Goal: Transaction & Acquisition: Download file/media

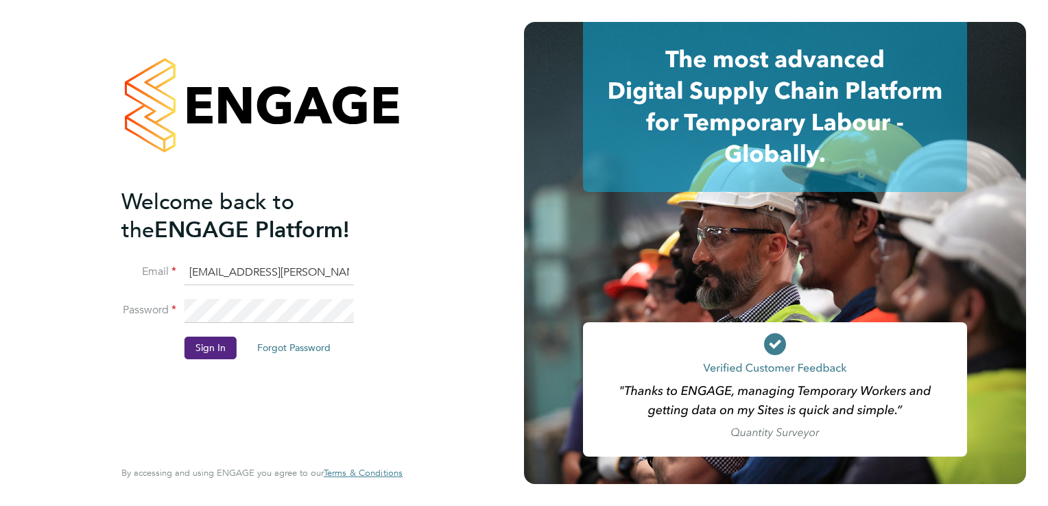
click at [210, 267] on input "sinead.mills@pretiumresourcing.co.uk" at bounding box center [268, 273] width 169 height 25
type input "g4s@pretiumresourcing.co.uk"
click at [200, 357] on button "Sign In" at bounding box center [210, 348] width 52 height 22
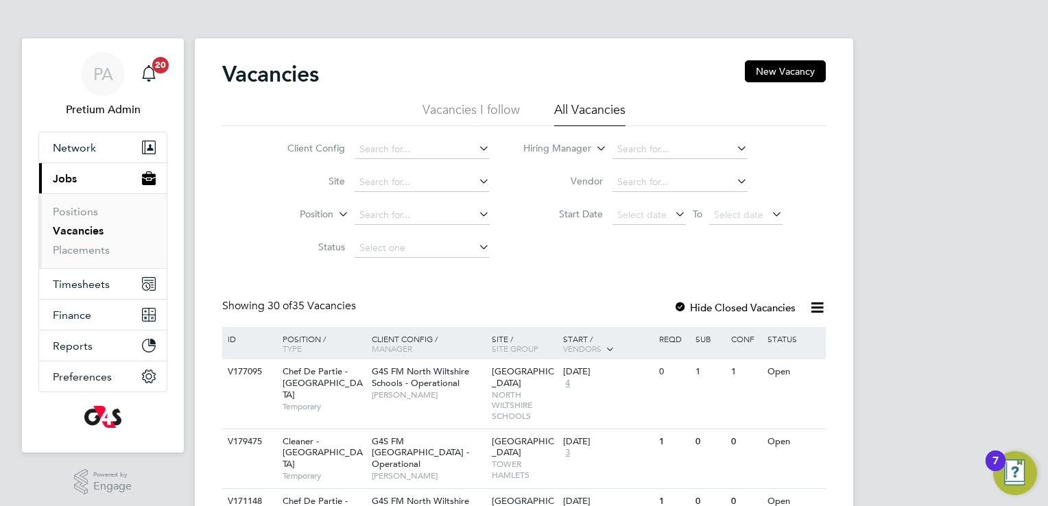
drag, startPoint x: 0, startPoint y: 0, endPoint x: 842, endPoint y: 47, distance: 843.3
click at [99, 283] on span "Timesheets" at bounding box center [81, 284] width 57 height 13
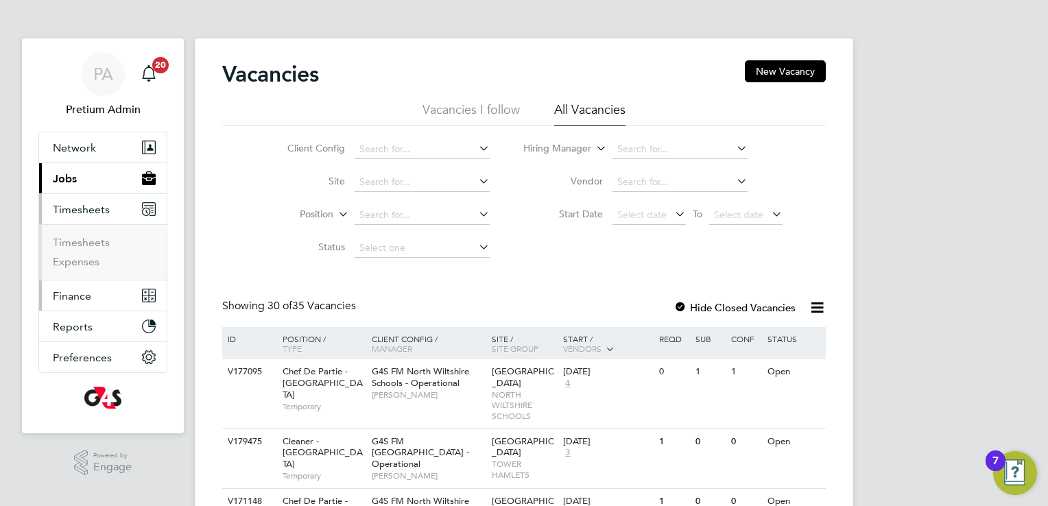
click at [82, 300] on span "Finance" at bounding box center [72, 295] width 38 height 13
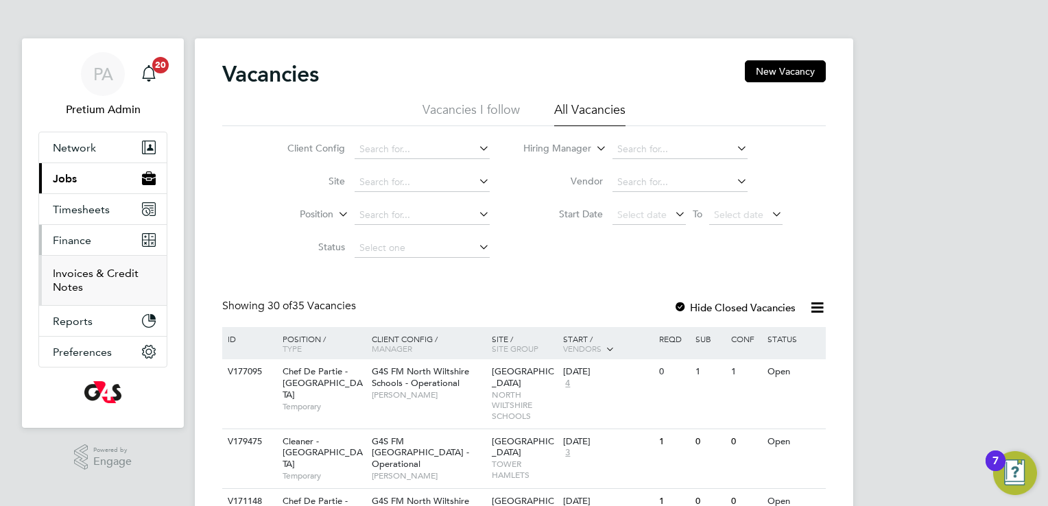
click at [80, 284] on link "Invoices & Credit Notes" at bounding box center [96, 280] width 86 height 27
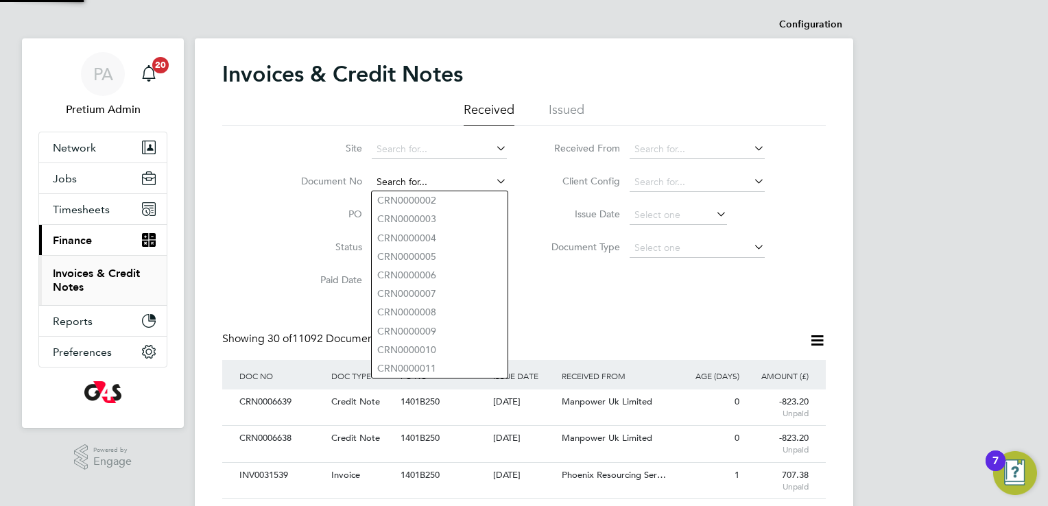
click at [431, 184] on input at bounding box center [439, 182] width 135 height 19
paste input "INV0031539"
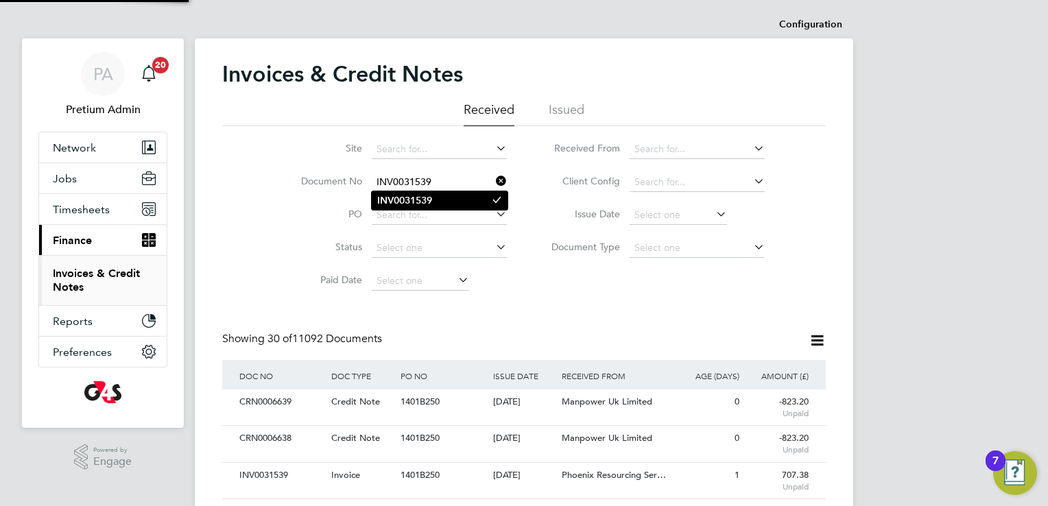
type input "INV0031539"
click at [457, 199] on li "INV0031539" at bounding box center [440, 200] width 136 height 19
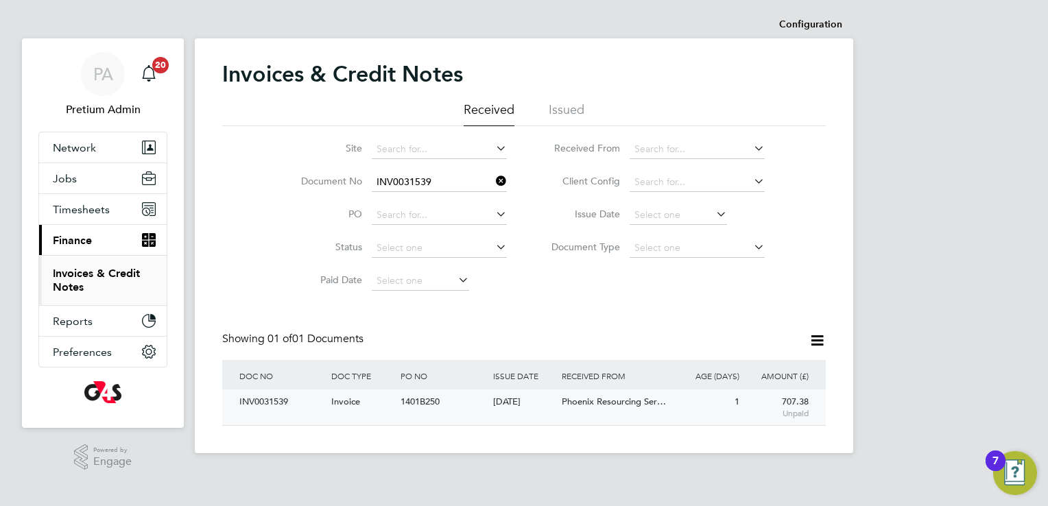
click at [750, 406] on div "707.38 Unpaid" at bounding box center [777, 407] width 69 height 36
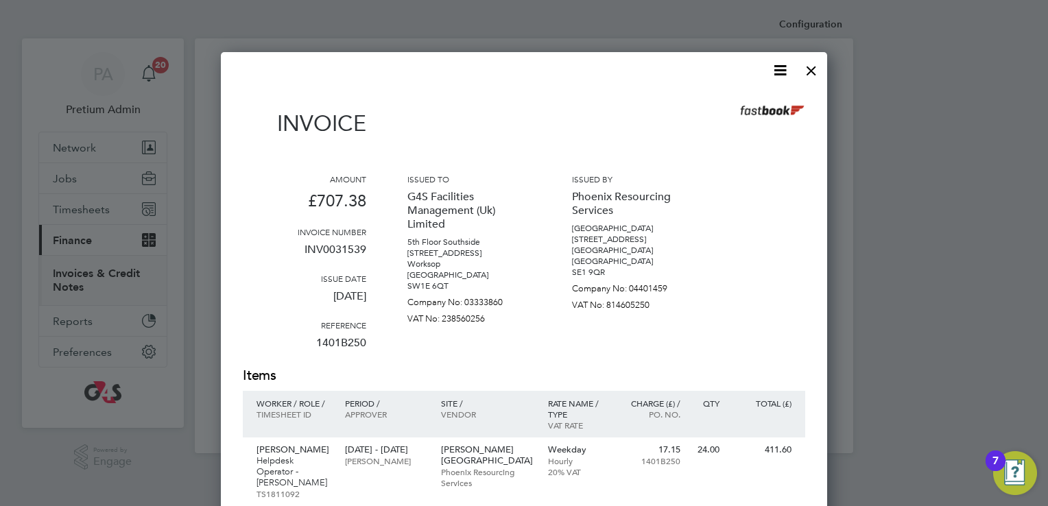
click at [779, 64] on icon at bounding box center [779, 70] width 17 height 17
click at [747, 102] on li "Download Invoice" at bounding box center [738, 102] width 95 height 19
click at [651, 90] on div "Invoice" at bounding box center [524, 120] width 562 height 60
click at [815, 73] on div at bounding box center [811, 67] width 25 height 25
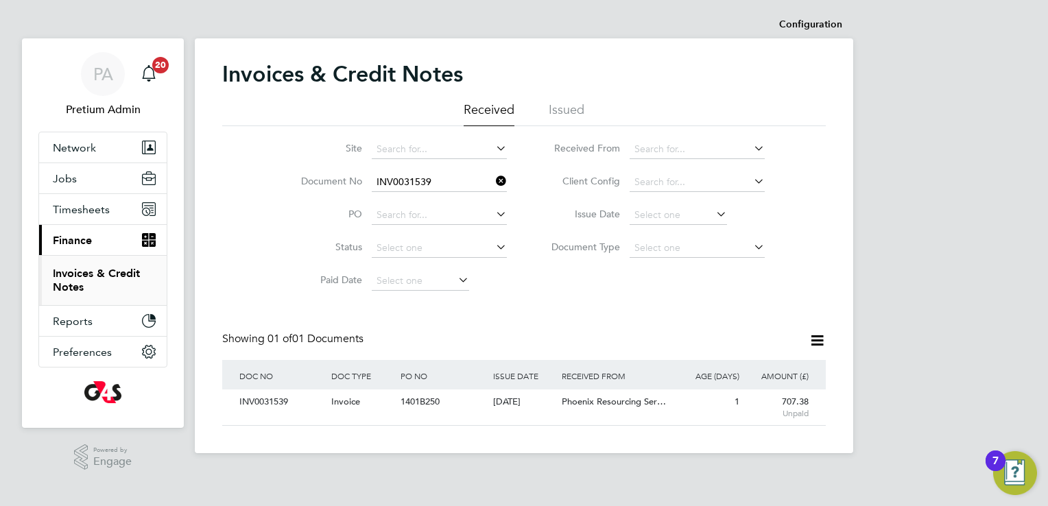
click at [493, 183] on icon at bounding box center [493, 180] width 0 height 19
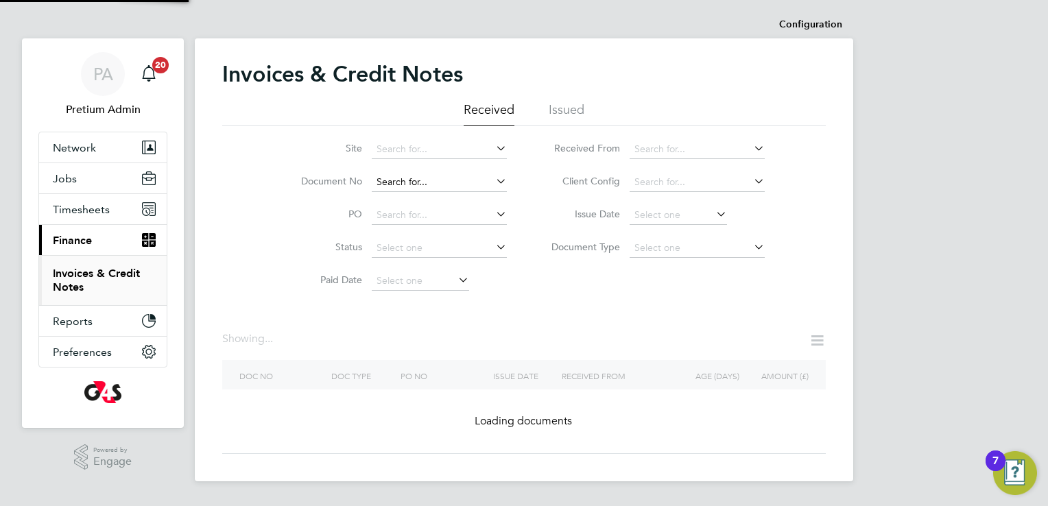
click at [458, 177] on input at bounding box center [439, 182] width 135 height 19
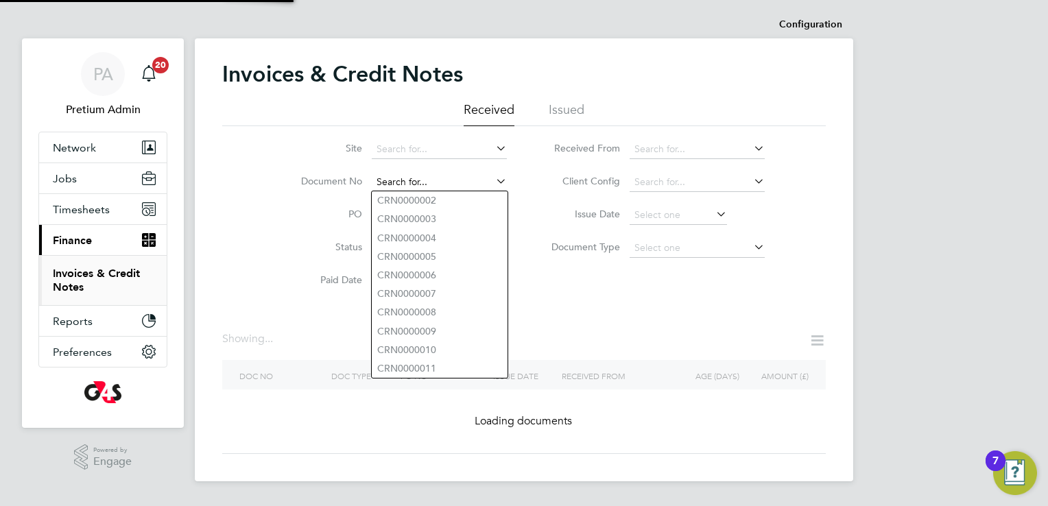
paste input "INV0006493"
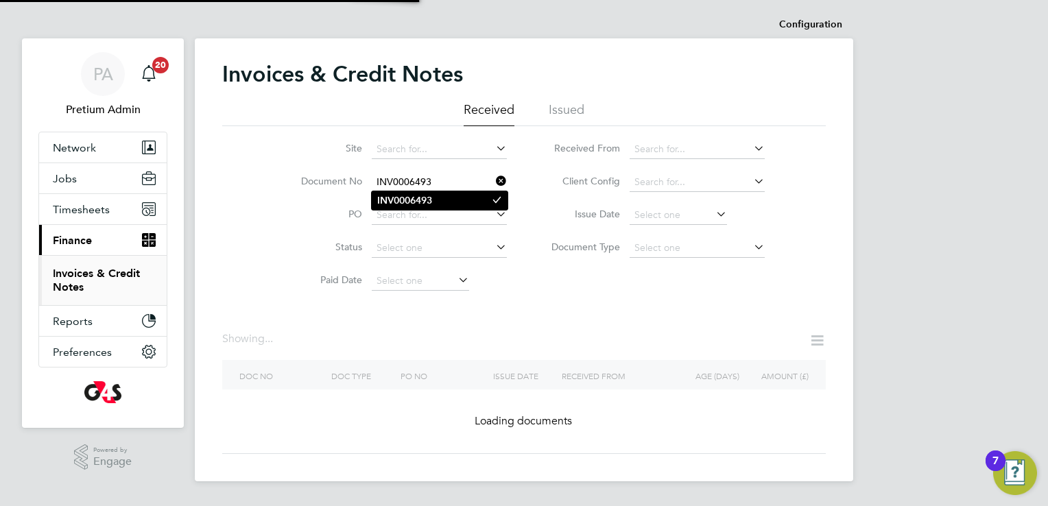
type input "INV0006493"
click at [447, 204] on li "INV0006493" at bounding box center [440, 200] width 136 height 19
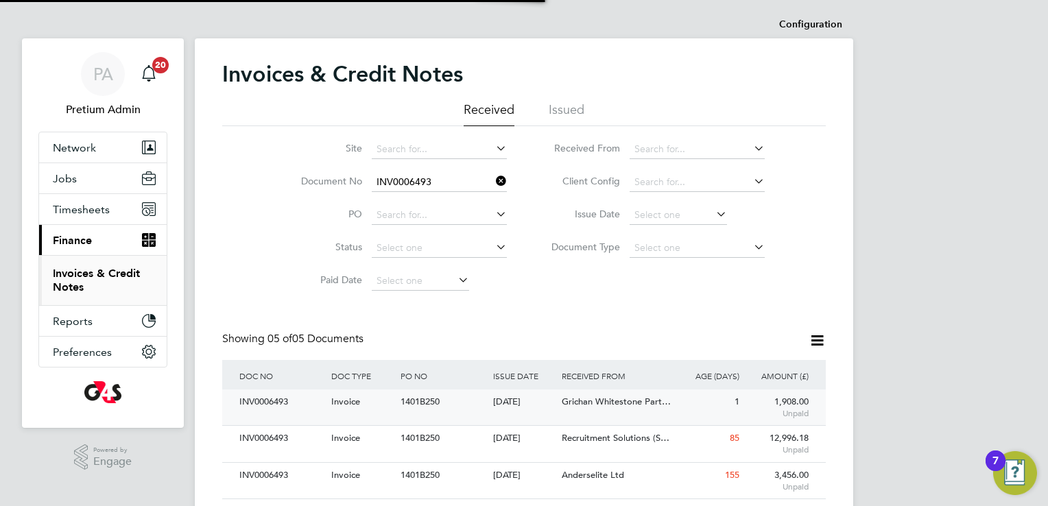
click at [713, 405] on div "1" at bounding box center [707, 401] width 69 height 25
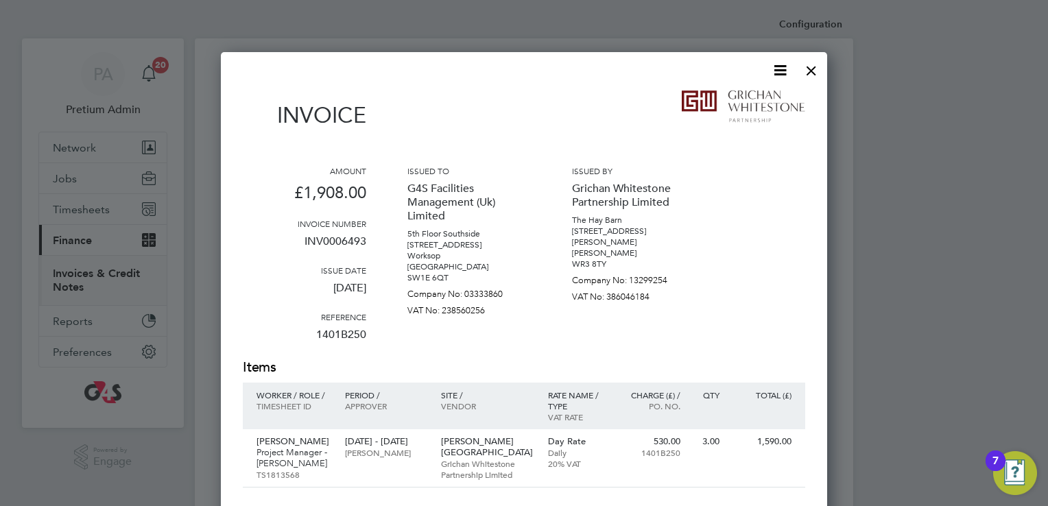
click at [776, 62] on icon at bounding box center [779, 70] width 17 height 17
click at [753, 95] on li "Download Invoice" at bounding box center [738, 102] width 95 height 19
click at [808, 73] on div at bounding box center [811, 67] width 25 height 25
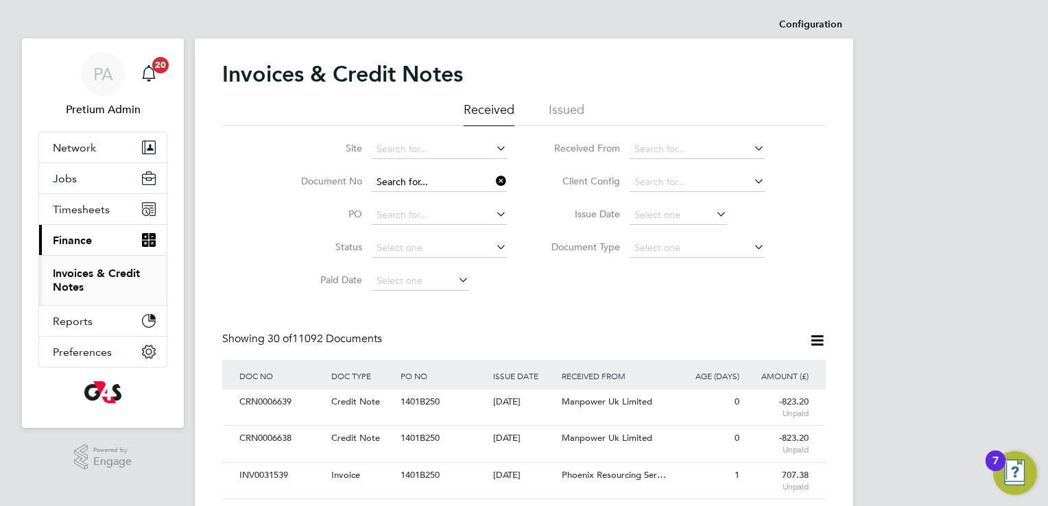
click at [471, 184] on input at bounding box center [439, 182] width 135 height 19
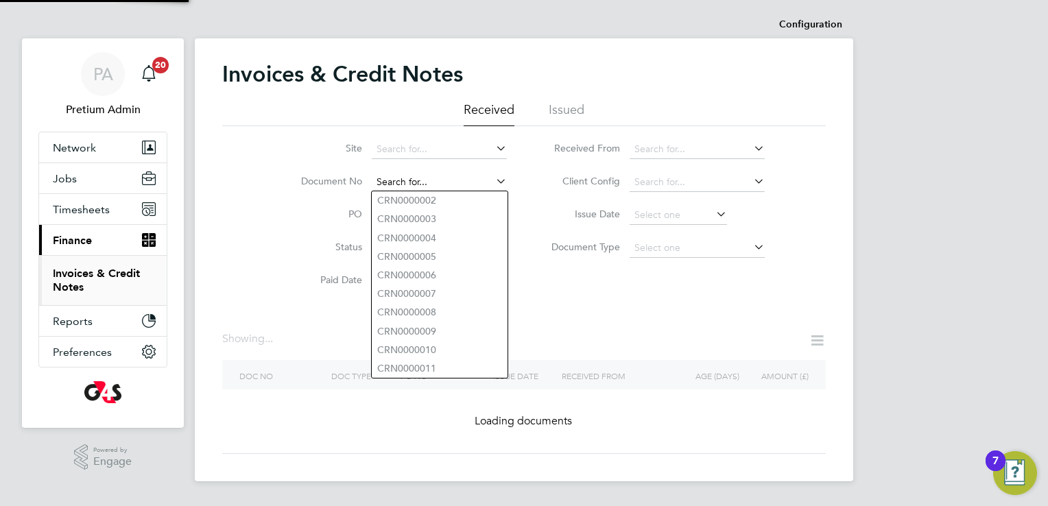
paste input "INV0008194"
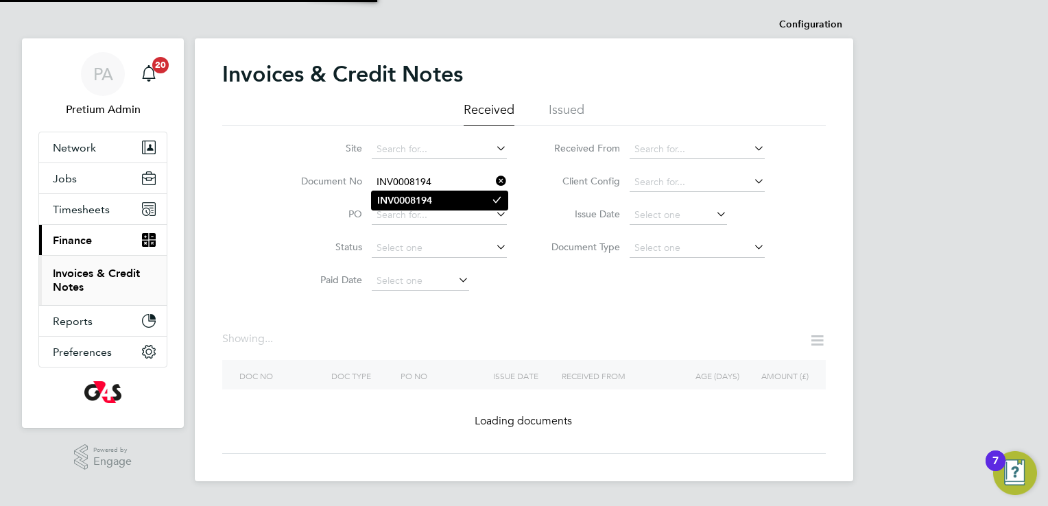
type input "INV0008194"
click at [418, 206] on li "INV0008194" at bounding box center [440, 200] width 136 height 19
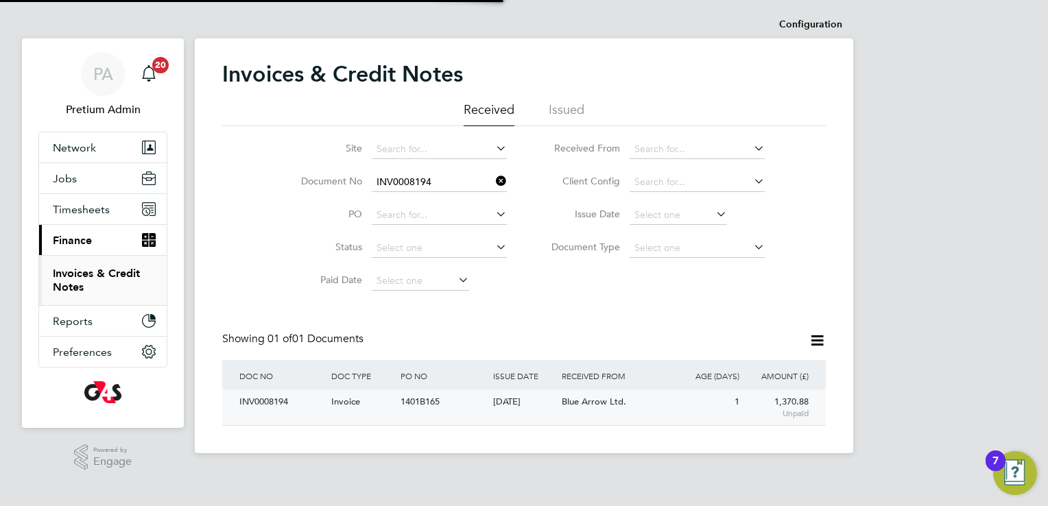
click at [701, 397] on div "1" at bounding box center [707, 401] width 69 height 25
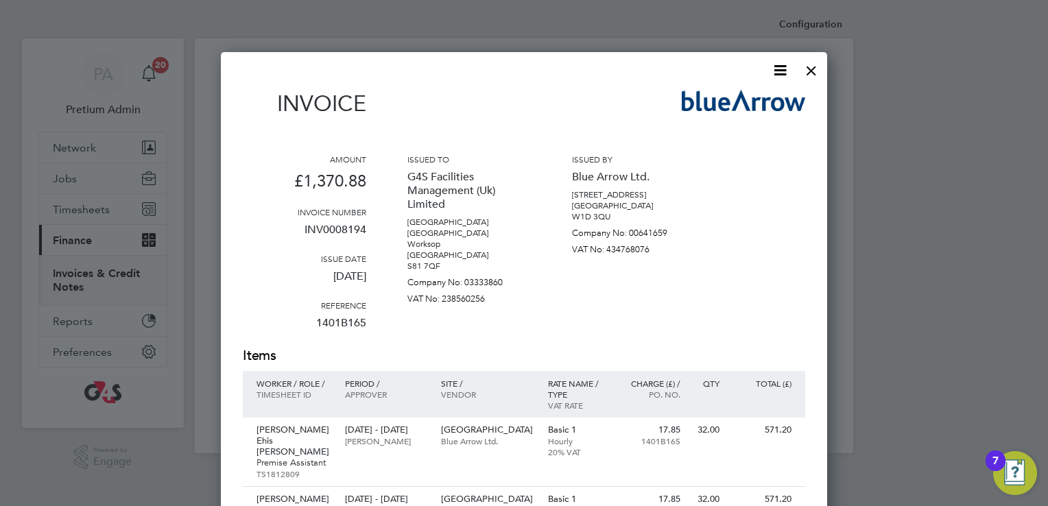
click at [776, 73] on icon at bounding box center [779, 70] width 17 height 17
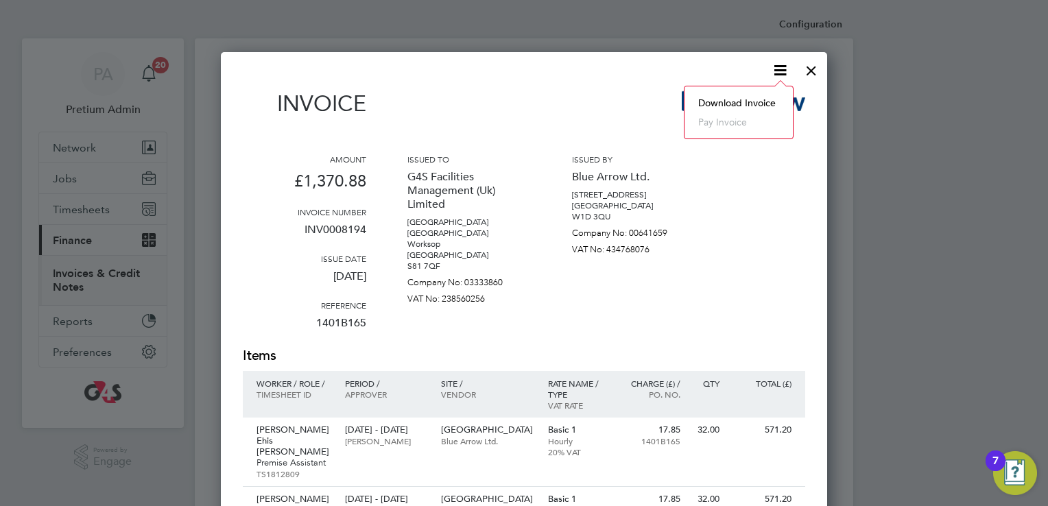
click at [746, 99] on li "Download Invoice" at bounding box center [738, 102] width 95 height 19
click at [782, 79] on icon at bounding box center [779, 70] width 17 height 17
click at [756, 98] on li "Download Invoice" at bounding box center [738, 102] width 95 height 19
click at [636, 119] on div "Invoice" at bounding box center [524, 110] width 562 height 40
click at [811, 74] on div at bounding box center [811, 67] width 25 height 25
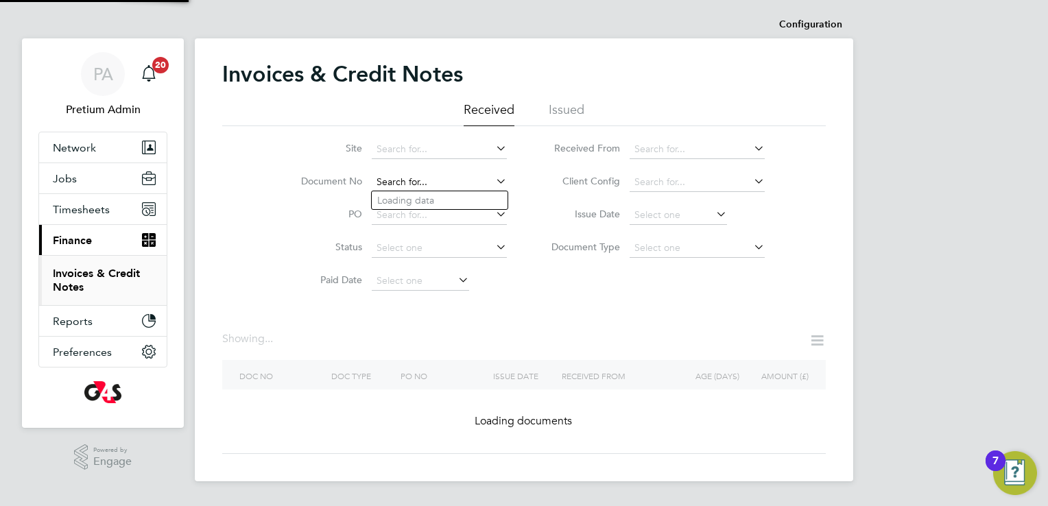
click at [447, 182] on input at bounding box center [439, 182] width 135 height 19
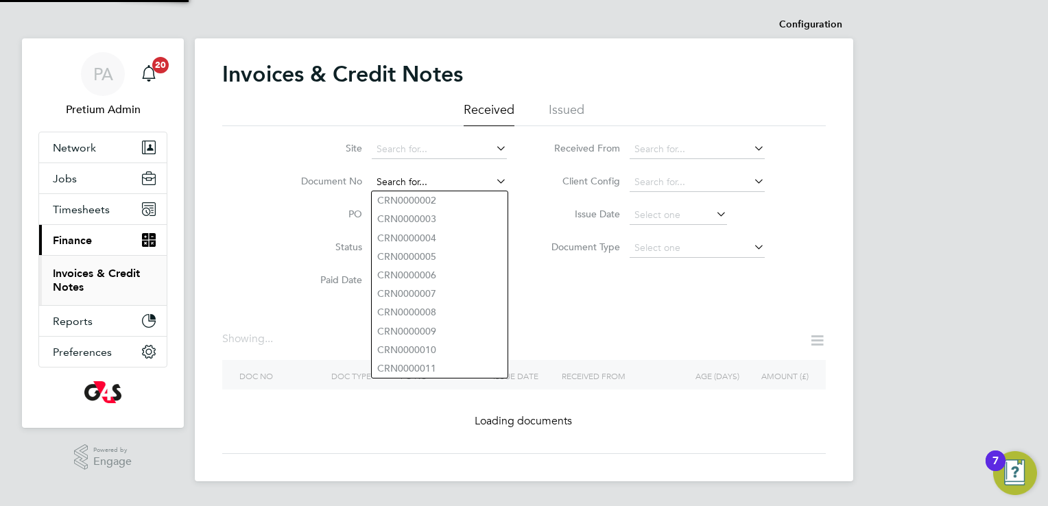
paste input "INV0007591"
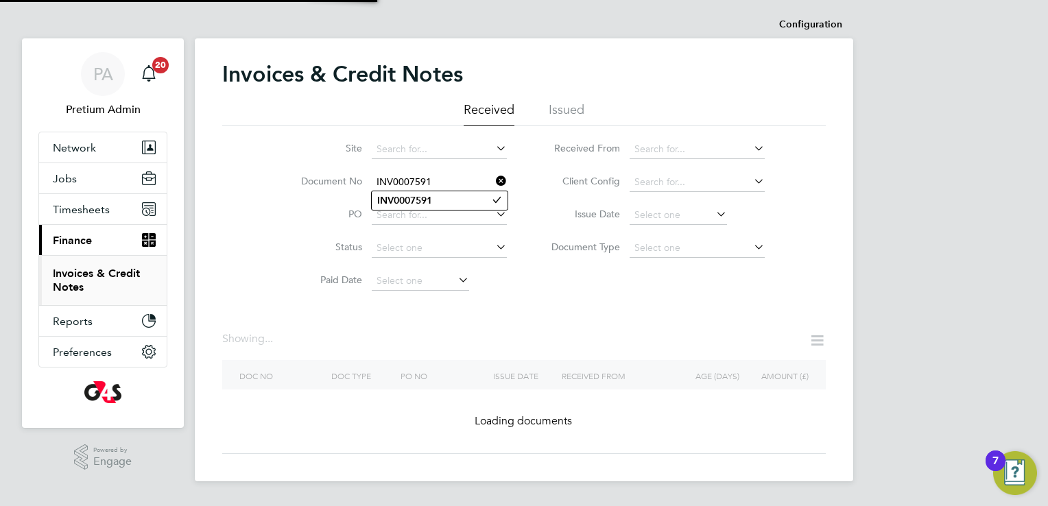
type input "INV0007591"
click at [432, 202] on b "INV0007591" at bounding box center [404, 201] width 55 height 12
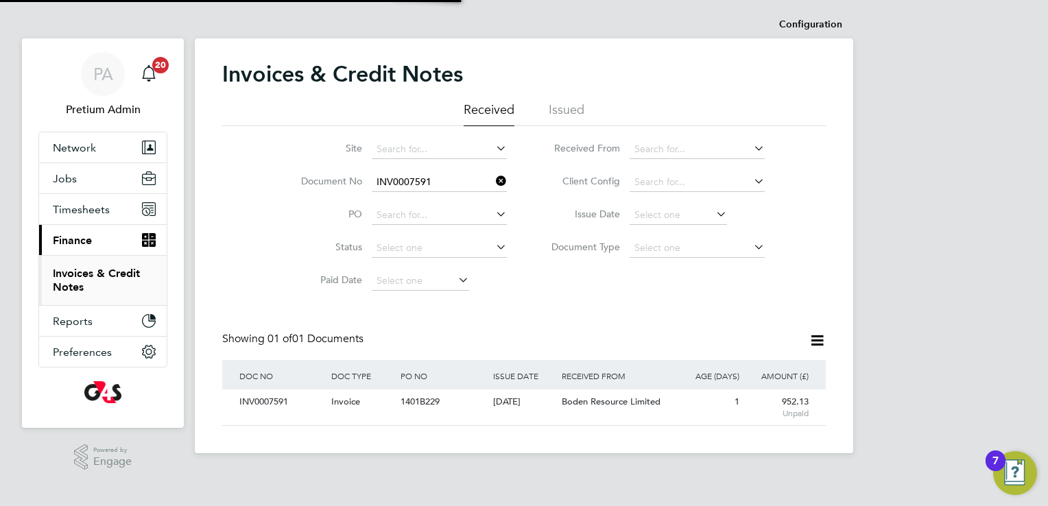
scroll to position [26, 116]
click at [739, 418] on div "INV0007591 Invoice 1401B229 02 Sep 2025 G4S Facilities Management (Uk) Limited …" at bounding box center [523, 407] width 603 height 36
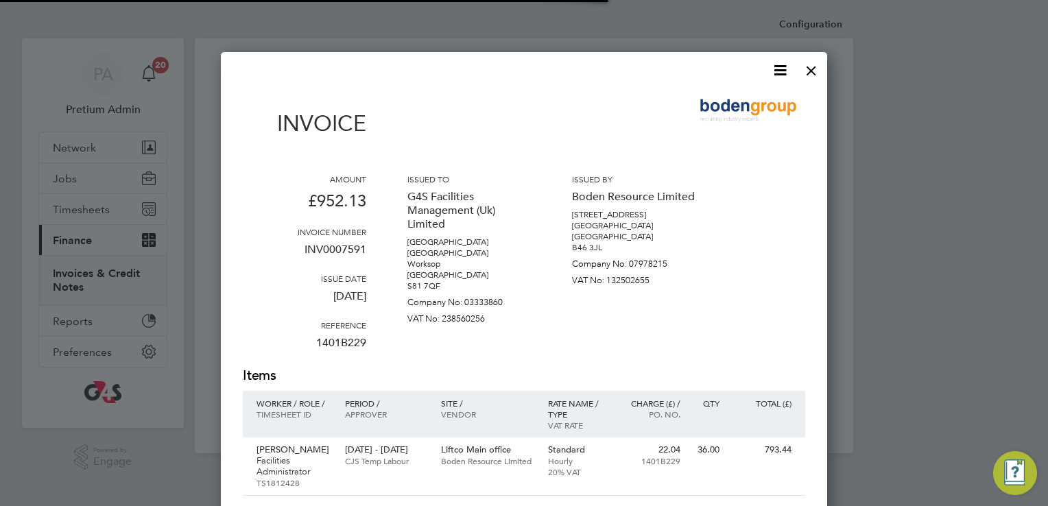
scroll to position [730, 607]
click at [776, 73] on icon at bounding box center [779, 70] width 17 height 17
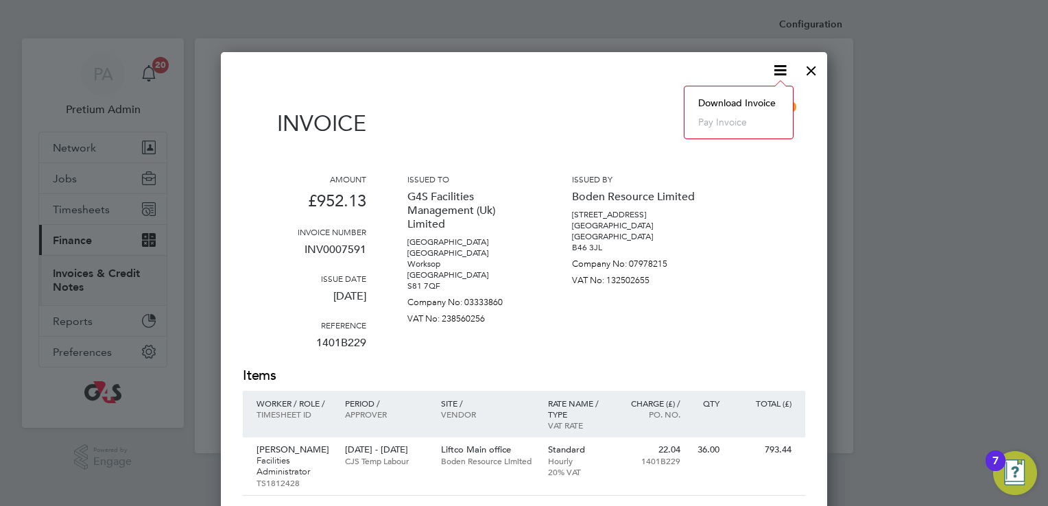
click at [740, 101] on li "Download Invoice" at bounding box center [738, 102] width 95 height 19
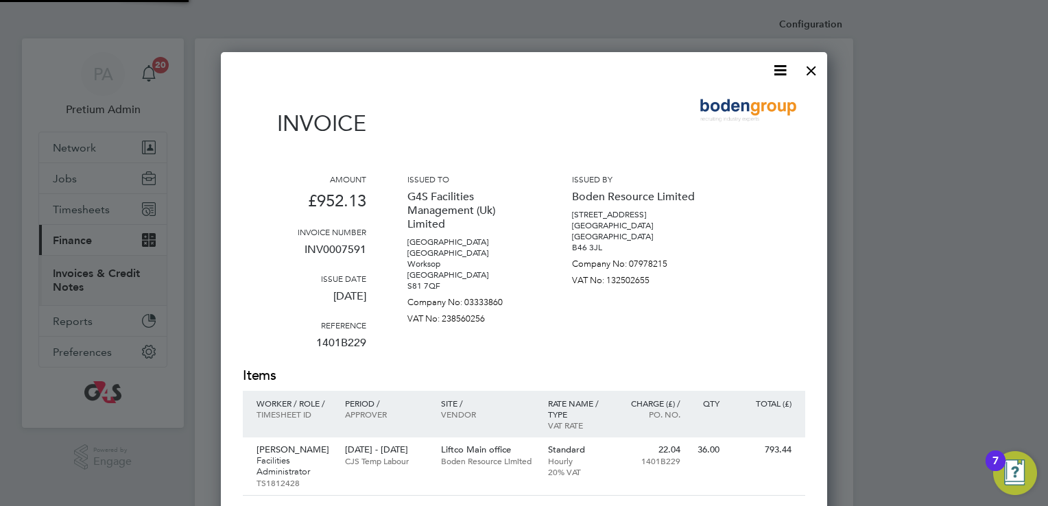
scroll to position [26, 93]
click at [680, 60] on div "Invoice Amount £952.13 Invoice number INV0007591 Issue date 02 Sep 2025 Referen…" at bounding box center [524, 418] width 606 height 732
click at [805, 72] on div at bounding box center [811, 67] width 25 height 25
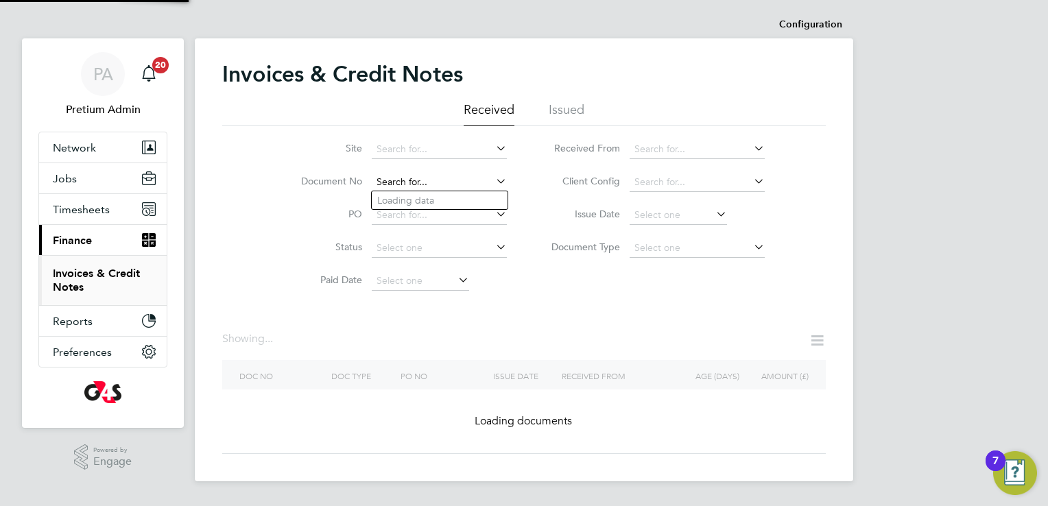
click at [453, 176] on input at bounding box center [439, 182] width 135 height 19
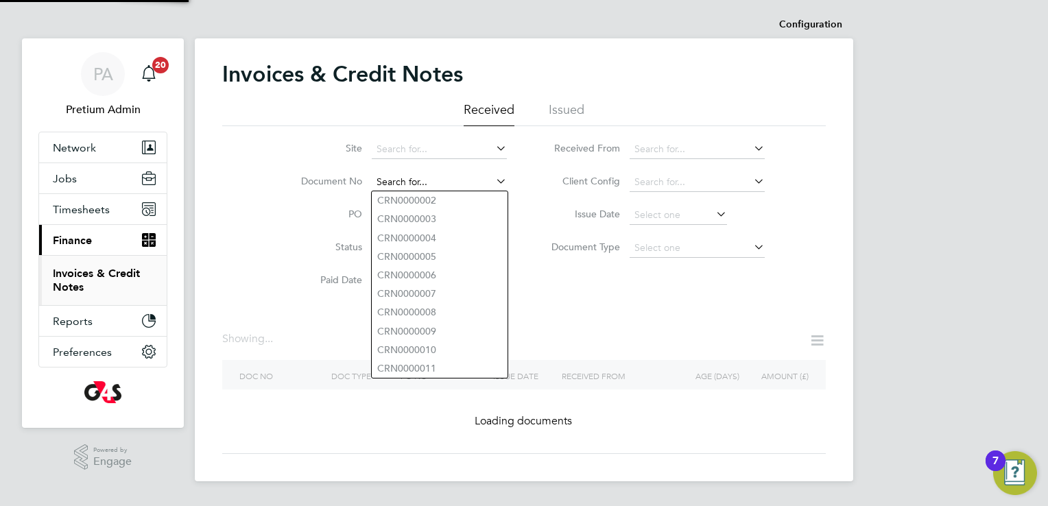
paste input "INV0007464"
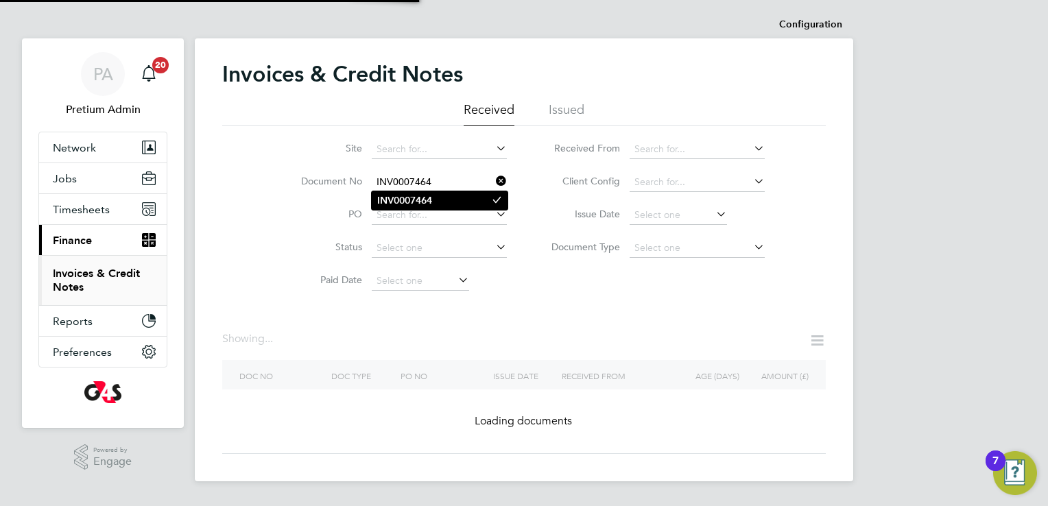
type input "INV0007464"
click at [424, 199] on b "INV0007464" at bounding box center [404, 201] width 55 height 12
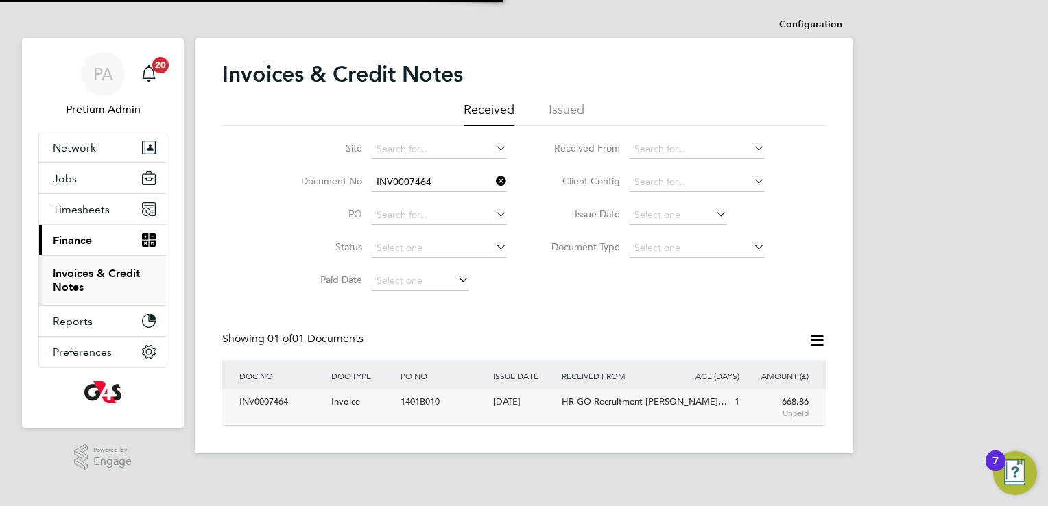
click at [675, 413] on div "1" at bounding box center [707, 401] width 69 height 25
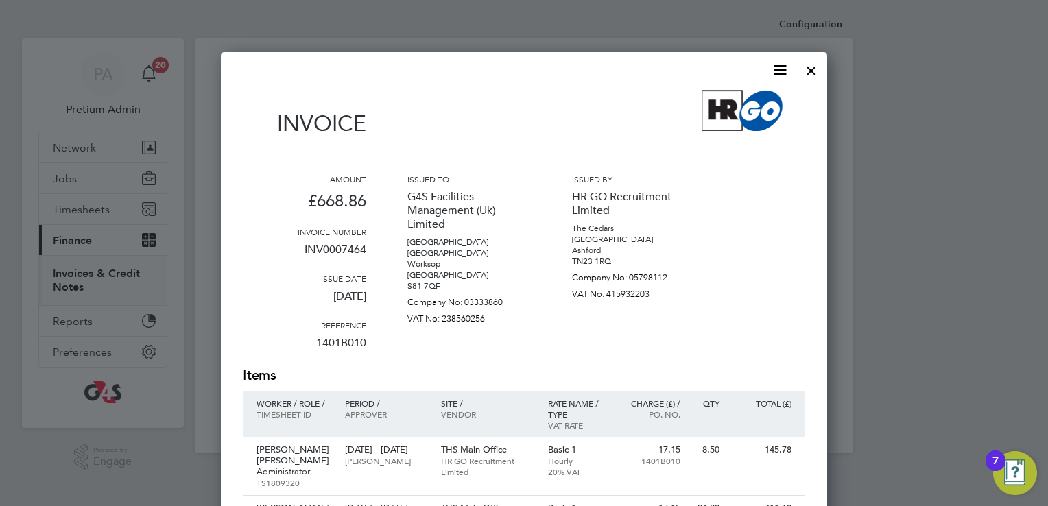
click at [783, 70] on icon at bounding box center [779, 70] width 17 height 17
click at [715, 100] on li "Download Invoice" at bounding box center [738, 102] width 95 height 19
click at [812, 73] on div at bounding box center [811, 67] width 25 height 25
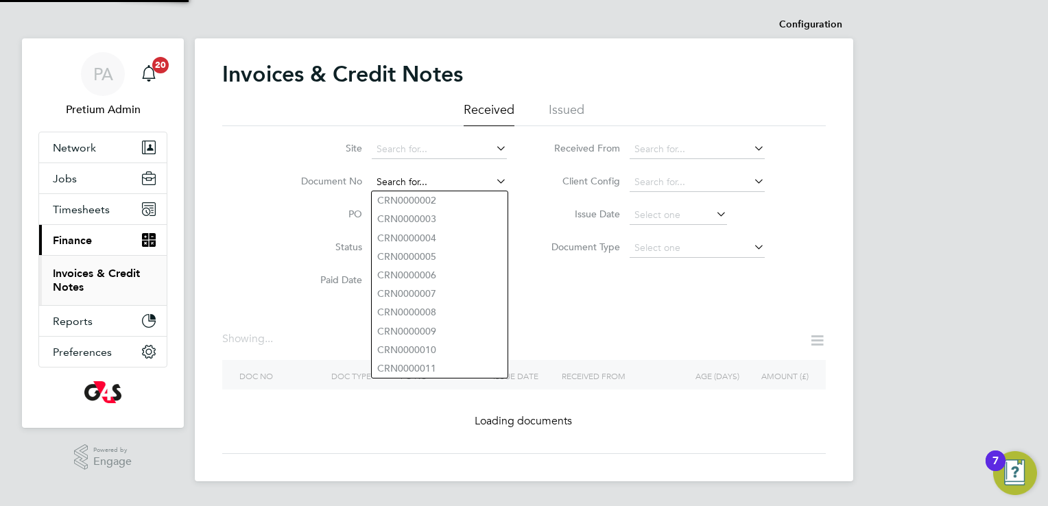
click at [450, 182] on input at bounding box center [439, 182] width 135 height 19
paste input "INV0008193"
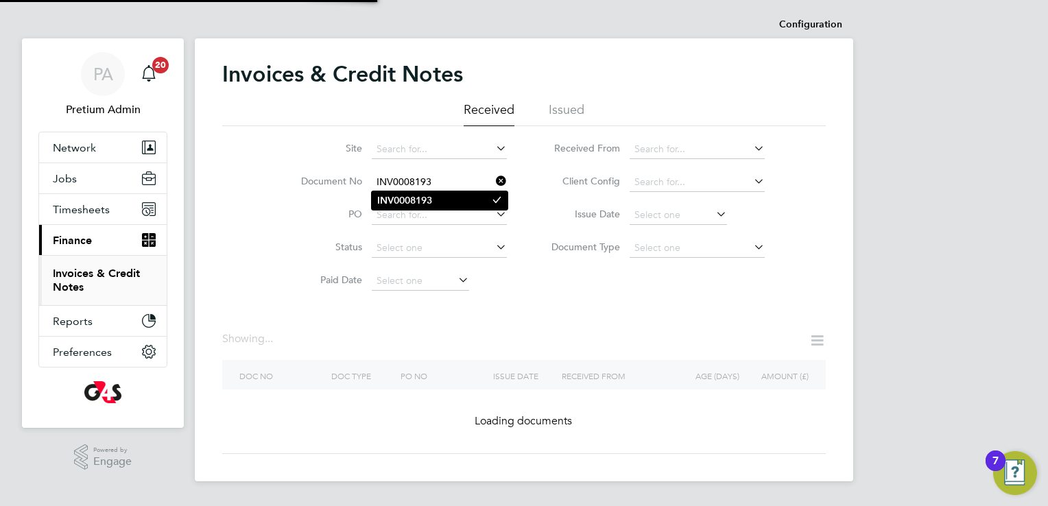
type input "INV0008193"
click at [428, 195] on b "INV0008193" at bounding box center [404, 201] width 55 height 12
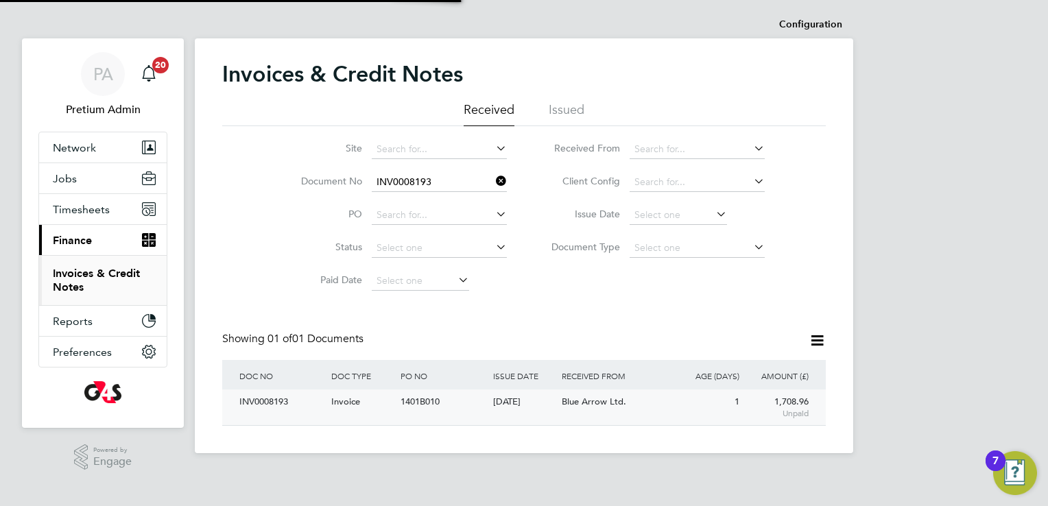
click at [464, 416] on div "INV0008193 Invoice 1401B010 02 Sep 2025 G4S Facilities Management (Uk) Limited …" at bounding box center [523, 407] width 603 height 36
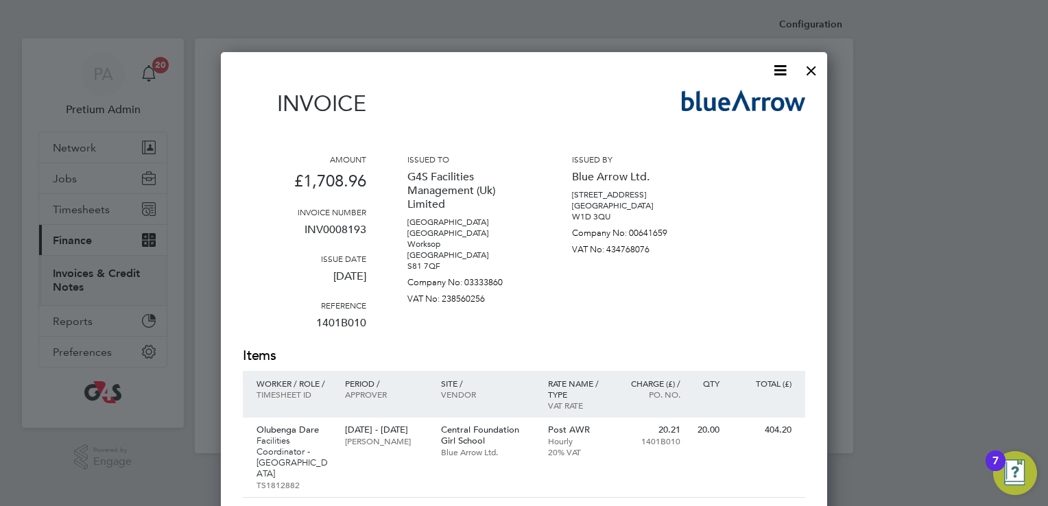
click at [780, 71] on icon at bounding box center [779, 70] width 17 height 17
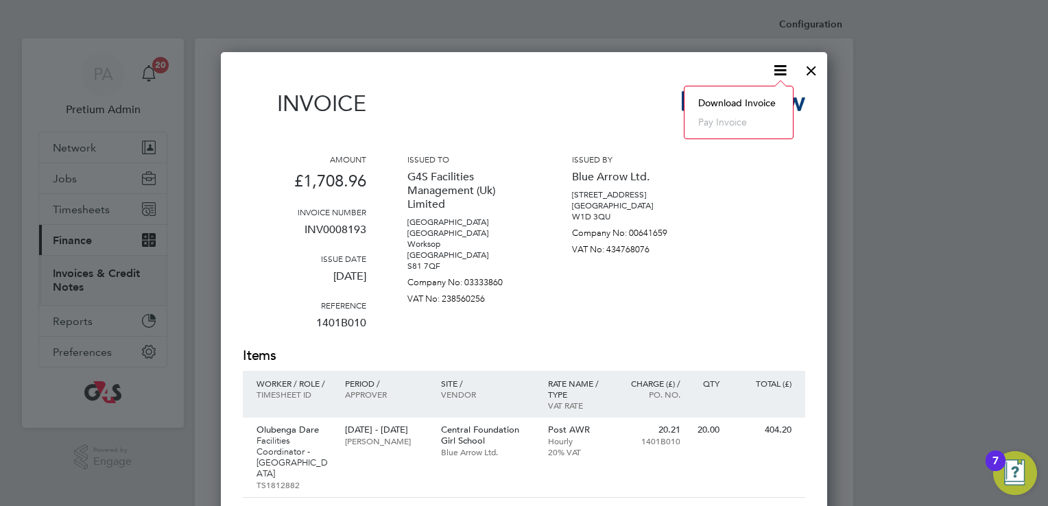
click at [743, 99] on li "Download Invoice" at bounding box center [738, 102] width 95 height 19
click at [652, 95] on div "Invoice" at bounding box center [524, 110] width 562 height 40
click at [811, 78] on div at bounding box center [811, 67] width 25 height 25
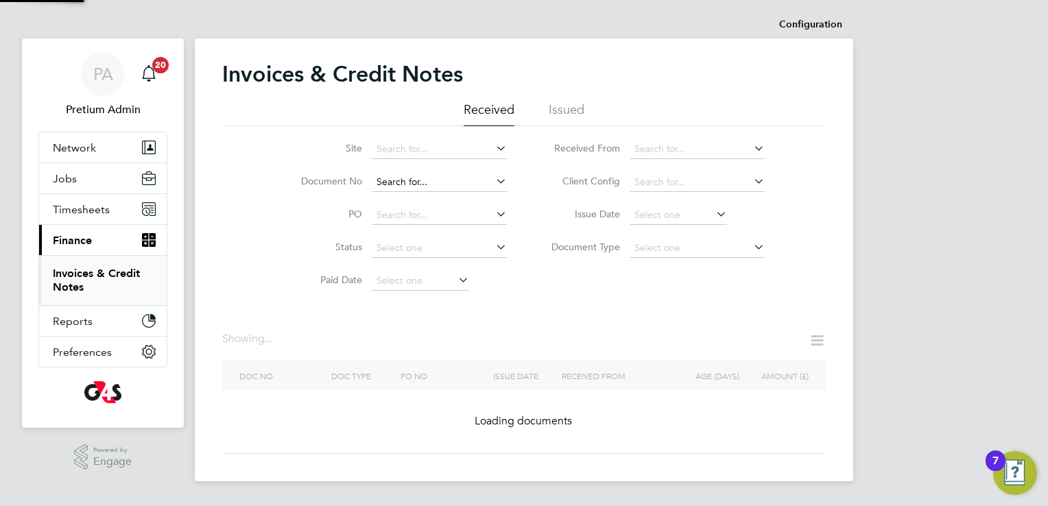
click at [469, 179] on input at bounding box center [439, 182] width 135 height 19
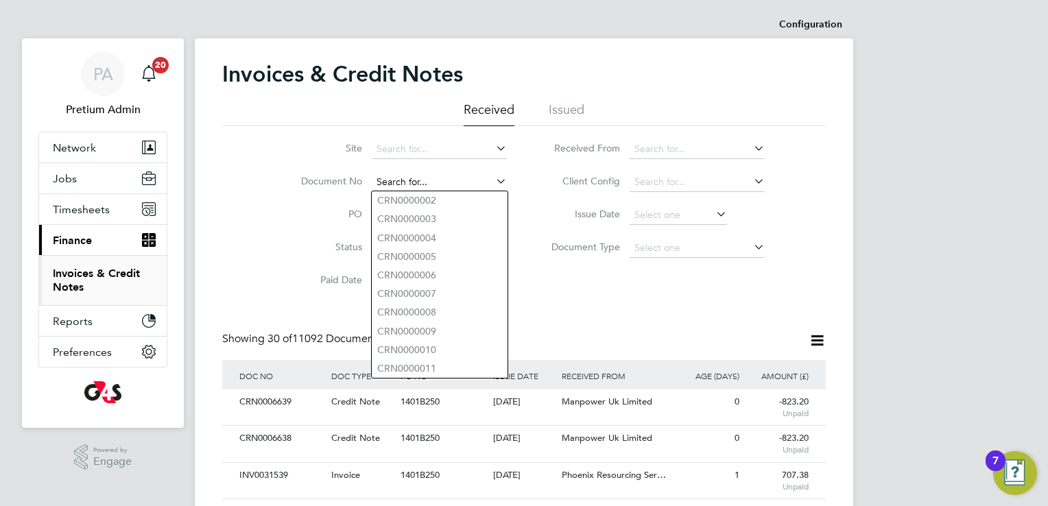
paste input "INV0006637"
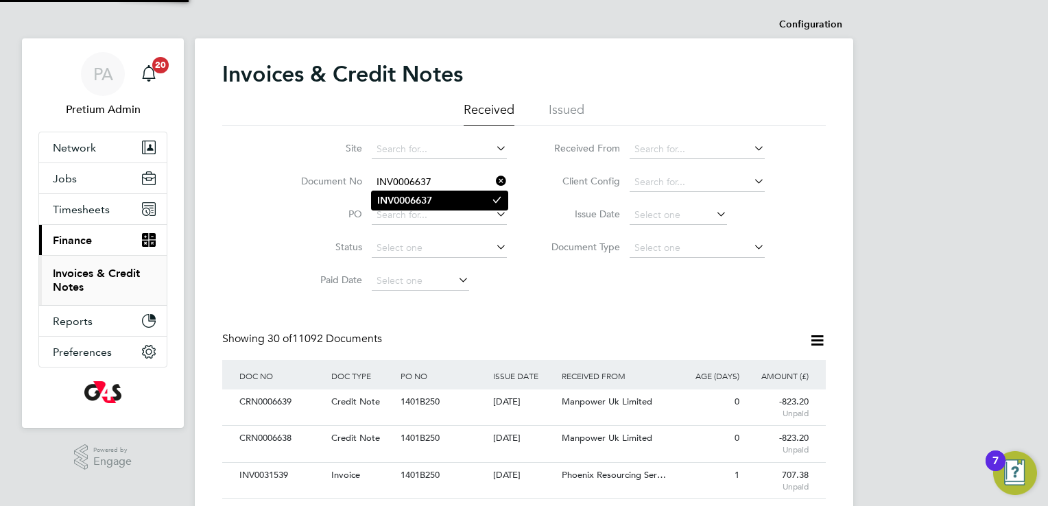
type input "INV0006637"
click at [455, 196] on li "INV0006637" at bounding box center [440, 200] width 136 height 19
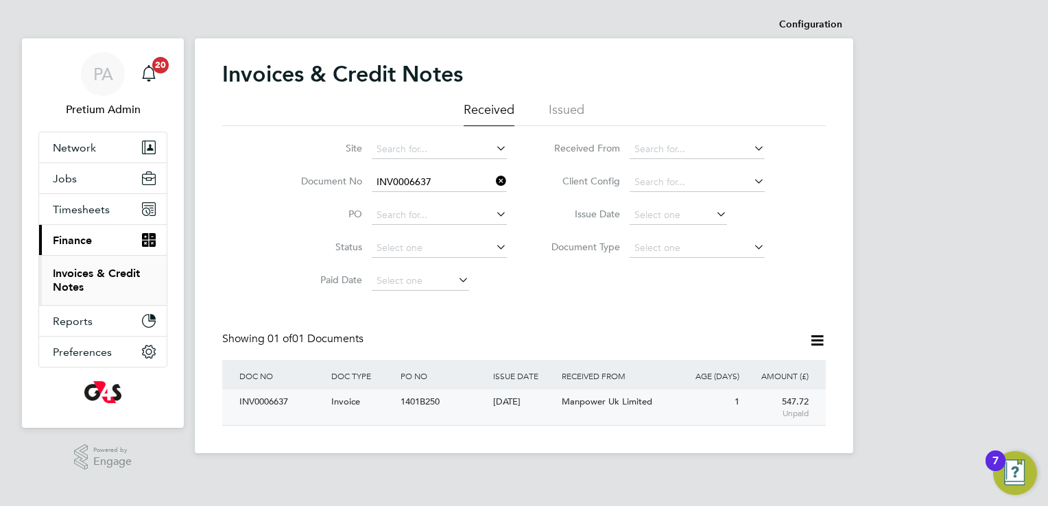
click at [697, 416] on div "INV0006637 Invoice 1401B250 02 Sep 2025 G4S Facilities Management (Uk) Limited …" at bounding box center [523, 407] width 603 height 36
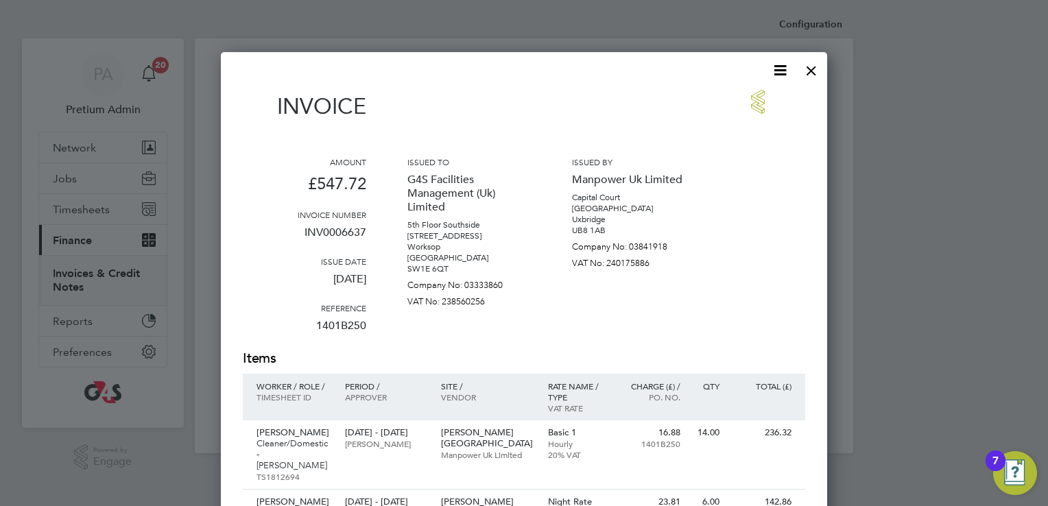
click at [778, 70] on icon at bounding box center [779, 70] width 17 height 17
click at [732, 96] on li "Download Invoice" at bounding box center [738, 102] width 95 height 19
click at [814, 70] on div at bounding box center [811, 67] width 25 height 25
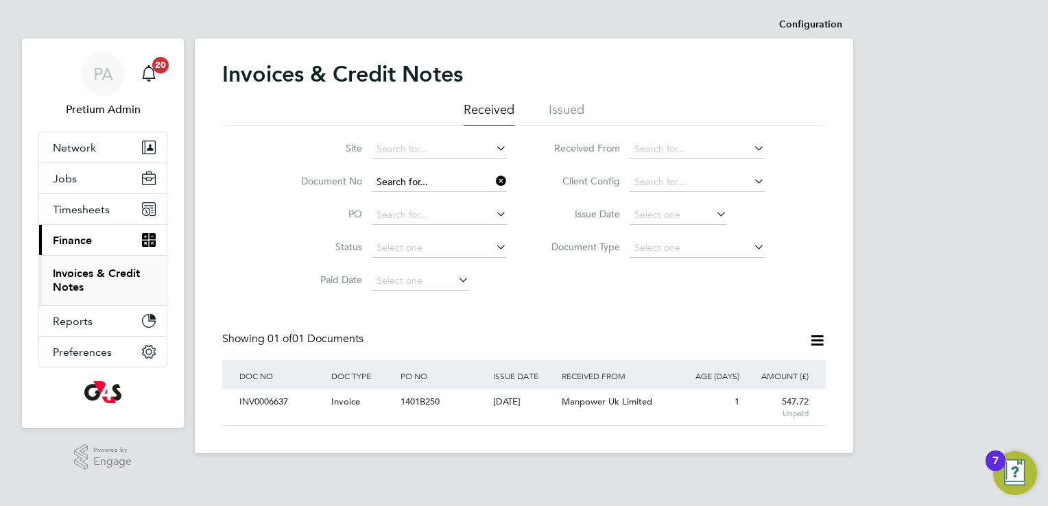
click at [466, 178] on input at bounding box center [439, 182] width 135 height 19
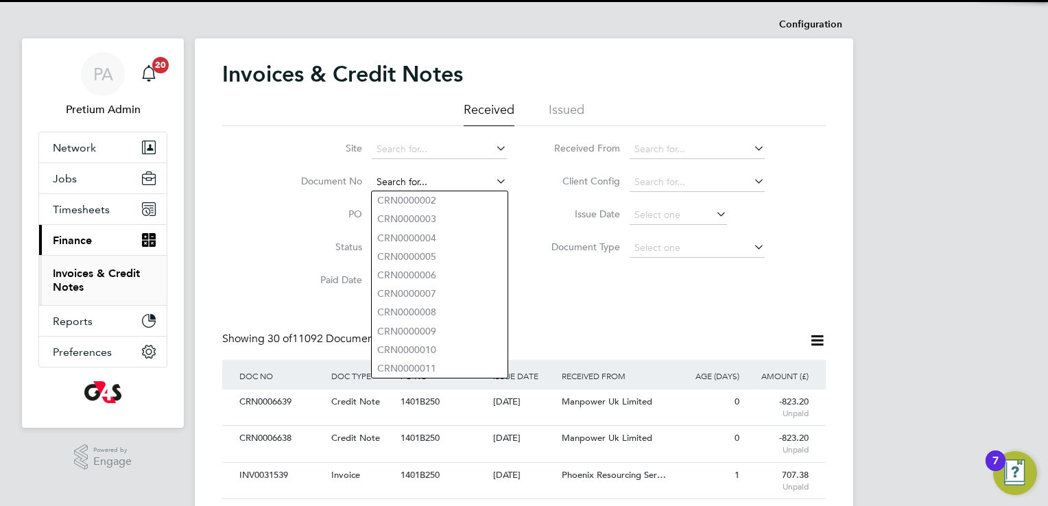
paste input "INV0031538"
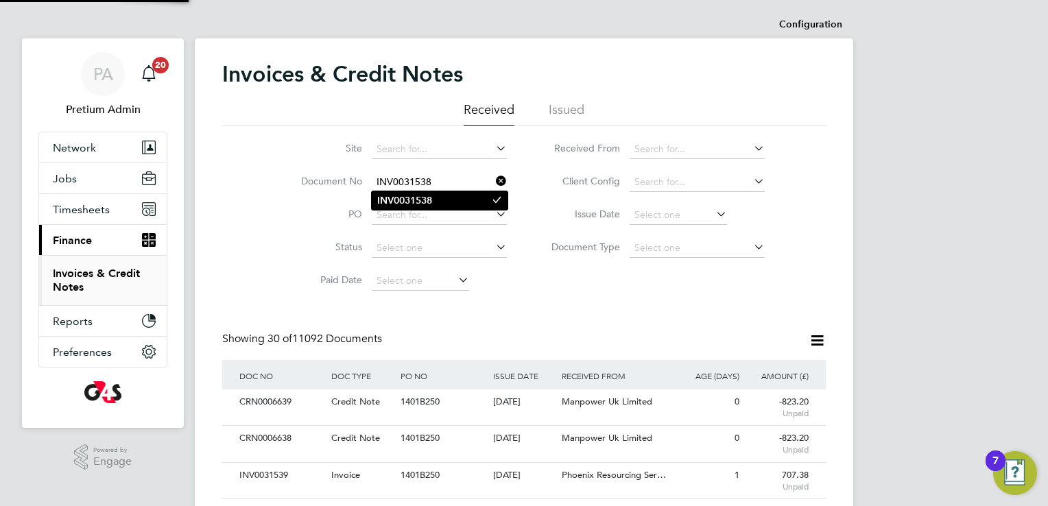
type input "INV0031538"
click at [409, 202] on b "INV0031538" at bounding box center [404, 201] width 55 height 12
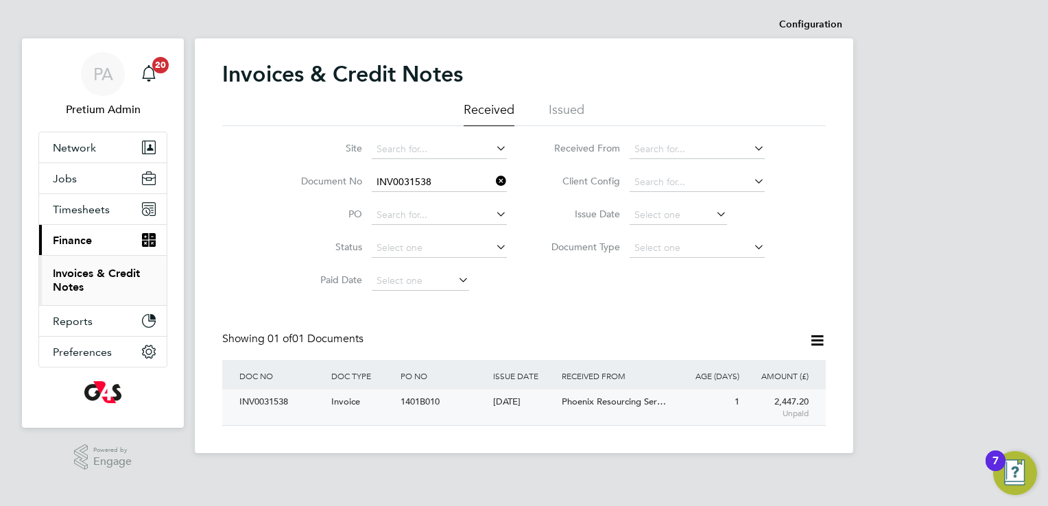
click at [662, 413] on div "Phoenix Resourcing Ser…" at bounding box center [615, 401] width 115 height 25
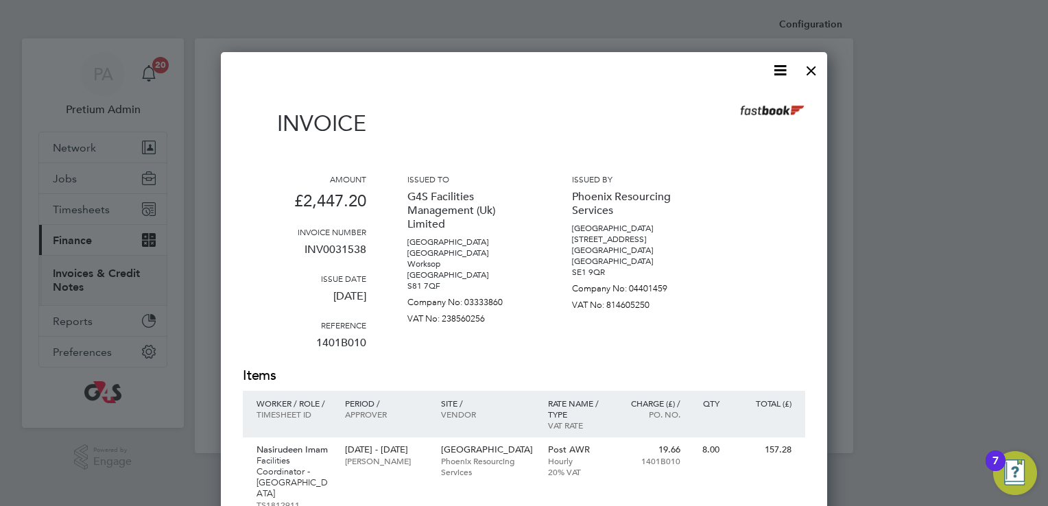
click at [776, 66] on icon at bounding box center [779, 70] width 17 height 17
click at [743, 98] on li "Download Invoice" at bounding box center [738, 102] width 95 height 19
click at [813, 67] on div at bounding box center [811, 67] width 25 height 25
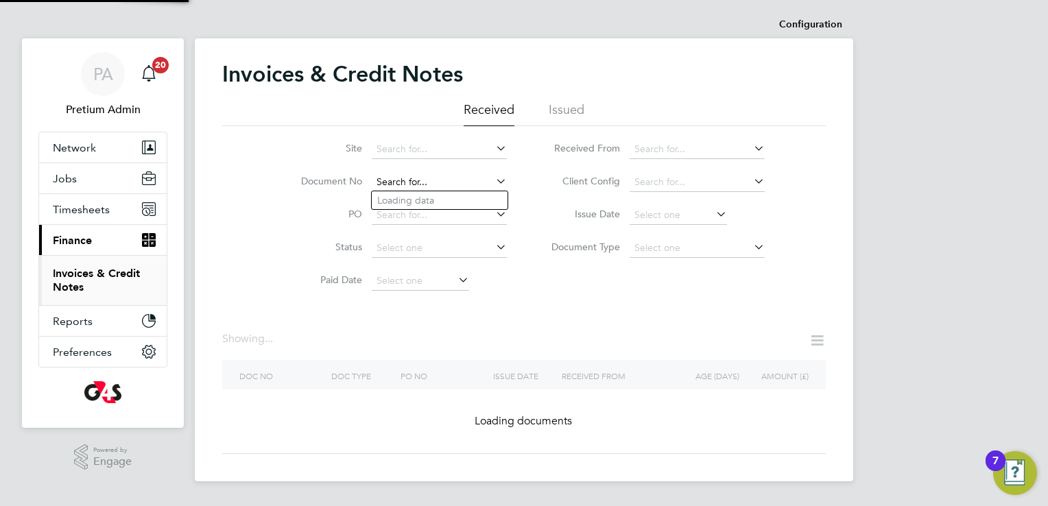
click at [469, 179] on input at bounding box center [439, 182] width 135 height 19
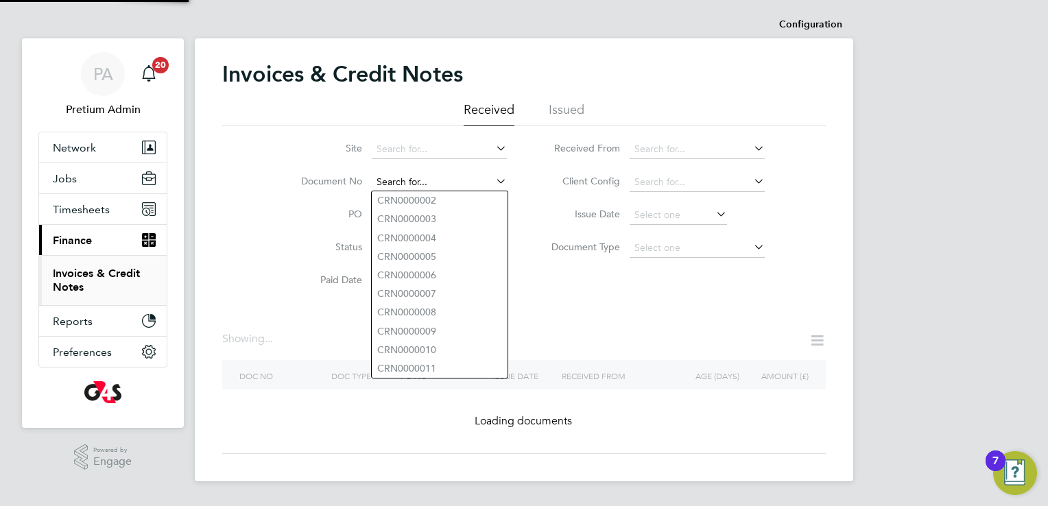
paste input "INV0053452"
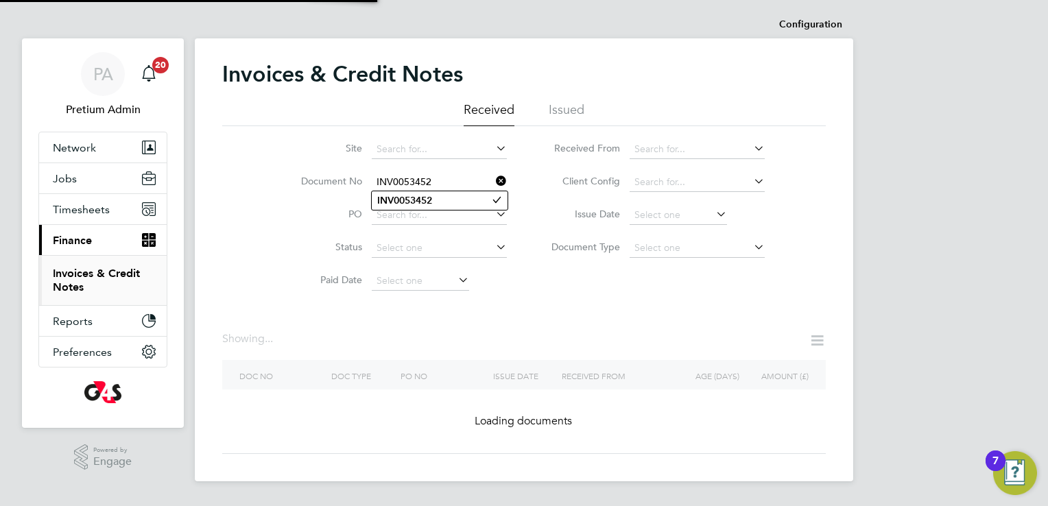
type input "INV0053452"
click at [411, 200] on b "INV0053452" at bounding box center [404, 201] width 55 height 12
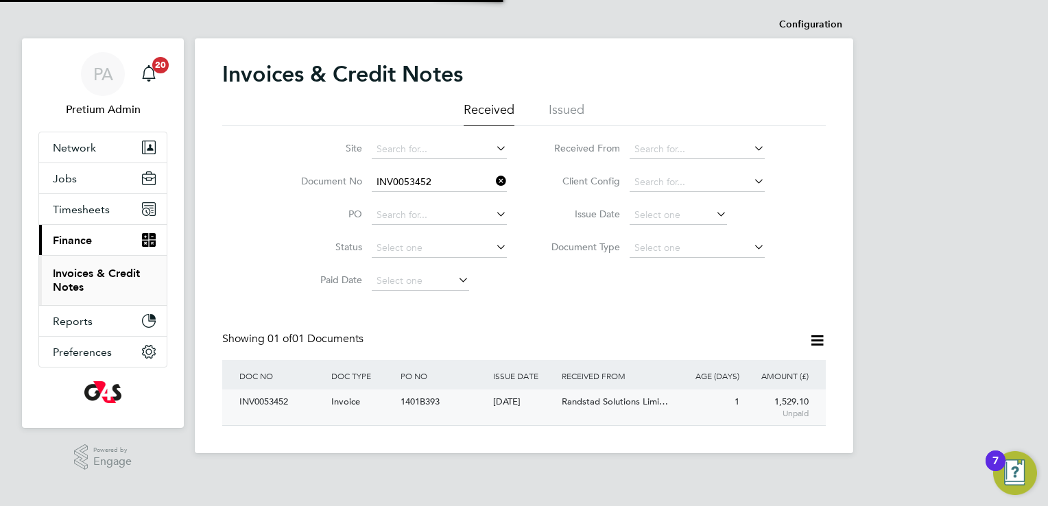
click at [614, 407] on span "Randstad Solutions Limi…" at bounding box center [615, 402] width 106 height 12
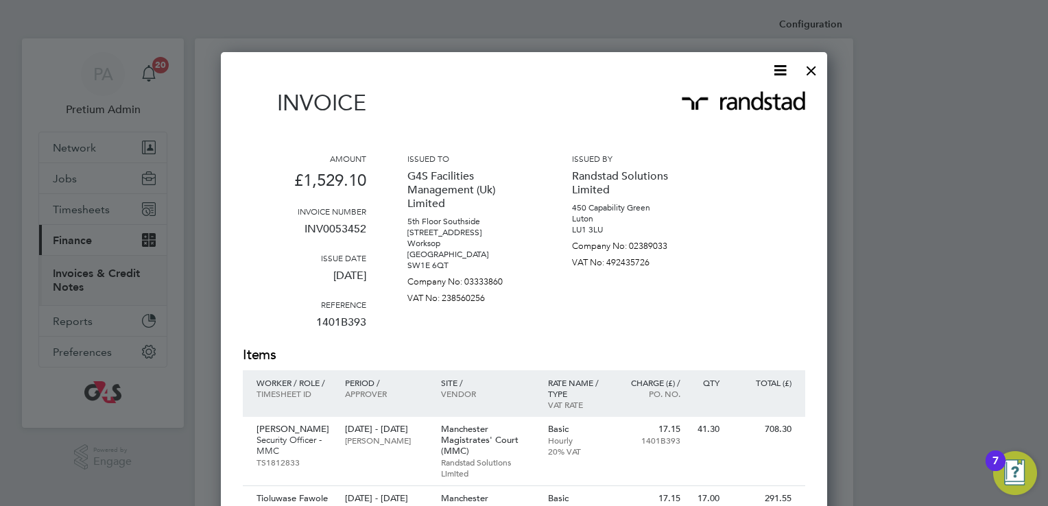
click at [779, 75] on icon at bounding box center [779, 70] width 17 height 17
click at [747, 96] on li "Download Invoice" at bounding box center [738, 102] width 95 height 19
click at [808, 78] on div at bounding box center [811, 67] width 25 height 25
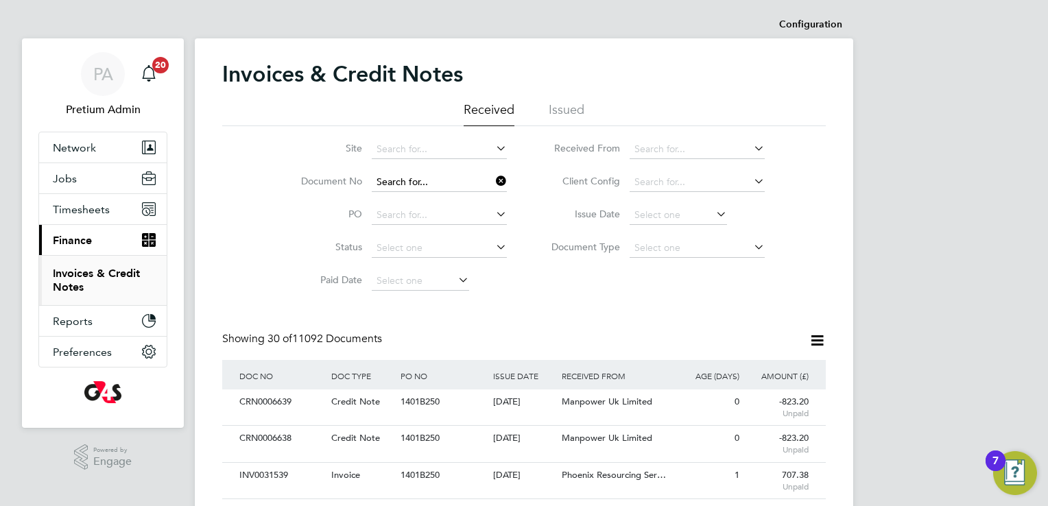
click at [445, 180] on input at bounding box center [439, 182] width 135 height 19
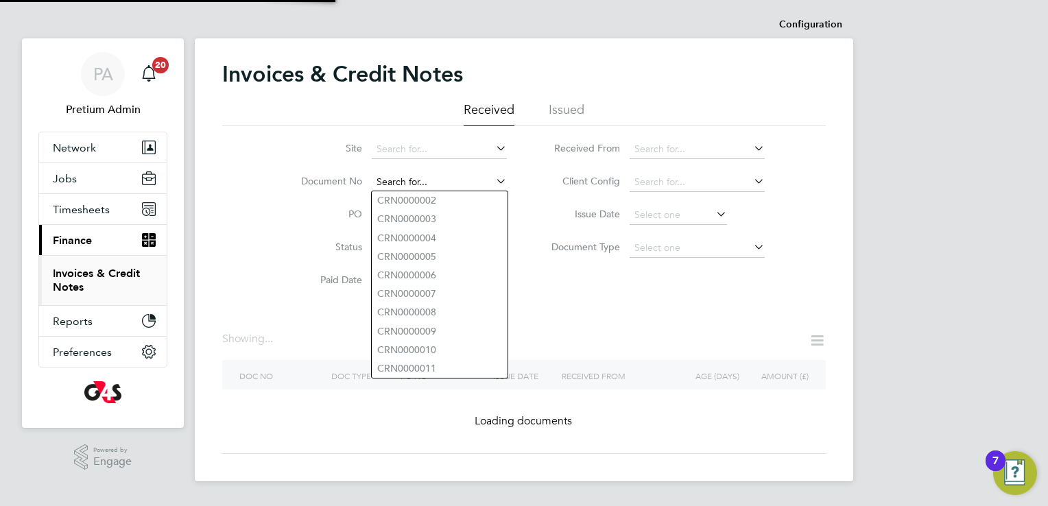
paste input "INV0008192"
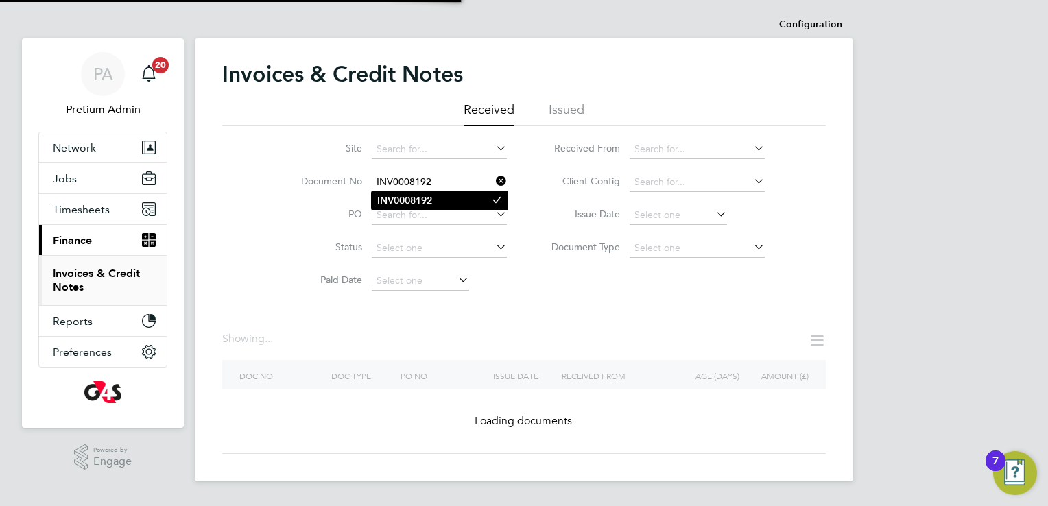
type input "INV0008192"
click at [431, 209] on li "INV0008192" at bounding box center [440, 200] width 136 height 19
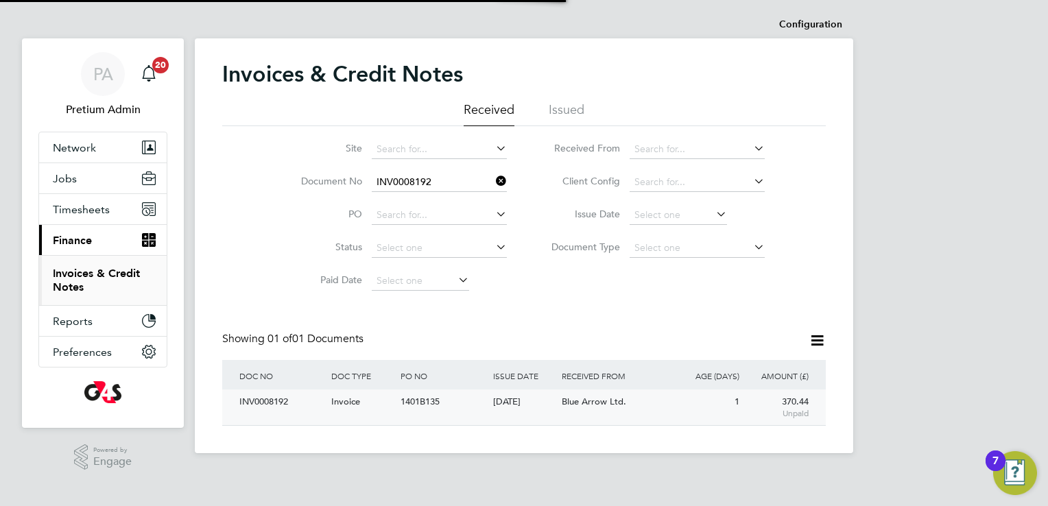
click at [455, 417] on div "INV0008192 Invoice 1401B135 02 Sep 2025 G4S Facilities Management (Uk) Limited …" at bounding box center [523, 407] width 603 height 36
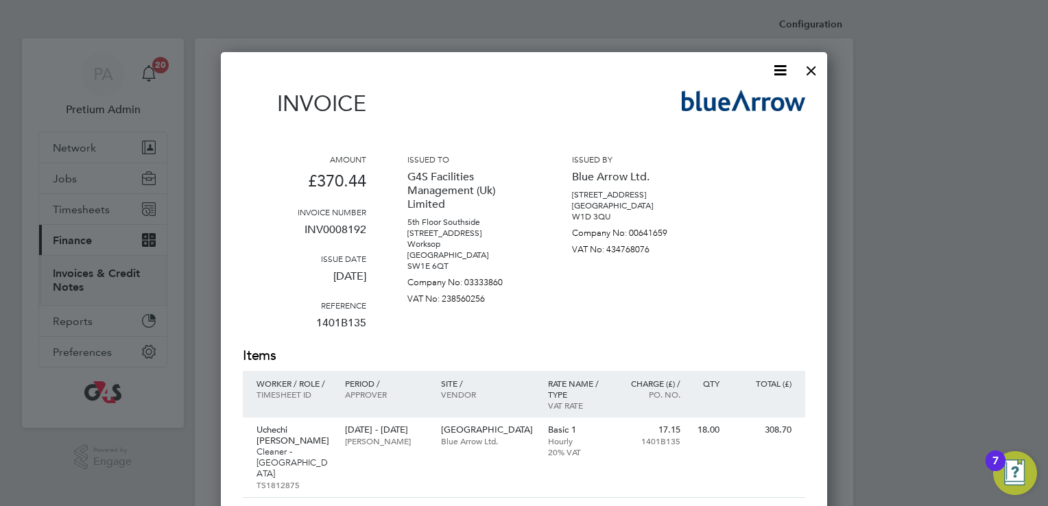
click at [774, 69] on icon at bounding box center [779, 70] width 17 height 17
click at [715, 106] on li "Download Invoice" at bounding box center [738, 102] width 95 height 19
click at [811, 73] on div at bounding box center [811, 67] width 25 height 25
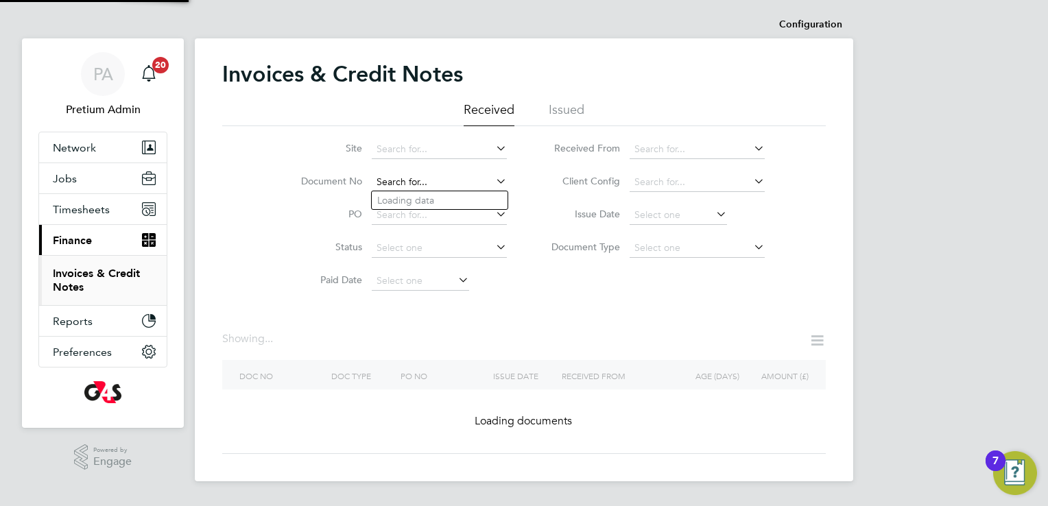
click at [446, 180] on input at bounding box center [439, 182] width 135 height 19
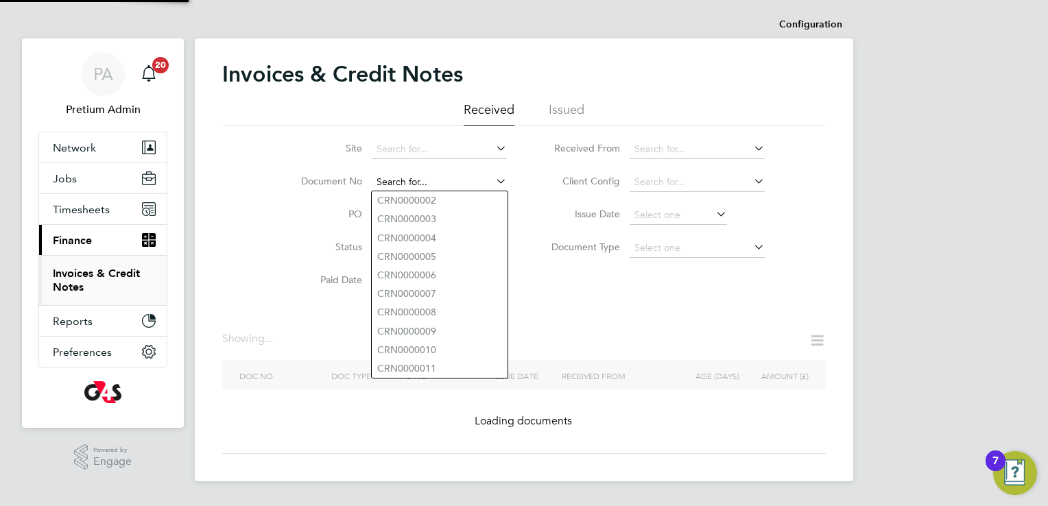
paste input "INV0008191"
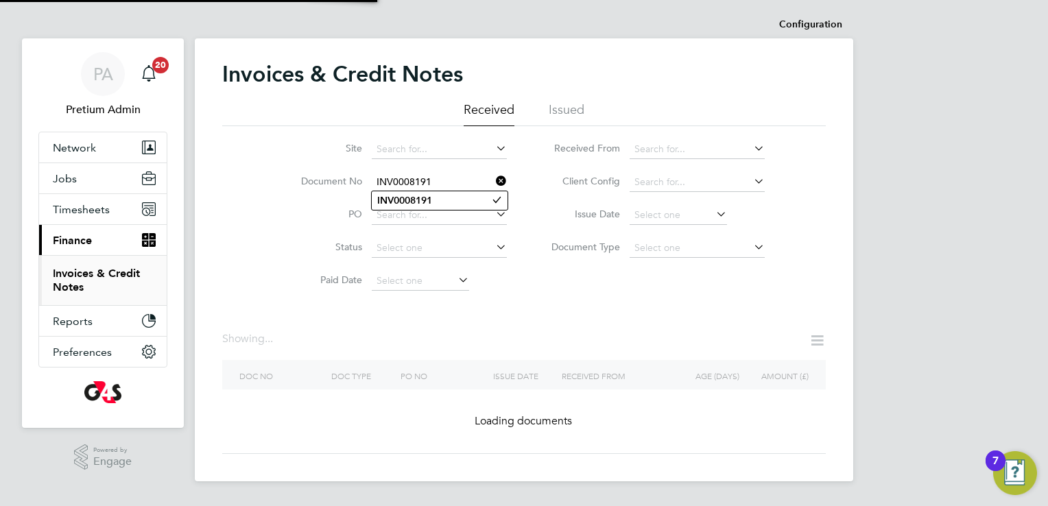
type input "INV0008191"
click at [421, 197] on div "Configuration Configuration Invoices & Credit Notes Received Issued Site Docume…" at bounding box center [524, 246] width 658 height 470
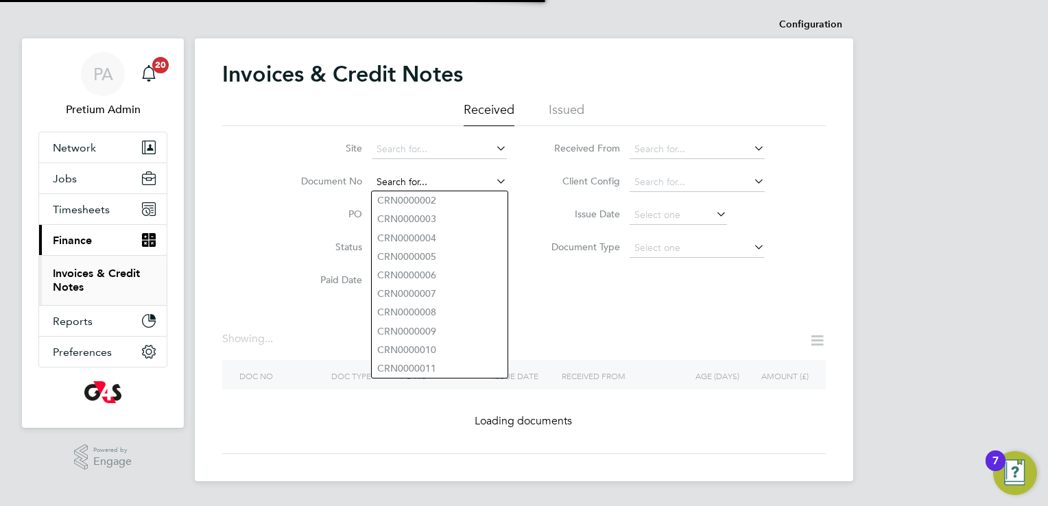
click at [410, 185] on input at bounding box center [439, 182] width 135 height 19
paste input "INV0008191"
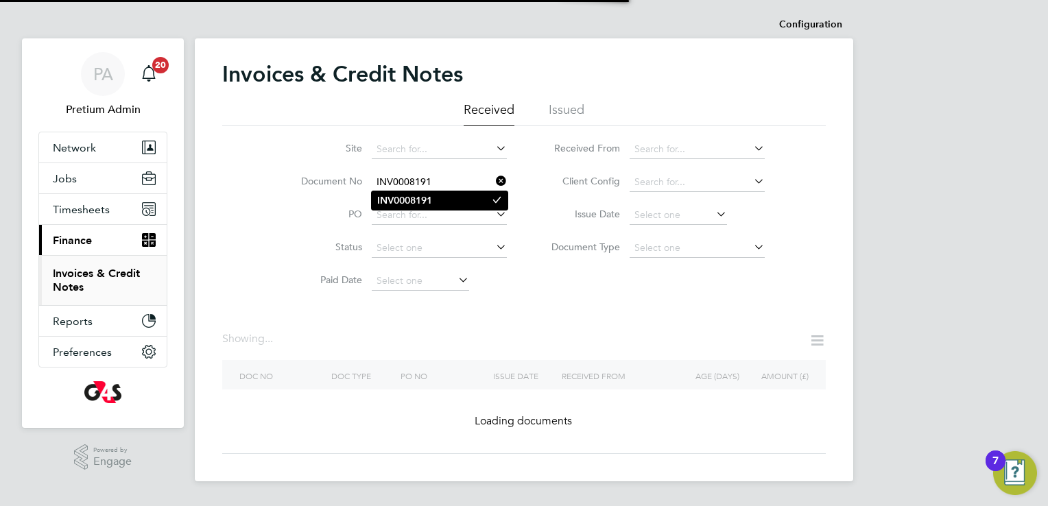
type input "INV0008191"
click at [431, 202] on b "INV0008191" at bounding box center [404, 201] width 55 height 12
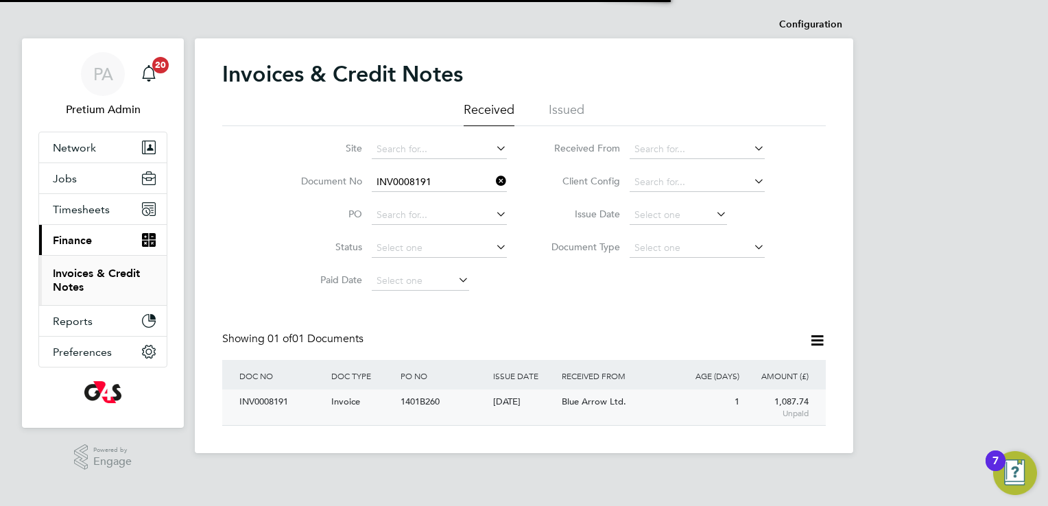
click at [462, 424] on div "INV0008191 Invoice 1401B260 02 Sep 2025 G4S Facilities Management (Uk) Limited …" at bounding box center [523, 407] width 603 height 36
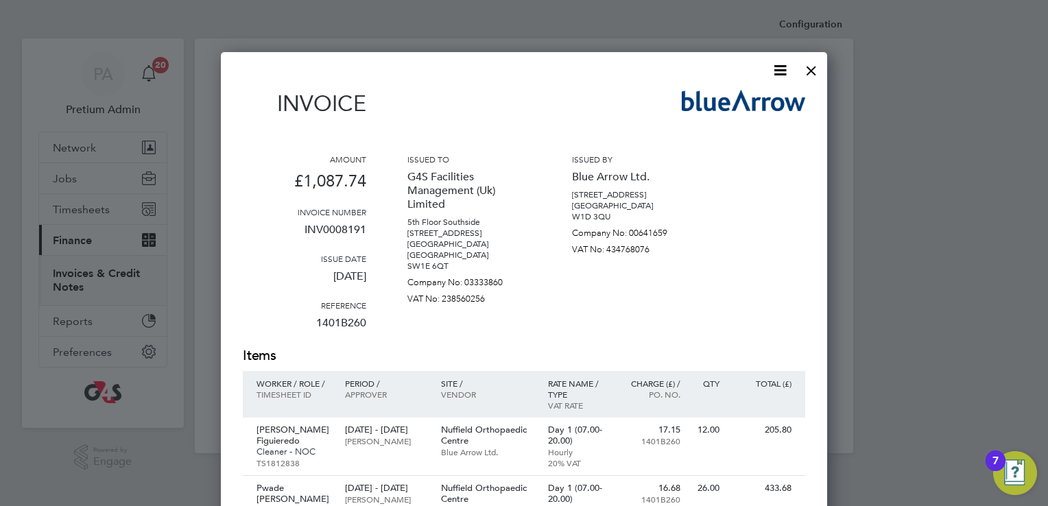
click at [780, 62] on icon at bounding box center [779, 70] width 17 height 17
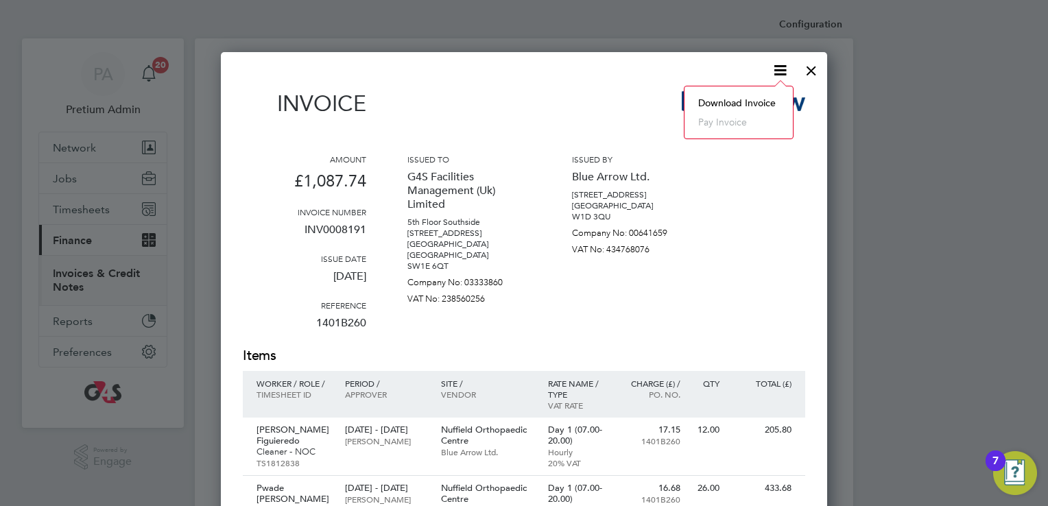
click at [742, 95] on li "Download Invoice" at bounding box center [738, 102] width 95 height 19
click at [805, 70] on div at bounding box center [811, 67] width 25 height 25
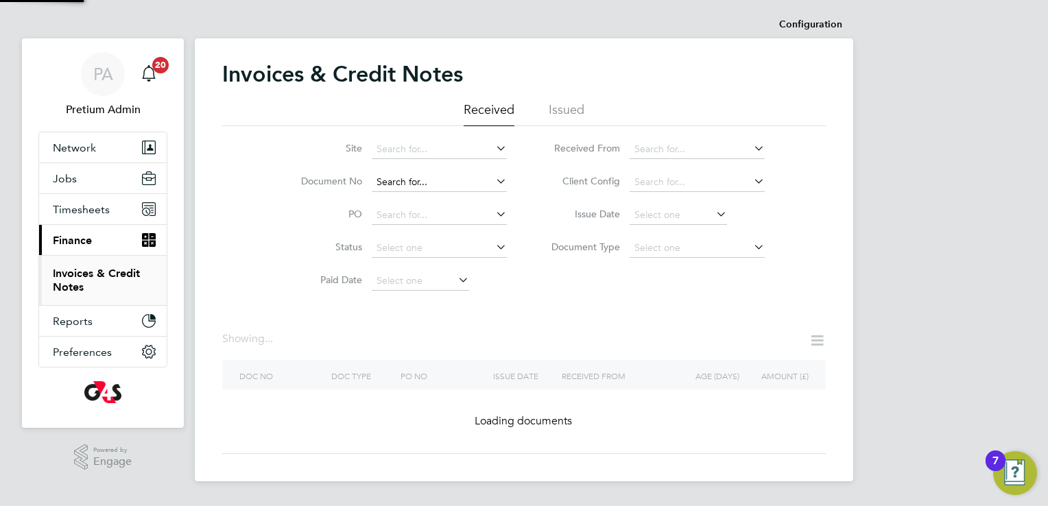
click at [438, 187] on input at bounding box center [439, 182] width 135 height 19
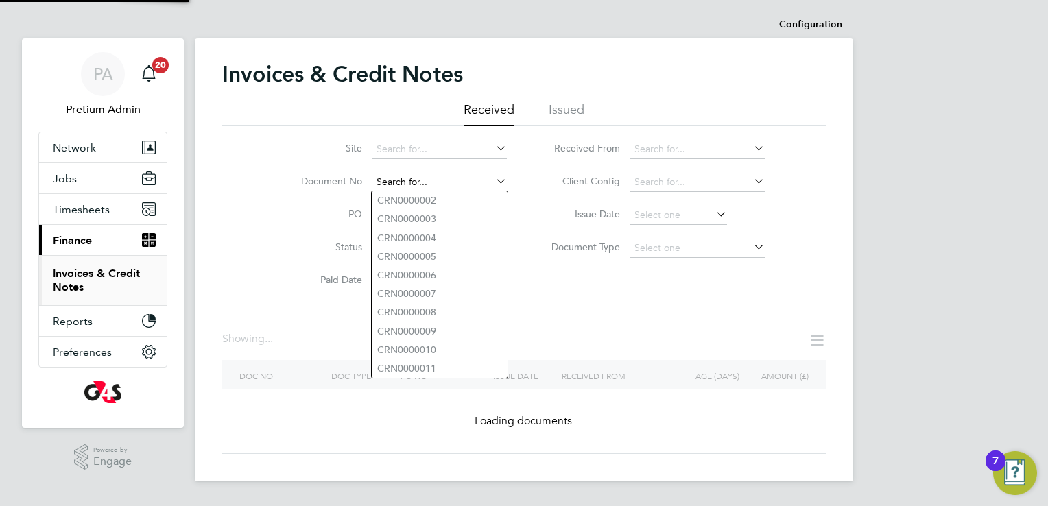
paste input "INV0008190"
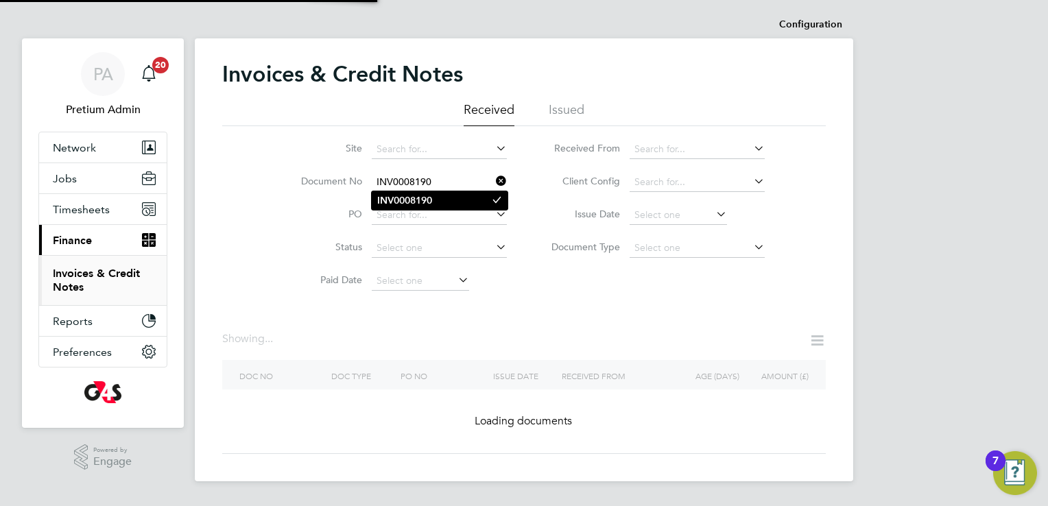
type input "INV0008190"
click at [398, 202] on b "INV0008190" at bounding box center [404, 201] width 55 height 12
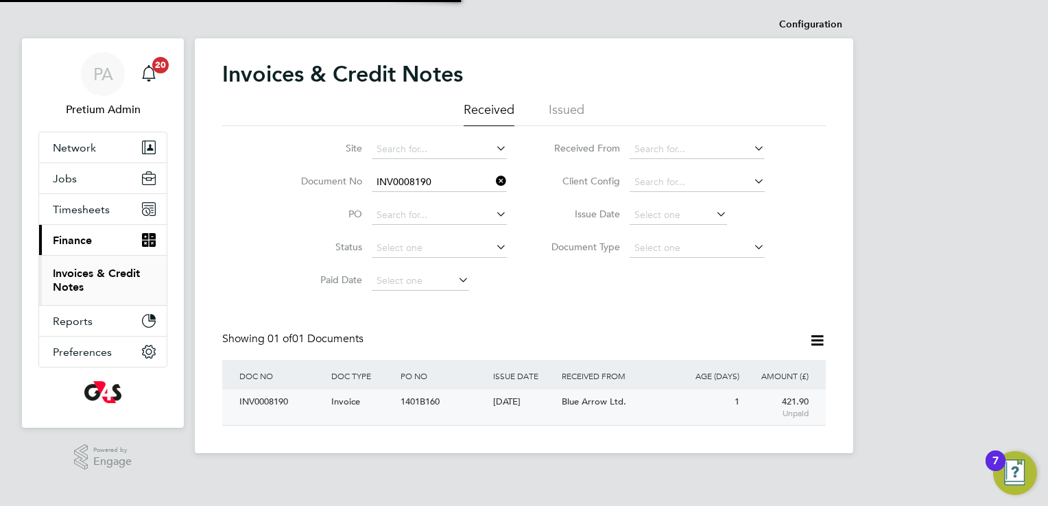
click at [458, 413] on div "1401B160" at bounding box center [443, 401] width 92 height 25
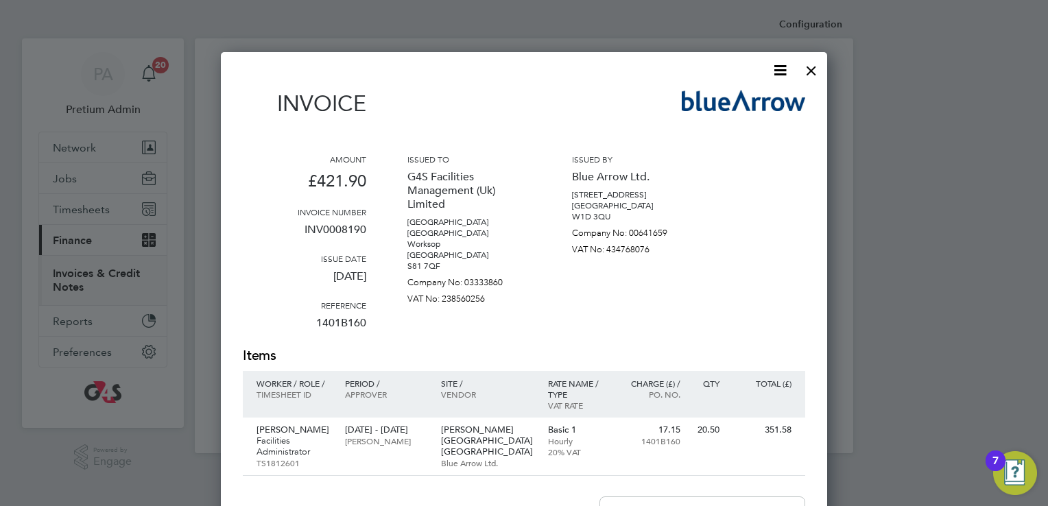
click at [780, 68] on icon at bounding box center [779, 70] width 17 height 17
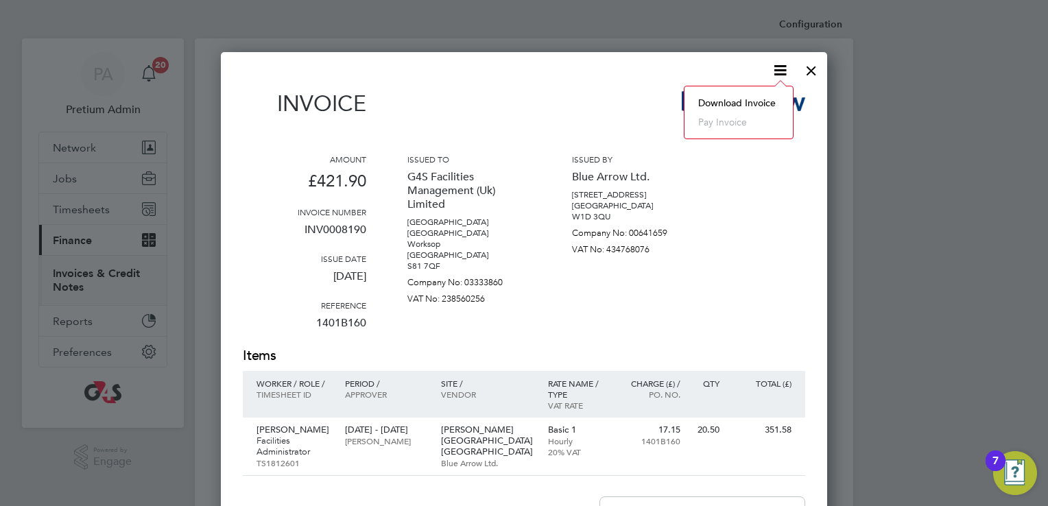
click at [741, 93] on li "Download Invoice" at bounding box center [738, 102] width 95 height 19
click at [820, 69] on div at bounding box center [811, 67] width 25 height 25
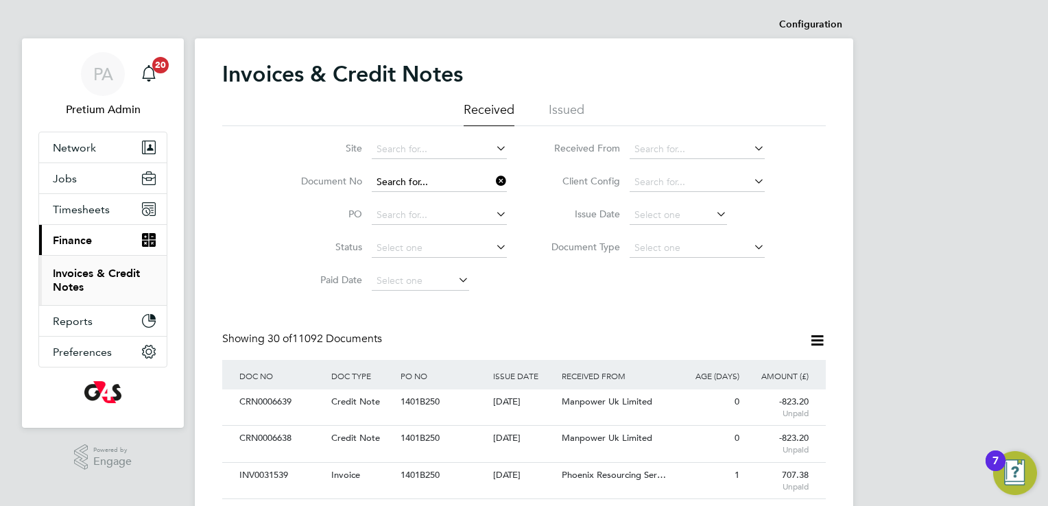
click at [451, 176] on input at bounding box center [439, 182] width 135 height 19
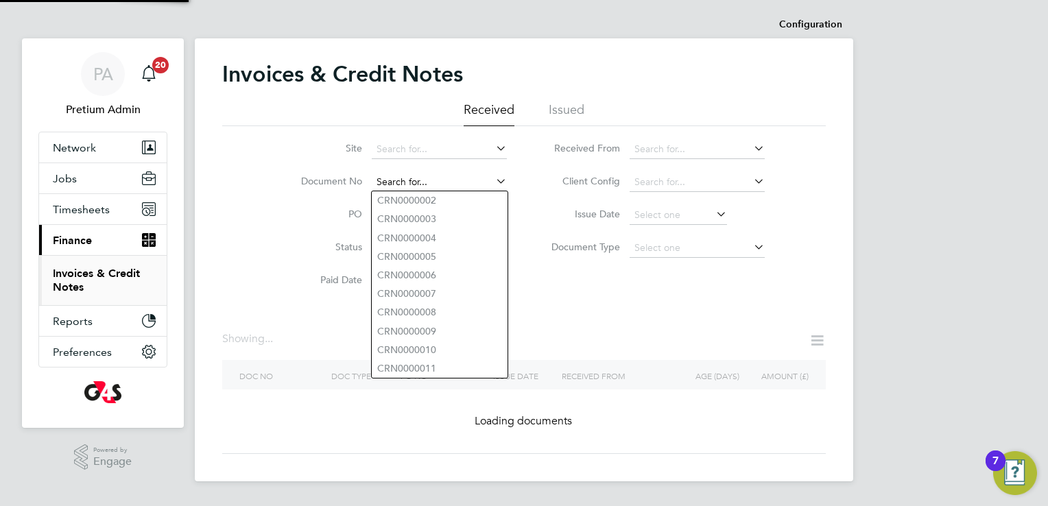
paste input "INV0000178"
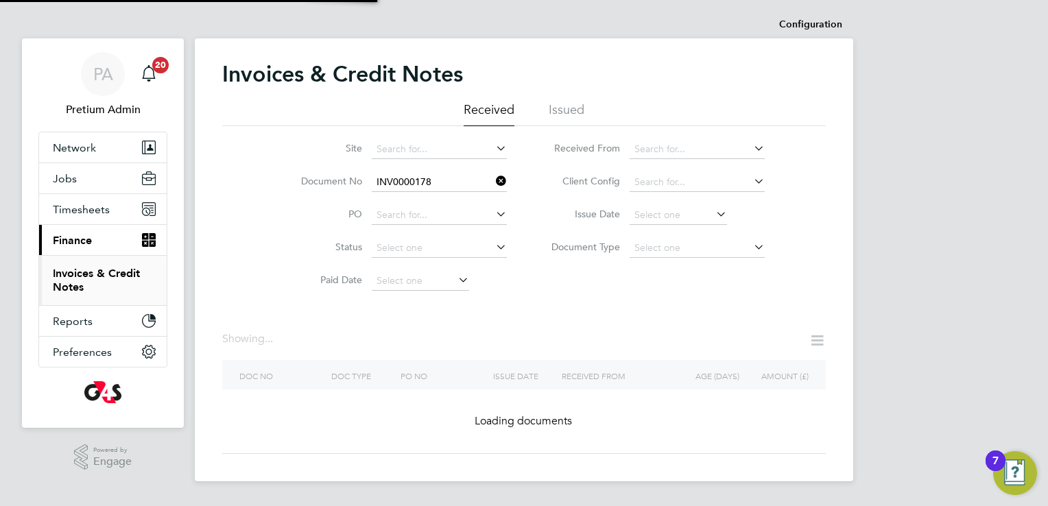
click at [414, 200] on b "INV0000178" at bounding box center [404, 201] width 55 height 12
type input "INV0000178"
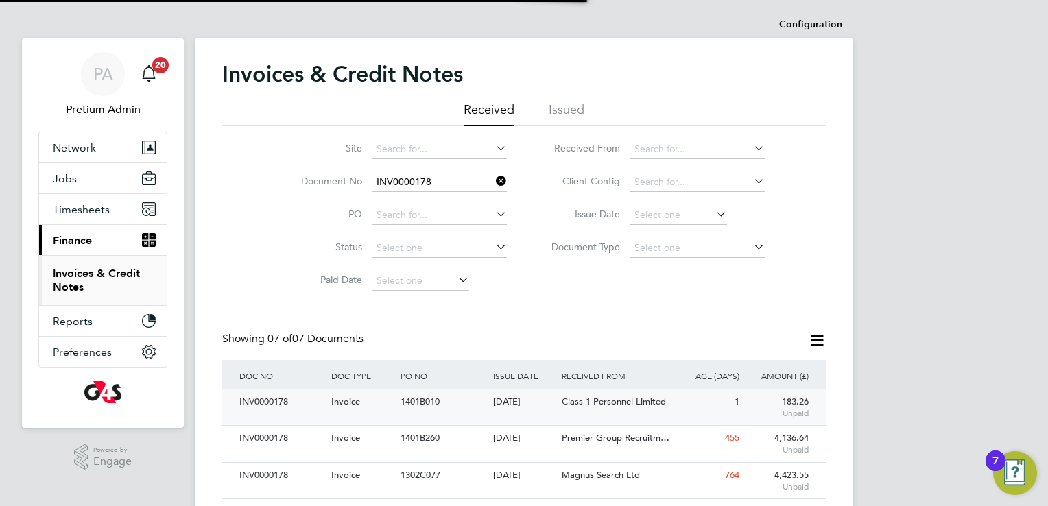
click at [691, 413] on div "1" at bounding box center [707, 401] width 69 height 25
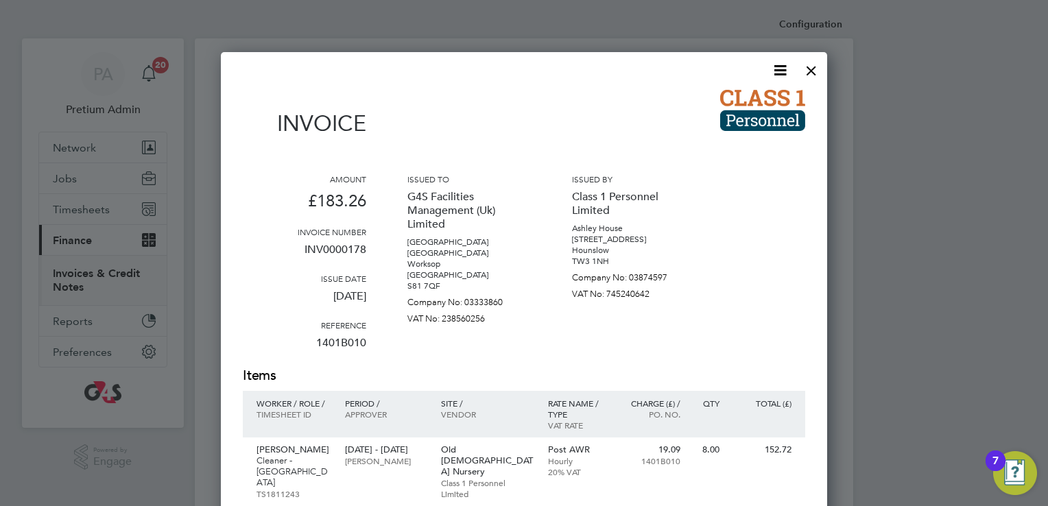
click at [774, 70] on icon at bounding box center [779, 70] width 17 height 17
click at [741, 101] on li "Download Invoice" at bounding box center [738, 102] width 95 height 19
click at [806, 73] on div at bounding box center [811, 67] width 25 height 25
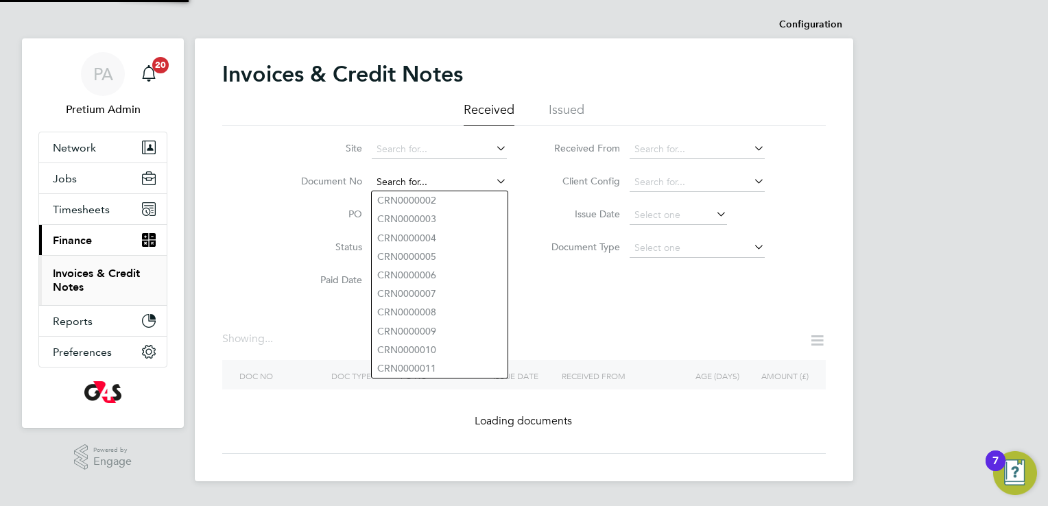
click at [414, 181] on input at bounding box center [439, 182] width 135 height 19
paste input "INV0006636"
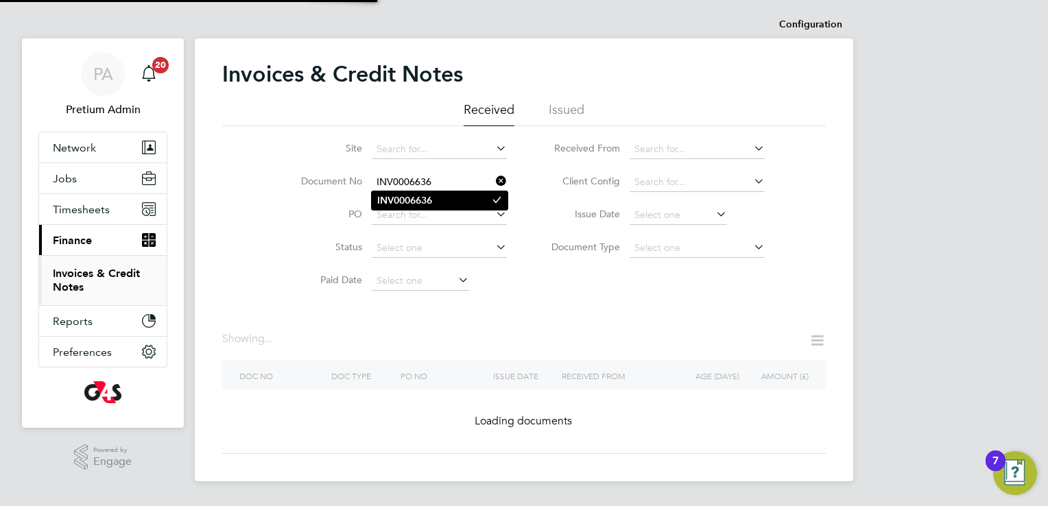
type input "INV0006636"
click at [418, 199] on b "INV0006636" at bounding box center [404, 201] width 55 height 12
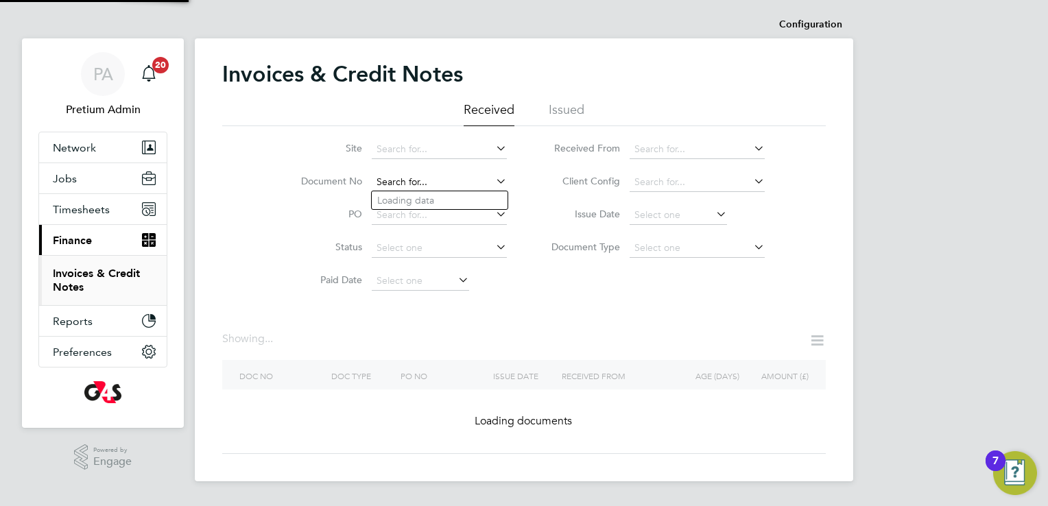
click at [441, 185] on input at bounding box center [439, 182] width 135 height 19
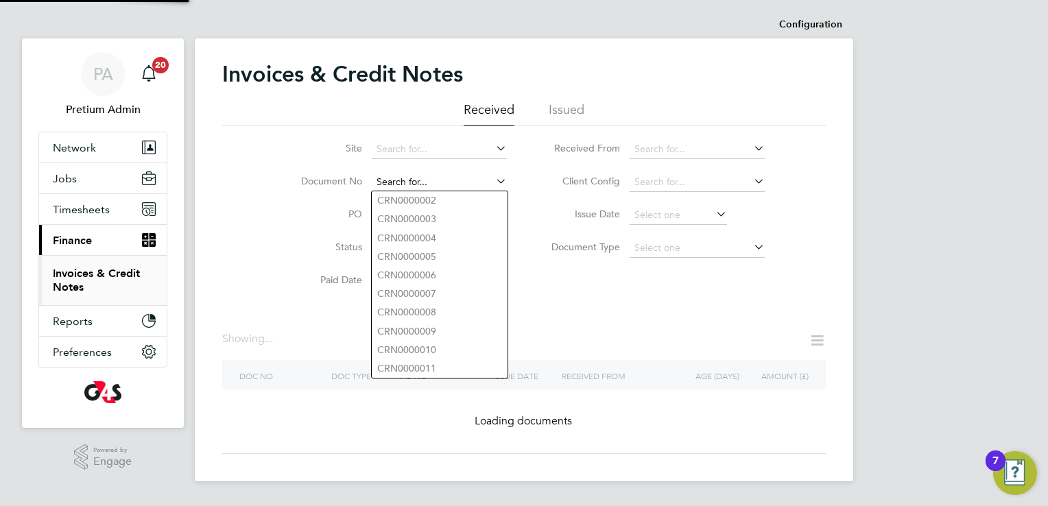
paste input "INV0006636"
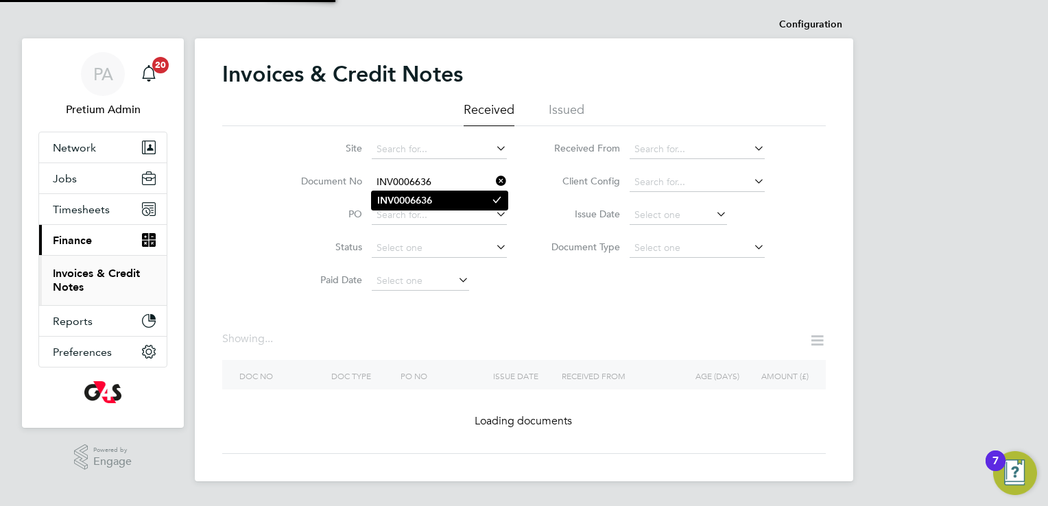
type input "INV0006636"
click at [420, 204] on b "INV0006636" at bounding box center [404, 201] width 55 height 12
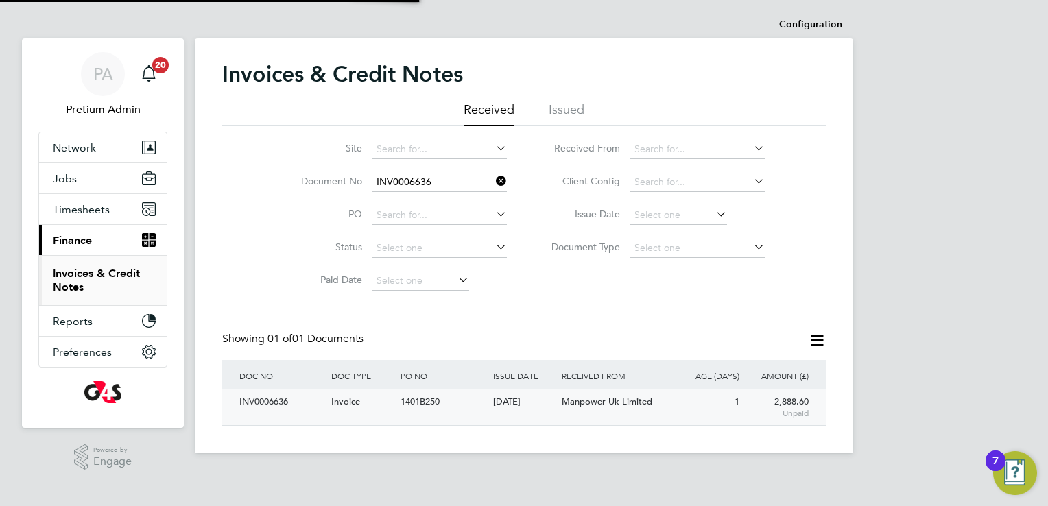
click at [603, 396] on div "Manpower Uk Limited" at bounding box center [615, 401] width 115 height 25
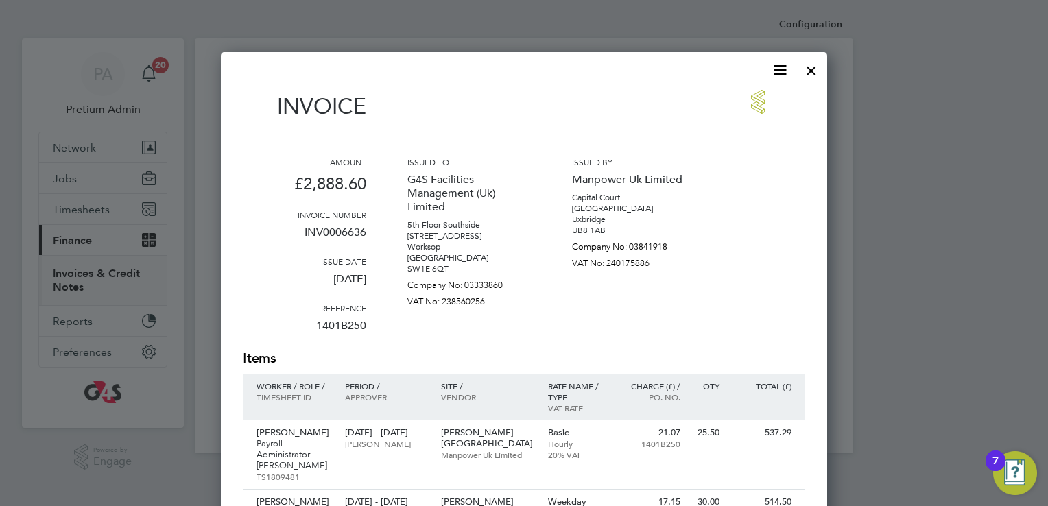
click at [782, 79] on icon at bounding box center [779, 70] width 17 height 17
click at [742, 103] on li "Download Invoice" at bounding box center [738, 102] width 95 height 19
click at [640, 127] on div "Invoice" at bounding box center [524, 111] width 562 height 43
click at [771, 64] on icon at bounding box center [779, 70] width 17 height 17
click at [761, 97] on li "Download Invoice" at bounding box center [738, 102] width 95 height 19
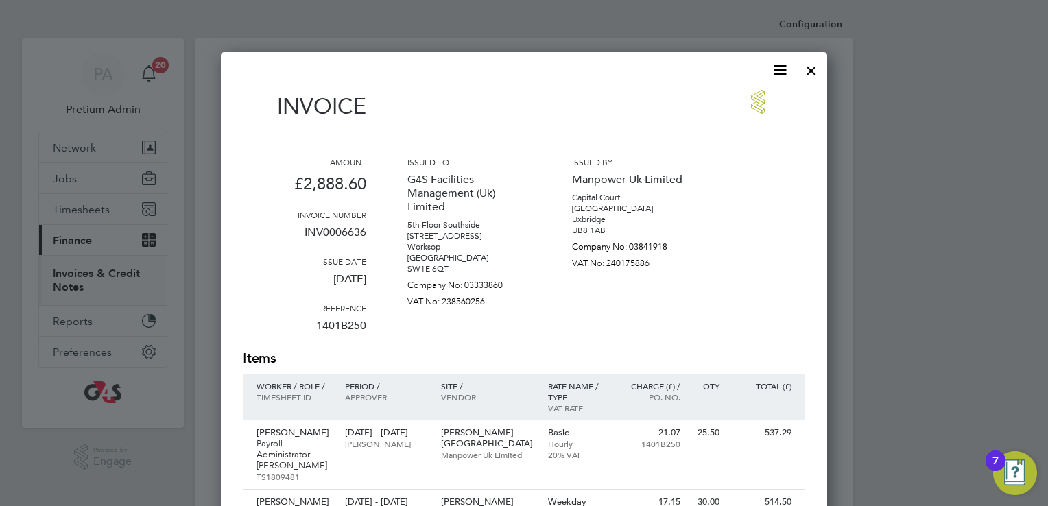
click at [677, 99] on div "Invoice" at bounding box center [524, 111] width 562 height 43
click at [819, 69] on div at bounding box center [811, 67] width 25 height 25
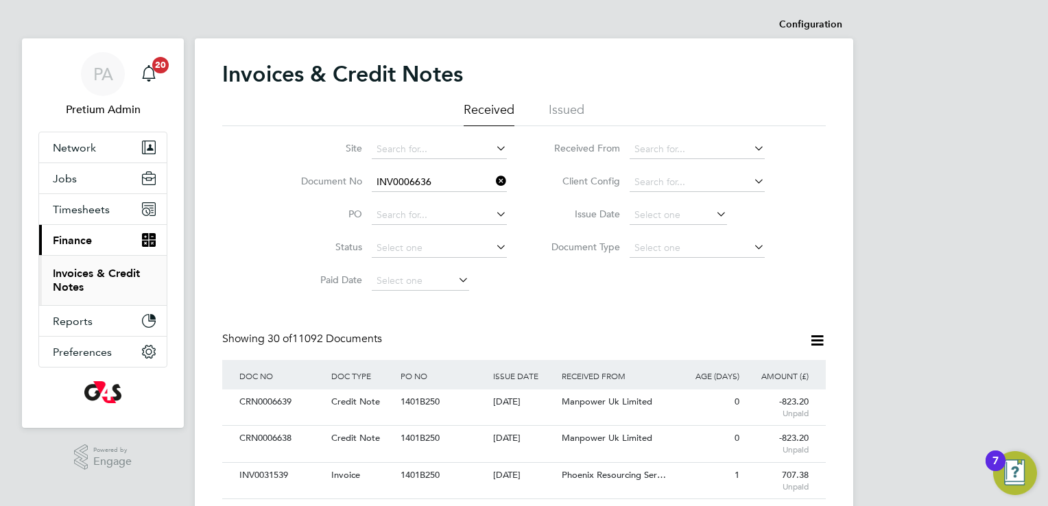
click at [493, 182] on icon at bounding box center [493, 180] width 0 height 19
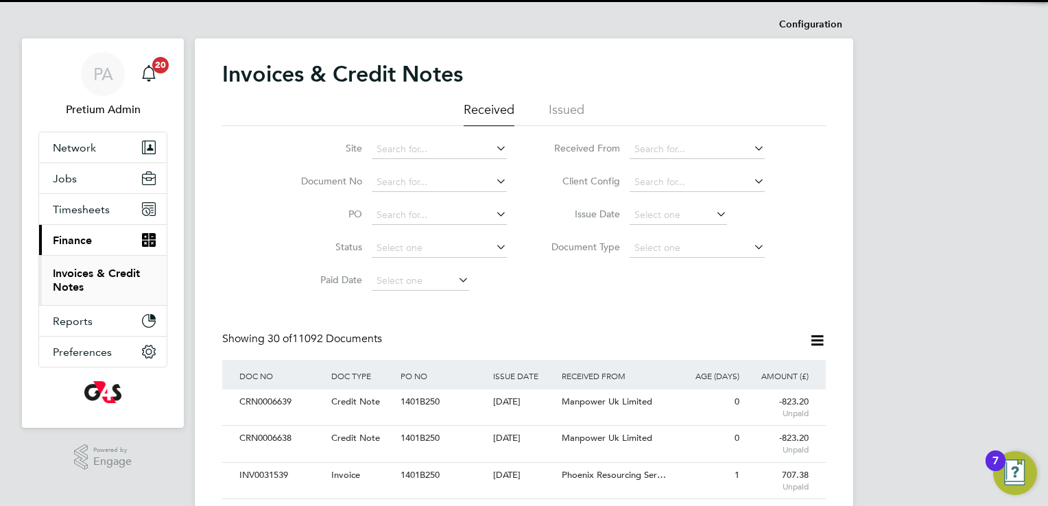
scroll to position [26, 93]
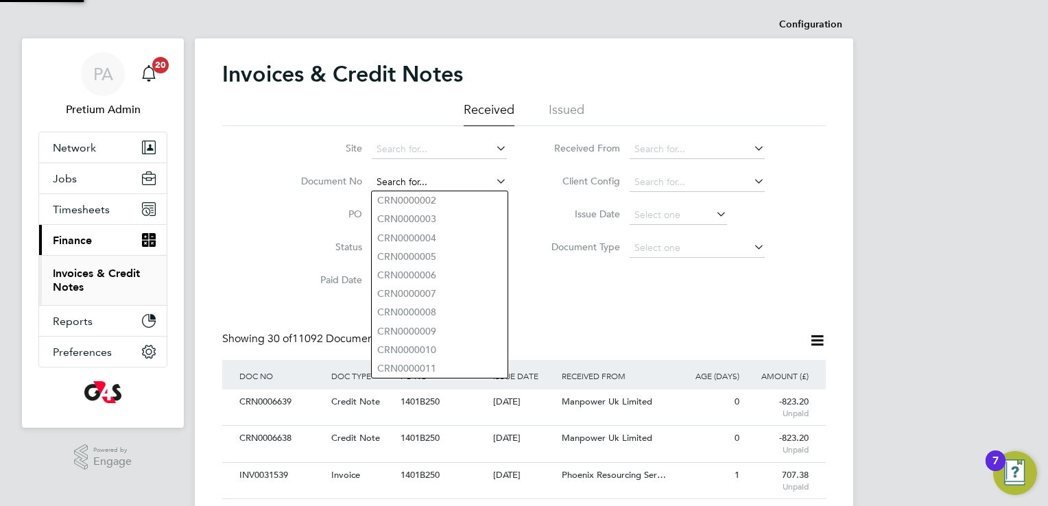
click at [417, 186] on input at bounding box center [439, 182] width 135 height 19
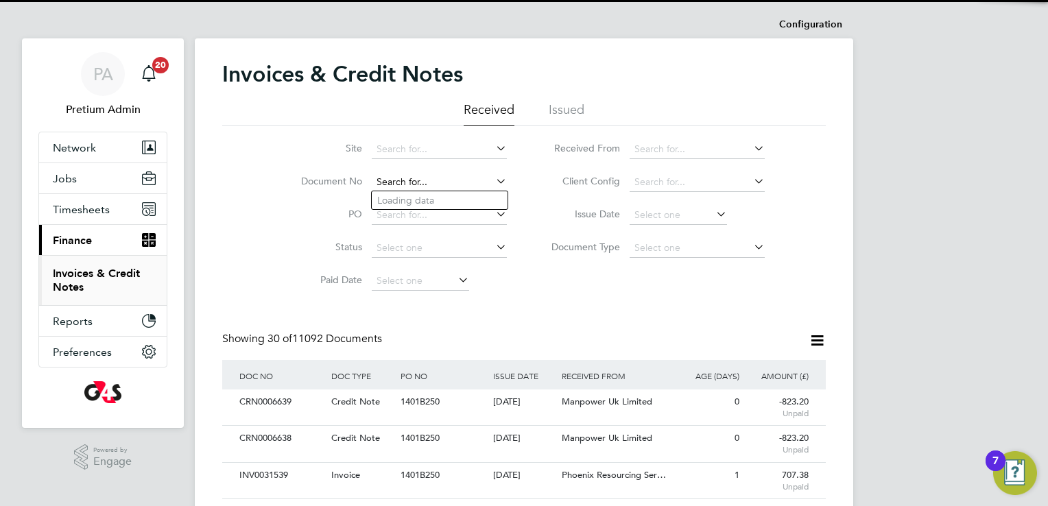
paste input "INV0031537"
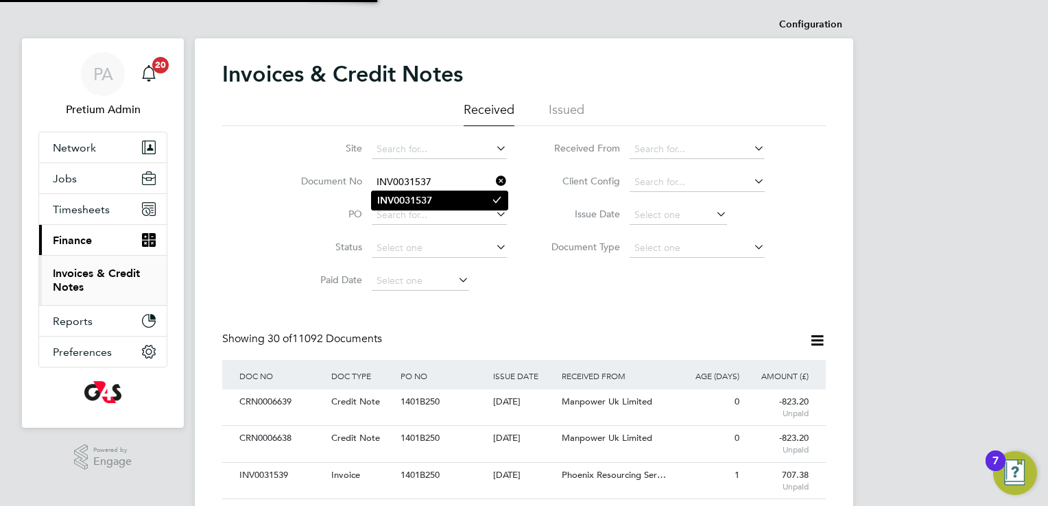
type input "INV0031537"
click at [429, 198] on b "INV0031537" at bounding box center [404, 201] width 55 height 12
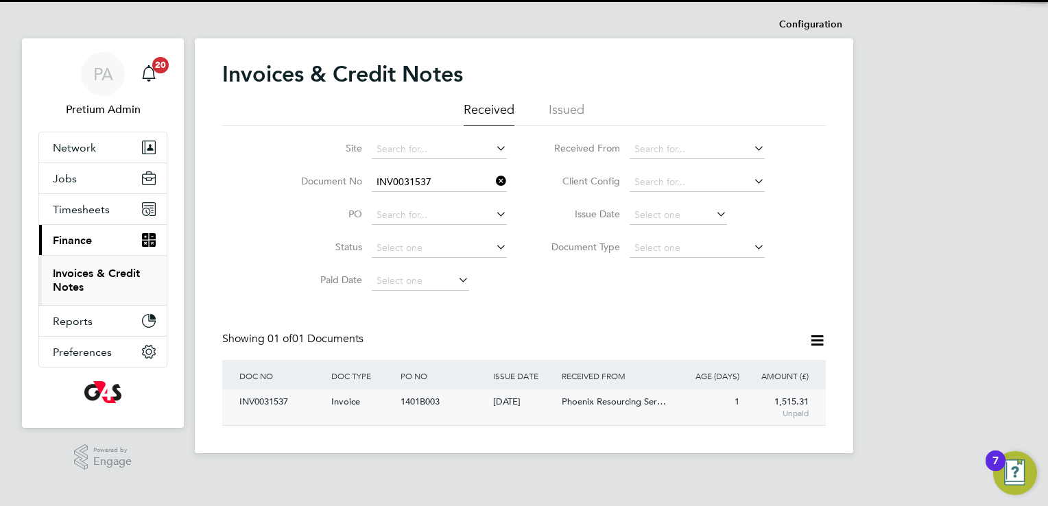
click at [458, 400] on div "1401B003" at bounding box center [443, 401] width 92 height 25
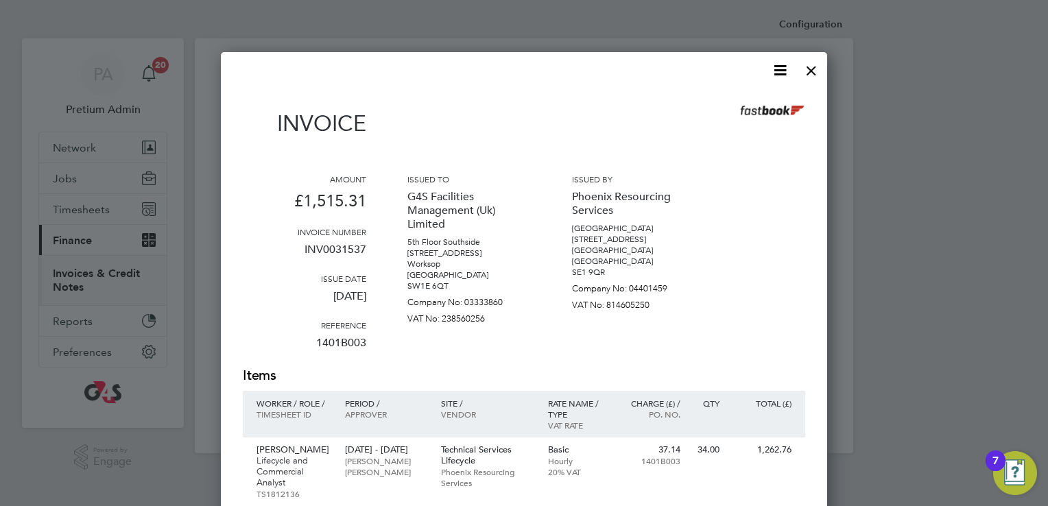
click at [779, 75] on icon at bounding box center [779, 70] width 17 height 17
click at [715, 97] on li "Download Invoice" at bounding box center [738, 102] width 95 height 19
click at [808, 74] on div at bounding box center [811, 67] width 25 height 25
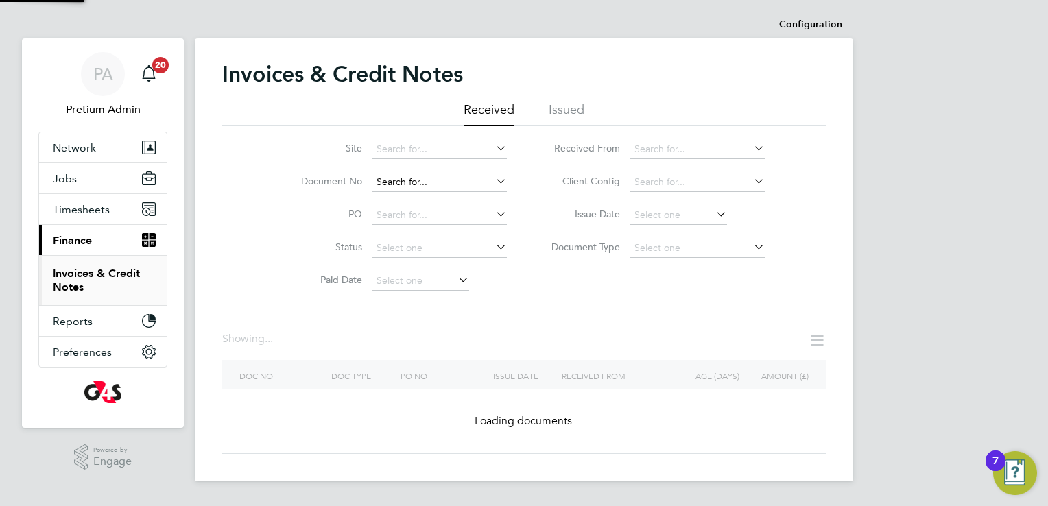
click at [461, 187] on input at bounding box center [439, 182] width 135 height 19
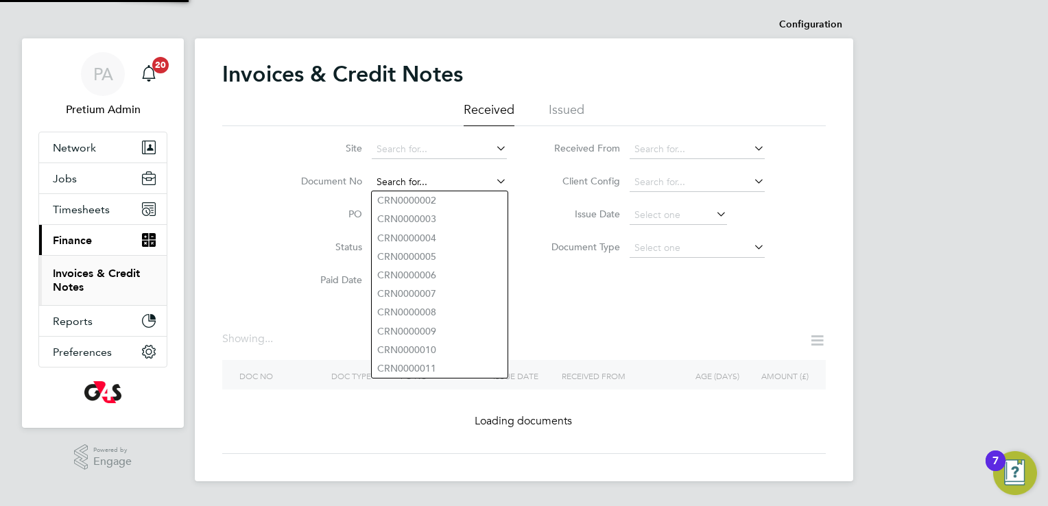
paste input "INV0006535"
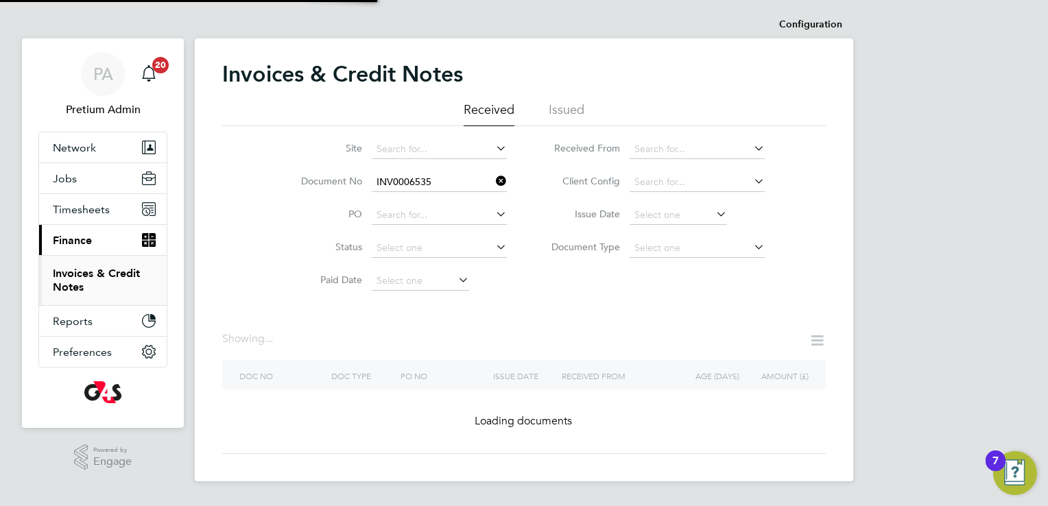
click at [419, 199] on b "INV0006535" at bounding box center [404, 201] width 55 height 12
type input "INV0006535"
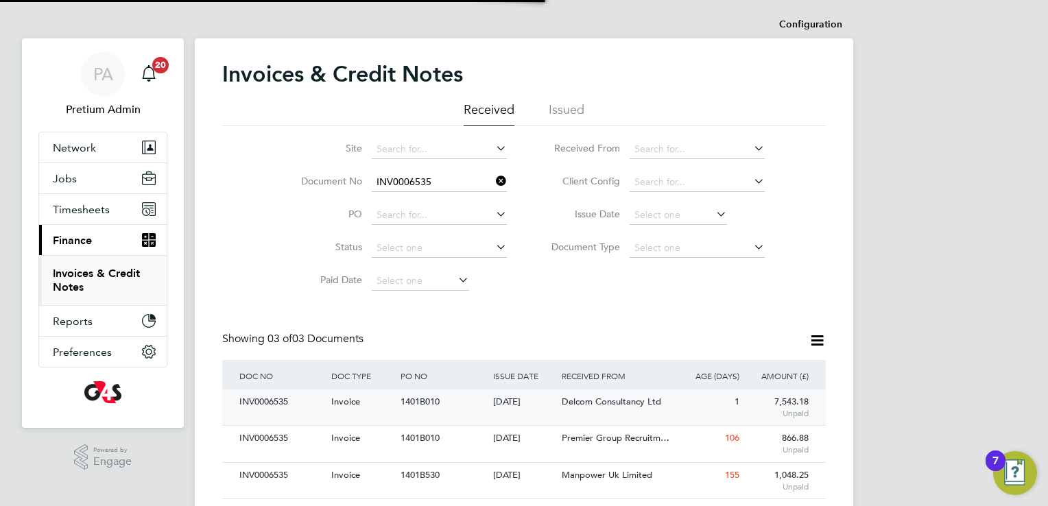
click at [632, 407] on span "Delcom Consultancy Ltd" at bounding box center [611, 402] width 99 height 12
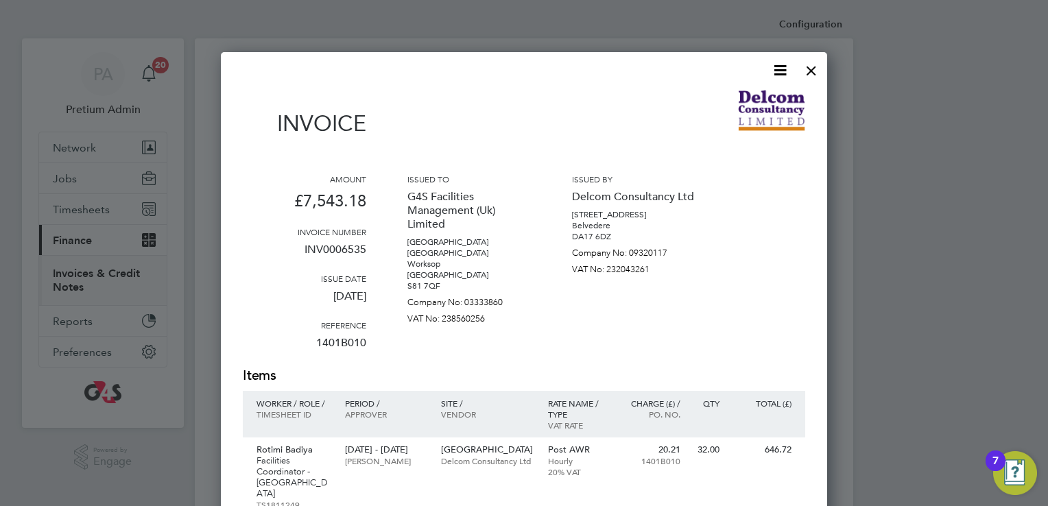
click at [776, 70] on icon at bounding box center [779, 70] width 17 height 17
click at [741, 101] on li "Download Invoice" at bounding box center [738, 102] width 95 height 19
click at [812, 72] on div at bounding box center [811, 67] width 25 height 25
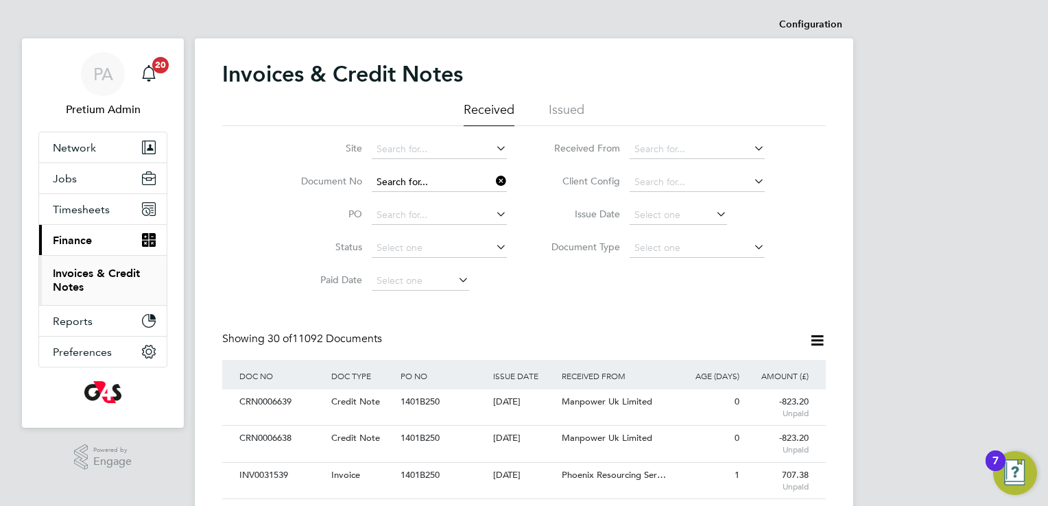
click at [469, 180] on input at bounding box center [439, 182] width 135 height 19
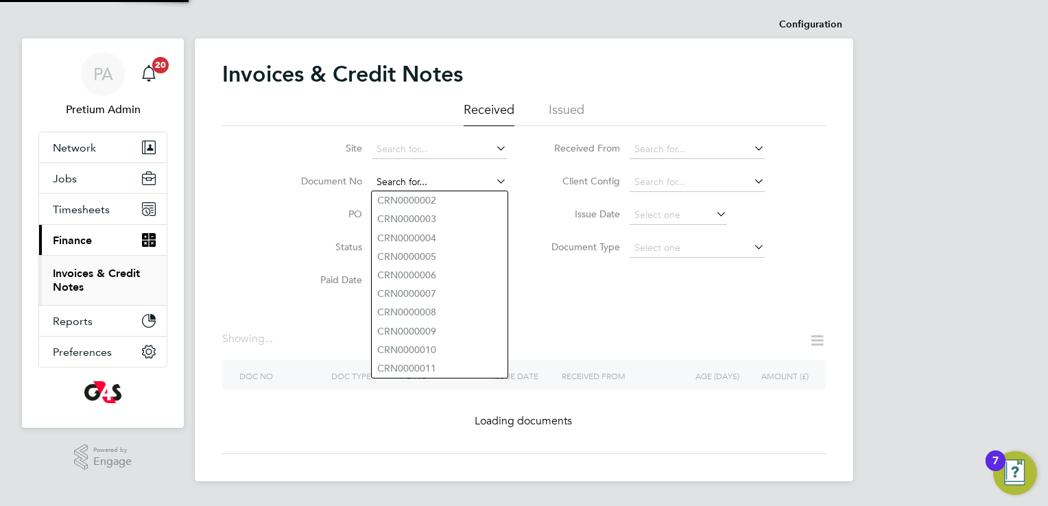
paste input "INV0007590"
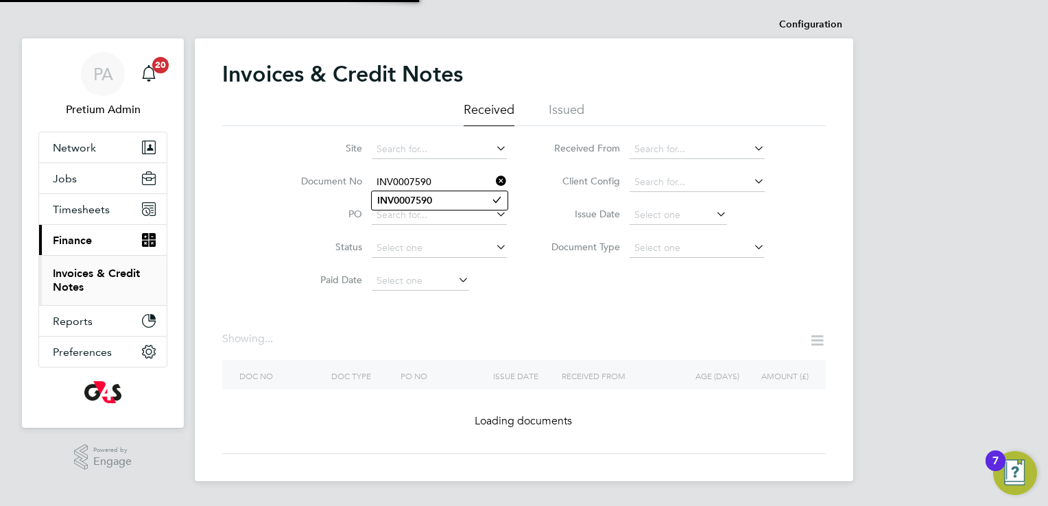
type input "INV0007590"
click at [424, 196] on b "INV0007590" at bounding box center [404, 201] width 55 height 12
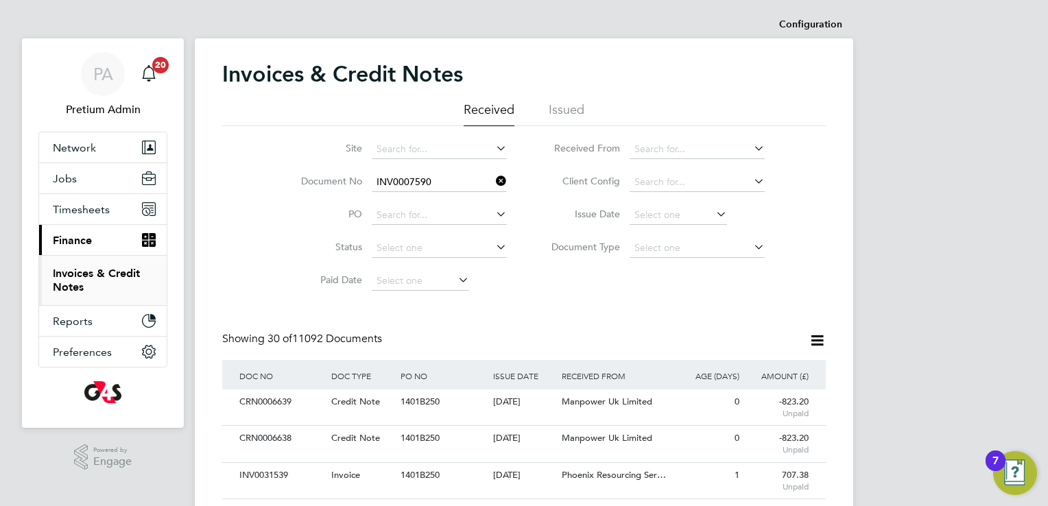
click at [493, 177] on icon at bounding box center [493, 180] width 0 height 19
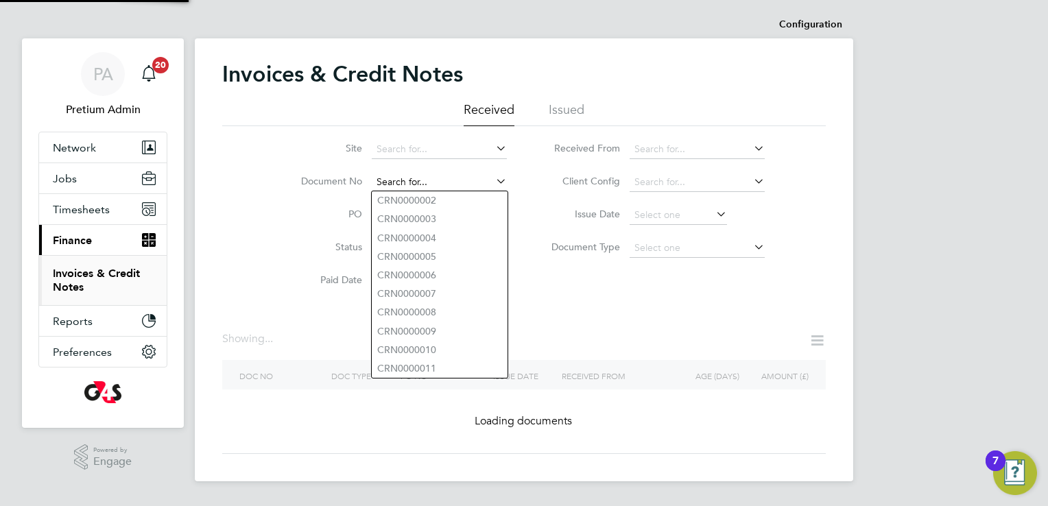
click at [439, 185] on input at bounding box center [439, 182] width 135 height 19
paste input "INV0007590"
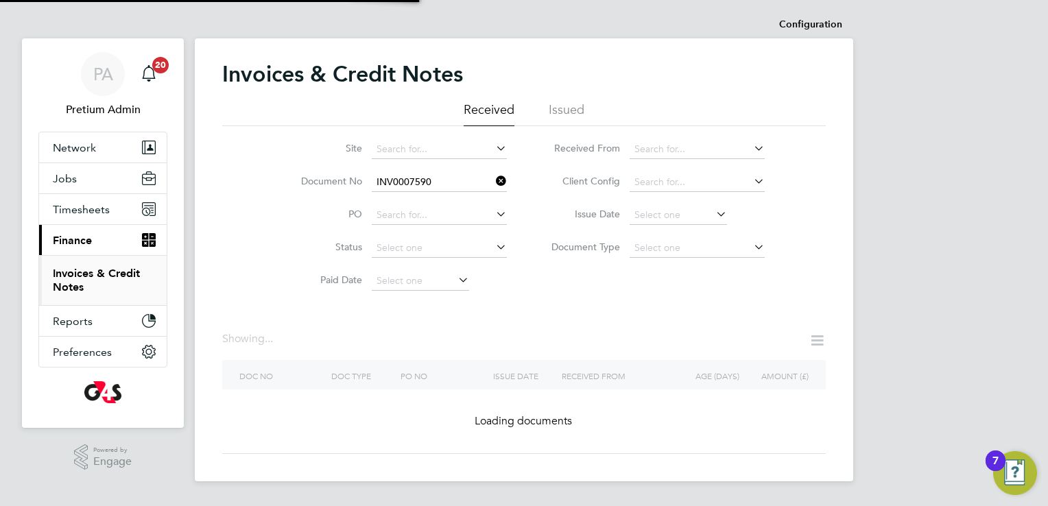
click at [427, 199] on b "INV0007590" at bounding box center [404, 201] width 55 height 12
type input "INV0007590"
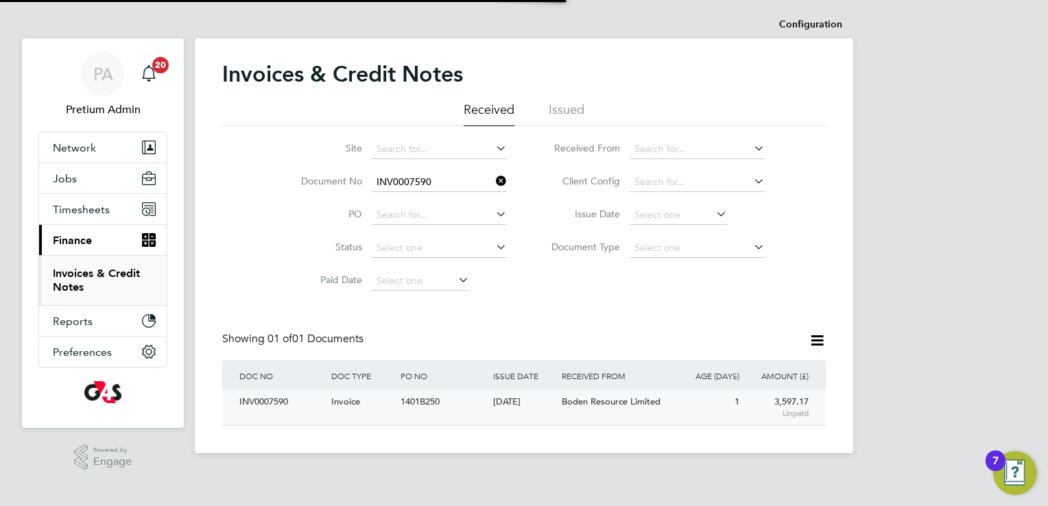
click at [391, 410] on div "Invoice" at bounding box center [362, 401] width 69 height 25
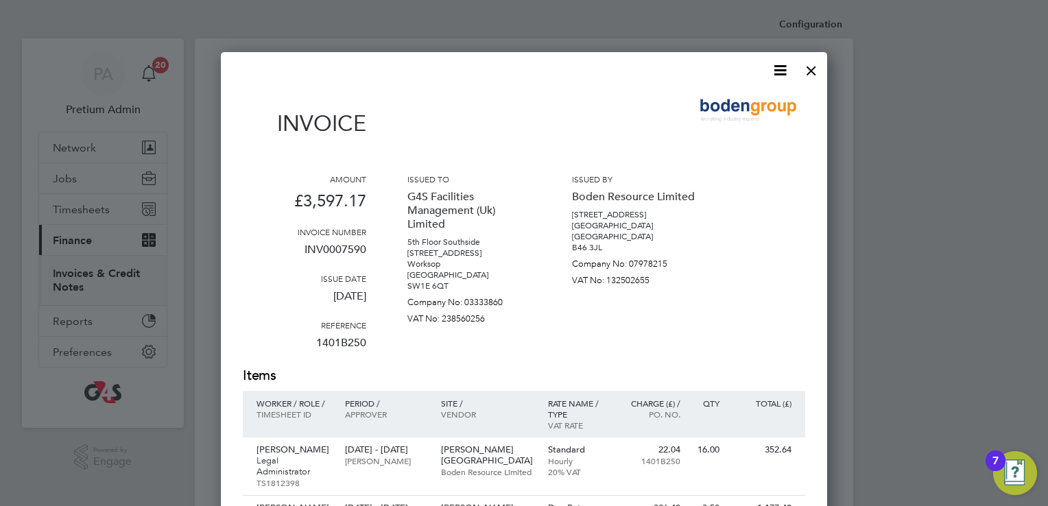
click at [781, 69] on icon at bounding box center [779, 70] width 17 height 17
click at [738, 100] on li "Download Invoice" at bounding box center [738, 102] width 95 height 19
click at [817, 62] on div at bounding box center [811, 67] width 25 height 25
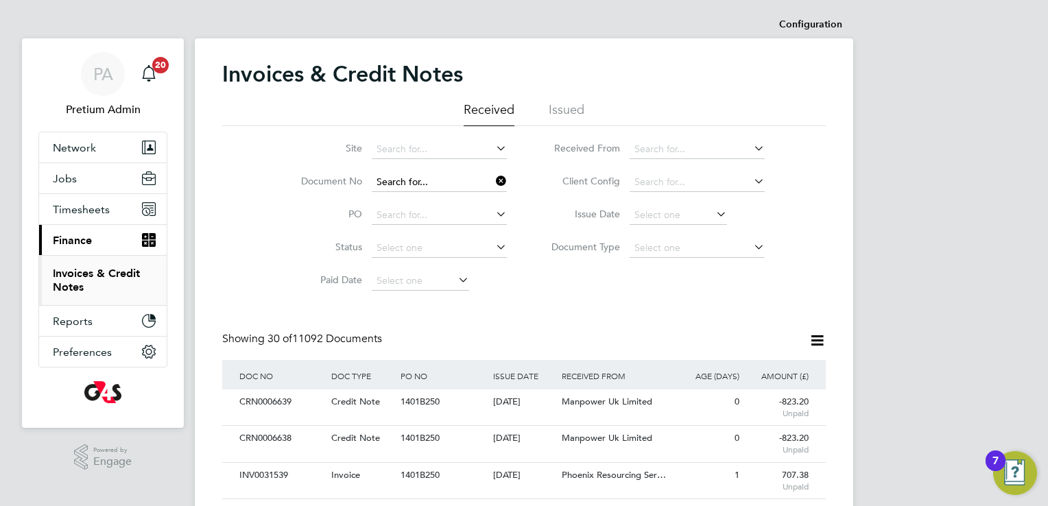
click at [438, 182] on input at bounding box center [439, 182] width 135 height 19
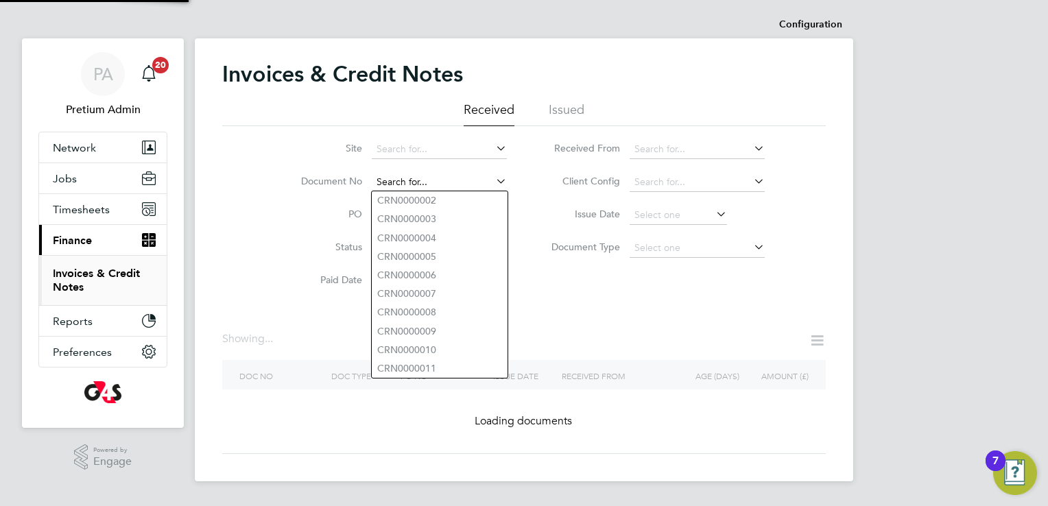
paste input "INV0007589"
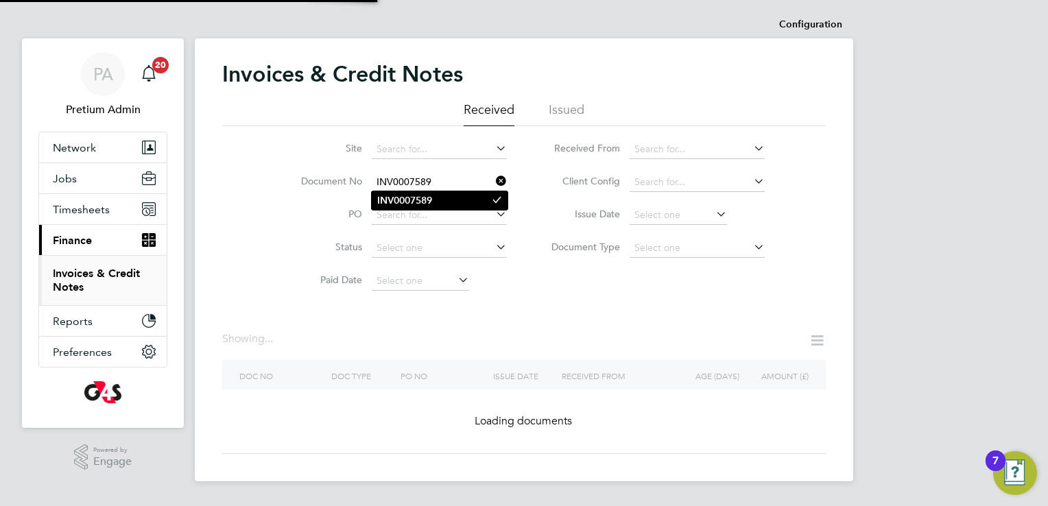
type input "INV0007589"
click at [412, 202] on b "INV0007589" at bounding box center [404, 201] width 55 height 12
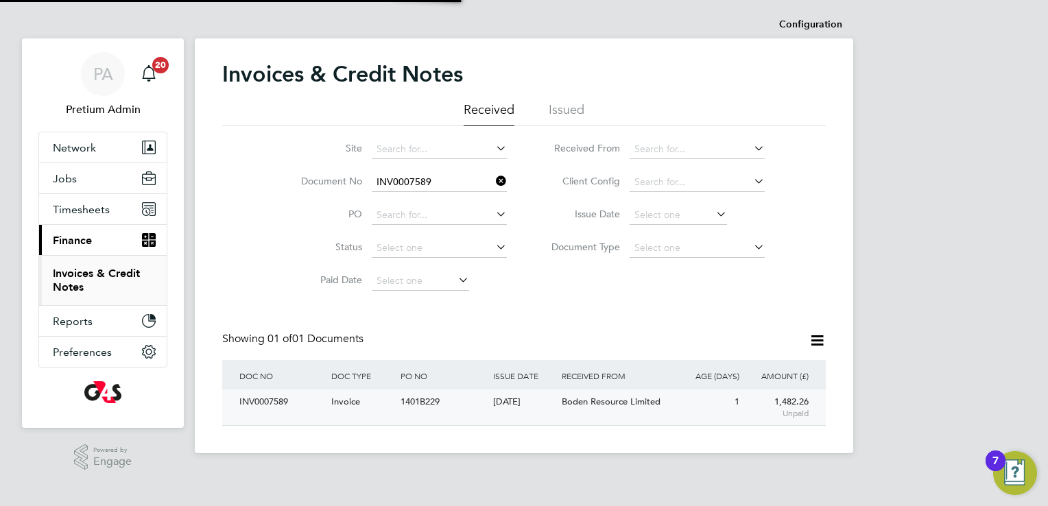
click at [481, 401] on div "1401B229" at bounding box center [443, 401] width 92 height 25
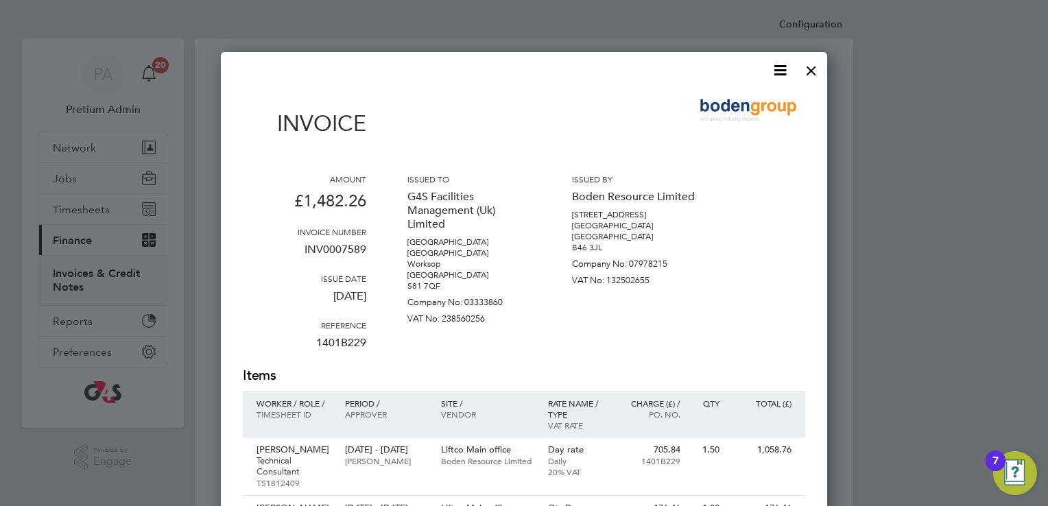
click at [780, 75] on icon at bounding box center [779, 70] width 17 height 17
click at [764, 95] on li "Download Invoice" at bounding box center [738, 102] width 95 height 19
click at [818, 67] on div at bounding box center [811, 67] width 25 height 25
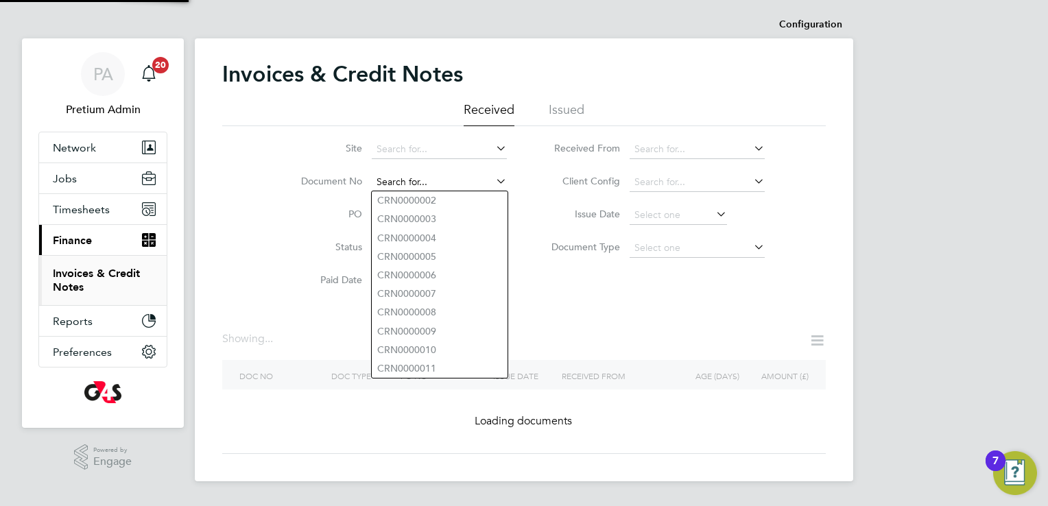
click at [444, 182] on input at bounding box center [439, 182] width 135 height 19
paste input "INV0007588"
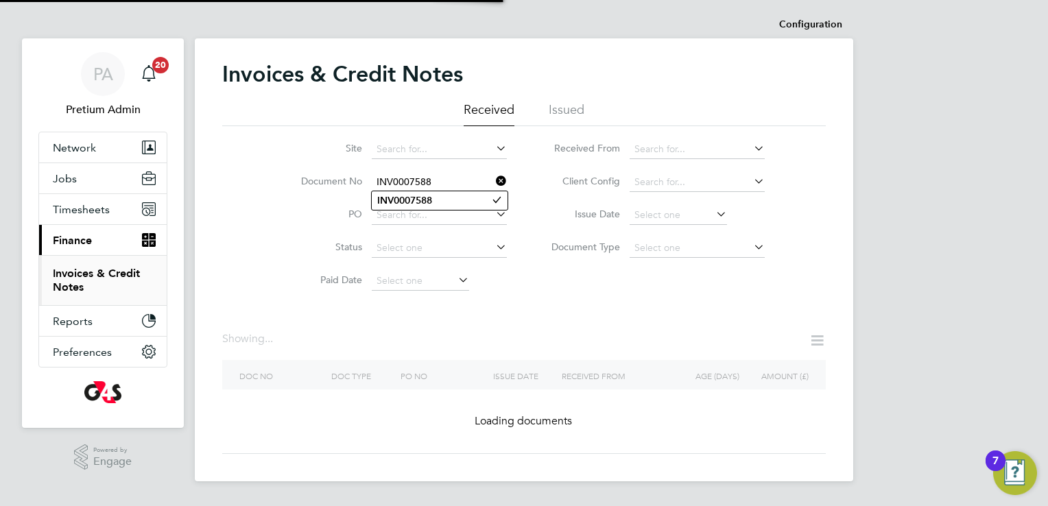
type input "INV0007588"
click at [404, 202] on b "INV0007588" at bounding box center [404, 201] width 55 height 12
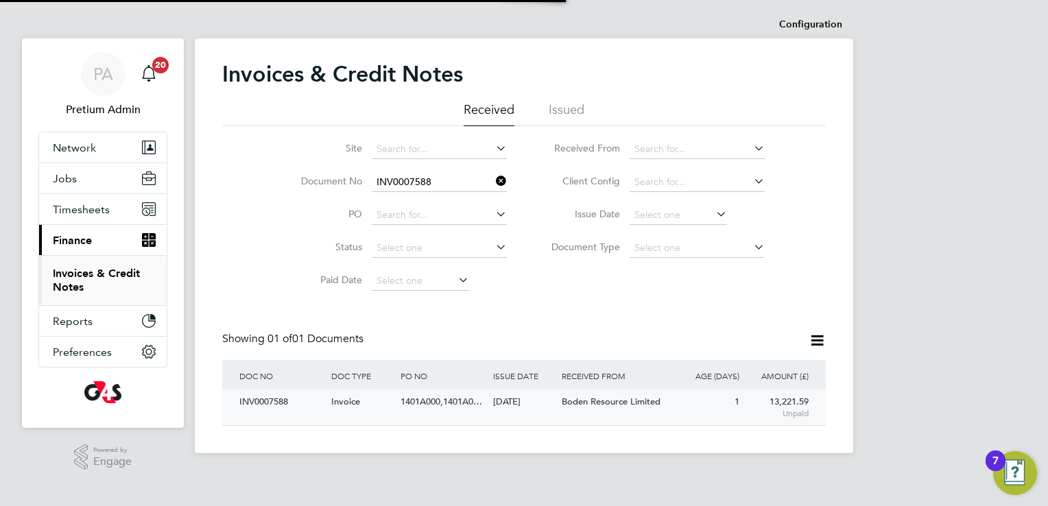
click at [622, 402] on span "Boden Resource Limited" at bounding box center [611, 402] width 99 height 12
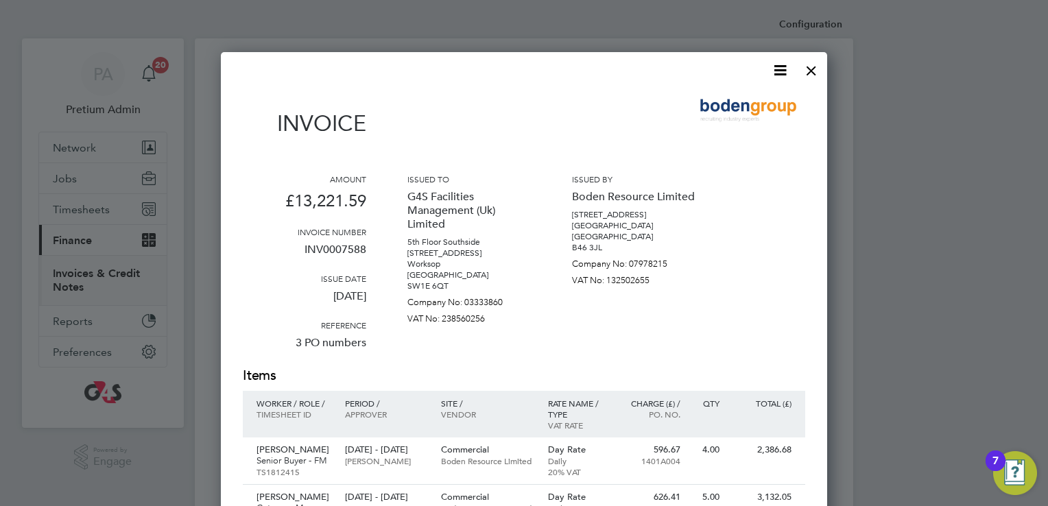
click at [776, 71] on icon at bounding box center [779, 70] width 17 height 17
click at [752, 97] on li "Download Invoice" at bounding box center [738, 102] width 95 height 19
click at [805, 70] on div at bounding box center [811, 67] width 25 height 25
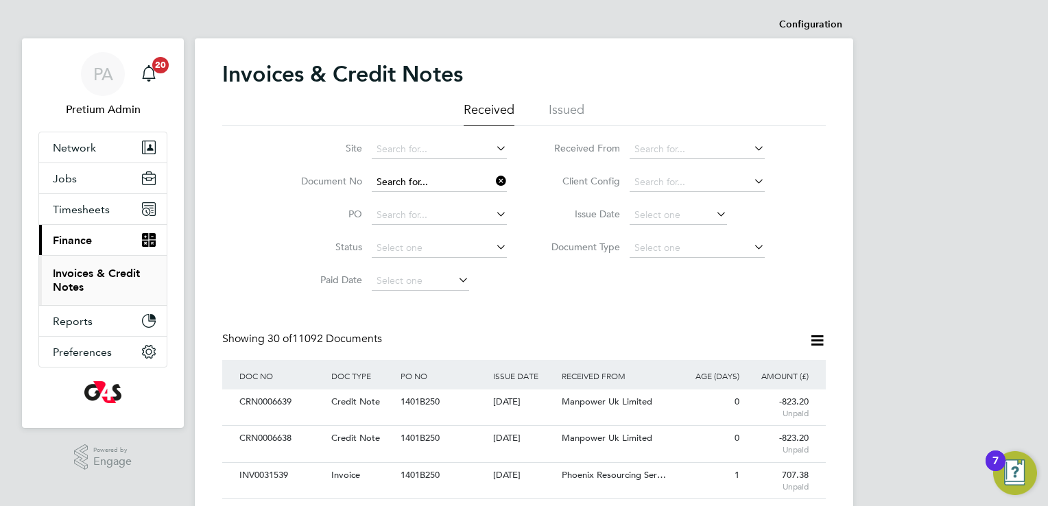
click at [460, 178] on input at bounding box center [439, 182] width 135 height 19
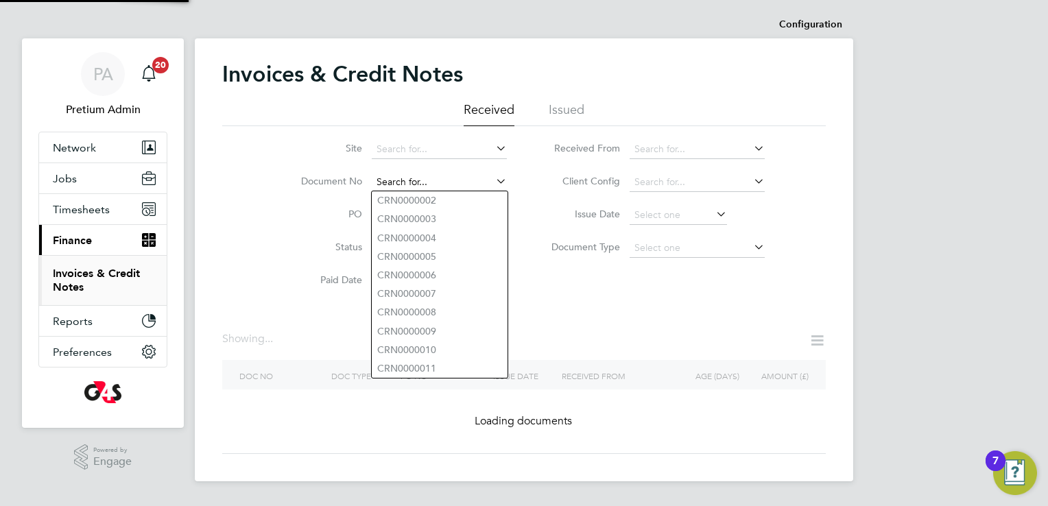
paste input "INV0007463"
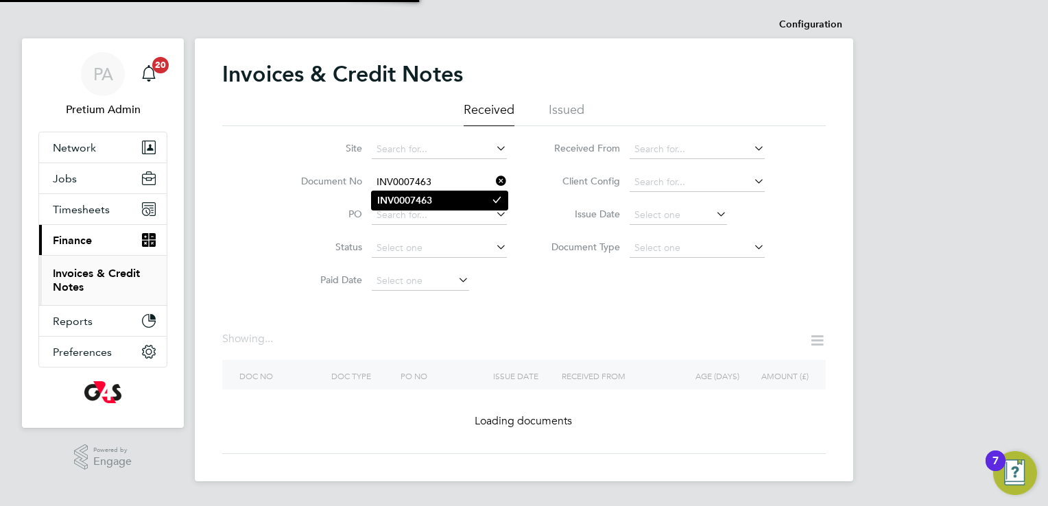
type input "INV0007463"
click at [404, 205] on b "INV0007463" at bounding box center [404, 201] width 55 height 12
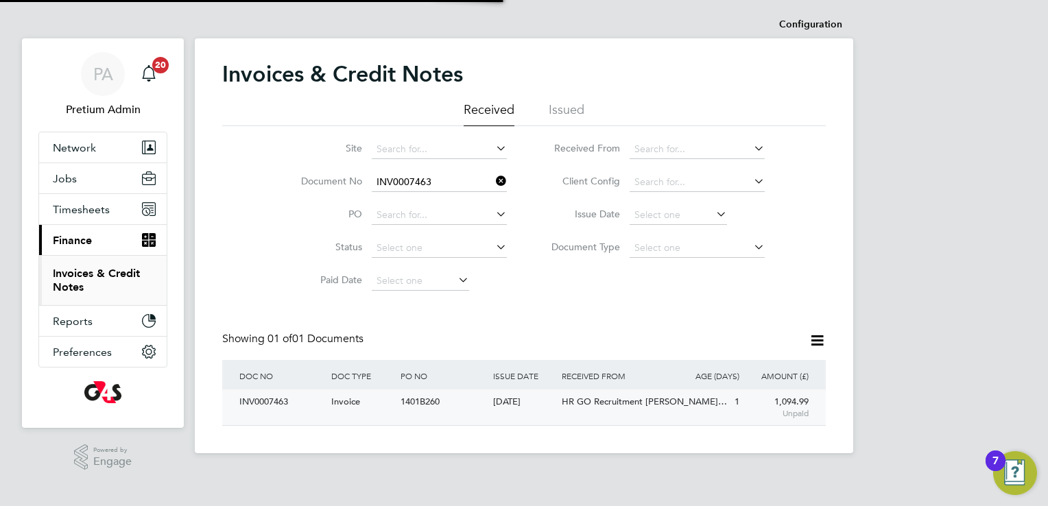
click at [468, 414] on div "1401B260" at bounding box center [443, 401] width 92 height 25
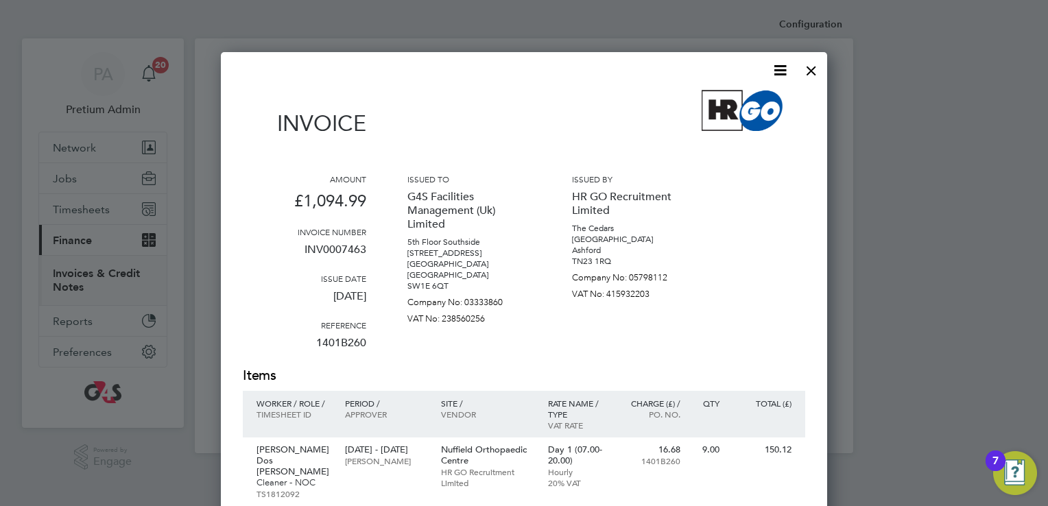
click at [785, 70] on icon at bounding box center [779, 70] width 17 height 17
click at [732, 103] on li "Download Invoice" at bounding box center [738, 102] width 95 height 19
click at [812, 77] on div at bounding box center [811, 67] width 25 height 25
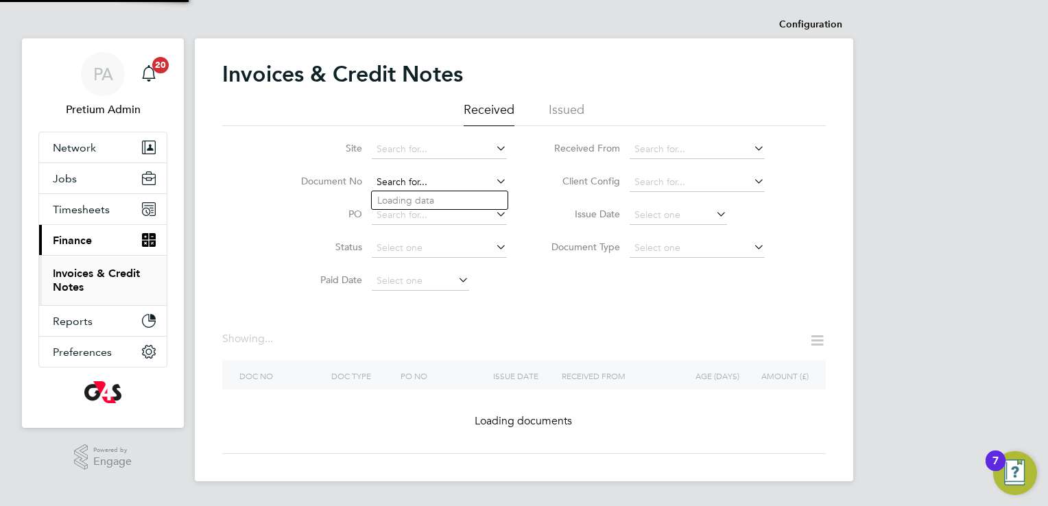
click at [440, 180] on input at bounding box center [439, 182] width 135 height 19
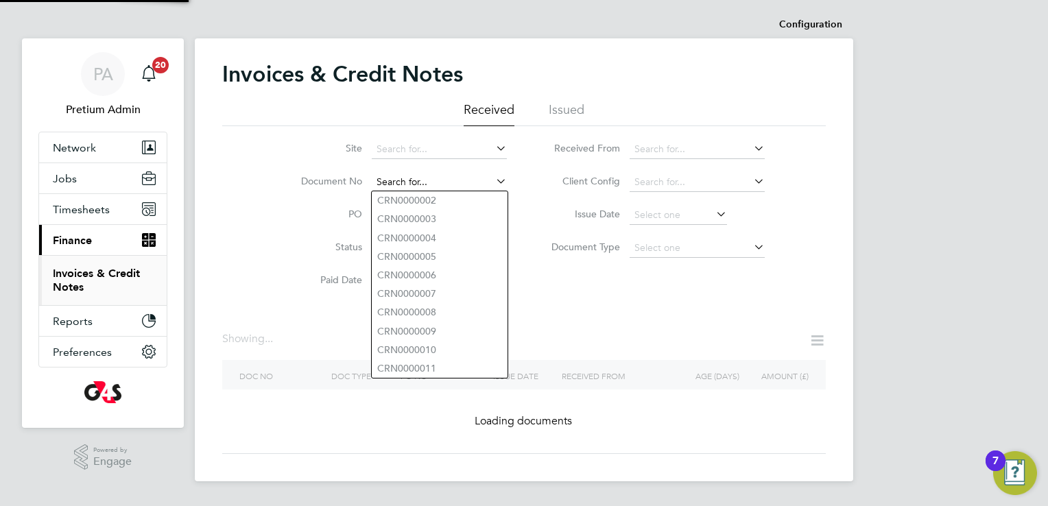
paste input "INV0008189"
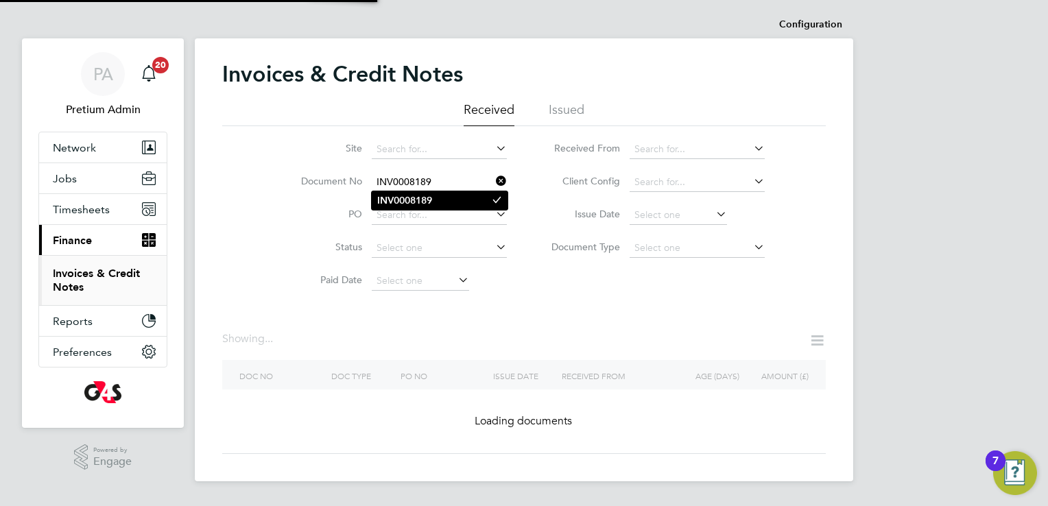
type input "INV0008189"
click at [419, 200] on b "INV0008189" at bounding box center [404, 201] width 55 height 12
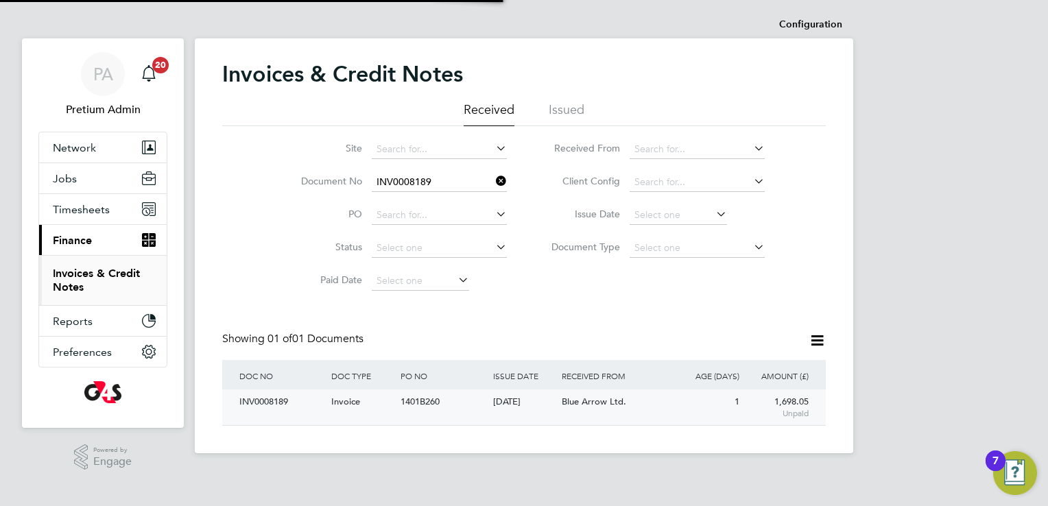
click at [474, 411] on div "1401B260" at bounding box center [443, 401] width 92 height 25
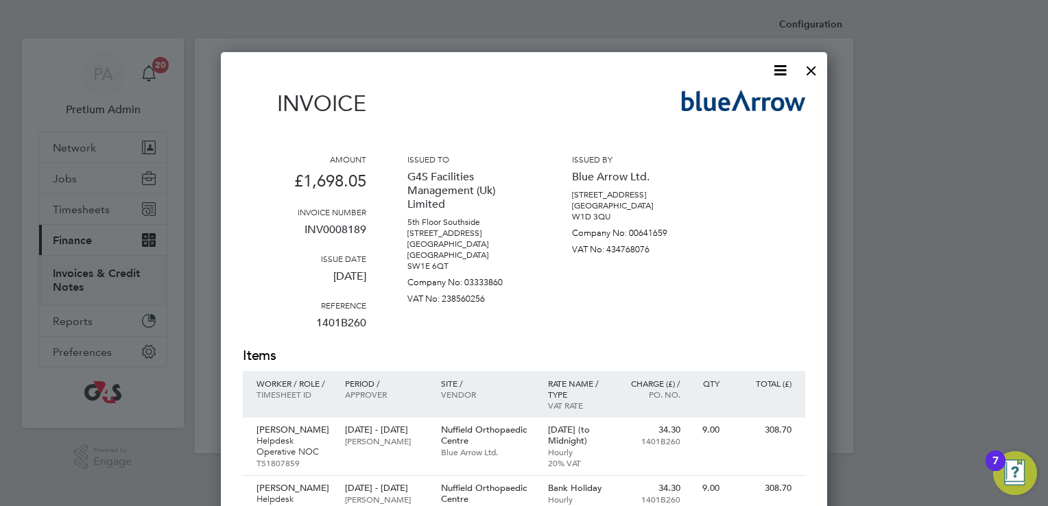
click at [776, 66] on icon at bounding box center [779, 70] width 17 height 17
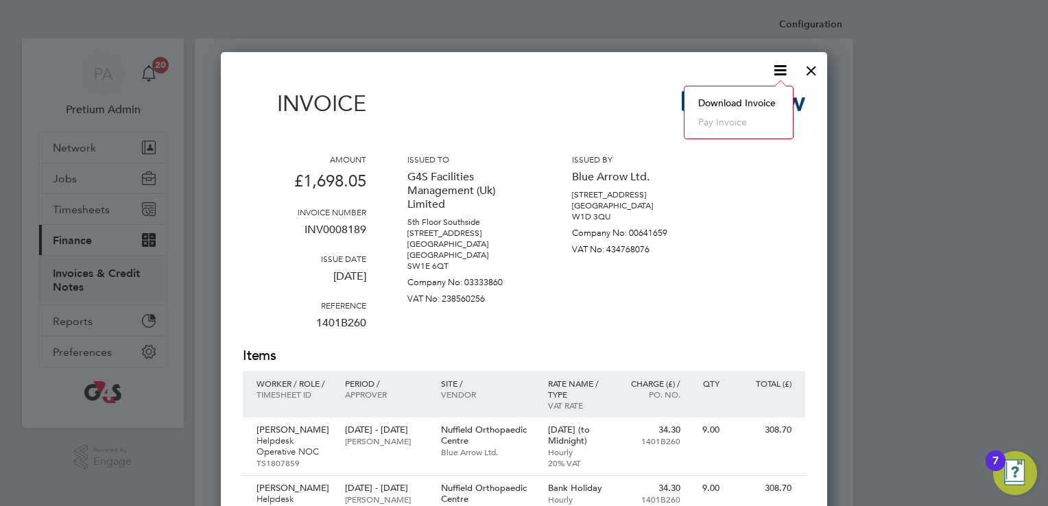
click at [739, 98] on li "Download Invoice" at bounding box center [738, 102] width 95 height 19
click at [651, 115] on div "Invoice" at bounding box center [524, 110] width 562 height 40
click at [808, 76] on div at bounding box center [811, 67] width 25 height 25
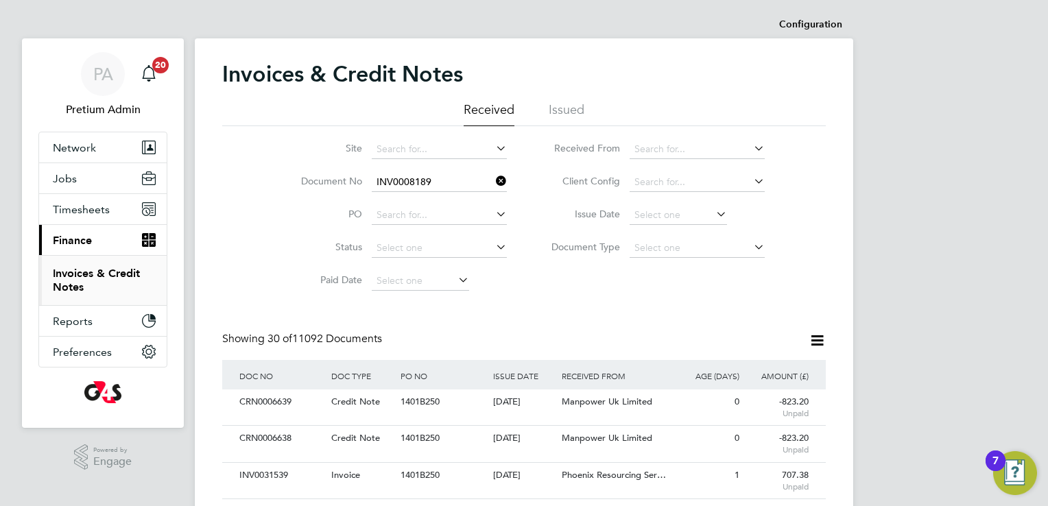
click at [493, 179] on icon at bounding box center [493, 180] width 0 height 19
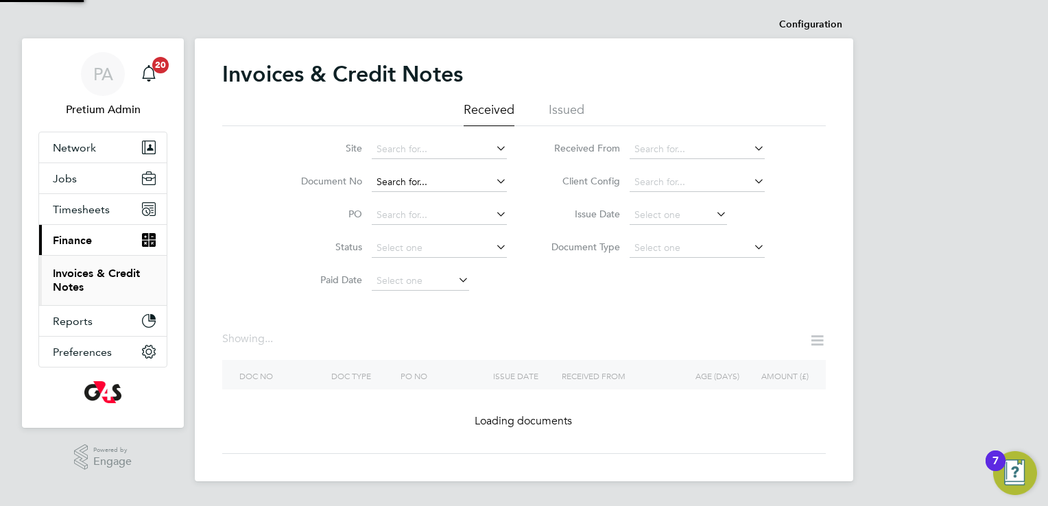
click at [449, 186] on input at bounding box center [439, 182] width 135 height 19
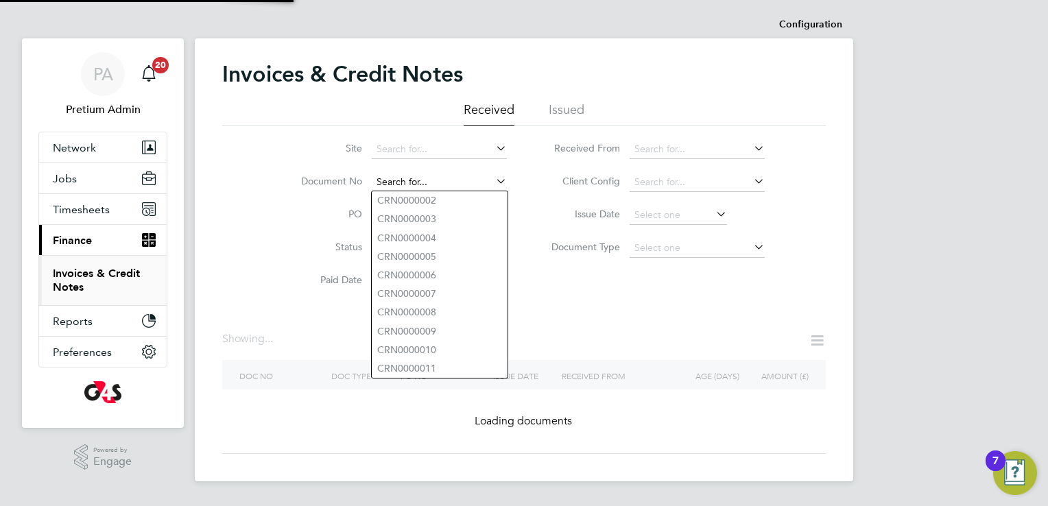
paste input "INV0006492"
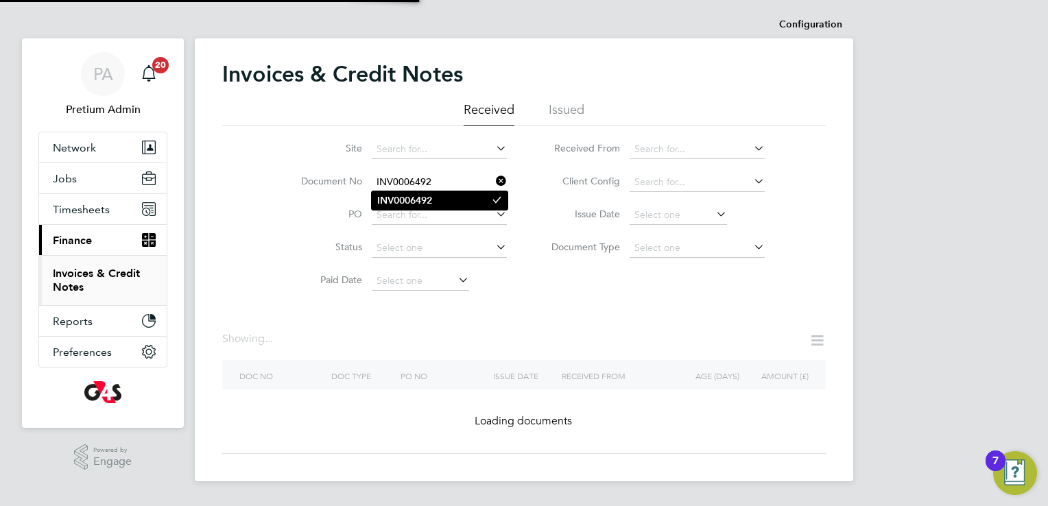
type input "INV0006492"
click at [449, 204] on li "INV0006492" at bounding box center [440, 200] width 136 height 19
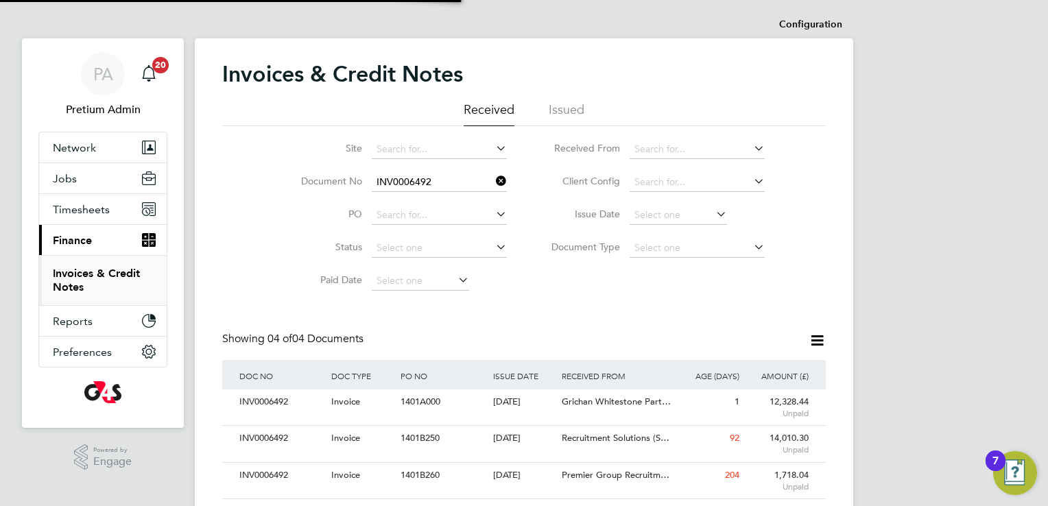
click at [449, 204] on li "PO" at bounding box center [395, 215] width 258 height 33
click at [704, 416] on div "INV0006492 Invoice 1401A000 02 Sep 2025 G4S Facilities Management (Uk) Limited …" at bounding box center [523, 407] width 603 height 36
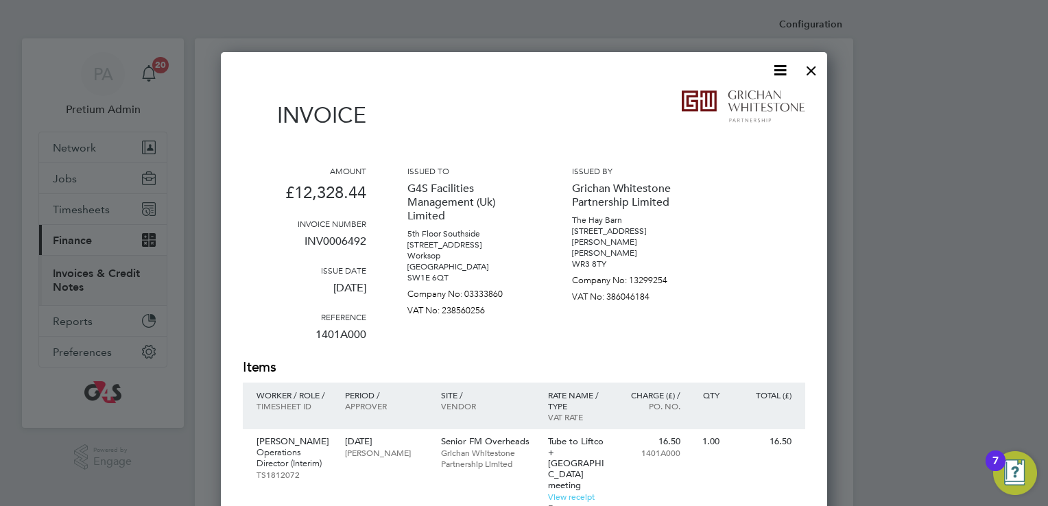
scroll to position [26, 116]
click at [771, 64] on icon at bounding box center [779, 70] width 17 height 17
click at [713, 95] on li "Download Invoice" at bounding box center [738, 102] width 95 height 19
click at [801, 71] on div at bounding box center [811, 67] width 25 height 25
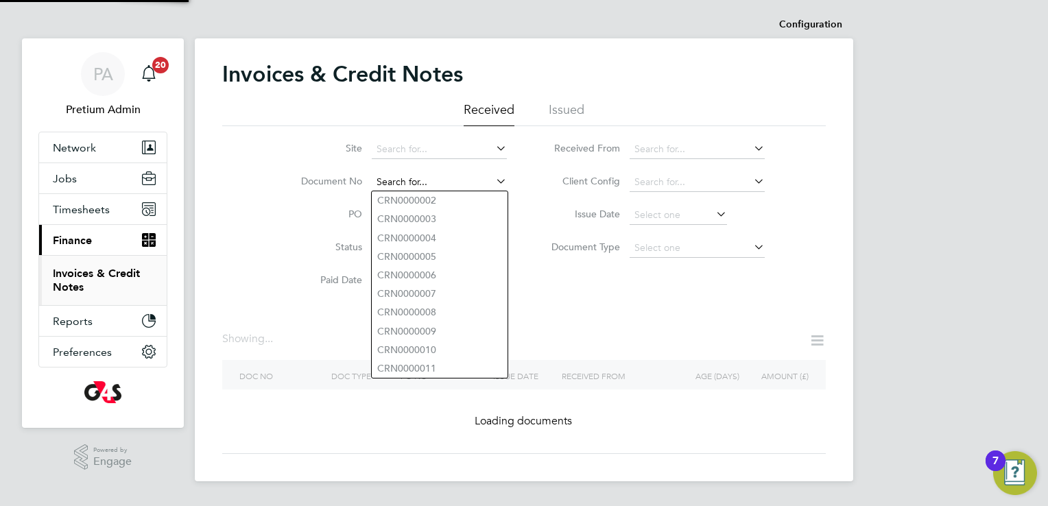
click at [448, 184] on input at bounding box center [439, 182] width 135 height 19
paste input "INV0006635"
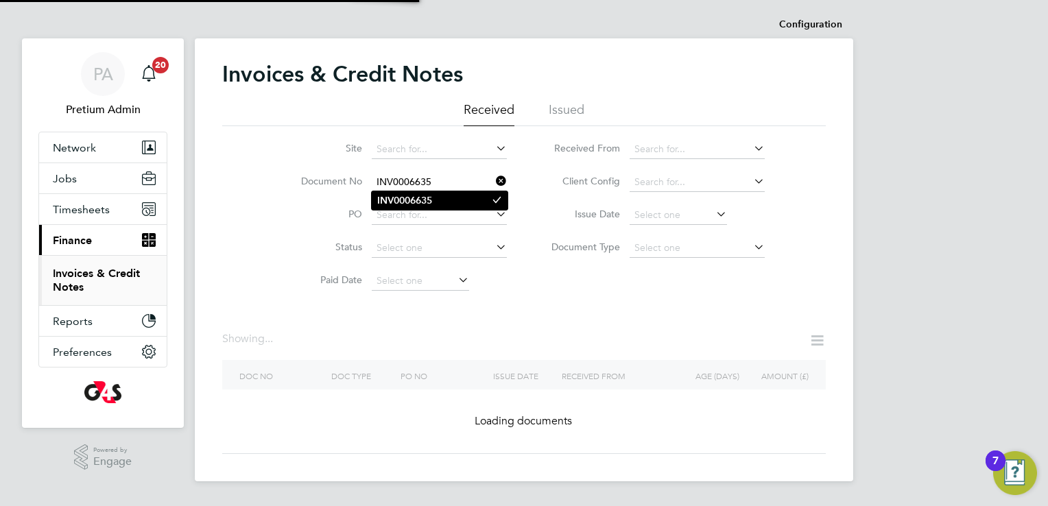
type input "INV0006635"
click at [429, 204] on b "INV0006635" at bounding box center [404, 201] width 55 height 12
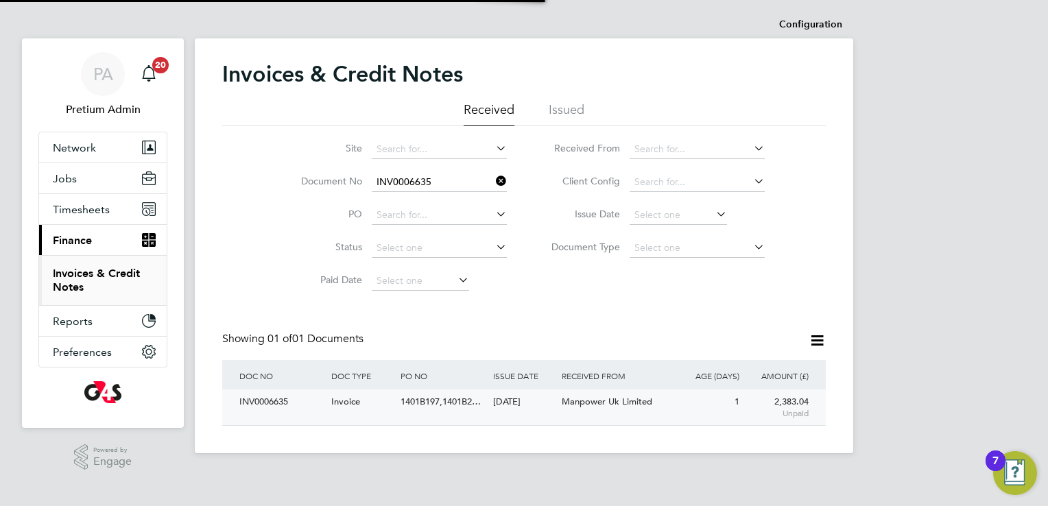
click at [573, 414] on div "Manpower Uk Limited" at bounding box center [615, 401] width 115 height 25
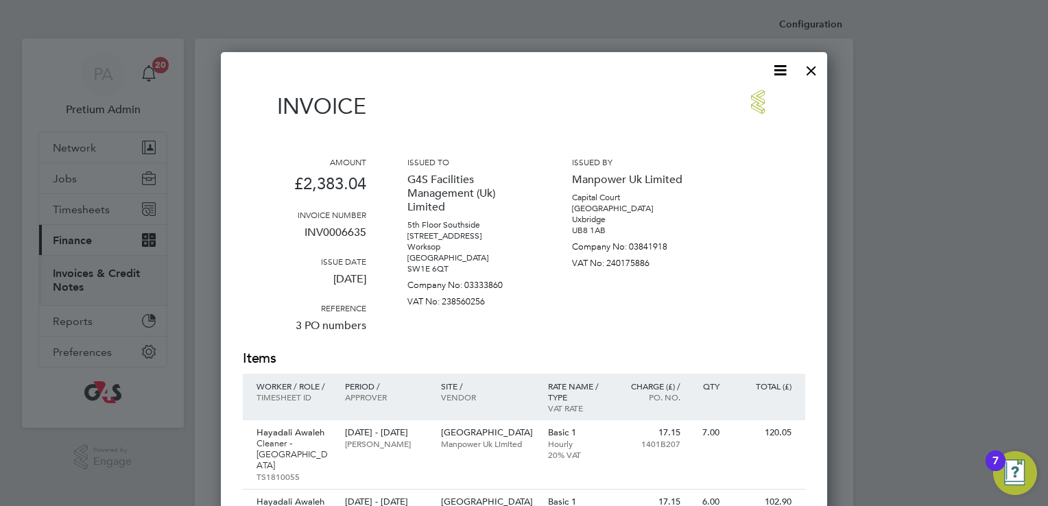
click at [779, 72] on icon at bounding box center [779, 70] width 17 height 17
click at [745, 103] on li "Download Invoice" at bounding box center [738, 102] width 95 height 19
click at [782, 75] on icon at bounding box center [779, 70] width 17 height 17
click at [742, 99] on li "Download Invoice" at bounding box center [738, 102] width 95 height 19
click at [813, 69] on div at bounding box center [811, 67] width 25 height 25
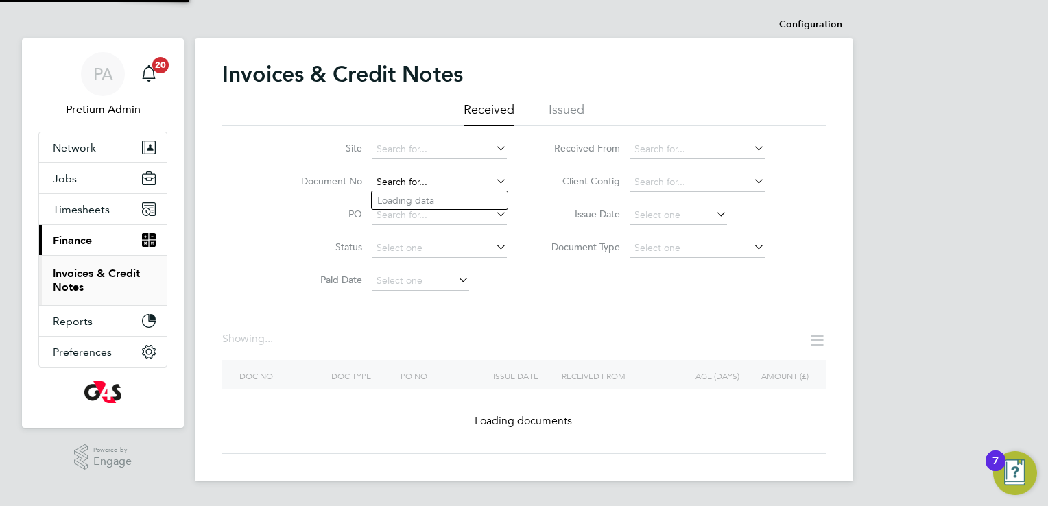
click at [471, 176] on input at bounding box center [439, 182] width 135 height 19
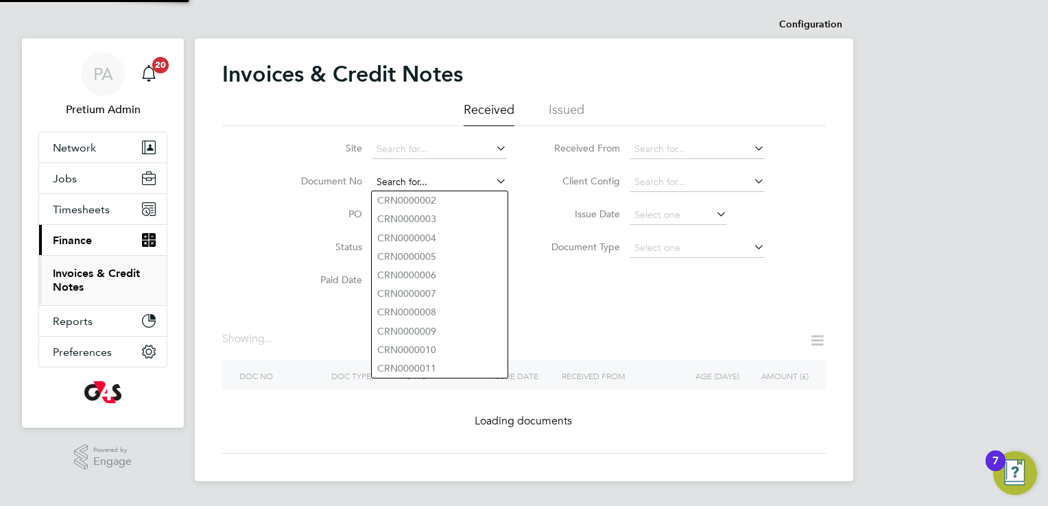
paste input "INV0008188"
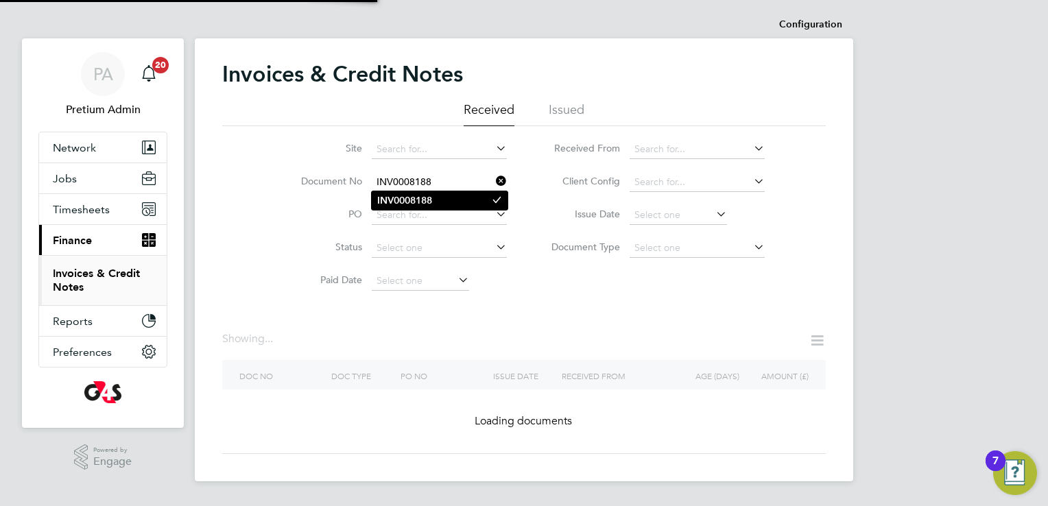
type input "INV0008188"
click at [438, 199] on li "INV0008188" at bounding box center [440, 200] width 136 height 19
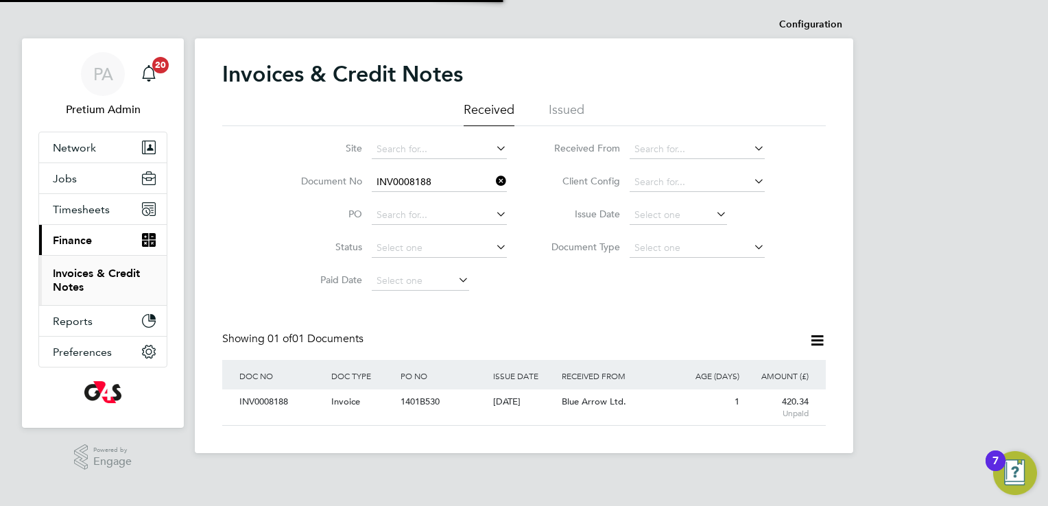
click at [504, 388] on div "ISSUE DATE" at bounding box center [524, 376] width 69 height 32
click at [512, 402] on div "[DATE]" at bounding box center [524, 401] width 69 height 25
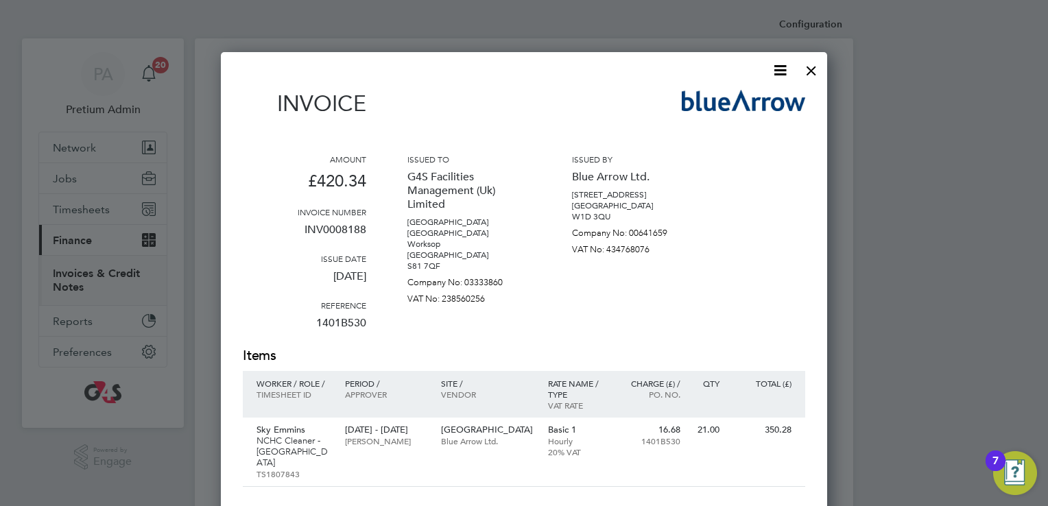
click at [775, 65] on icon at bounding box center [779, 70] width 17 height 17
click at [767, 101] on li "Download Invoice" at bounding box center [738, 102] width 95 height 19
click at [819, 70] on div at bounding box center [811, 67] width 25 height 25
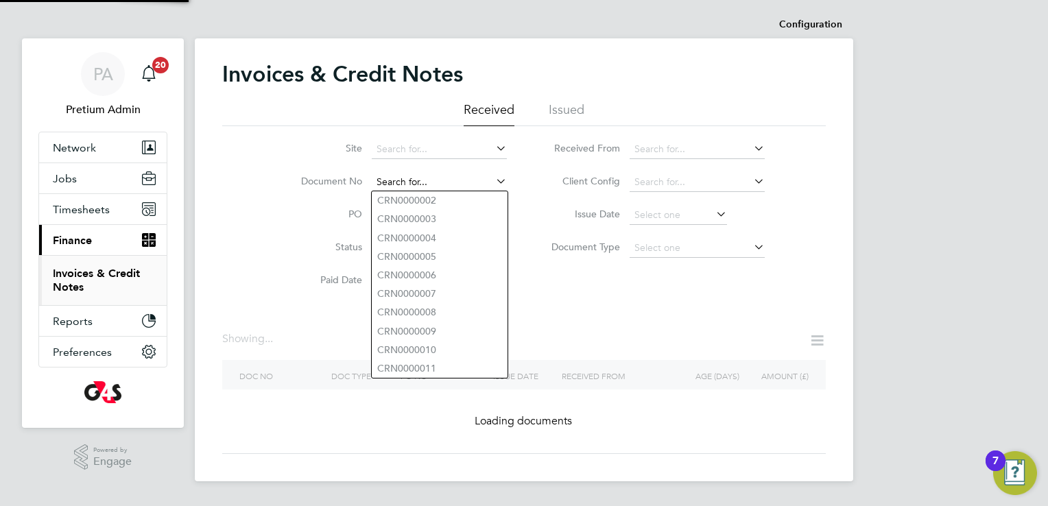
click at [448, 185] on input at bounding box center [439, 182] width 135 height 19
paste input "INV0006489"
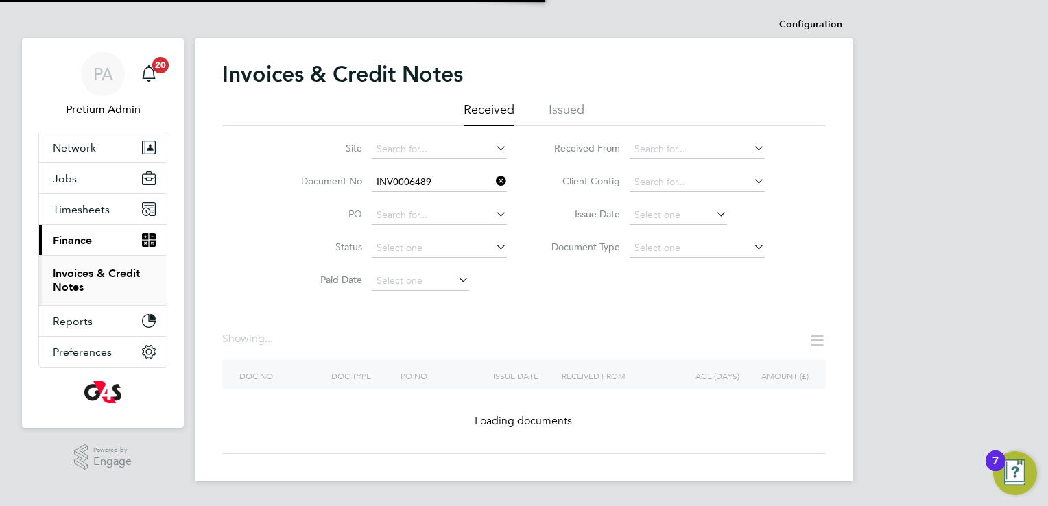
click at [400, 196] on b "INV0006489" at bounding box center [404, 201] width 55 height 12
type input "INV0006489"
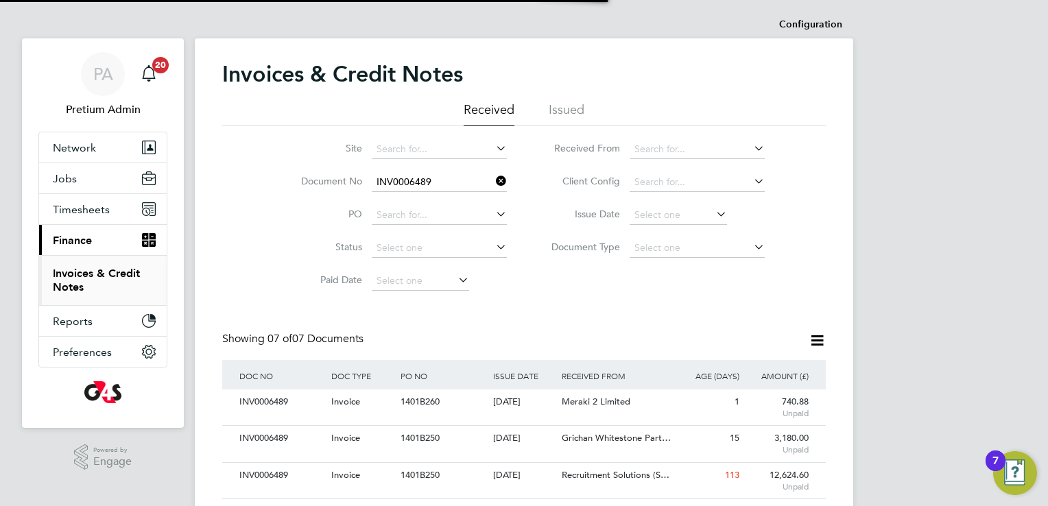
scroll to position [26, 93]
click at [577, 413] on div "Meraki 2 Limited" at bounding box center [615, 401] width 115 height 25
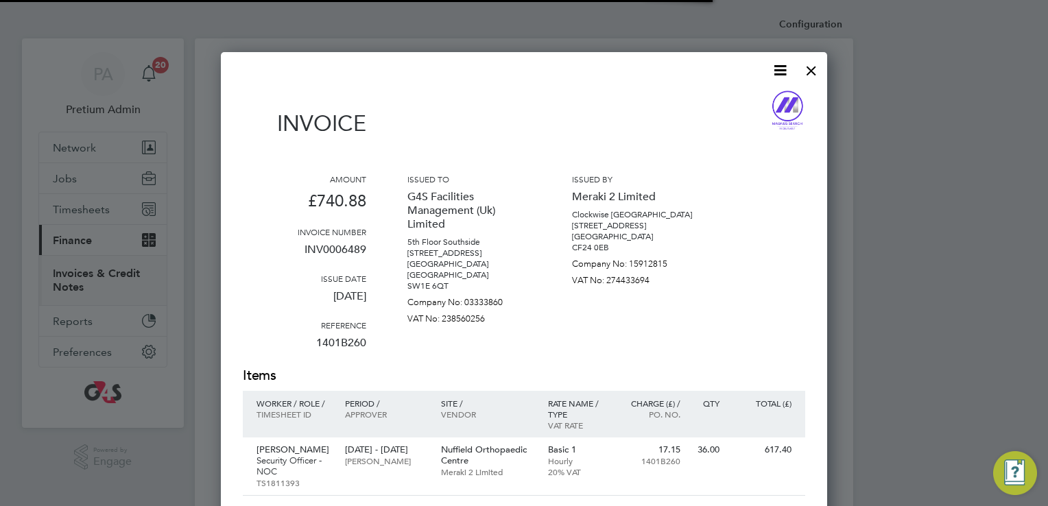
scroll to position [741, 607]
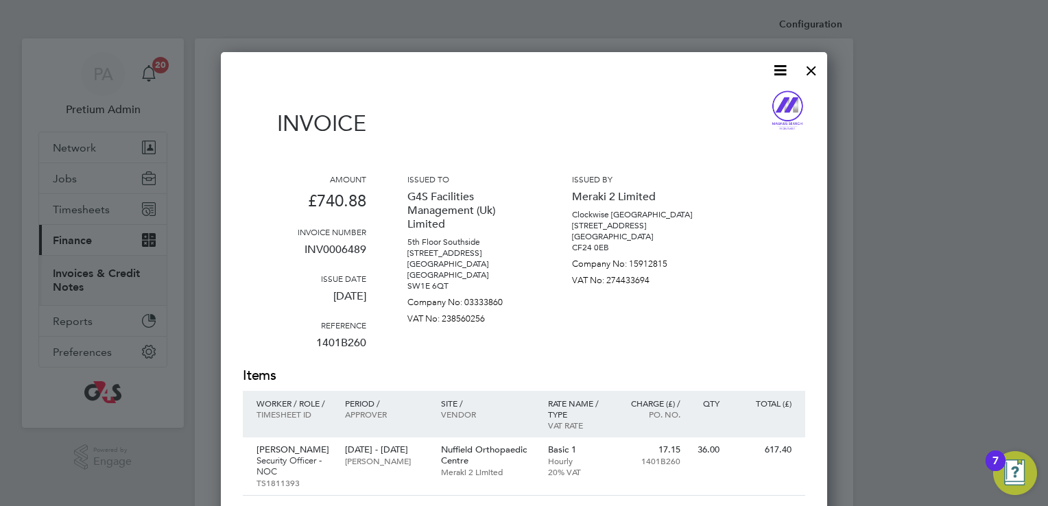
click at [778, 72] on icon at bounding box center [779, 70] width 17 height 17
click at [739, 100] on li "Download Invoice" at bounding box center [738, 102] width 95 height 19
click at [816, 69] on div at bounding box center [811, 67] width 25 height 25
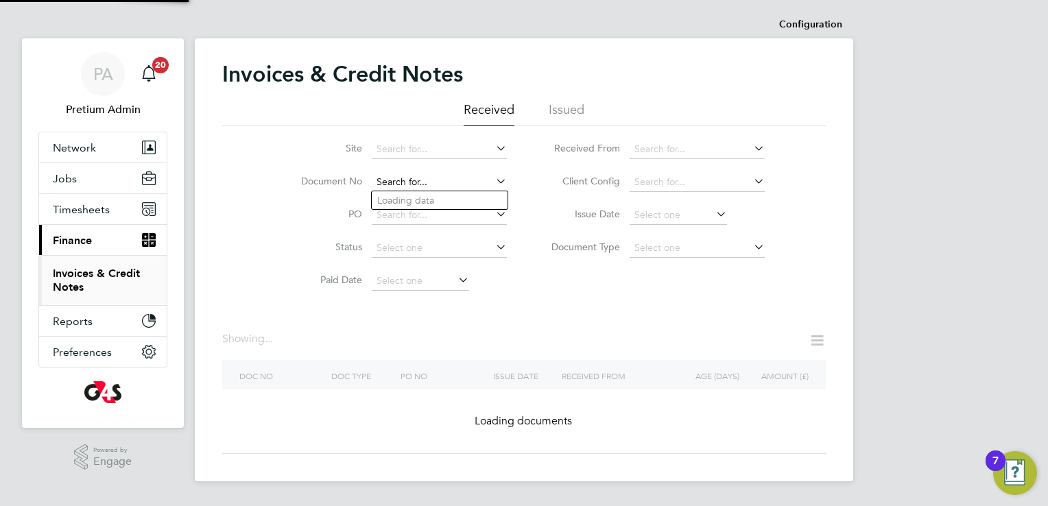
click at [469, 182] on input at bounding box center [439, 182] width 135 height 19
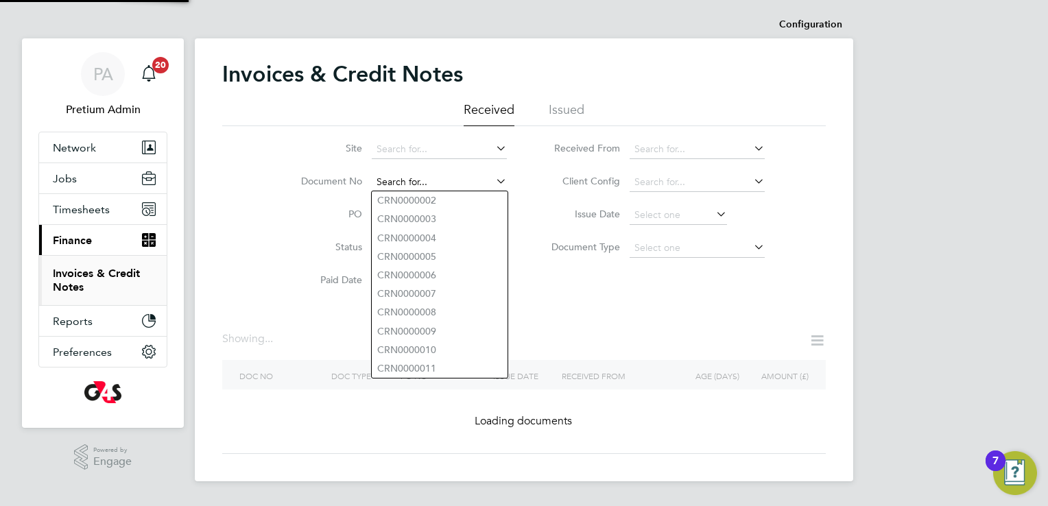
paste input "INV0006634"
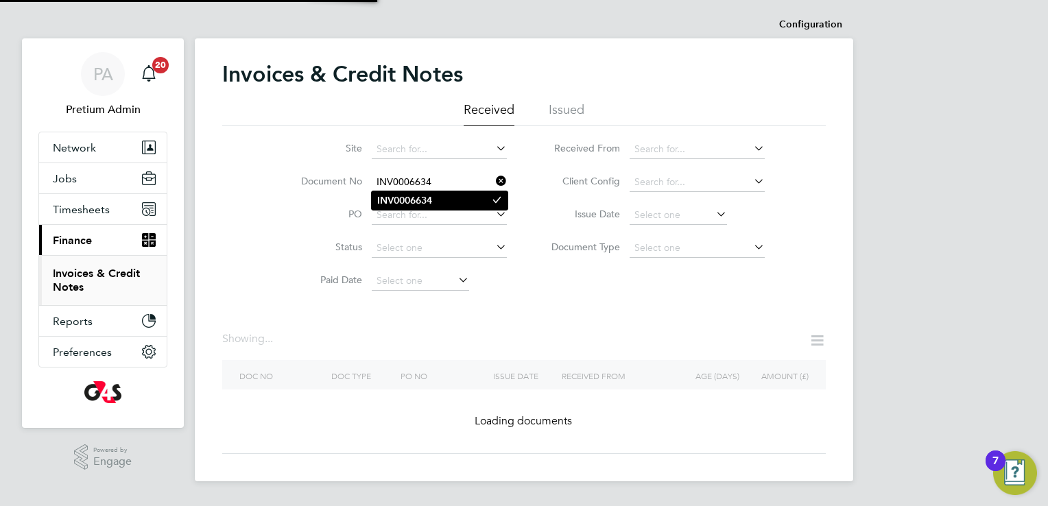
type input "INV0006634"
click at [410, 202] on b "INV0006634" at bounding box center [404, 201] width 55 height 12
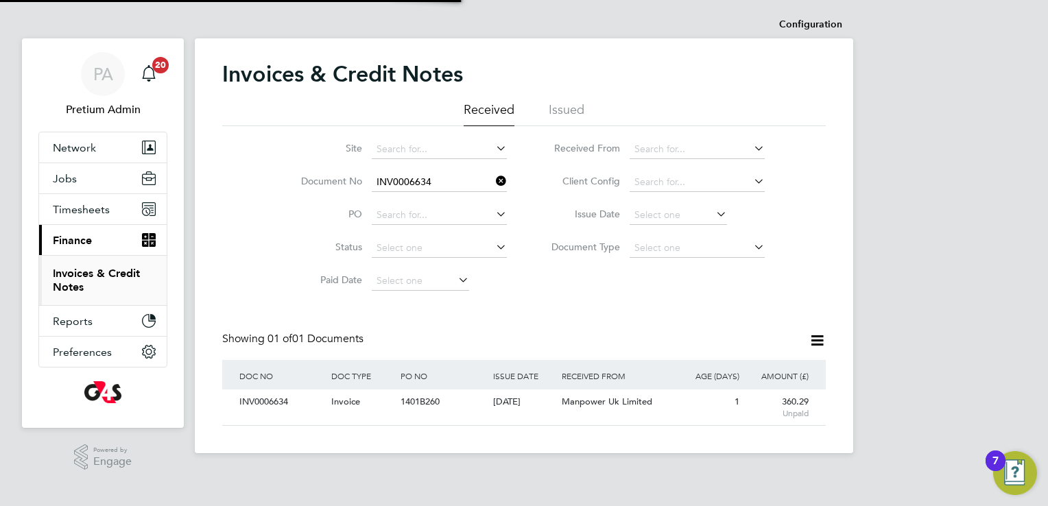
scroll to position [26, 116]
click at [668, 403] on div "Manpower Uk Limited" at bounding box center [615, 401] width 115 height 25
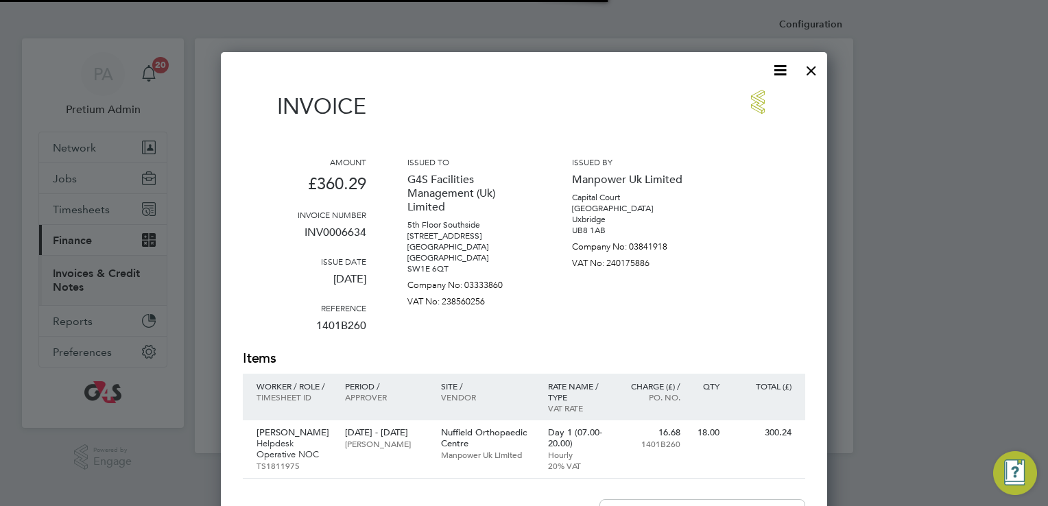
scroll to position [712, 607]
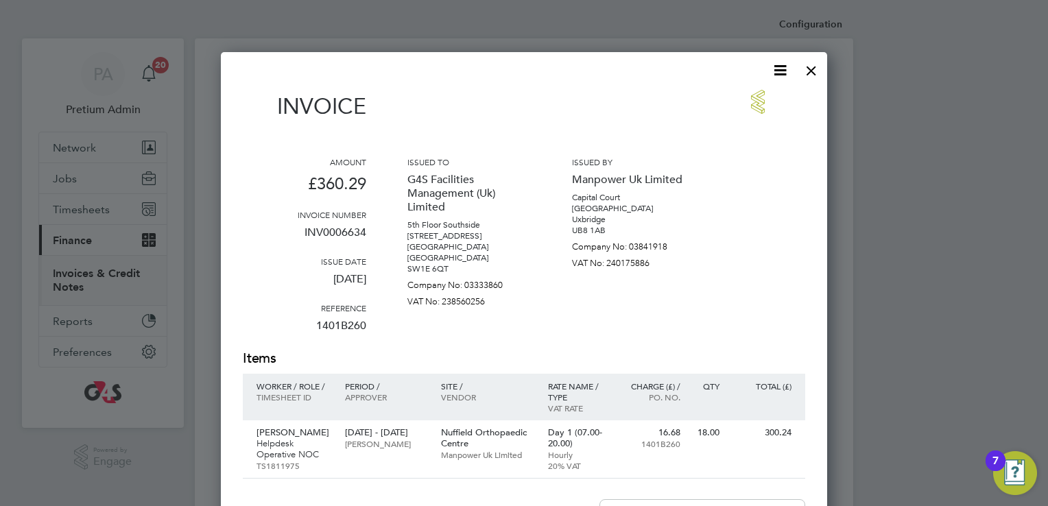
click at [772, 74] on icon at bounding box center [779, 70] width 17 height 17
click at [738, 102] on li "Download Invoice" at bounding box center [738, 102] width 95 height 19
click at [805, 73] on div at bounding box center [811, 67] width 25 height 25
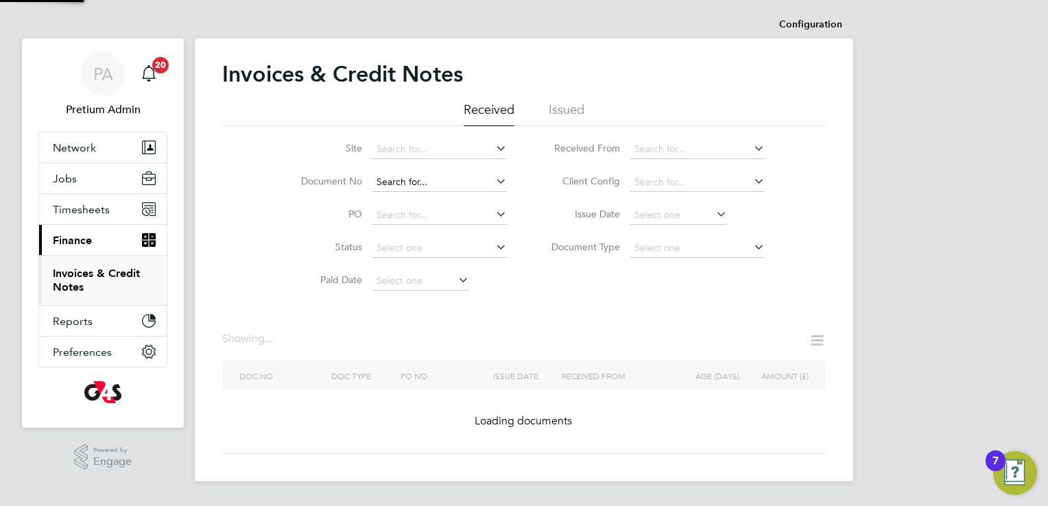
click at [445, 184] on input at bounding box center [439, 182] width 135 height 19
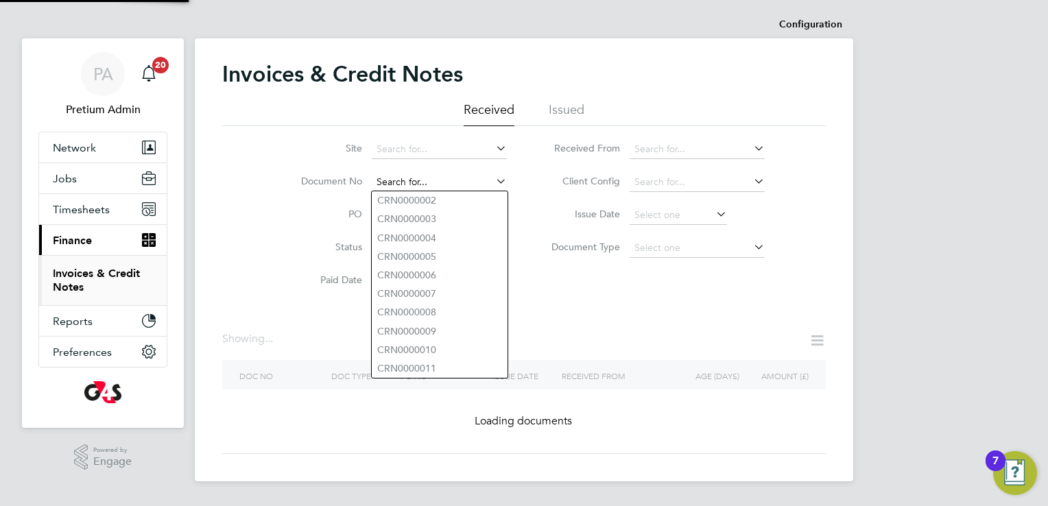
paste input "INV0000176"
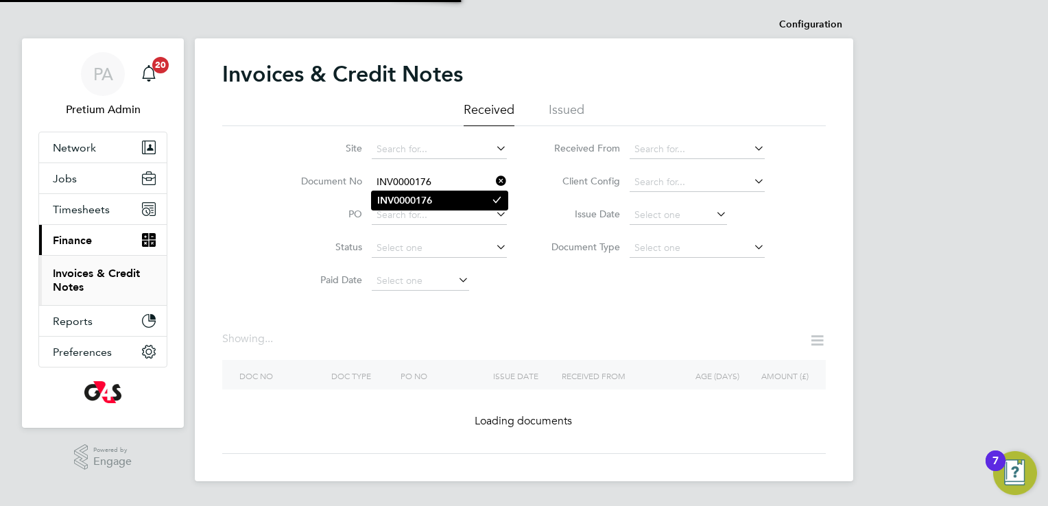
type input "INV0000176"
click at [418, 199] on b "INV0000176" at bounding box center [404, 201] width 55 height 12
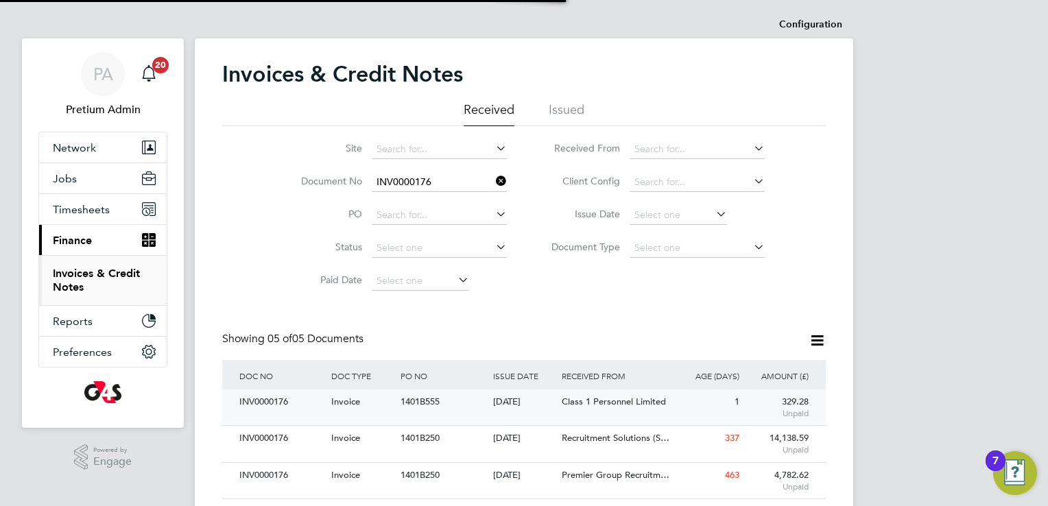
click at [459, 407] on div "1401B555" at bounding box center [443, 401] width 92 height 25
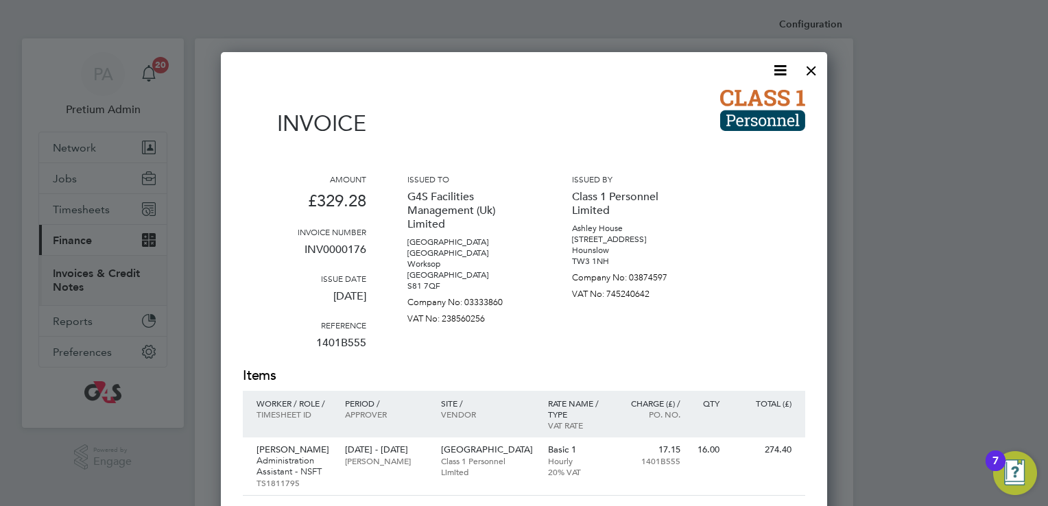
click at [784, 73] on icon at bounding box center [779, 70] width 17 height 17
click at [749, 99] on li "Download Invoice" at bounding box center [738, 102] width 95 height 19
click at [809, 64] on div at bounding box center [811, 67] width 25 height 25
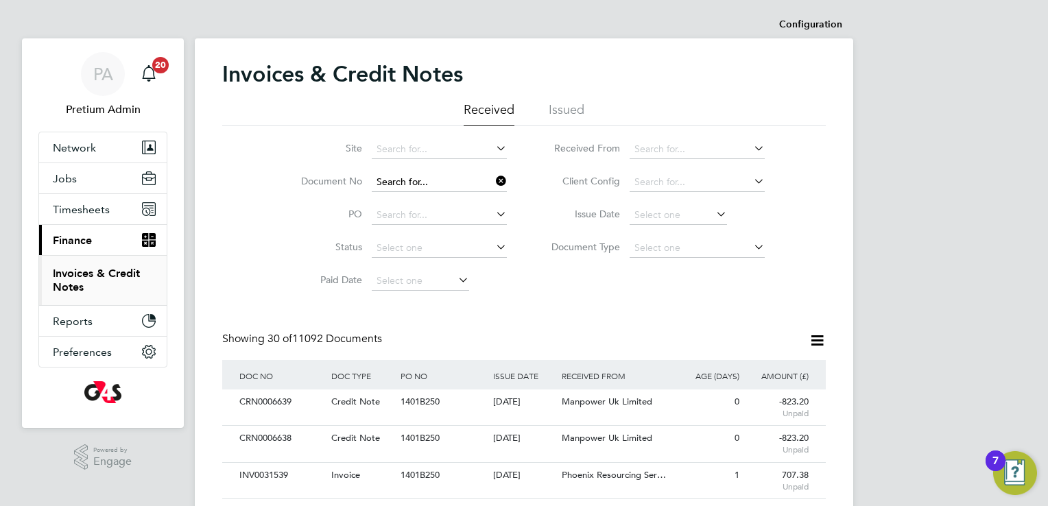
click at [433, 185] on input at bounding box center [439, 182] width 135 height 19
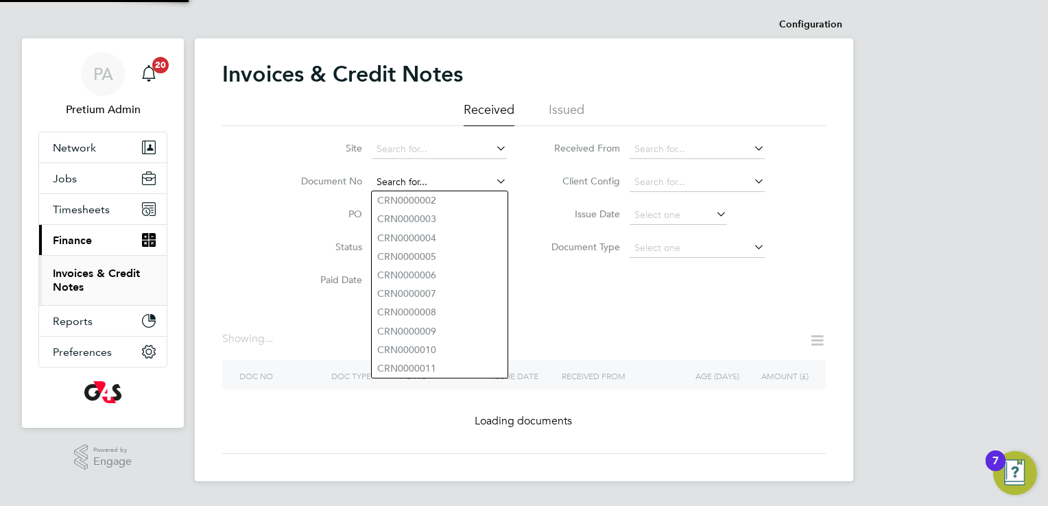
paste input "INV0006481"
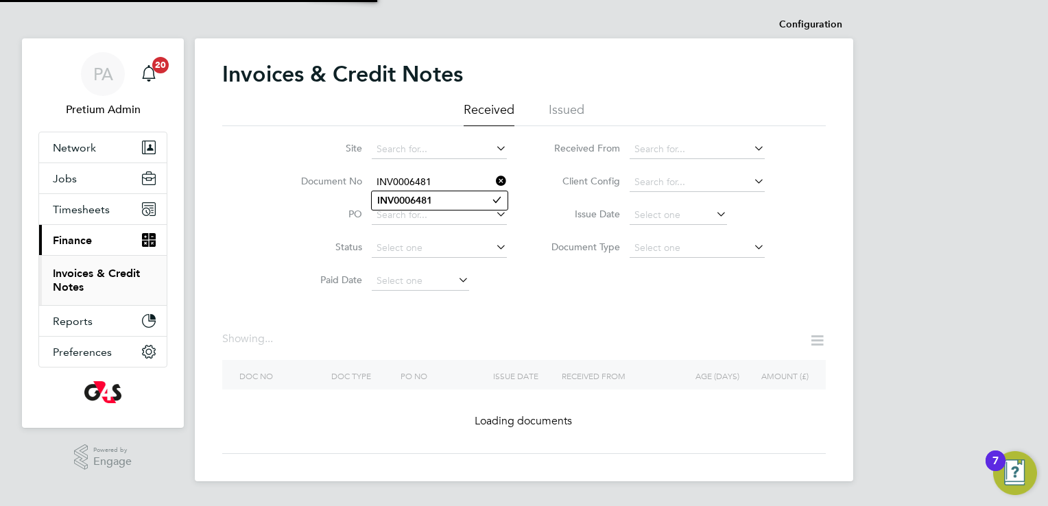
type input "INV0006481"
click at [413, 204] on b "INV0006481" at bounding box center [404, 201] width 55 height 12
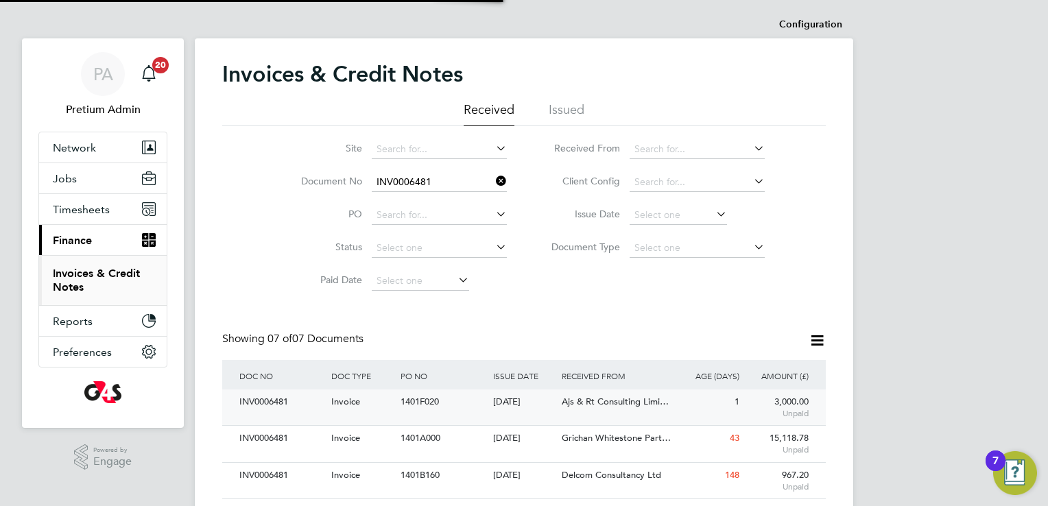
click at [641, 405] on span "Ajs & Rt Consulting Limi…" at bounding box center [615, 402] width 107 height 12
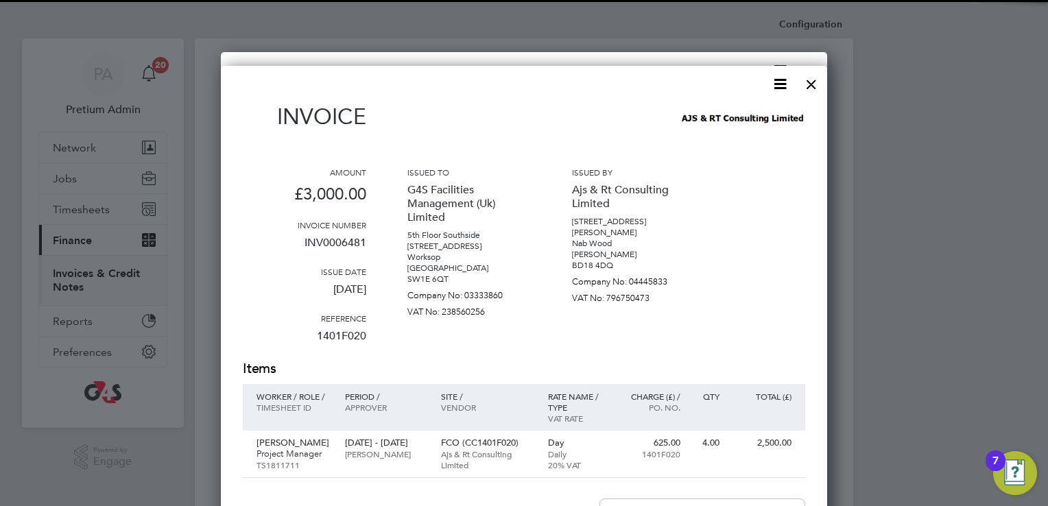
click at [780, 87] on icon at bounding box center [779, 83] width 17 height 17
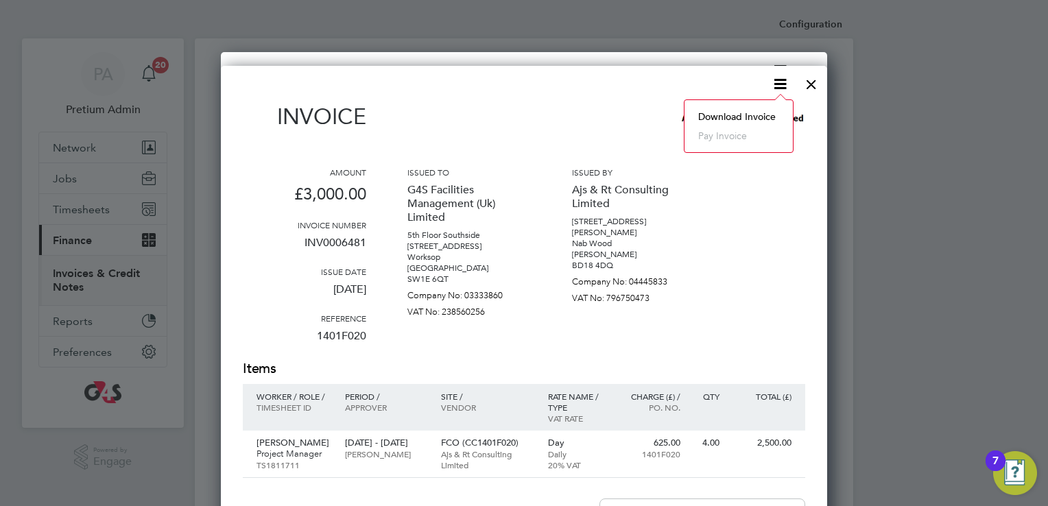
click at [710, 115] on li "Download Invoice" at bounding box center [738, 116] width 95 height 19
click at [810, 81] on div at bounding box center [811, 81] width 25 height 25
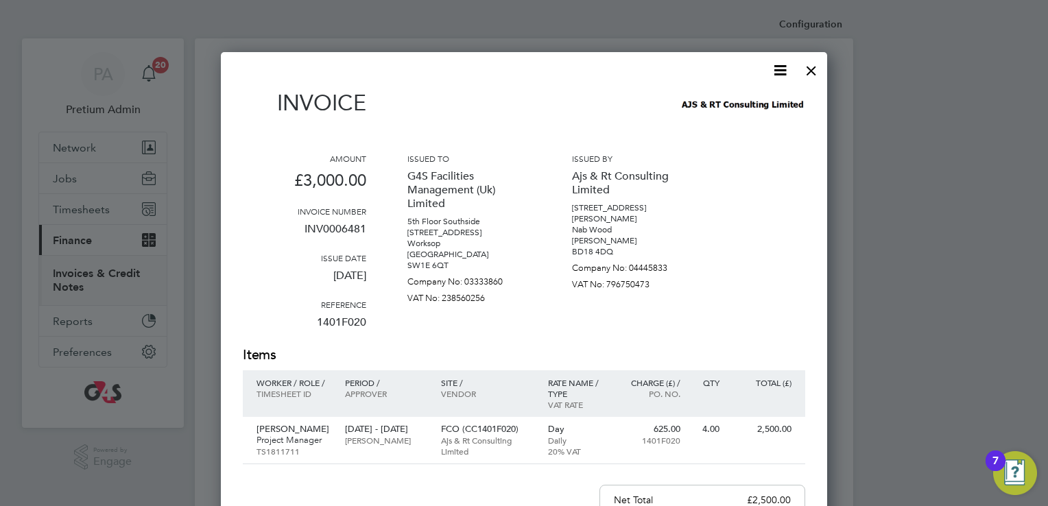
click at [802, 71] on div at bounding box center [811, 67] width 25 height 25
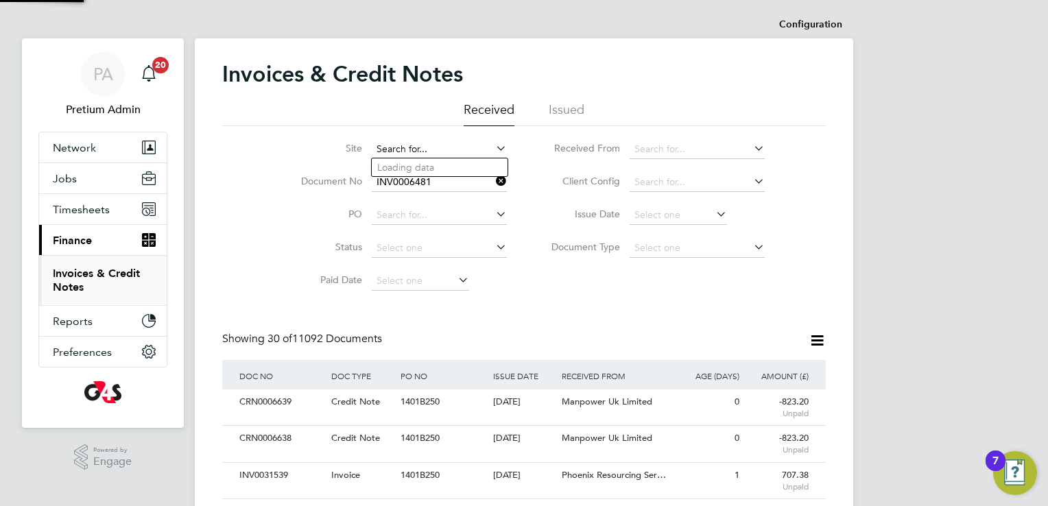
click at [453, 153] on input at bounding box center [439, 149] width 135 height 19
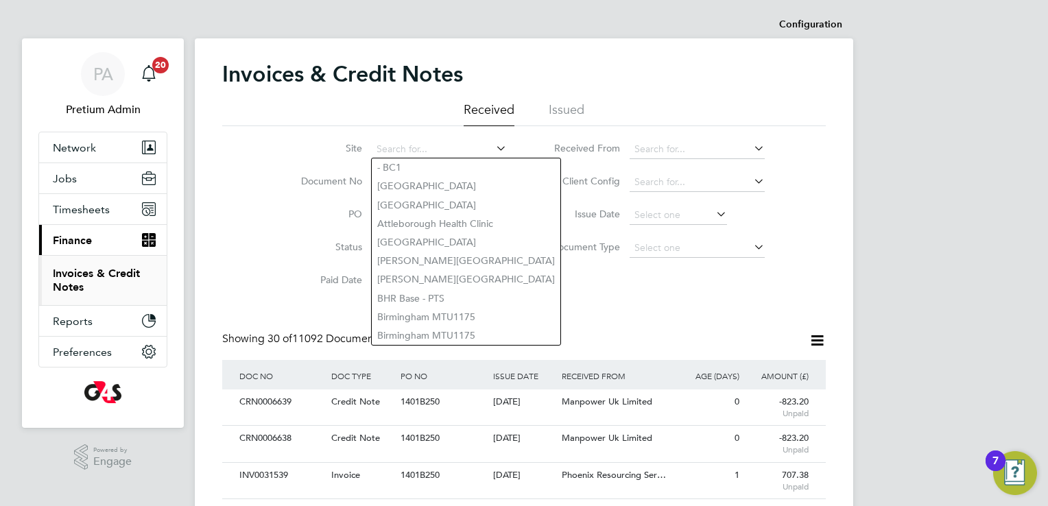
click at [532, 184] on li "Client Config" at bounding box center [653, 182] width 258 height 33
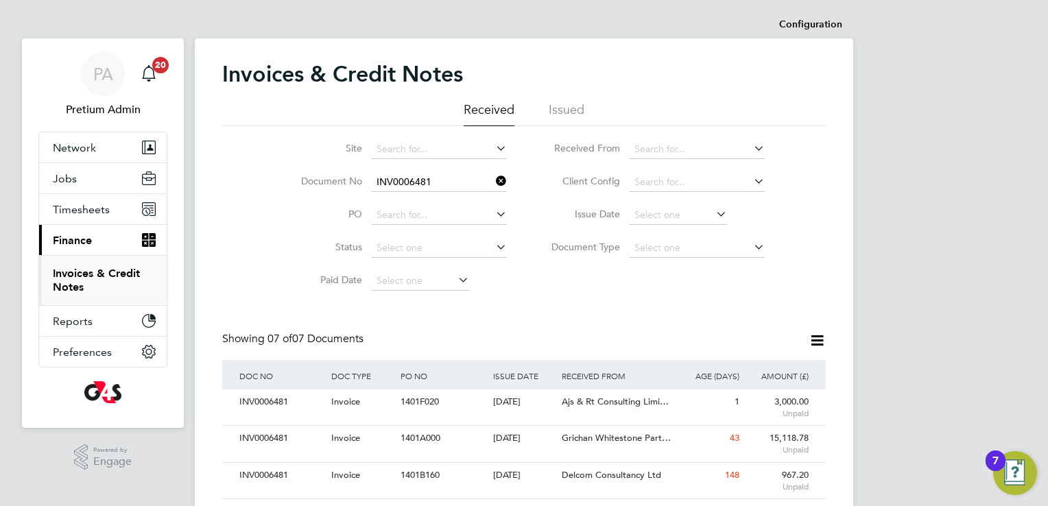
click at [493, 182] on icon at bounding box center [493, 180] width 0 height 19
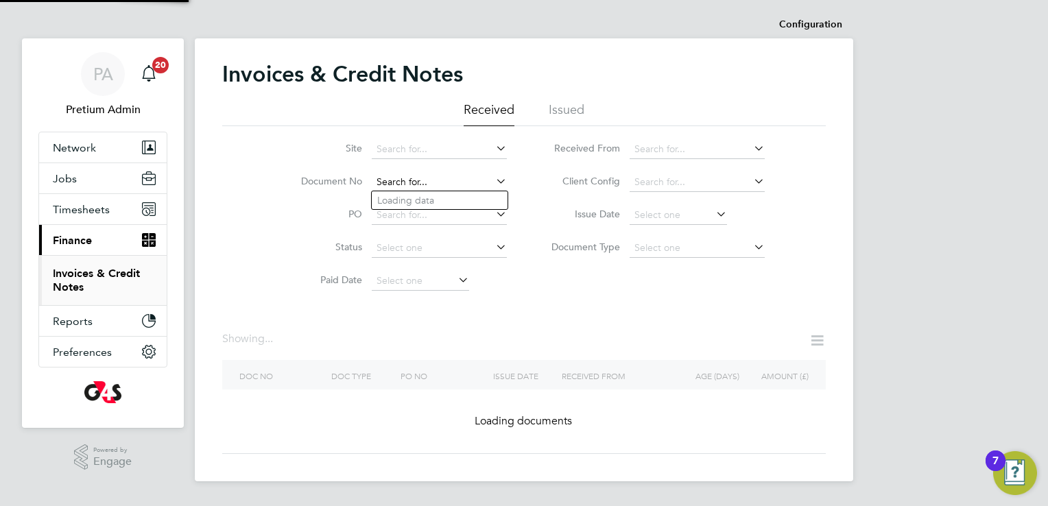
click at [442, 185] on input at bounding box center [439, 182] width 135 height 19
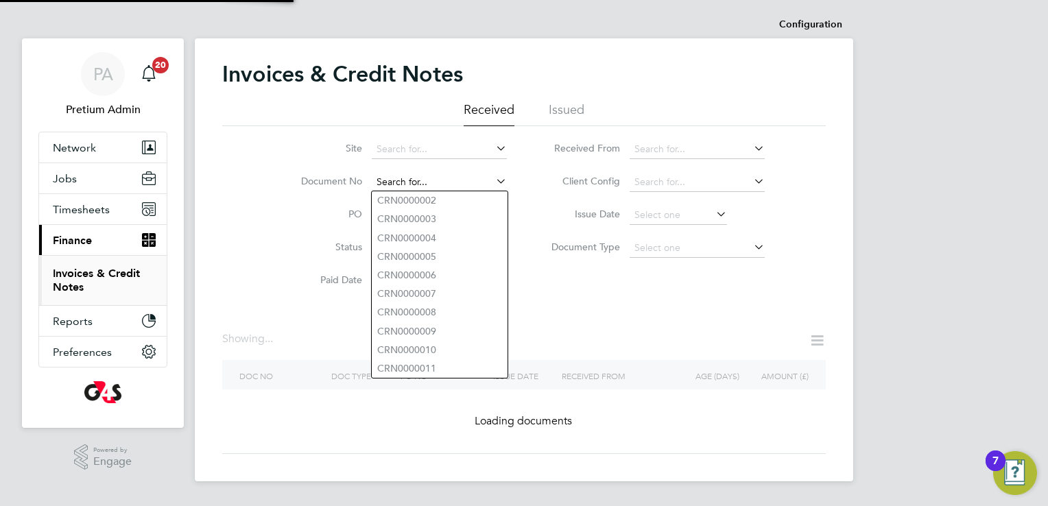
paste input "INV_E_00139"
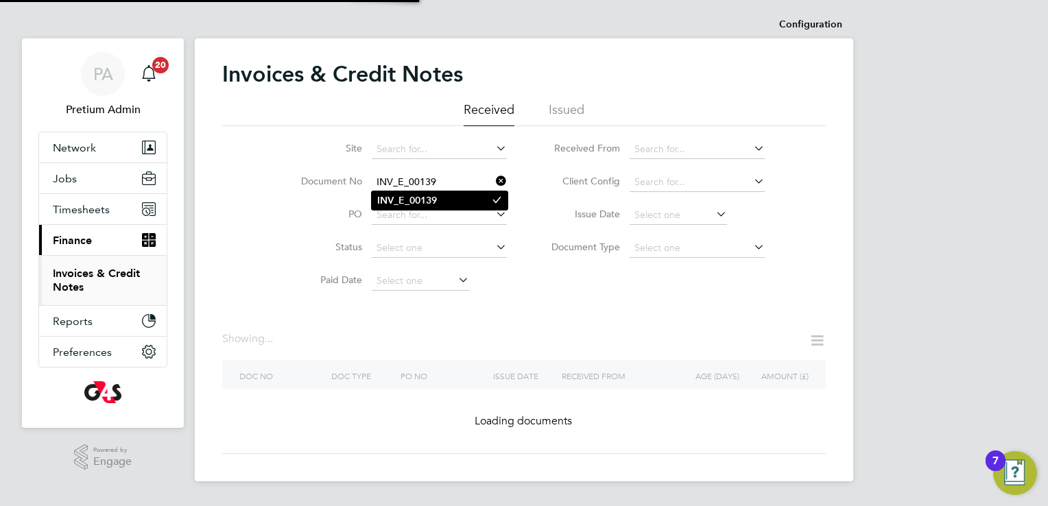
type input "INV_E_00139"
click at [420, 199] on b "INV_E_00139" at bounding box center [407, 201] width 60 height 12
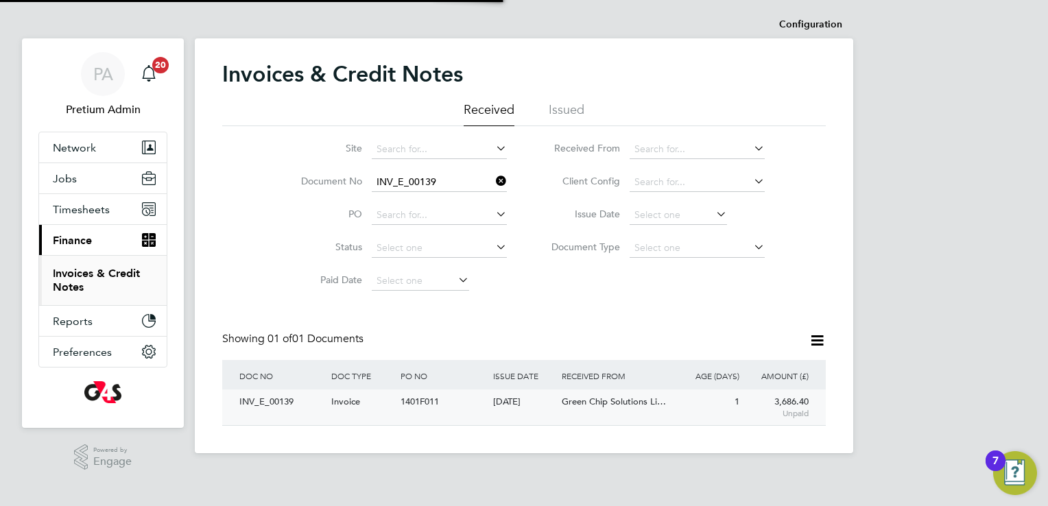
click at [575, 411] on div "Green Chip Solutions Li…" at bounding box center [615, 401] width 115 height 25
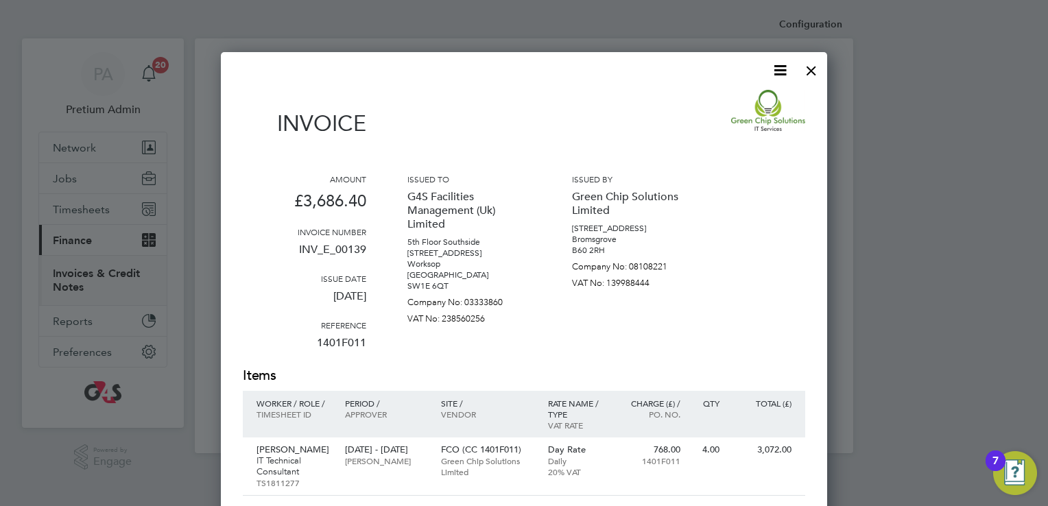
click at [781, 72] on icon at bounding box center [779, 70] width 17 height 17
click at [732, 97] on li "Download Invoice" at bounding box center [738, 102] width 95 height 19
click at [804, 70] on div at bounding box center [811, 67] width 25 height 25
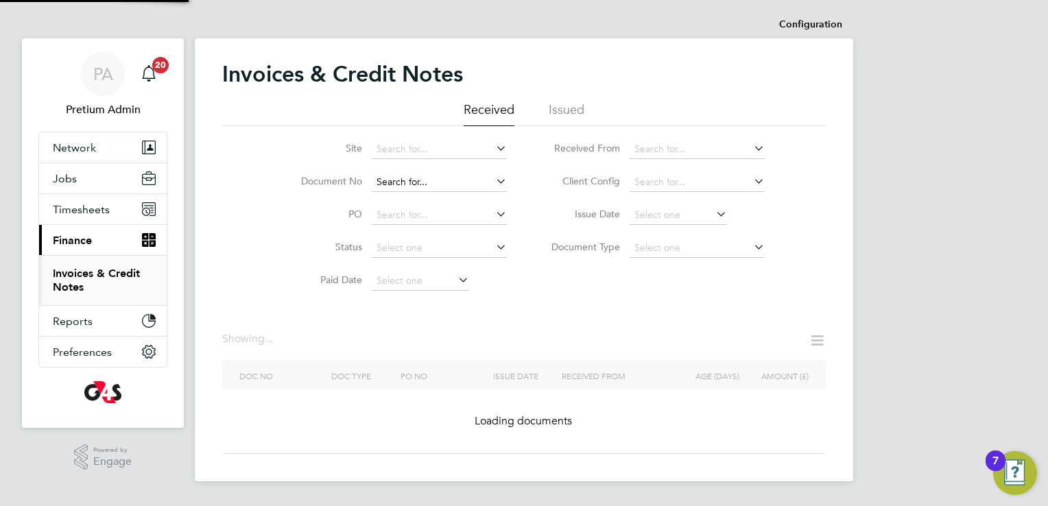
click at [466, 183] on input at bounding box center [439, 182] width 135 height 19
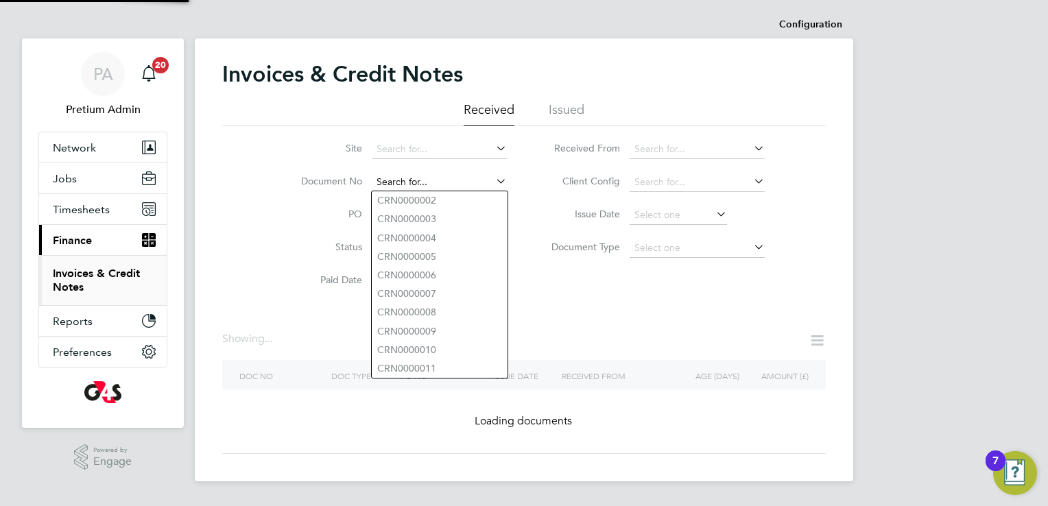
paste input "INV0006534"
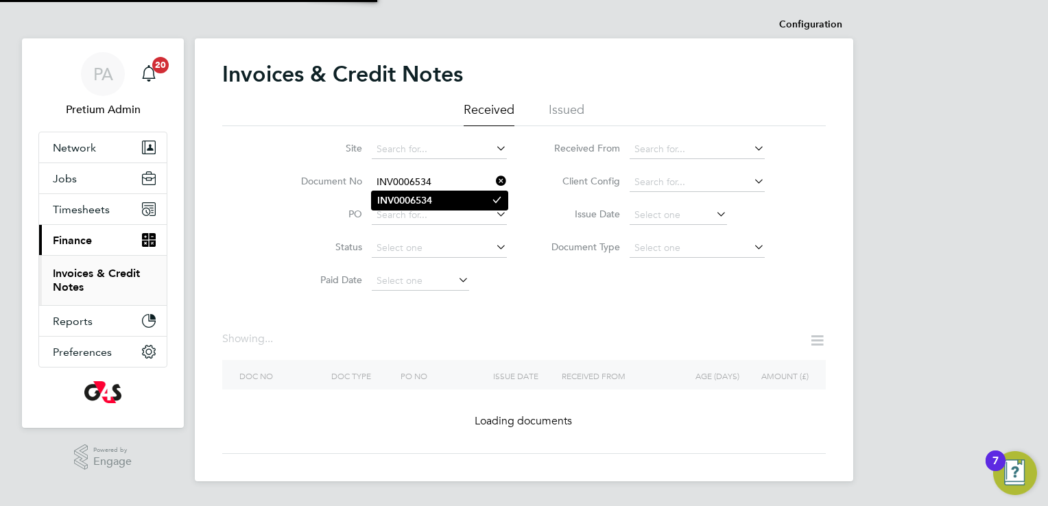
type input "INV0006534"
click at [417, 205] on b "INV0006534" at bounding box center [404, 201] width 55 height 12
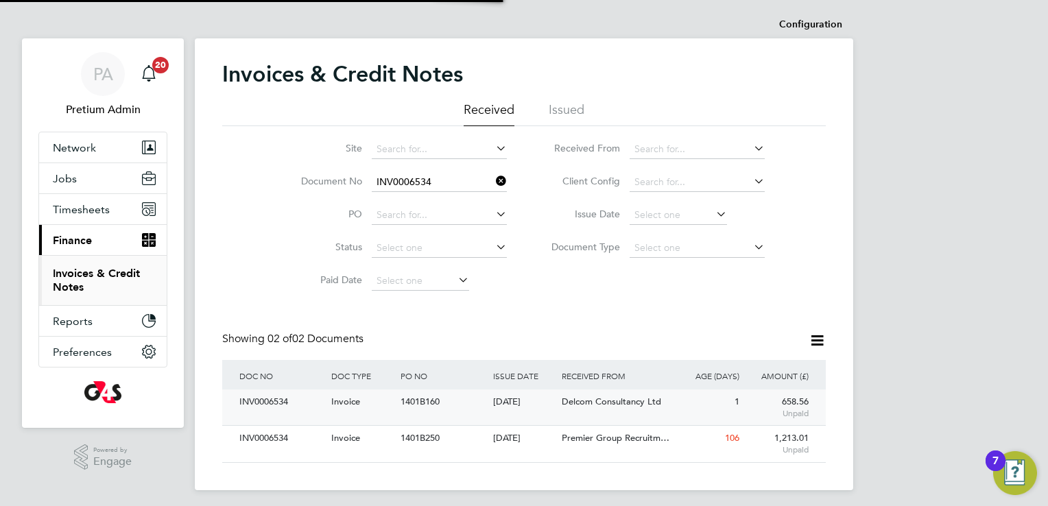
click at [590, 400] on span "Delcom Consultancy Ltd" at bounding box center [611, 402] width 99 height 12
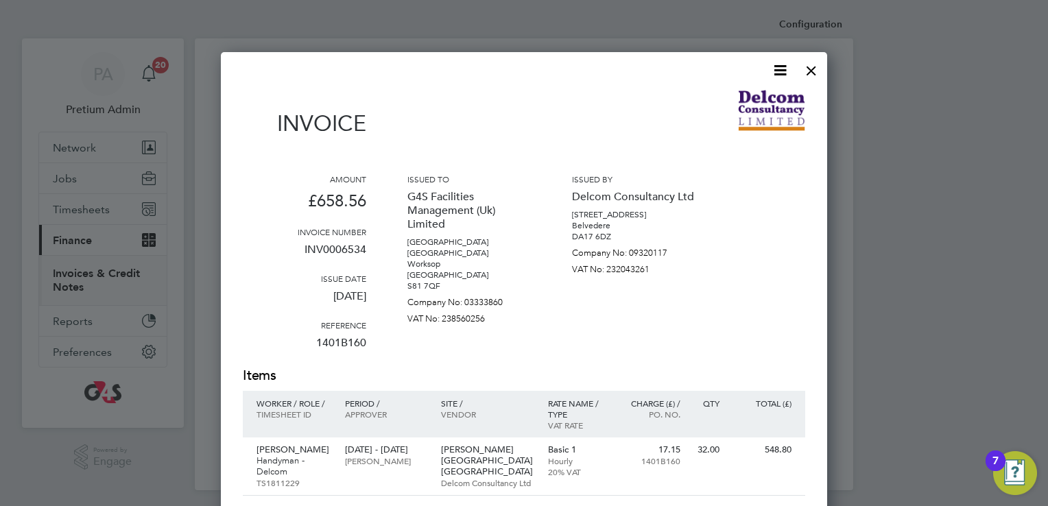
click at [776, 67] on icon at bounding box center [779, 70] width 17 height 17
click at [721, 100] on li "Download Invoice" at bounding box center [738, 102] width 95 height 19
click at [808, 73] on div at bounding box center [811, 67] width 25 height 25
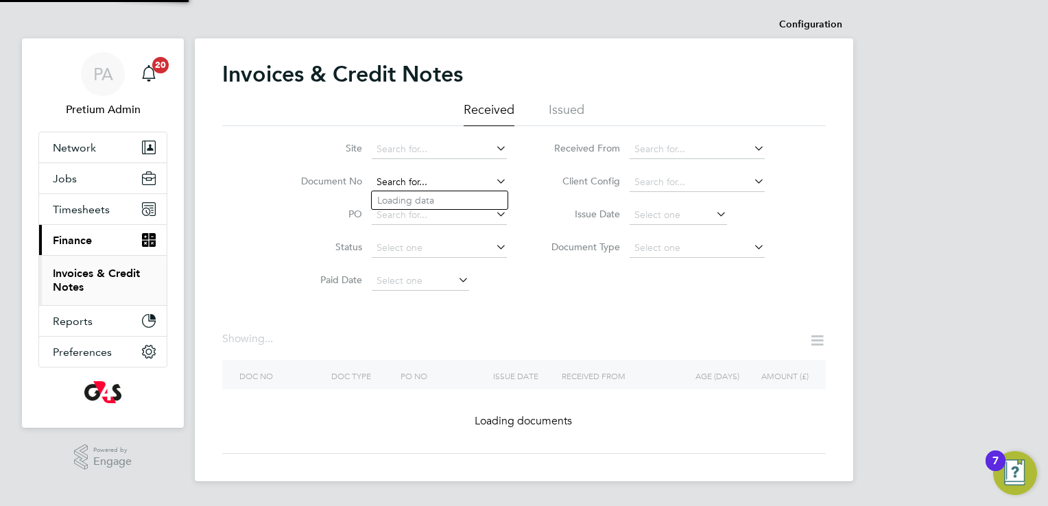
click at [480, 182] on input at bounding box center [439, 182] width 135 height 19
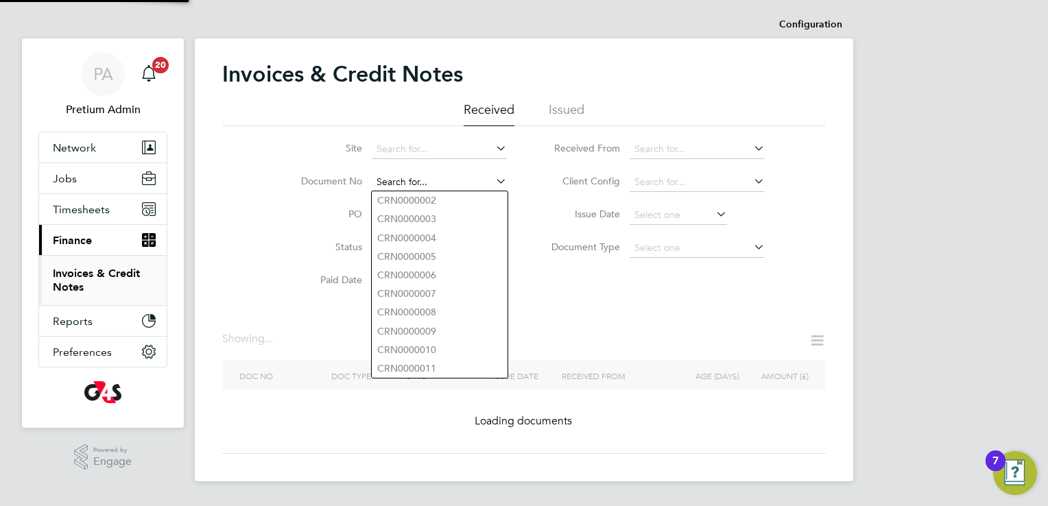
paste input "INV0000175"
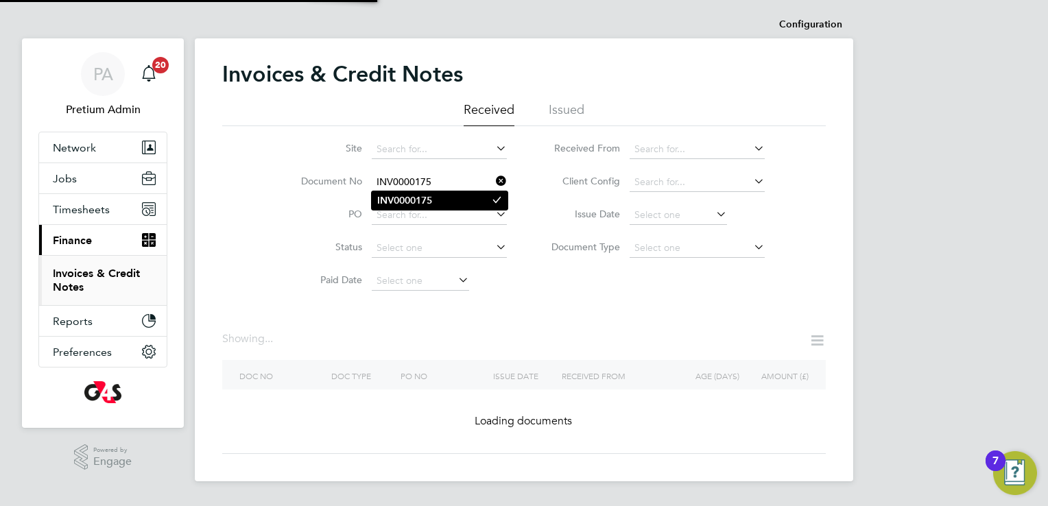
type input "INV0000175"
click at [413, 197] on b "INV0000175" at bounding box center [404, 201] width 55 height 12
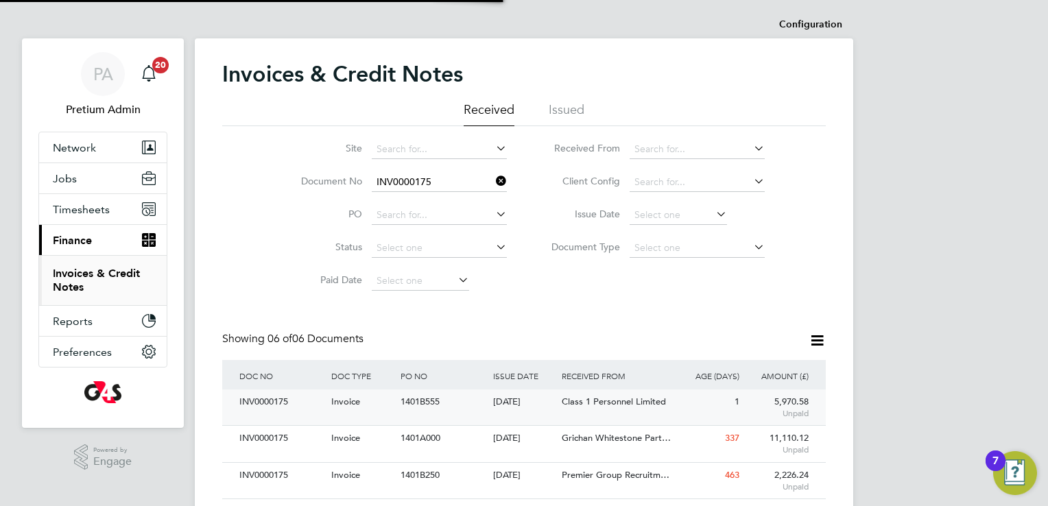
click at [676, 403] on div "1" at bounding box center [707, 401] width 69 height 25
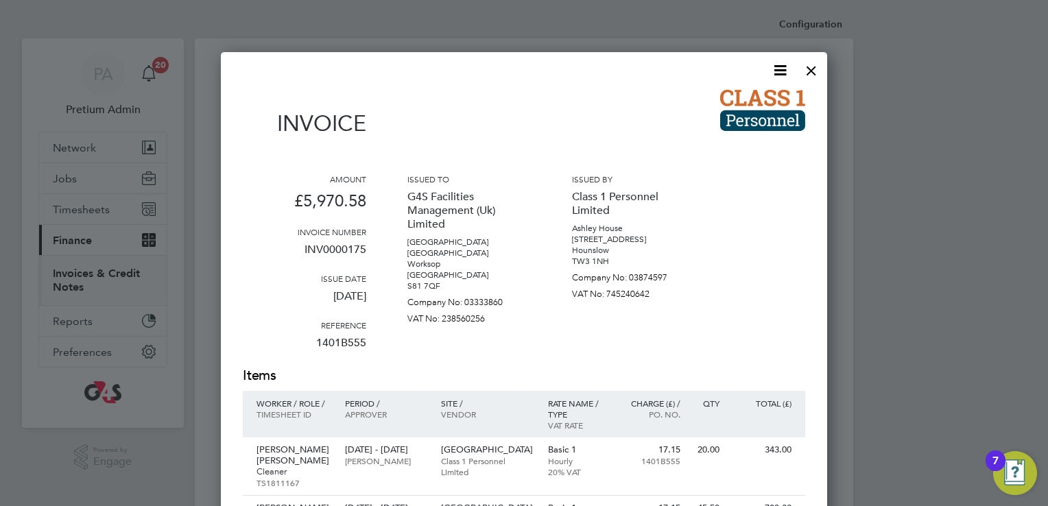
click at [782, 62] on icon at bounding box center [779, 70] width 17 height 17
click at [728, 100] on li "Download Invoice" at bounding box center [738, 102] width 95 height 19
click at [813, 70] on div at bounding box center [811, 67] width 25 height 25
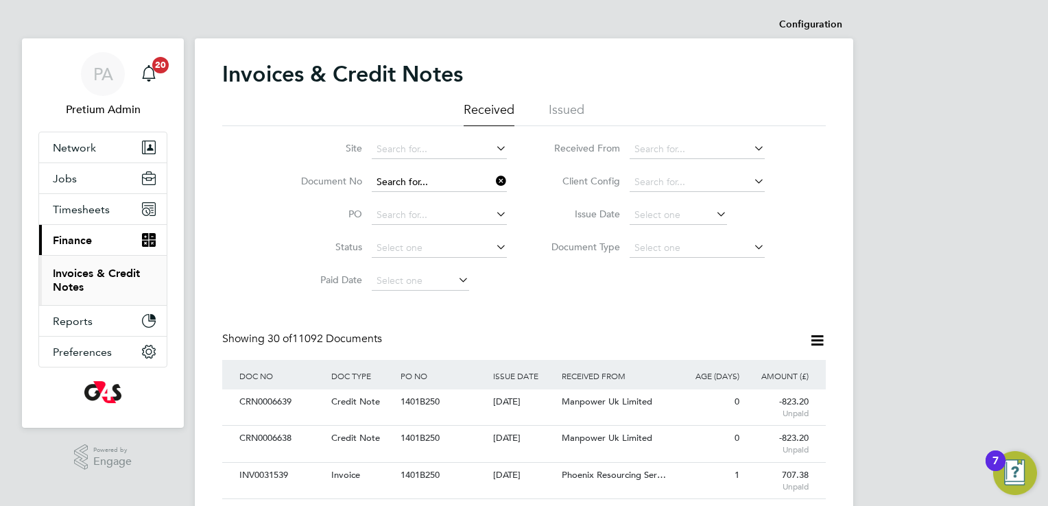
click at [444, 184] on input at bounding box center [439, 182] width 135 height 19
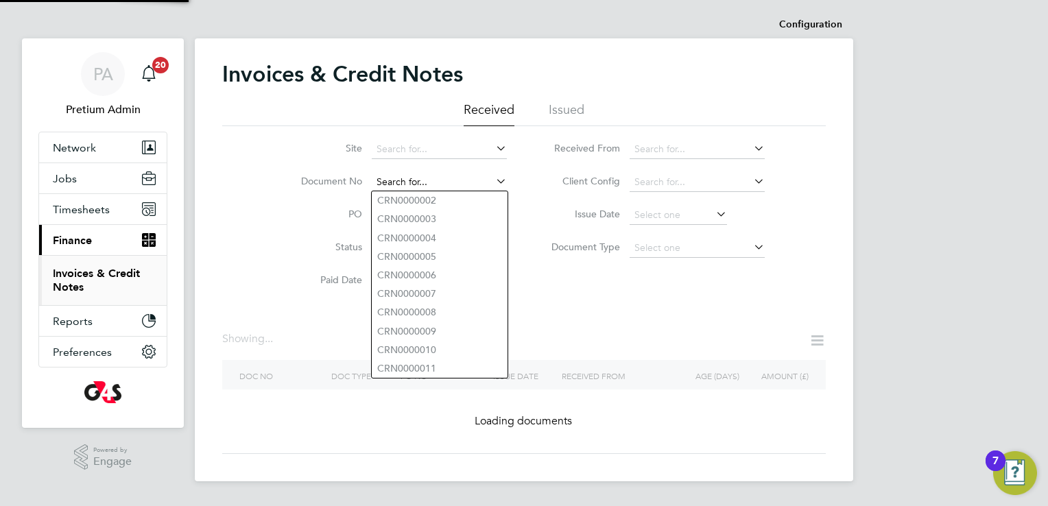
paste input "INV0053451"
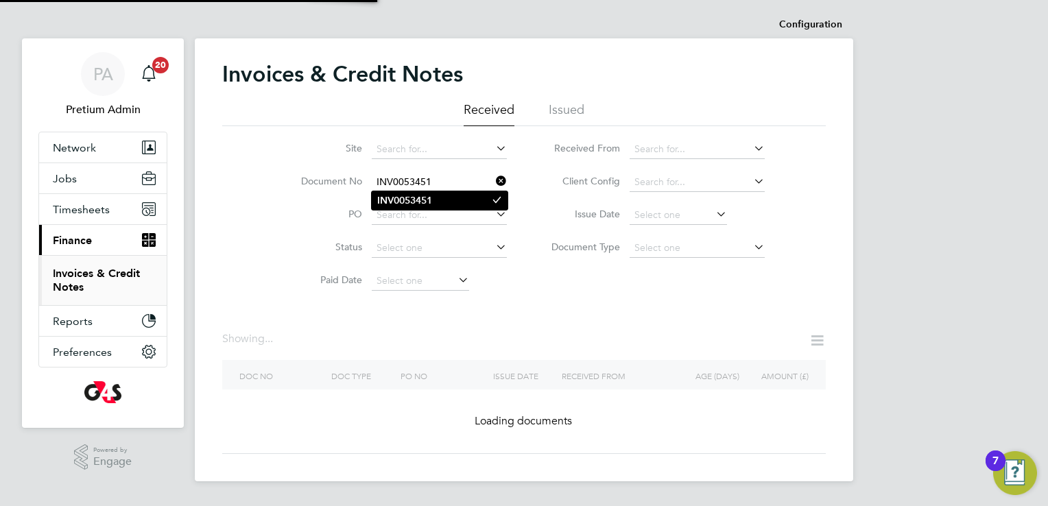
click at [422, 201] on b "INV0053451" at bounding box center [404, 201] width 55 height 12
type input "INV0053451"
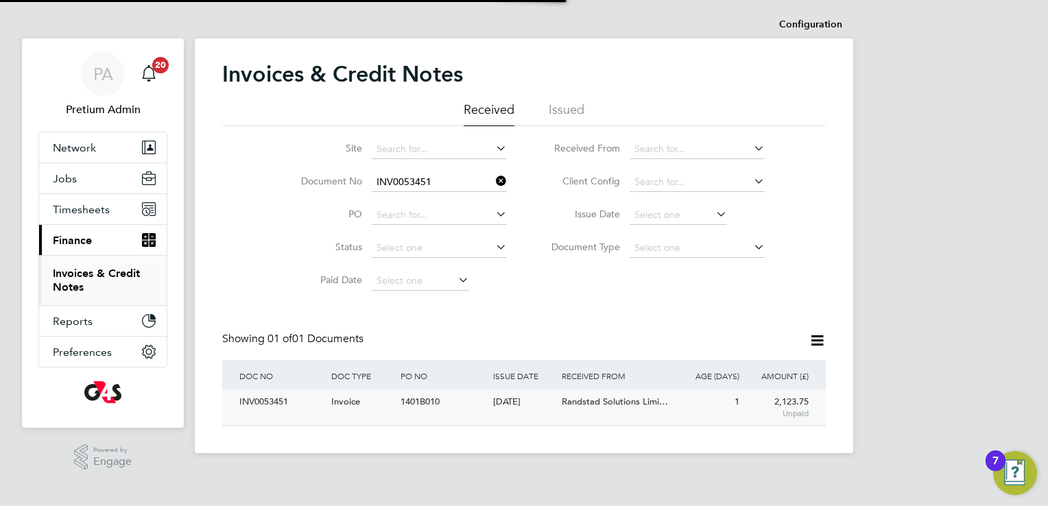
click at [603, 407] on span "Randstad Solutions Limi…" at bounding box center [615, 402] width 106 height 12
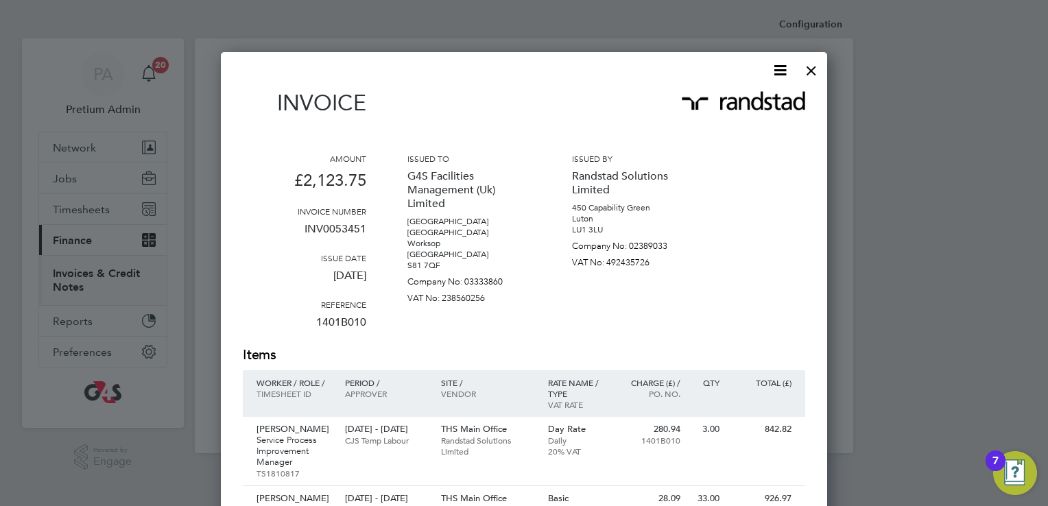
click at [783, 68] on icon at bounding box center [779, 70] width 17 height 17
click at [731, 97] on li "Download Invoice" at bounding box center [738, 102] width 95 height 19
click at [731, 97] on img at bounding box center [743, 100] width 123 height 19
click at [807, 68] on div at bounding box center [811, 67] width 25 height 25
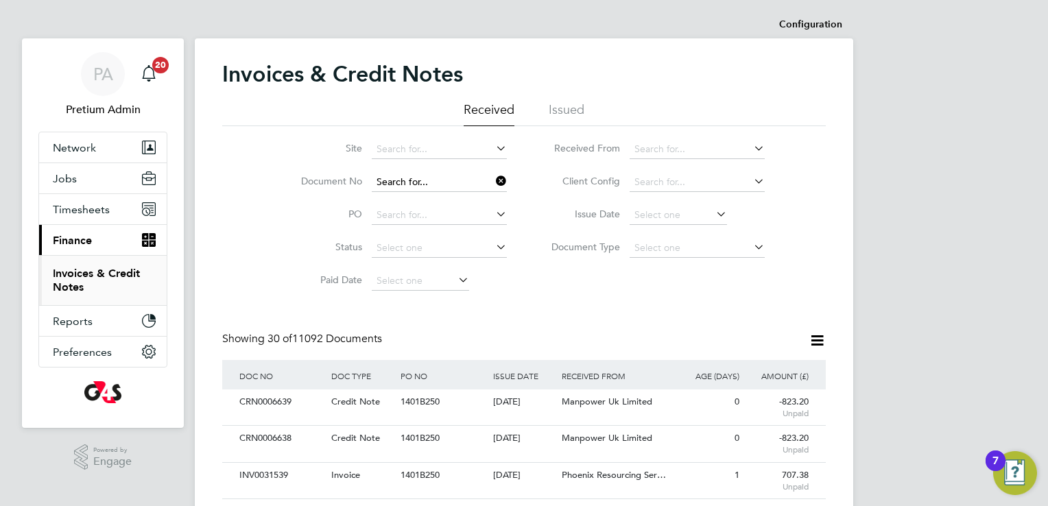
click at [440, 185] on input at bounding box center [439, 182] width 135 height 19
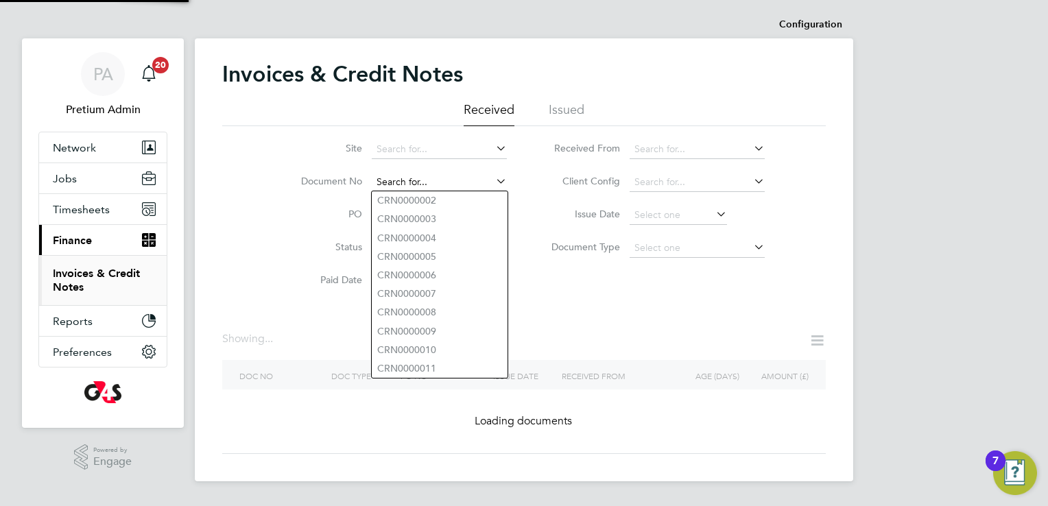
paste input "INV0007462"
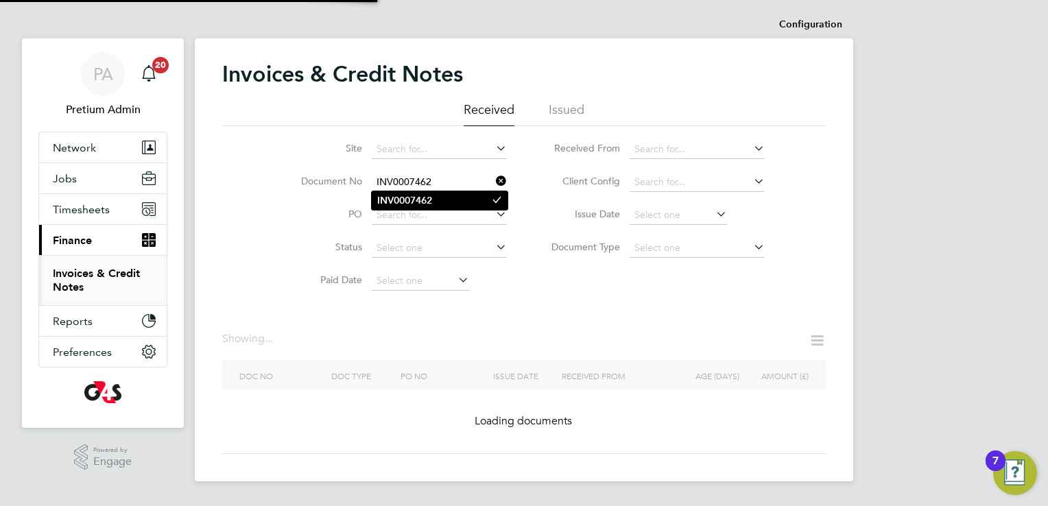
type input "INV0007462"
click at [409, 202] on b "INV0007462" at bounding box center [404, 201] width 55 height 12
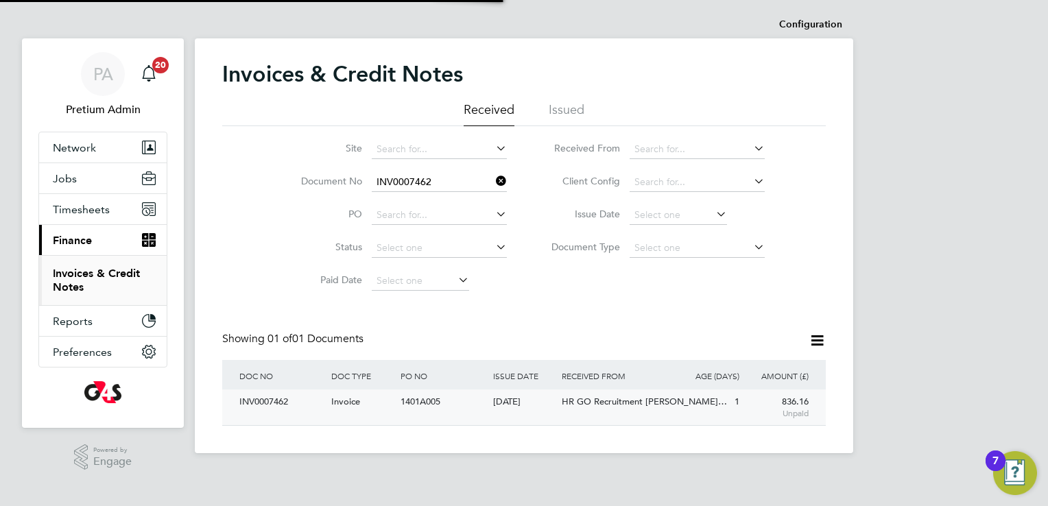
click at [450, 412] on div "1401A005" at bounding box center [443, 401] width 92 height 25
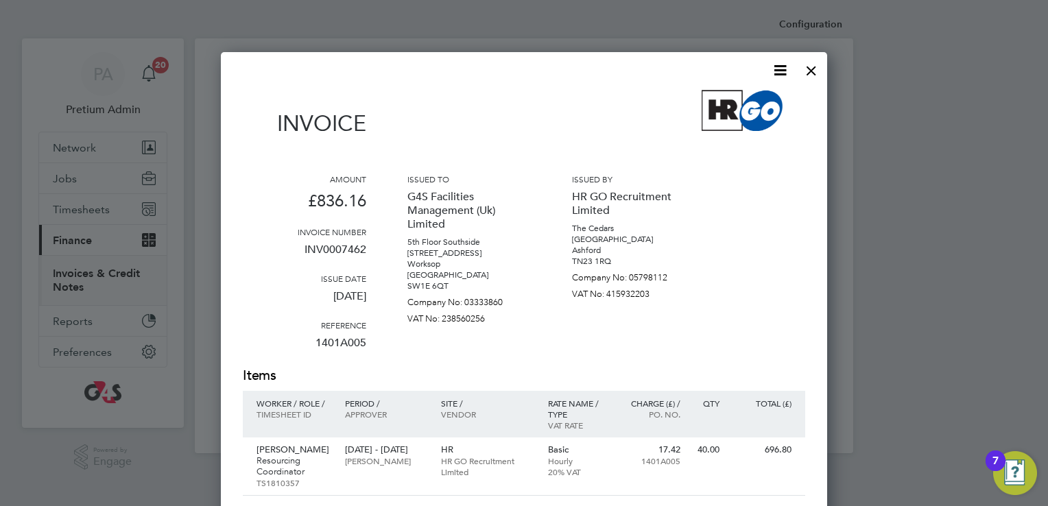
click at [777, 67] on icon at bounding box center [779, 70] width 17 height 17
click at [735, 102] on li "Download Invoice" at bounding box center [738, 102] width 95 height 19
click at [809, 73] on div at bounding box center [811, 67] width 25 height 25
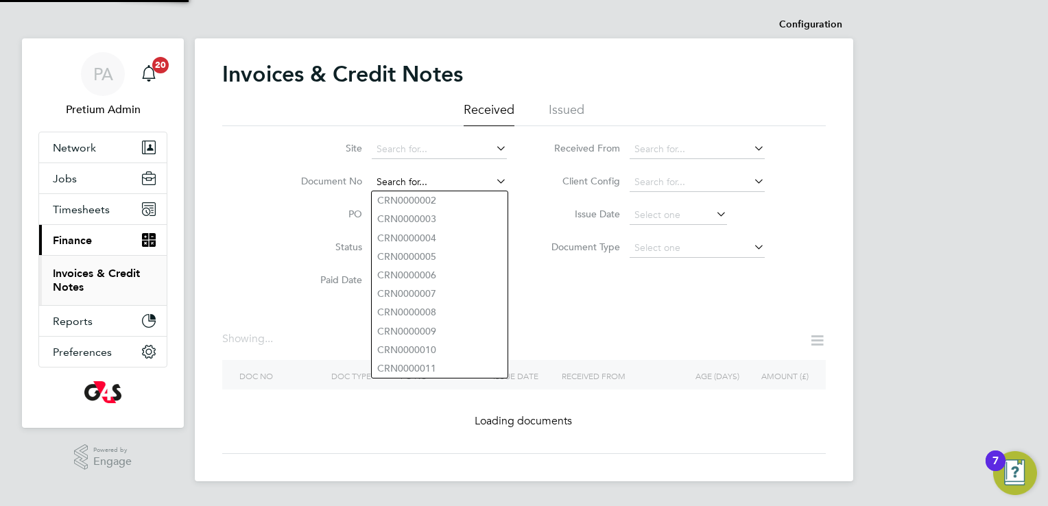
click at [447, 182] on input at bounding box center [439, 182] width 135 height 19
paste input "INV0000174"
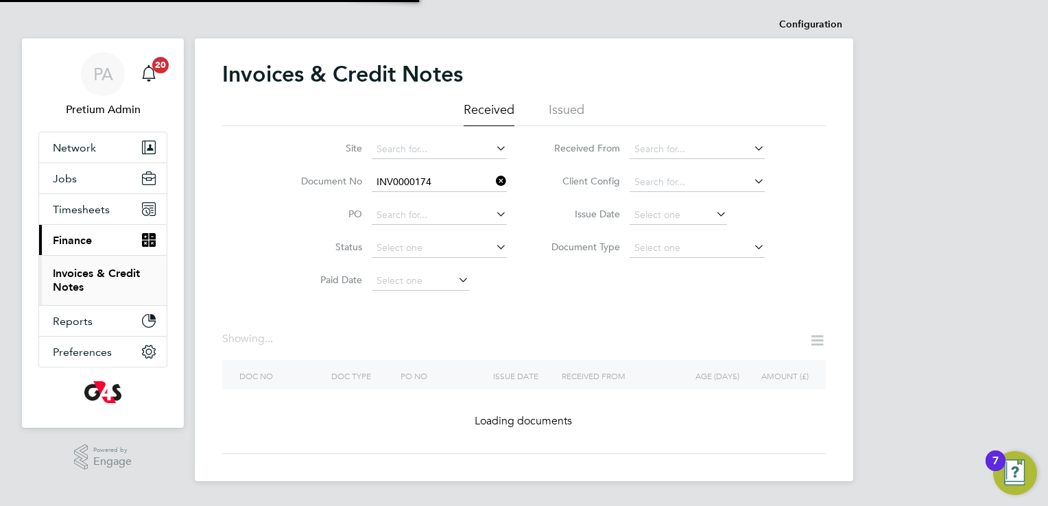
click at [409, 204] on b "INV0000174" at bounding box center [404, 201] width 55 height 12
type input "INV0000174"
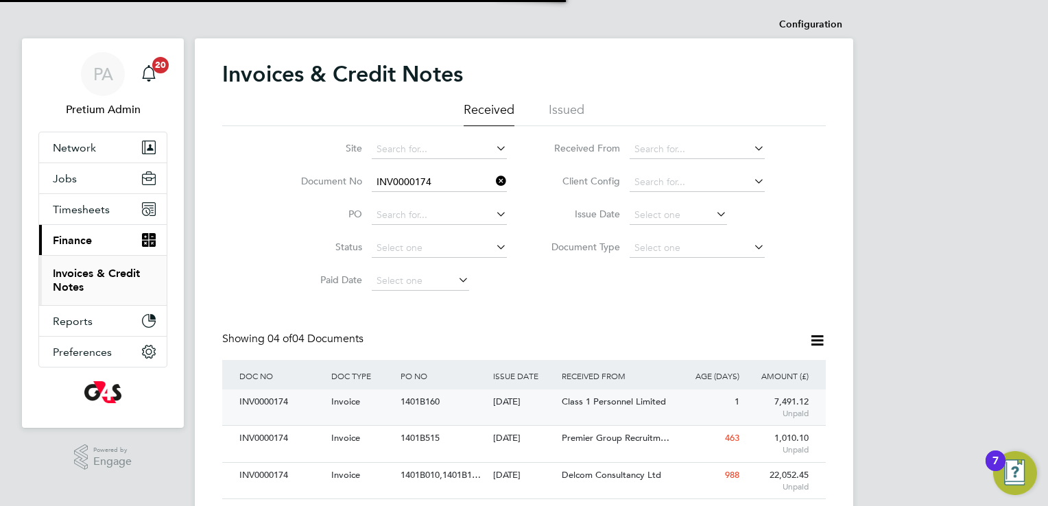
click at [596, 411] on div "Class 1 Personnel Limited" at bounding box center [615, 401] width 115 height 25
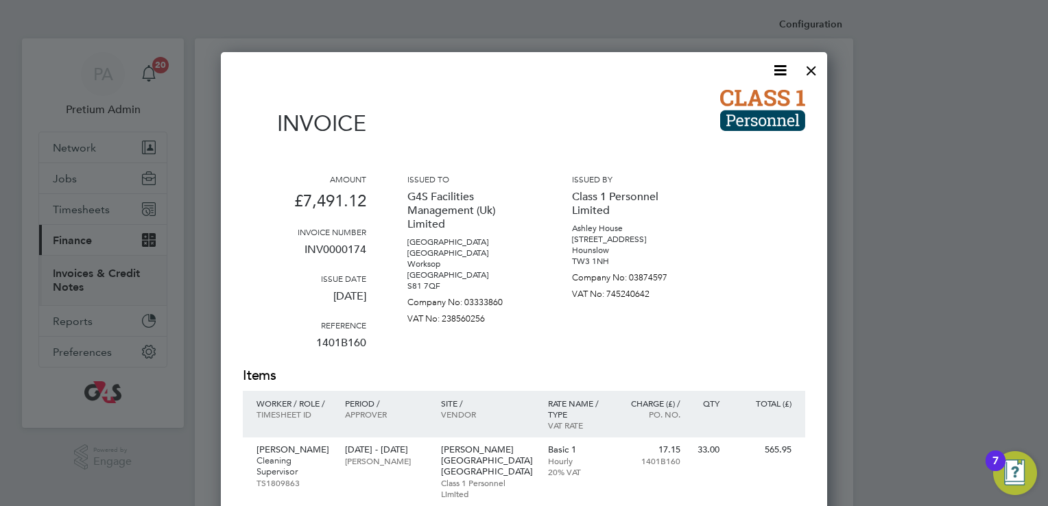
click at [786, 70] on icon at bounding box center [779, 70] width 17 height 17
click at [739, 101] on li "Download Invoice" at bounding box center [738, 102] width 95 height 19
click at [821, 77] on div at bounding box center [811, 67] width 25 height 25
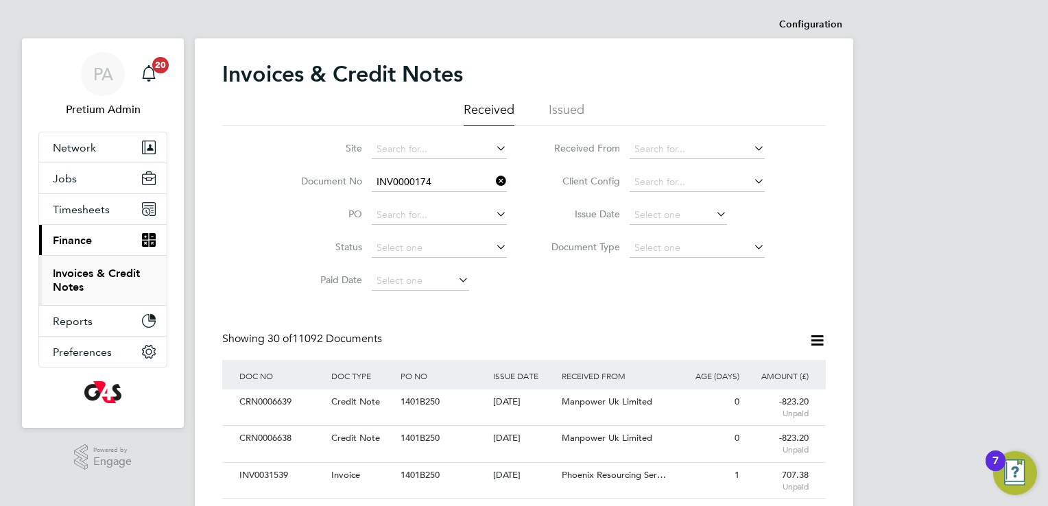
click at [493, 183] on icon at bounding box center [493, 180] width 0 height 19
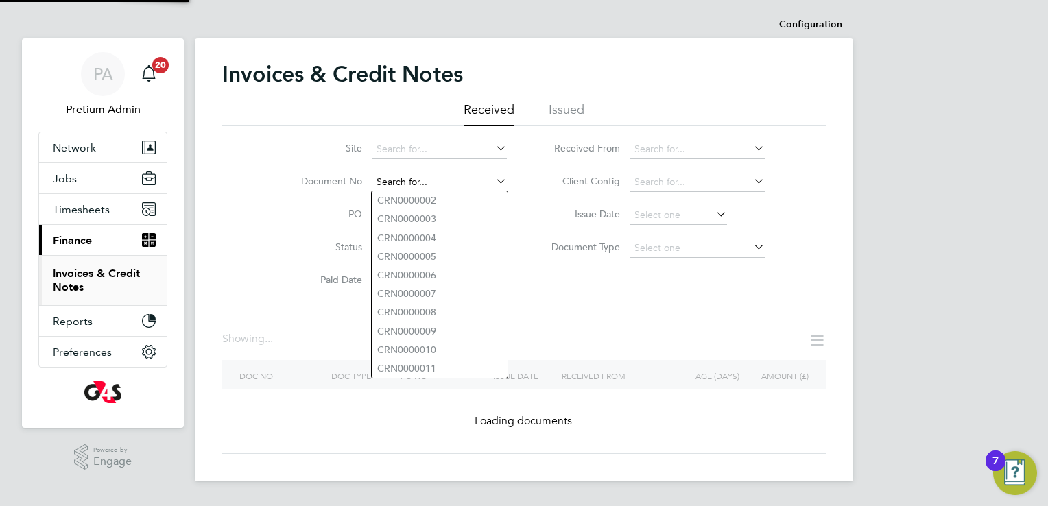
click at [442, 176] on input at bounding box center [439, 182] width 135 height 19
paste input "INV0008187"
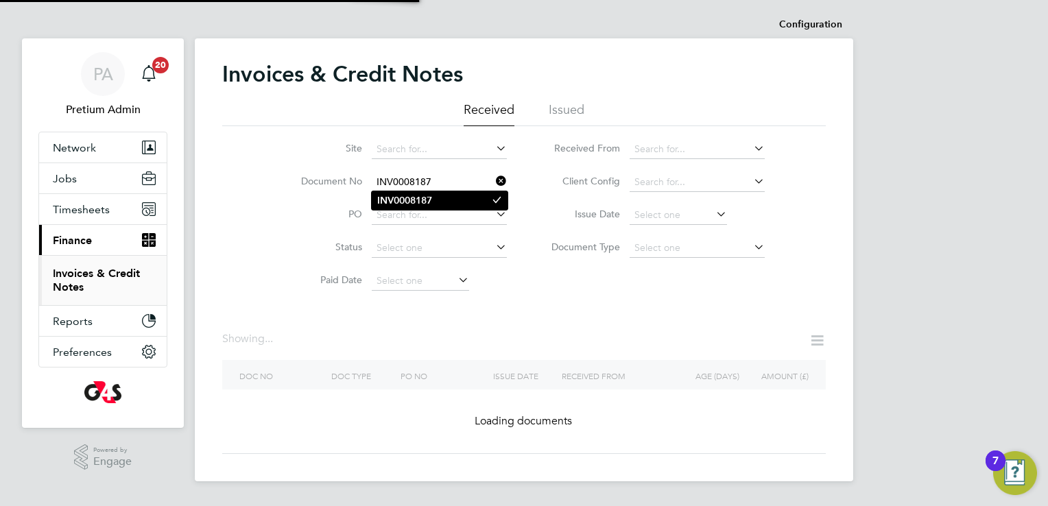
type input "INV0008187"
click at [429, 195] on b "INV0008187" at bounding box center [404, 201] width 55 height 12
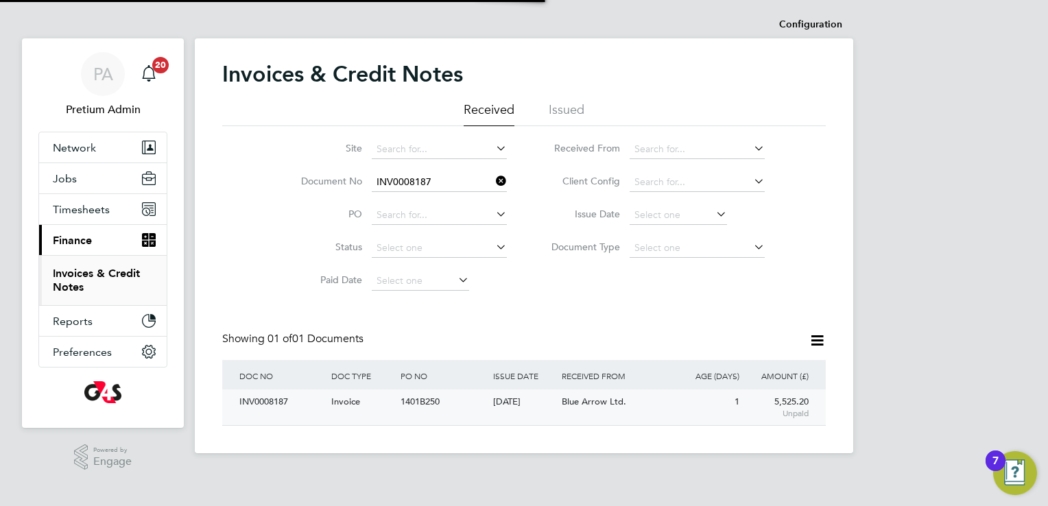
click at [569, 403] on span "Blue Arrow Ltd." at bounding box center [594, 402] width 64 height 12
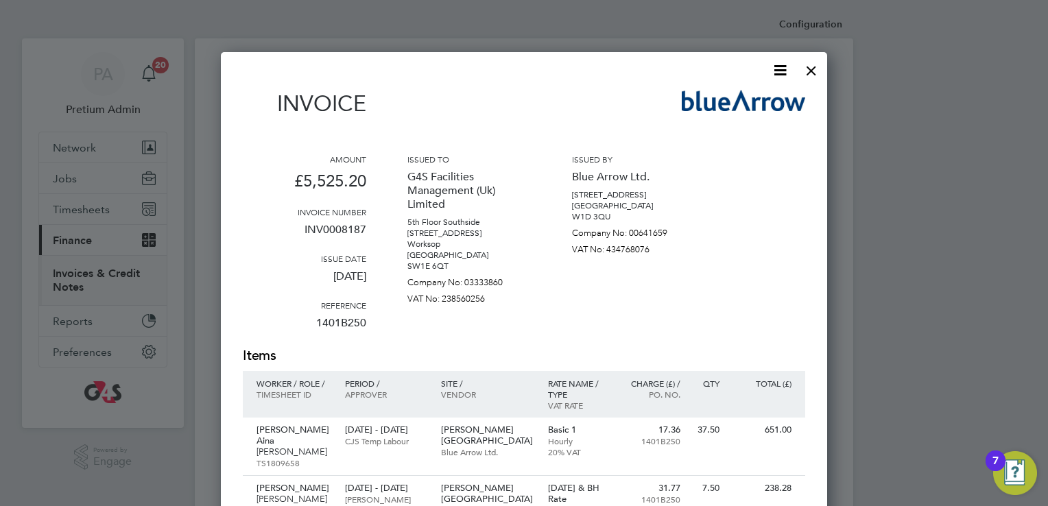
click at [782, 62] on icon at bounding box center [779, 70] width 17 height 17
click at [739, 100] on li "Download Invoice" at bounding box center [738, 102] width 95 height 19
click at [812, 70] on div at bounding box center [811, 67] width 25 height 25
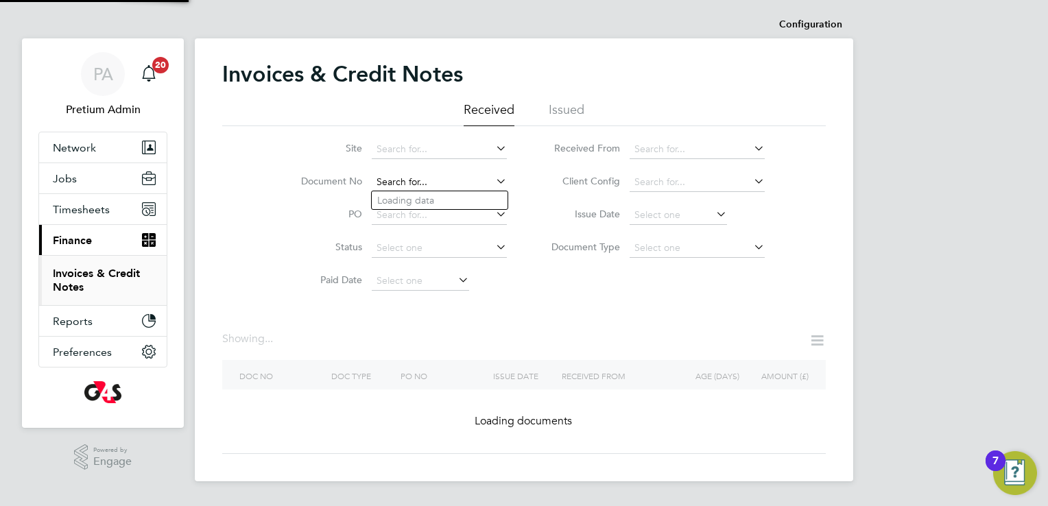
click at [439, 187] on input at bounding box center [439, 182] width 135 height 19
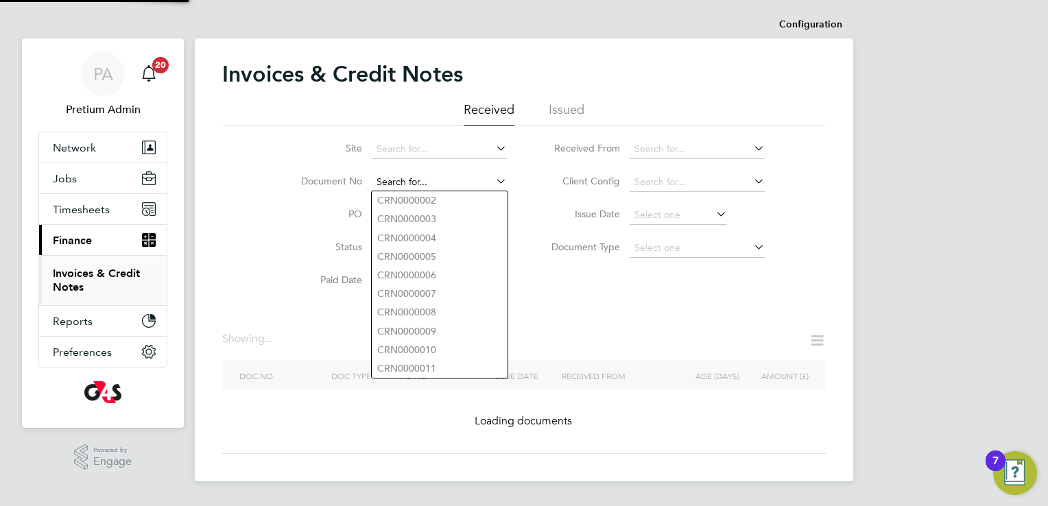
paste input "INV0006511"
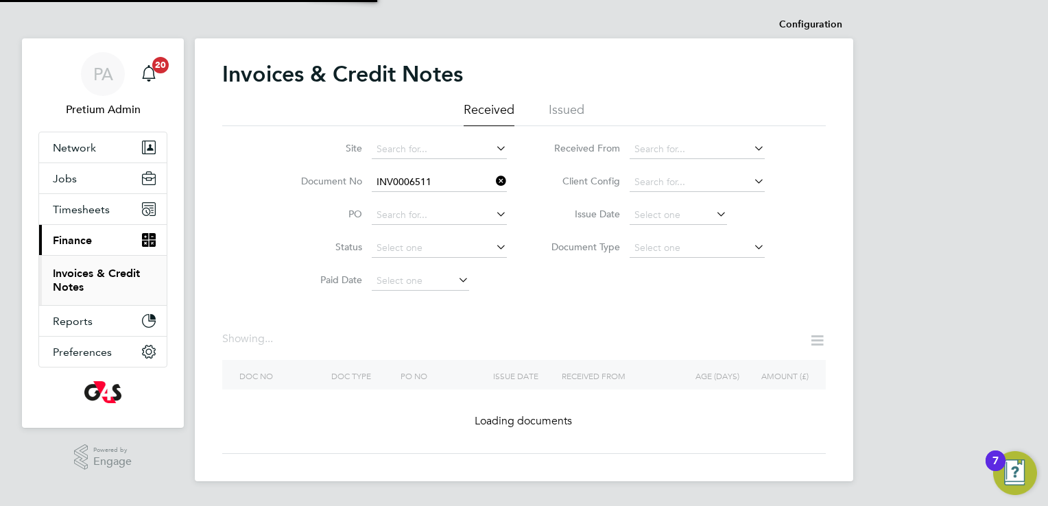
click at [409, 199] on b "INV0006511" at bounding box center [404, 201] width 55 height 12
type input "INV0006511"
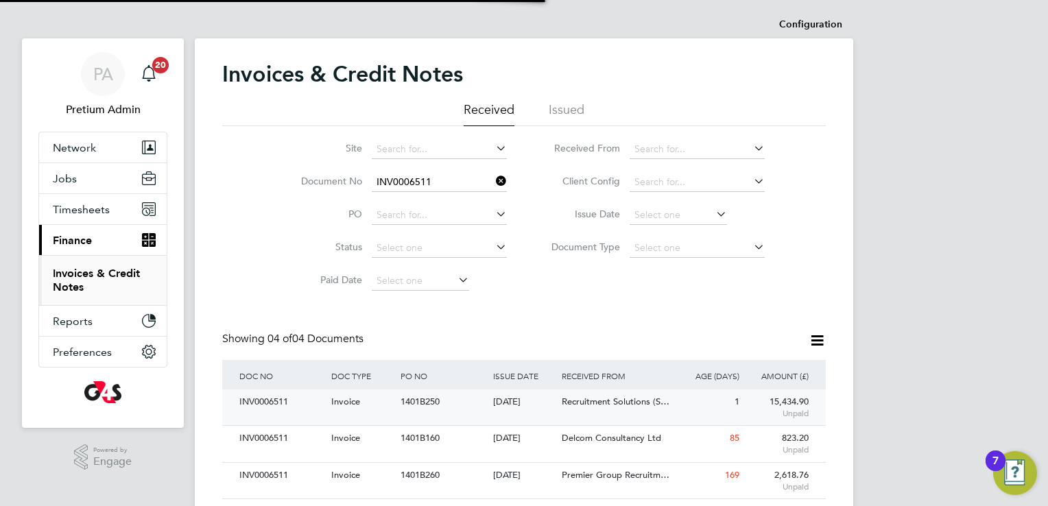
click at [651, 396] on div "Recruitment Solutions (S…" at bounding box center [615, 401] width 115 height 25
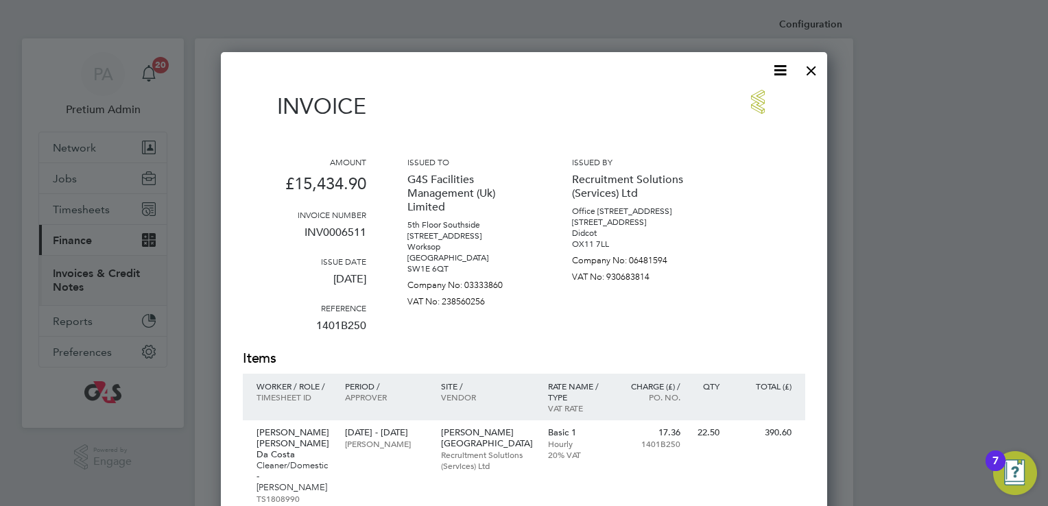
click at [774, 75] on icon at bounding box center [779, 70] width 17 height 17
click at [741, 103] on li "Download Invoice" at bounding box center [738, 102] width 95 height 19
click at [821, 62] on div at bounding box center [811, 67] width 25 height 25
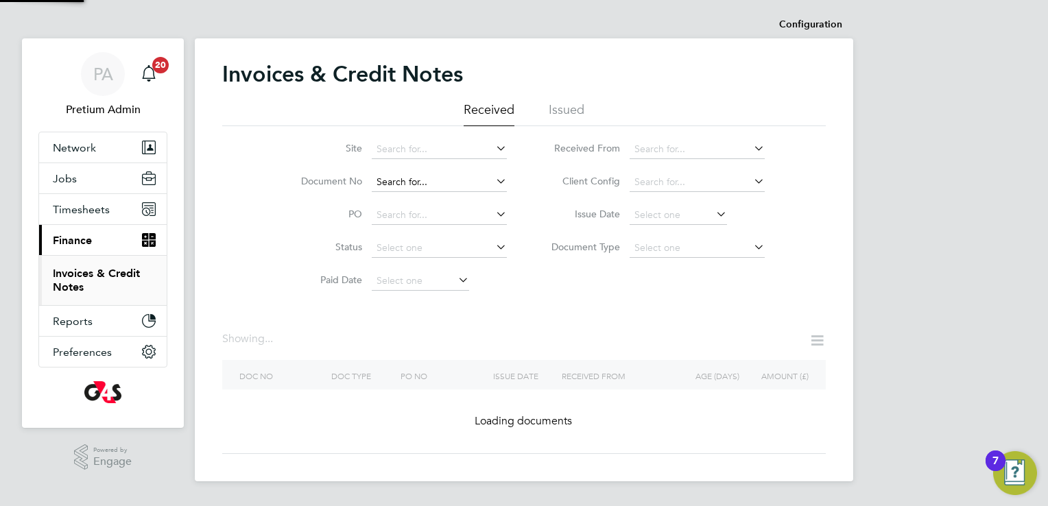
click at [461, 185] on input at bounding box center [439, 182] width 135 height 19
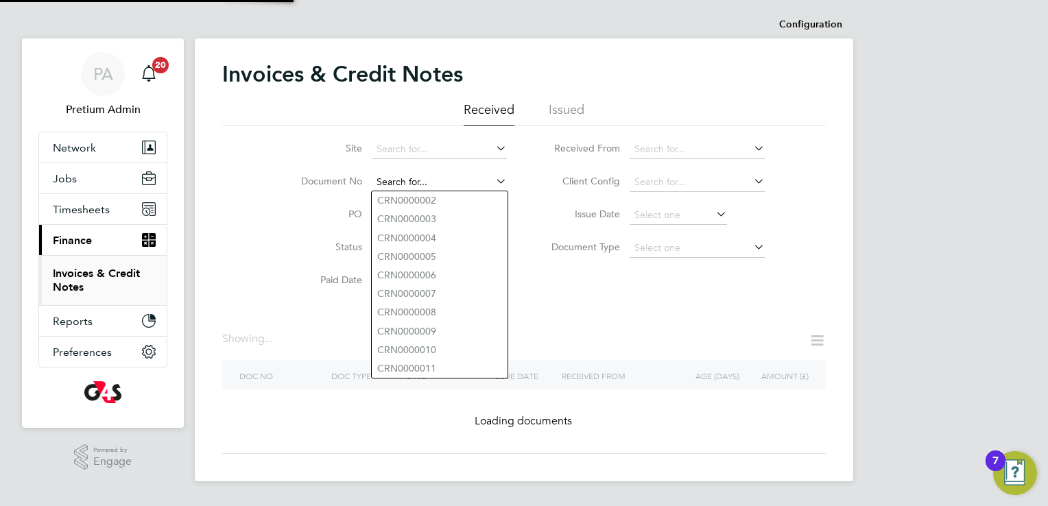
paste input "INV0006473"
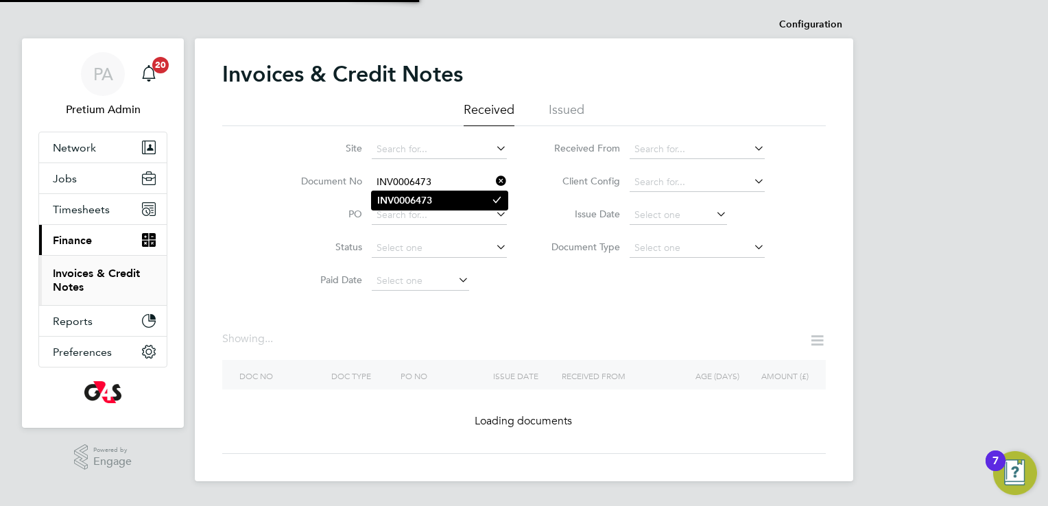
type input "INV0006473"
click at [409, 200] on b "INV0006473" at bounding box center [404, 201] width 55 height 12
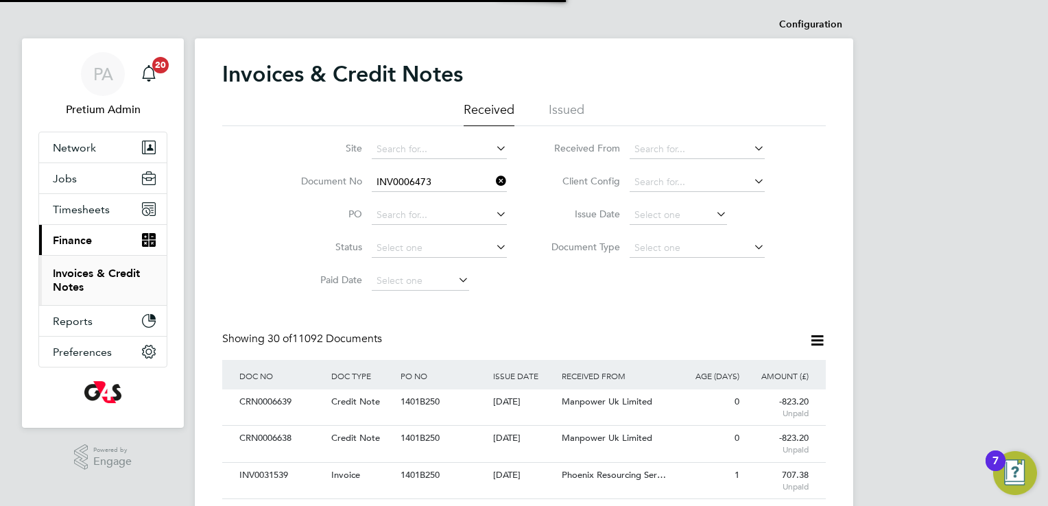
click at [493, 180] on icon at bounding box center [493, 180] width 0 height 19
click at [451, 176] on input at bounding box center [439, 182] width 135 height 19
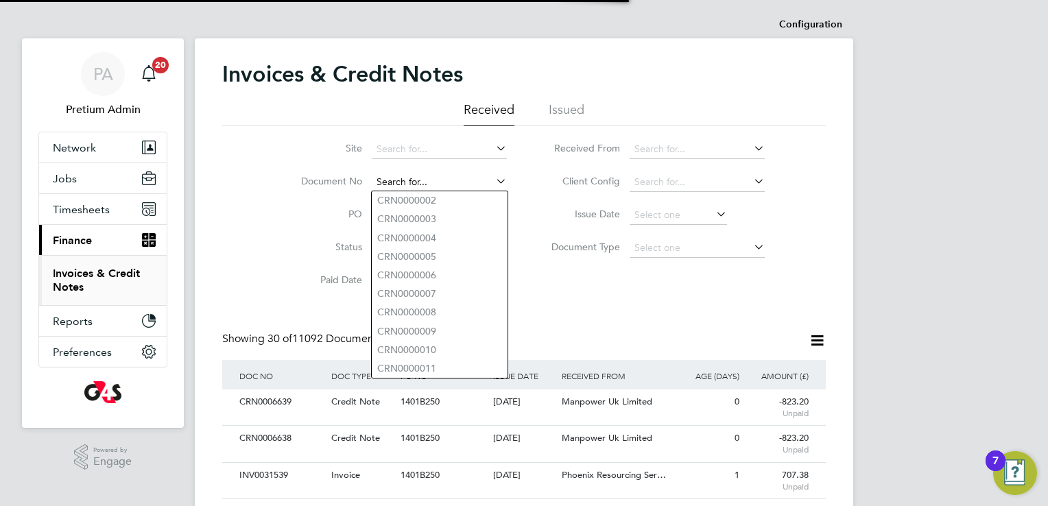
paste input "INV0006473"
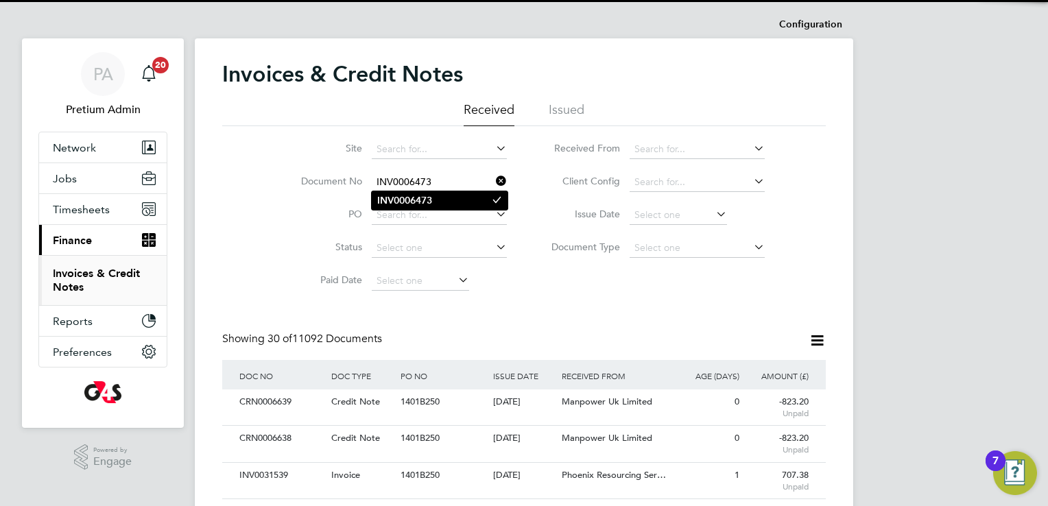
type input "INV0006473"
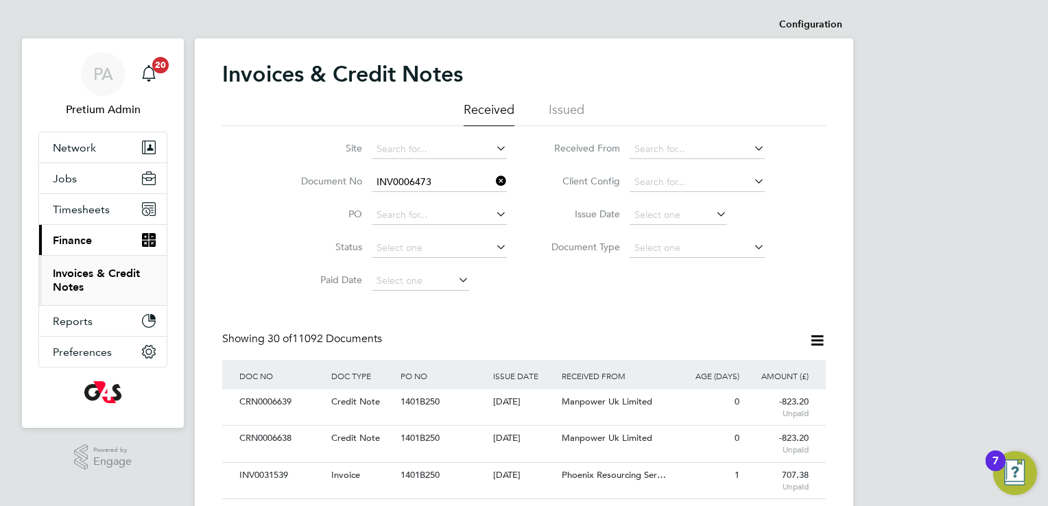
click at [424, 197] on b "INV0006473" at bounding box center [404, 201] width 55 height 12
click at [575, 413] on div "Ajs & Rt Consulting Limi…" at bounding box center [615, 401] width 115 height 25
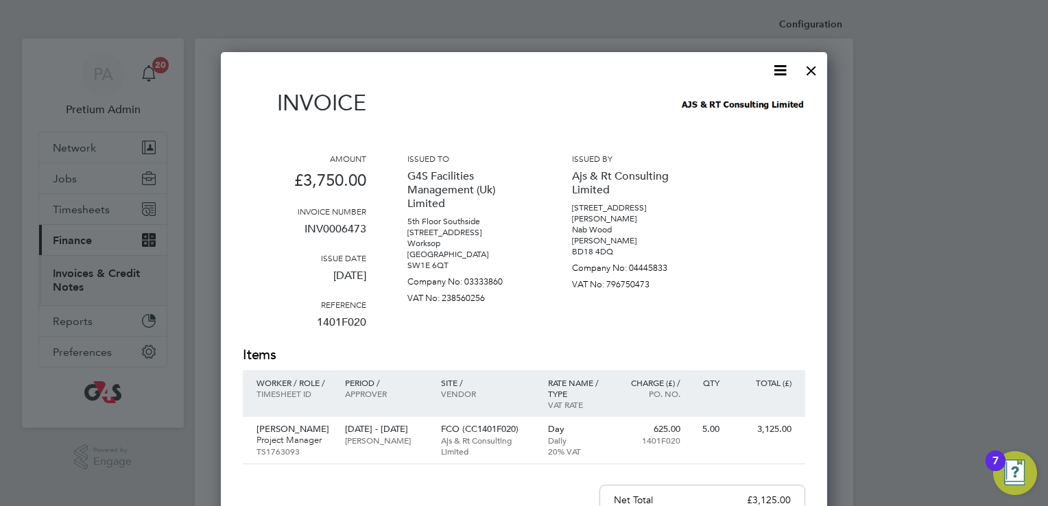
click at [774, 75] on icon at bounding box center [779, 70] width 17 height 17
click at [749, 97] on li "Download Invoice" at bounding box center [738, 102] width 95 height 19
click at [631, 39] on div at bounding box center [524, 253] width 1048 height 506
click at [818, 70] on div at bounding box center [811, 67] width 25 height 25
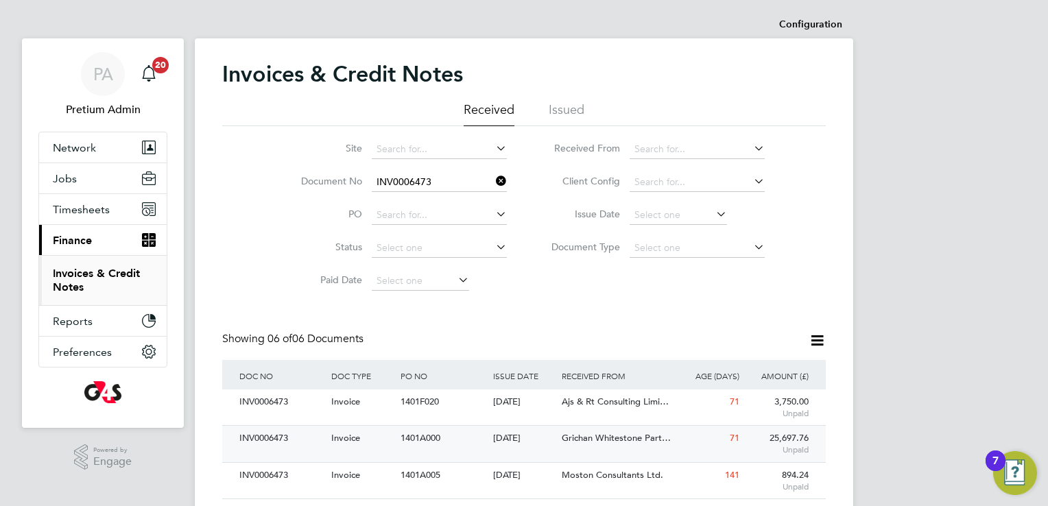
click at [686, 435] on div "71" at bounding box center [707, 438] width 69 height 25
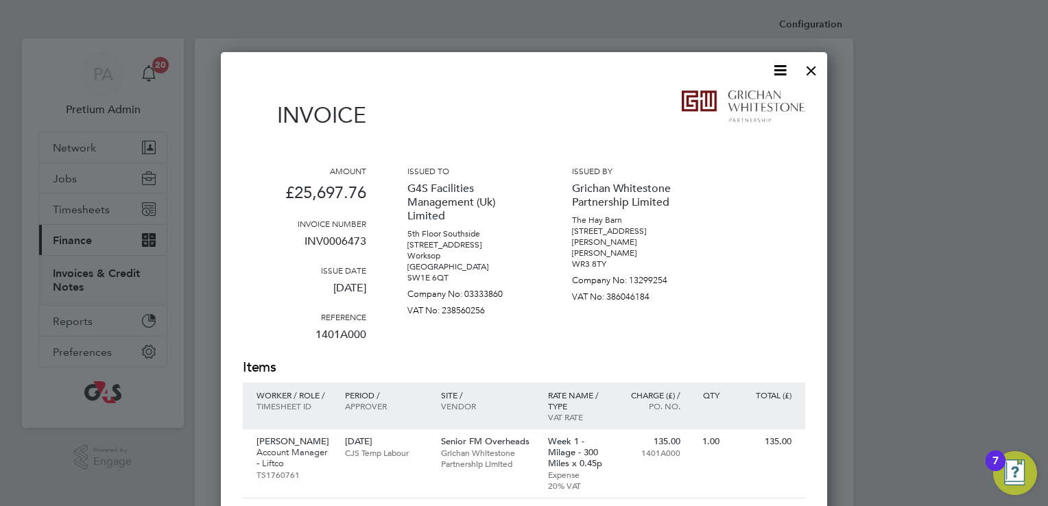
click at [804, 79] on div at bounding box center [811, 67] width 25 height 25
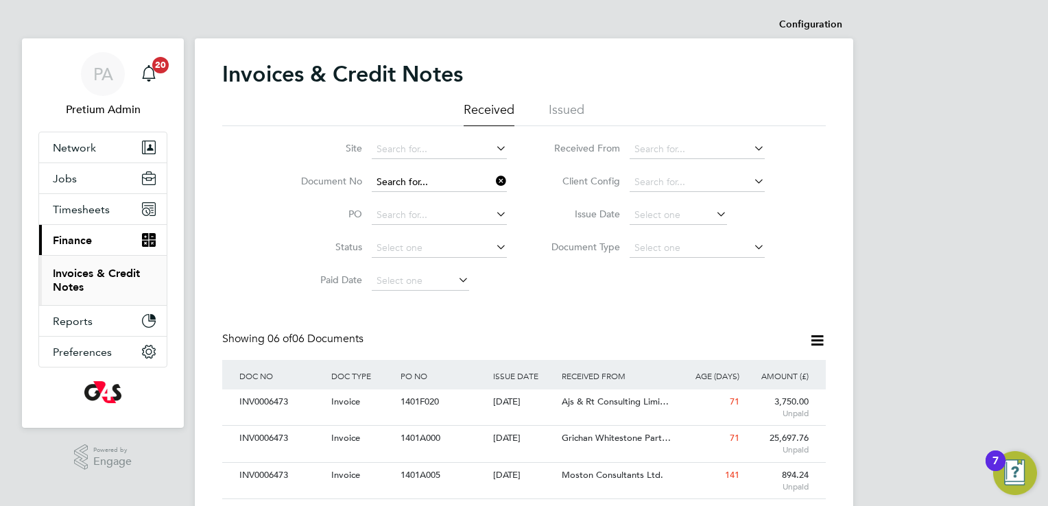
click at [485, 177] on input at bounding box center [439, 182] width 135 height 19
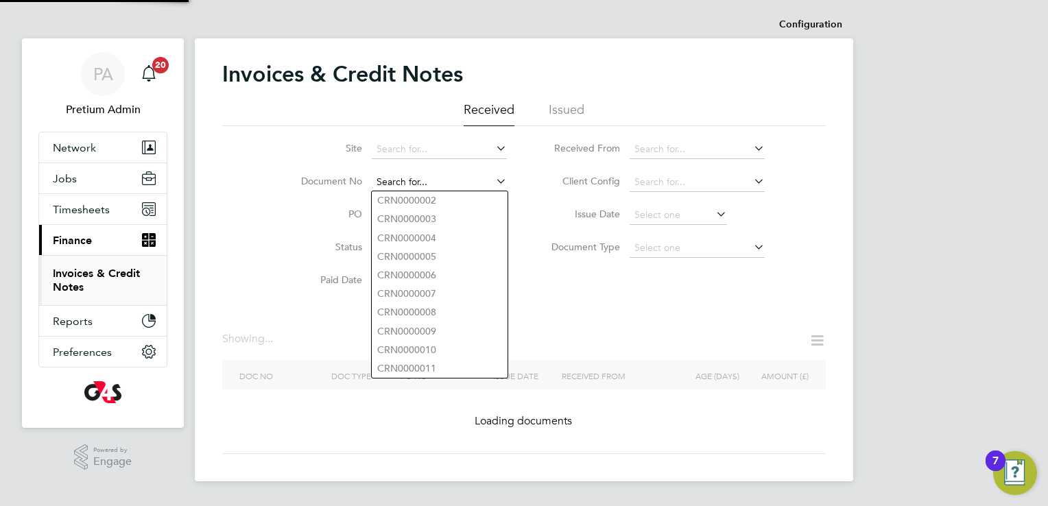
paste input "INV0006473"
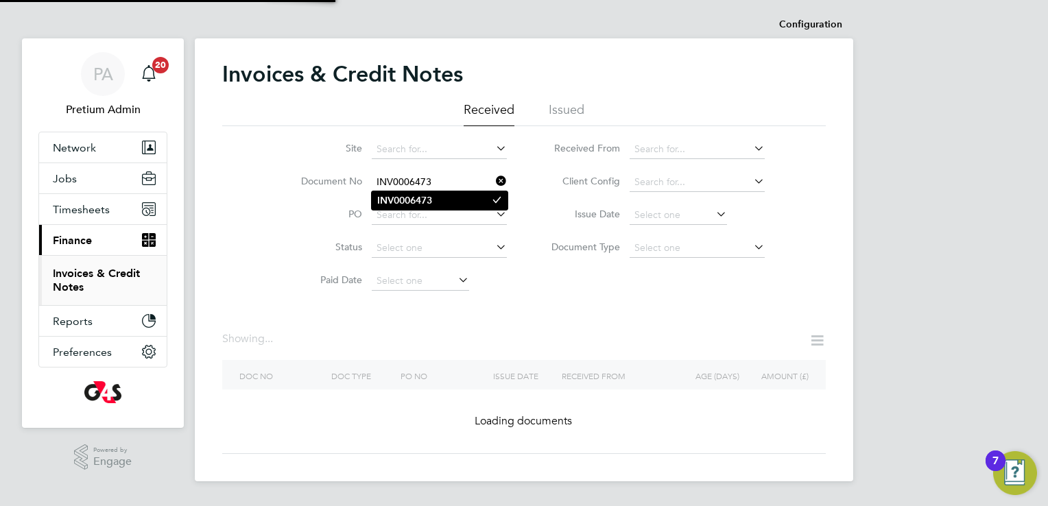
type input "INV0006473"
click at [422, 197] on b "INV0006473" at bounding box center [404, 201] width 55 height 12
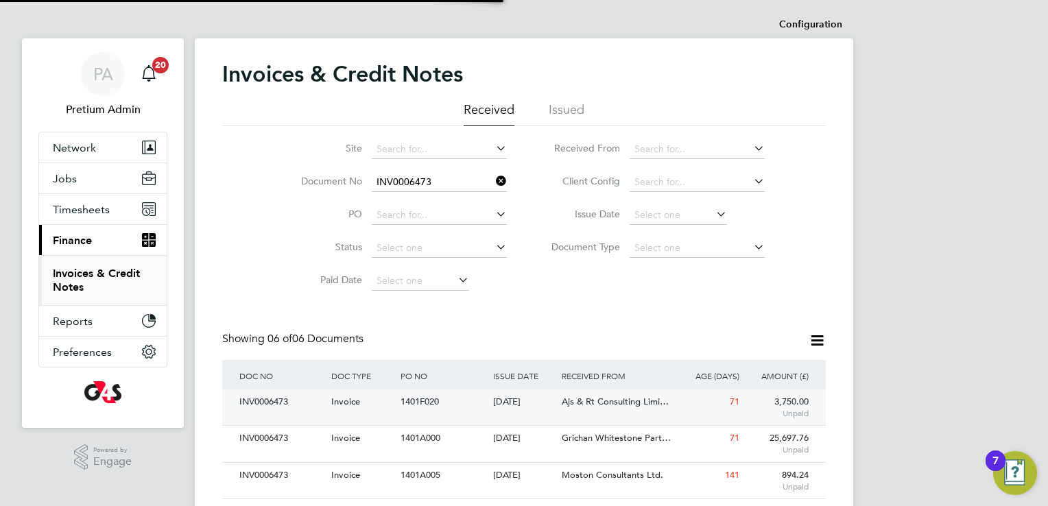
click at [634, 408] on div "Ajs & Rt Consulting Limi…" at bounding box center [615, 401] width 115 height 25
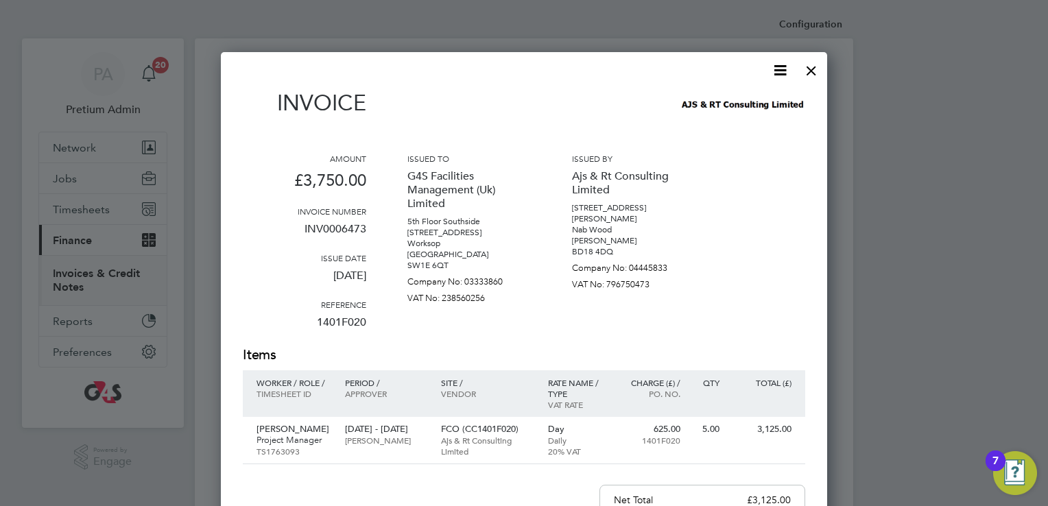
click at [811, 70] on div at bounding box center [811, 67] width 25 height 25
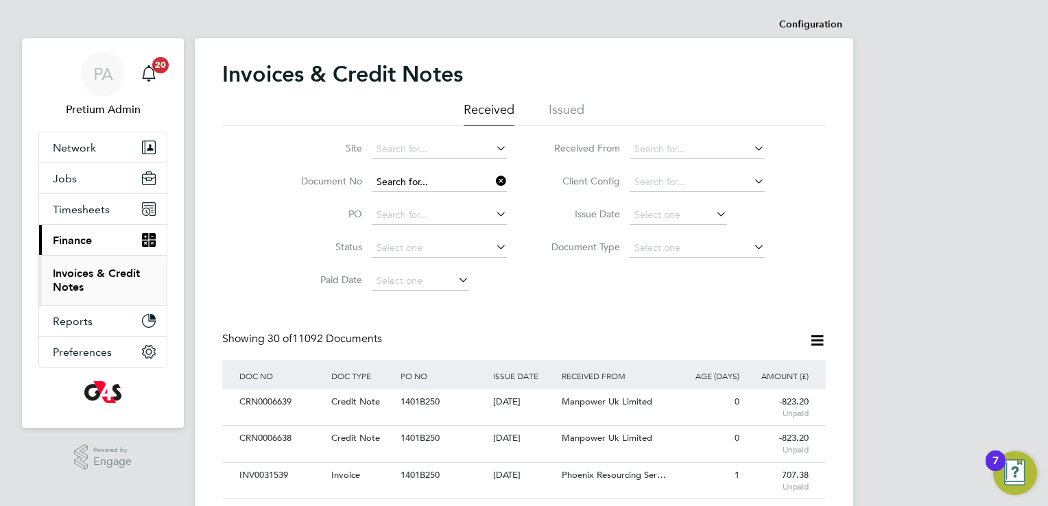
click at [466, 182] on input at bounding box center [439, 182] width 135 height 19
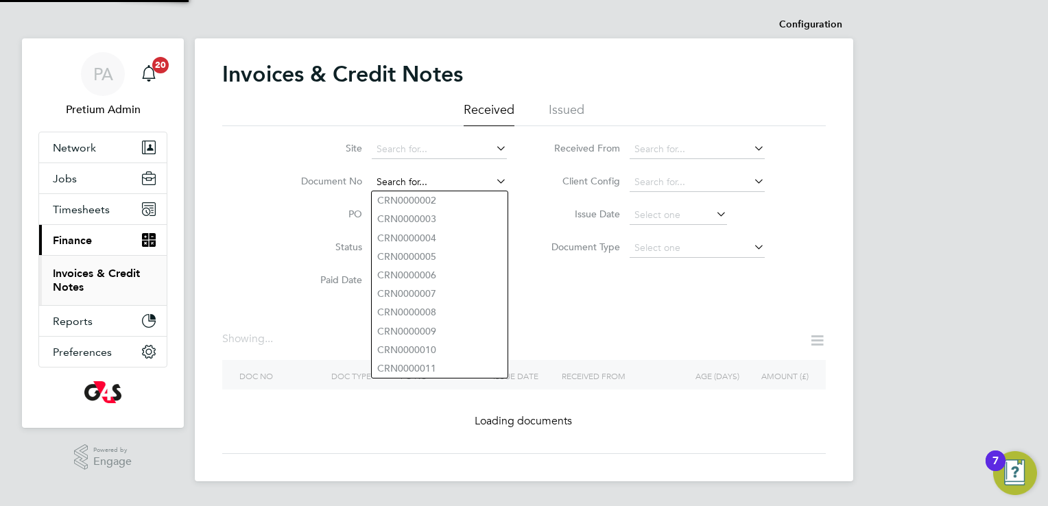
paste input "CRN0006639"
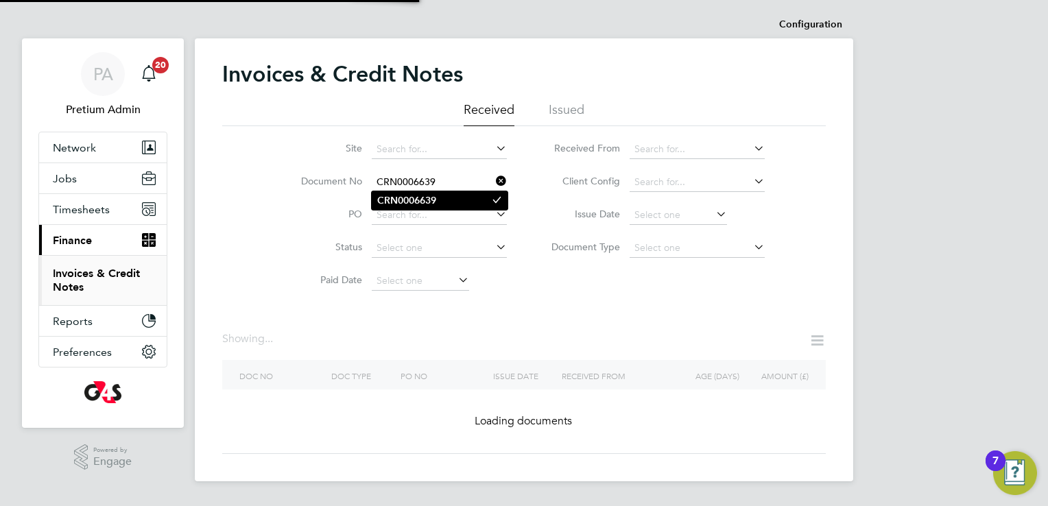
type input "CRN0006639"
click at [437, 197] on li "CRN0006639" at bounding box center [440, 200] width 136 height 19
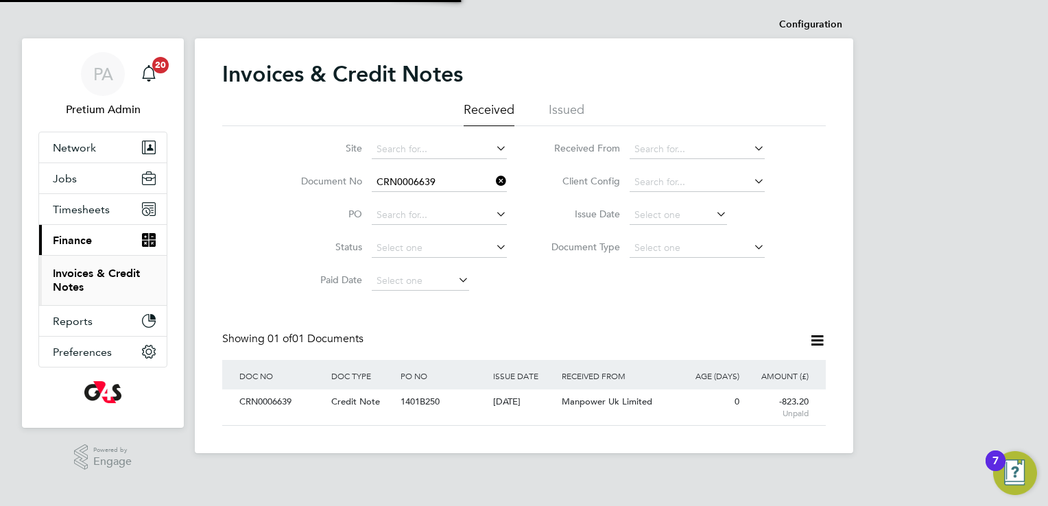
scroll to position [26, 116]
click at [455, 412] on div "1401B250" at bounding box center [443, 401] width 92 height 25
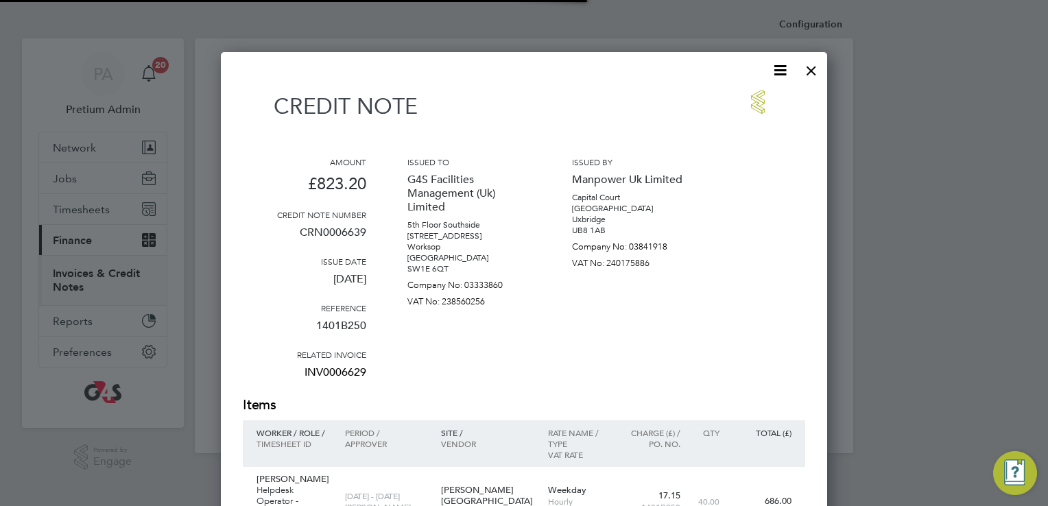
scroll to position [780, 607]
click at [773, 71] on icon at bounding box center [779, 70] width 17 height 17
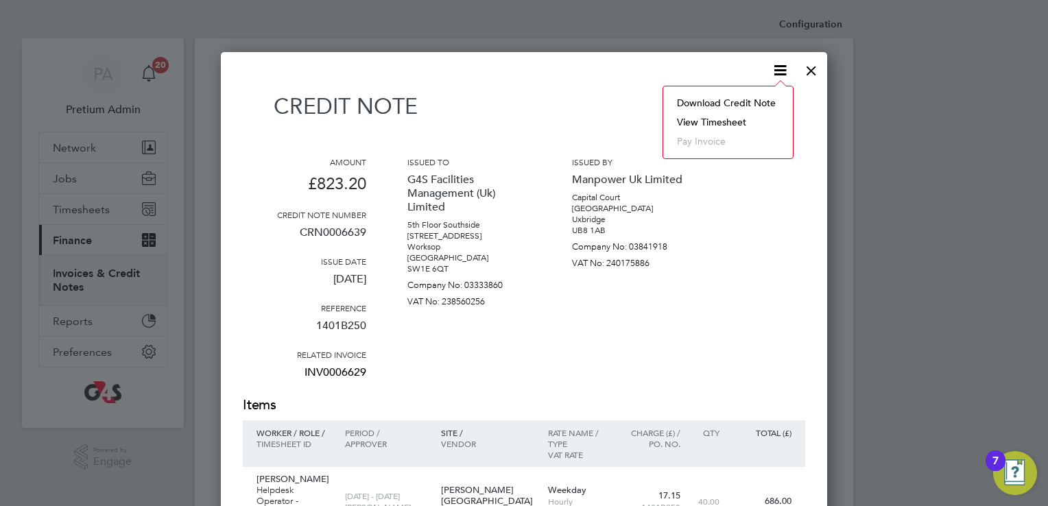
scroll to position [26, 116]
click at [727, 98] on li "Download Credit Note" at bounding box center [728, 102] width 116 height 19
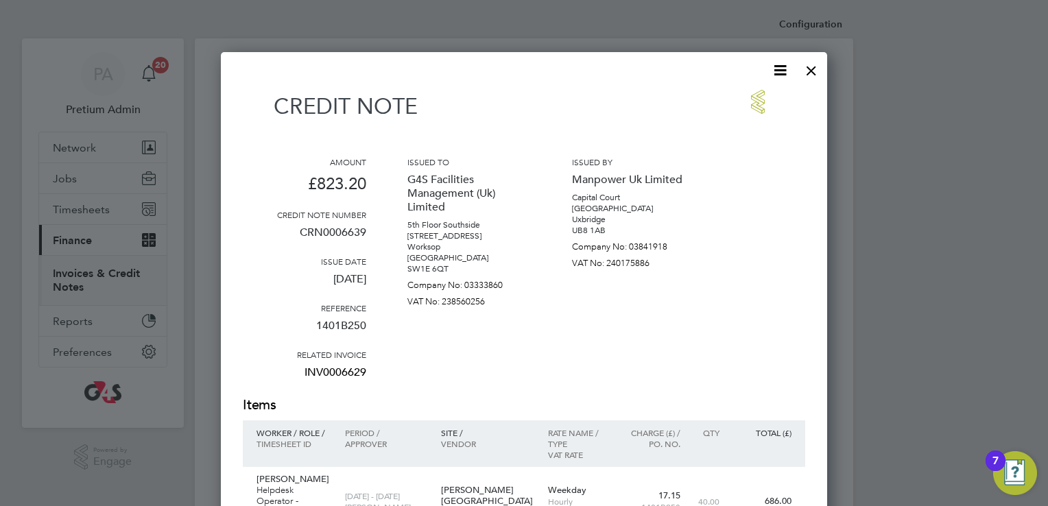
click at [640, 95] on div "Credit note" at bounding box center [524, 111] width 562 height 43
click at [804, 67] on div at bounding box center [811, 67] width 25 height 25
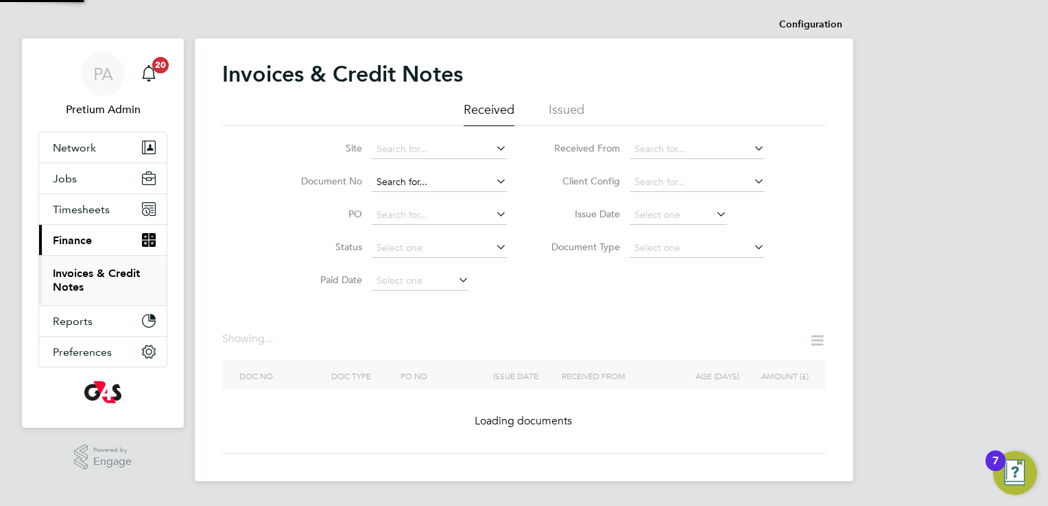
click at [472, 185] on input at bounding box center [439, 182] width 135 height 19
paste input "CRN0006638"
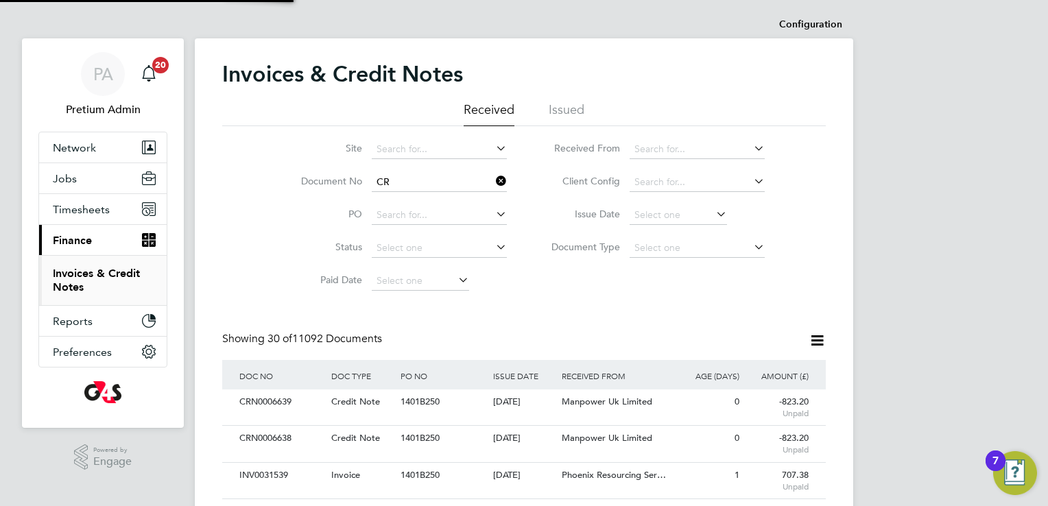
type input "C"
paste input "CRN0006638"
type input "CRN000663"
click at [493, 177] on icon at bounding box center [493, 180] width 0 height 19
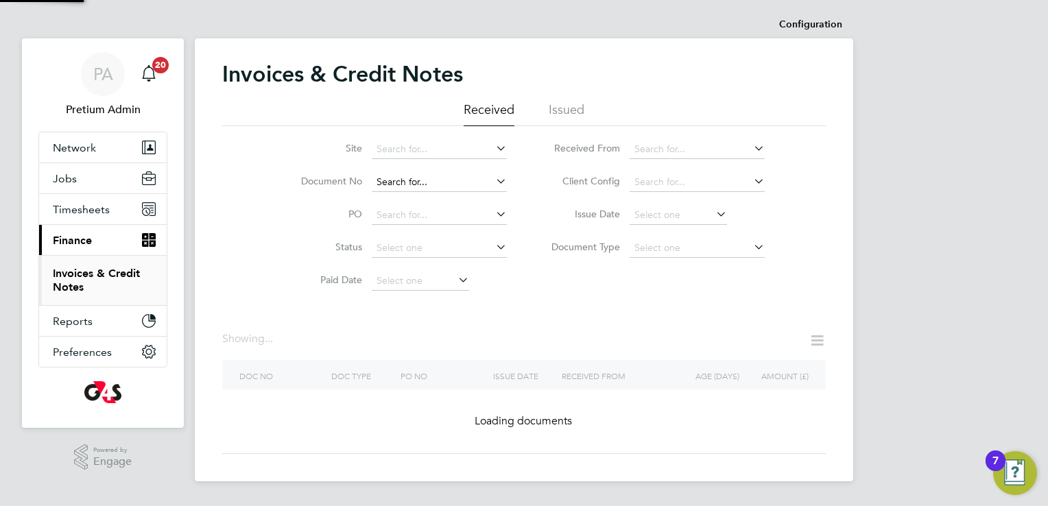
click at [429, 185] on input at bounding box center [439, 182] width 135 height 19
paste input "CRN0006638"
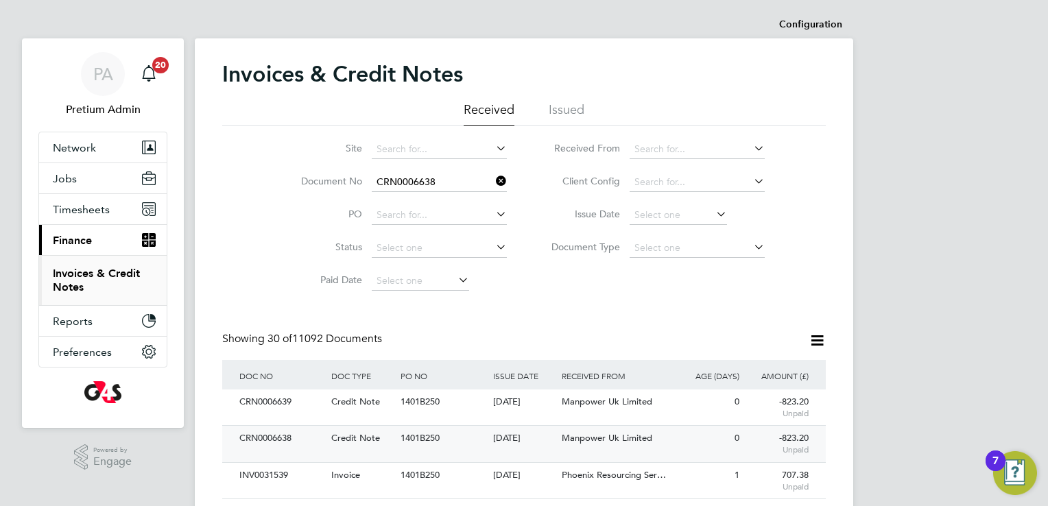
type input "CRN0006638"
click at [545, 449] on div "03 Sep 2025" at bounding box center [524, 438] width 69 height 25
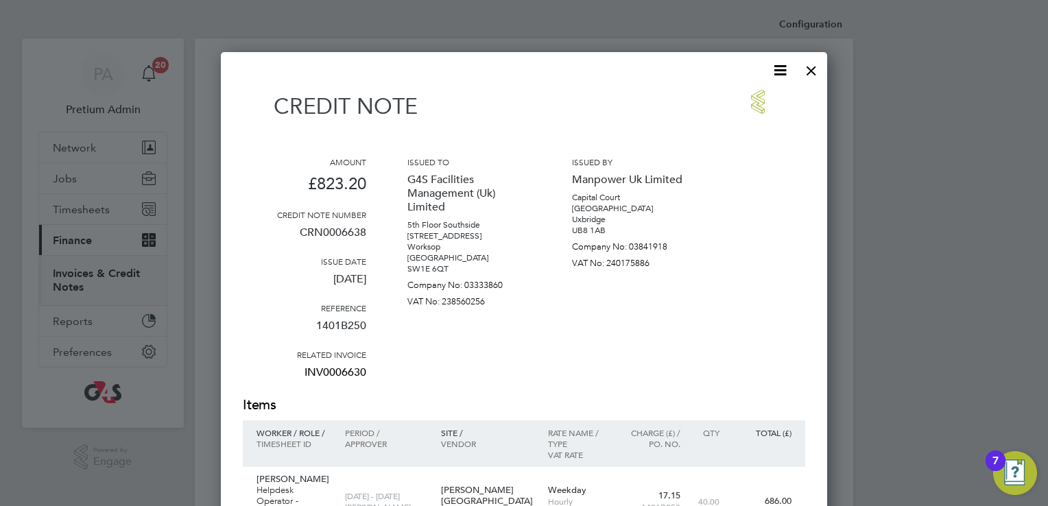
click at [782, 67] on icon at bounding box center [779, 70] width 17 height 17
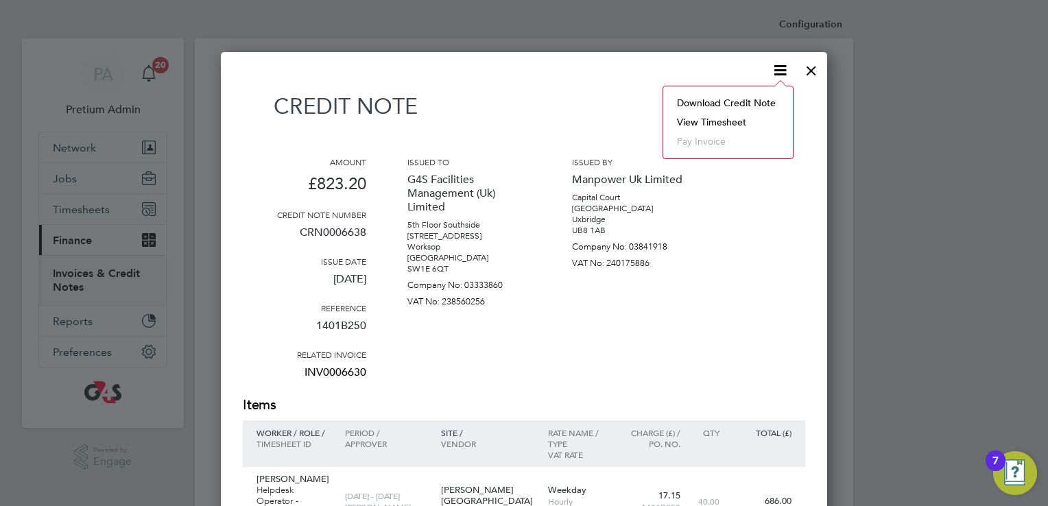
click at [752, 96] on li "Download Credit Note" at bounding box center [728, 102] width 116 height 19
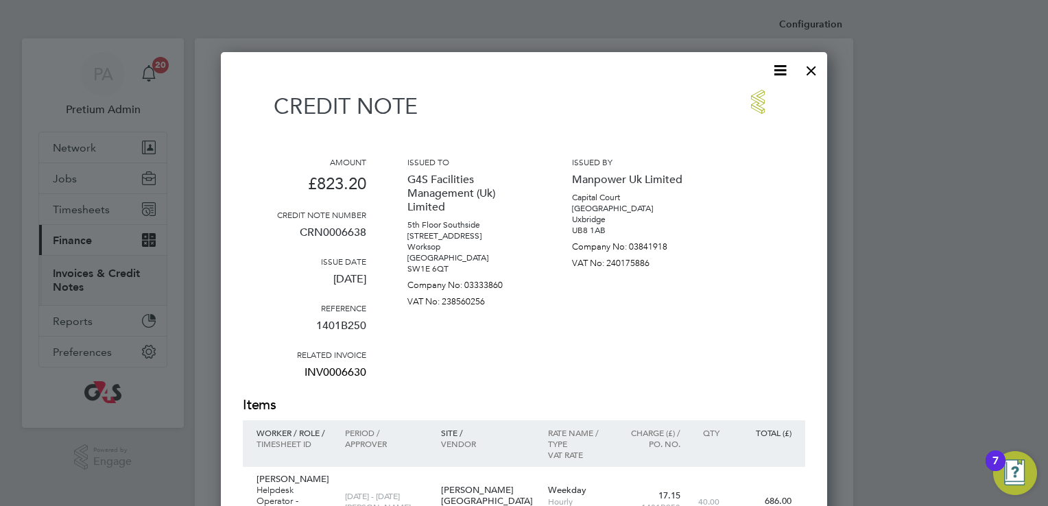
click at [806, 67] on div at bounding box center [811, 67] width 25 height 25
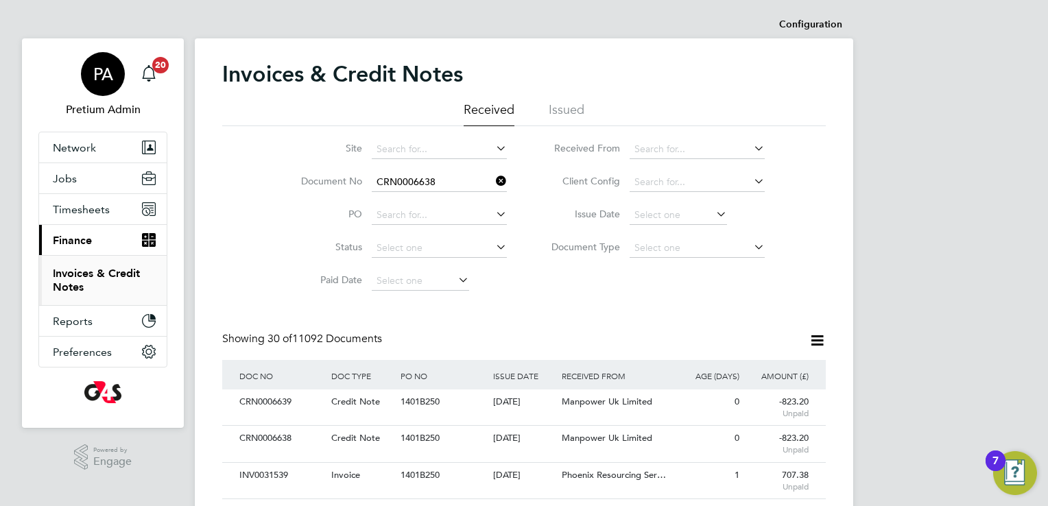
click at [77, 73] on link "PA Pretium Admin" at bounding box center [102, 85] width 129 height 66
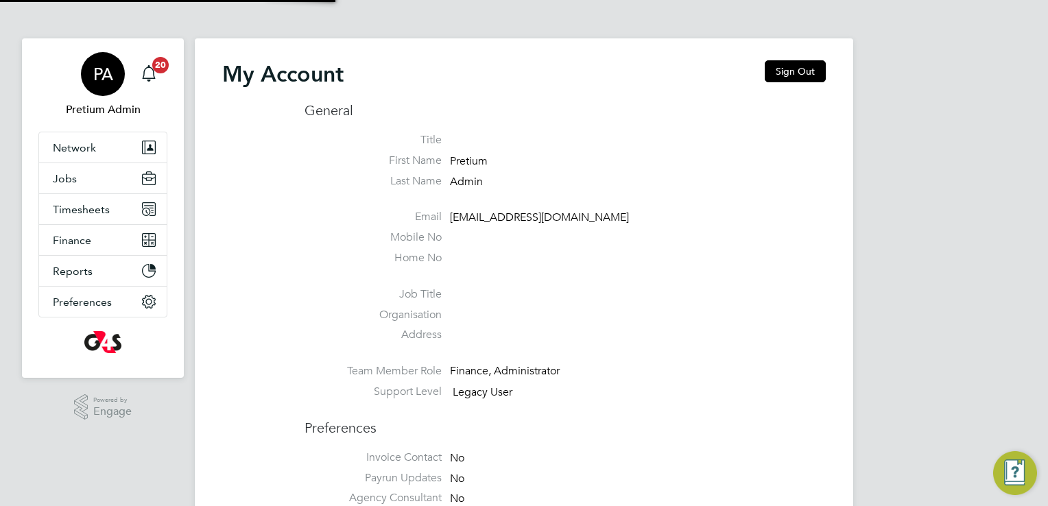
type input "sinead.mills@pretiumresourcing.co.uk"
click at [813, 80] on button "Sign Out" at bounding box center [795, 71] width 61 height 22
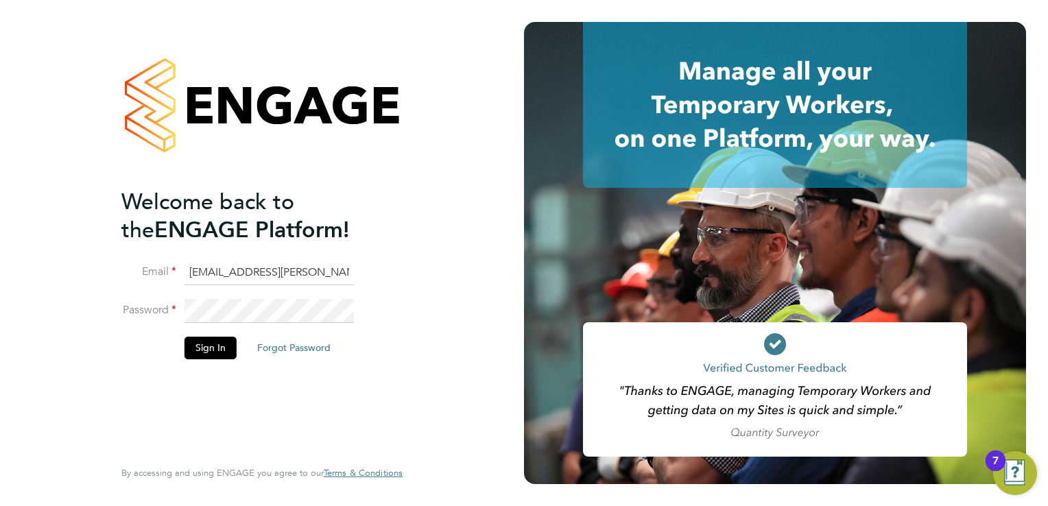
click at [232, 259] on ng-template "Welcome back to the ENGAGE Platform! Email sinead.mills@pretiumresourcing.co.uk…" at bounding box center [254, 280] width 267 height 185
click at [235, 275] on input "sinead.mills@pretiumresourcing.co.uk" at bounding box center [268, 273] width 169 height 25
type input "g4scars@pretiumresourcing.co.uk"
click at [208, 358] on li "Sign In Forgot Password" at bounding box center [254, 355] width 267 height 36
click at [202, 350] on button "Sign In" at bounding box center [210, 348] width 52 height 22
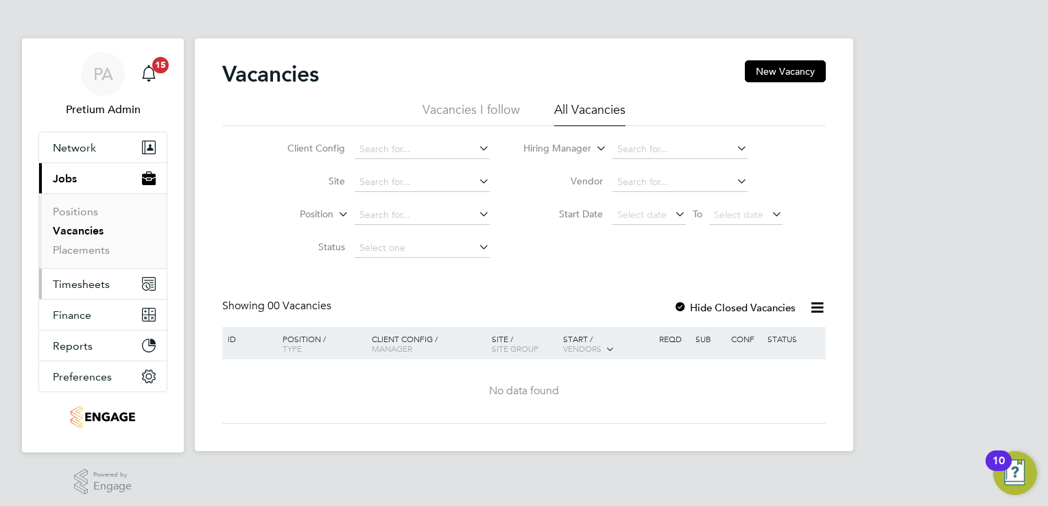
click at [82, 278] on span "Timesheets" at bounding box center [81, 284] width 57 height 13
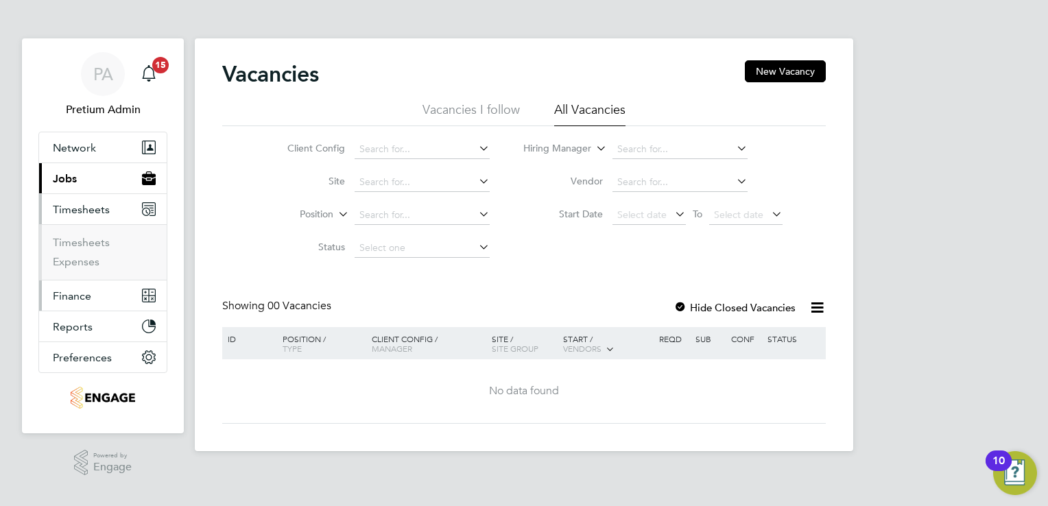
click at [78, 293] on span "Finance" at bounding box center [72, 295] width 38 height 13
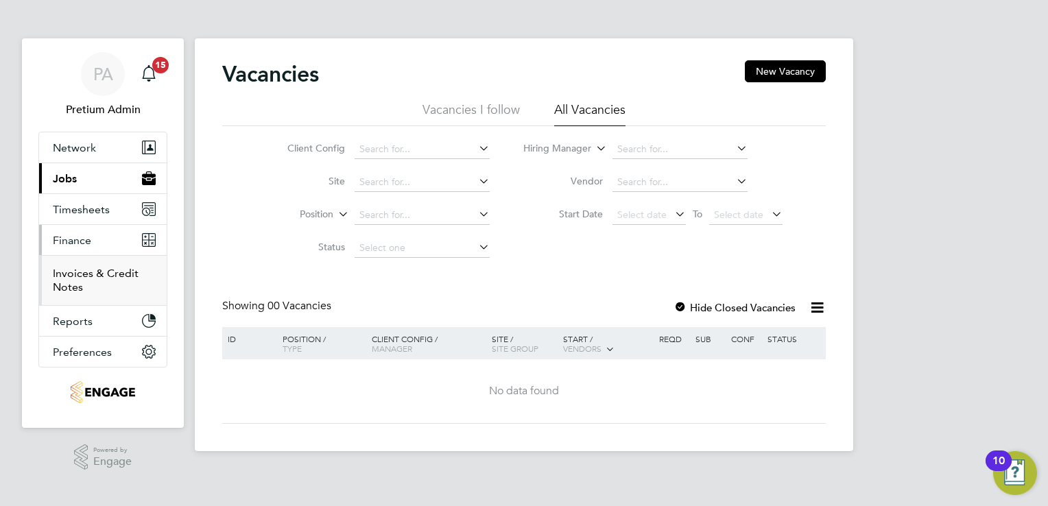
click at [71, 273] on link "Invoices & Credit Notes" at bounding box center [96, 280] width 86 height 27
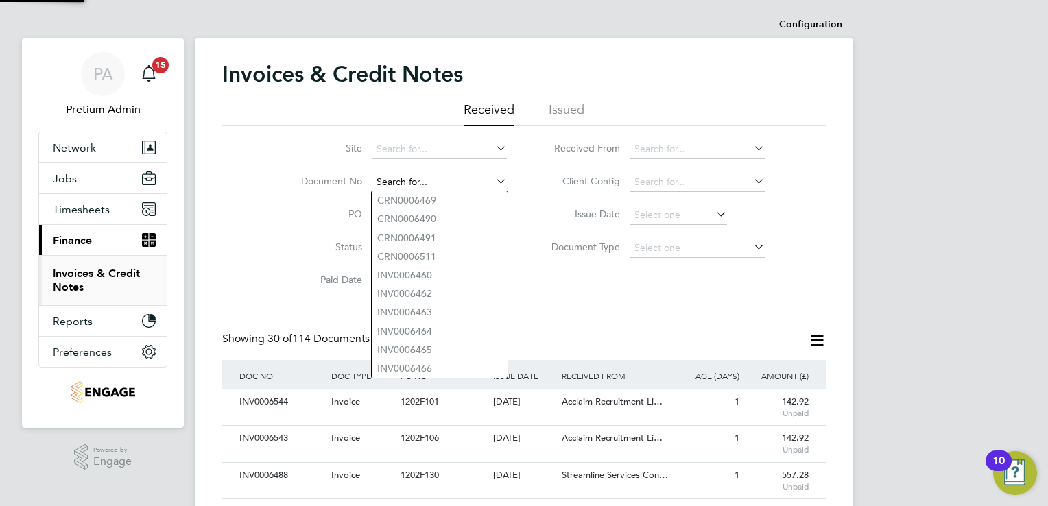
click at [469, 179] on input at bounding box center [439, 182] width 135 height 19
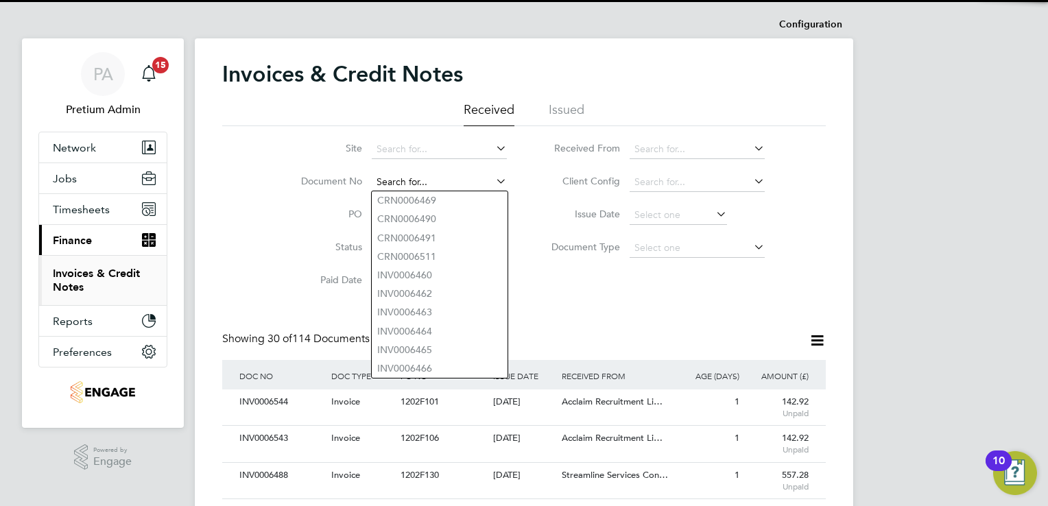
paste input "INV0006544"
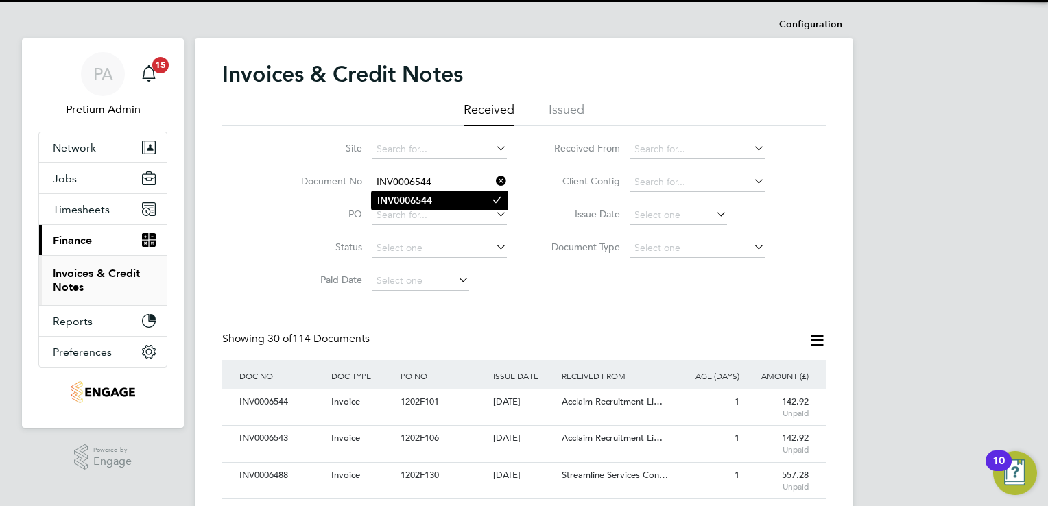
type input "INV0006544"
click at [406, 203] on b "INV0006544" at bounding box center [404, 201] width 55 height 12
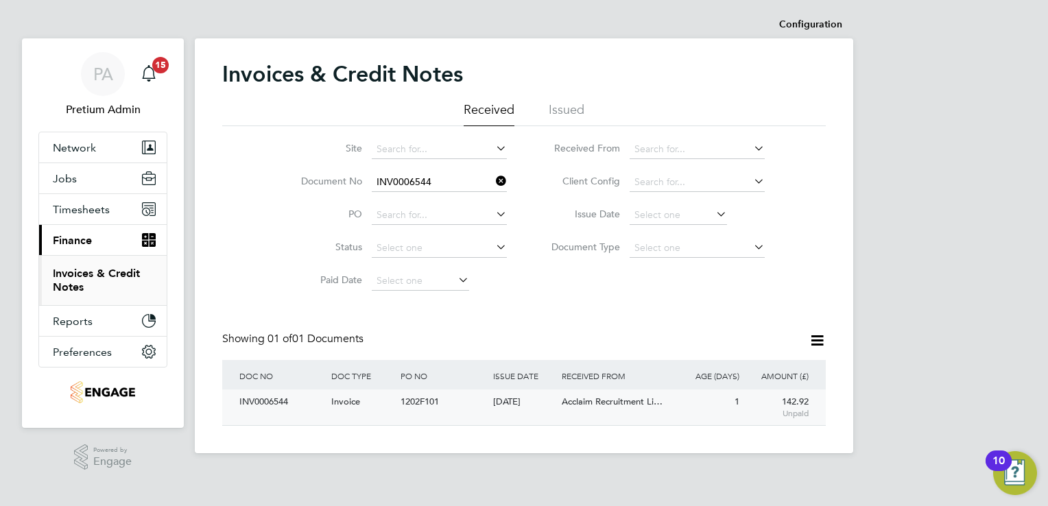
click at [540, 409] on div "[DATE]" at bounding box center [524, 401] width 69 height 25
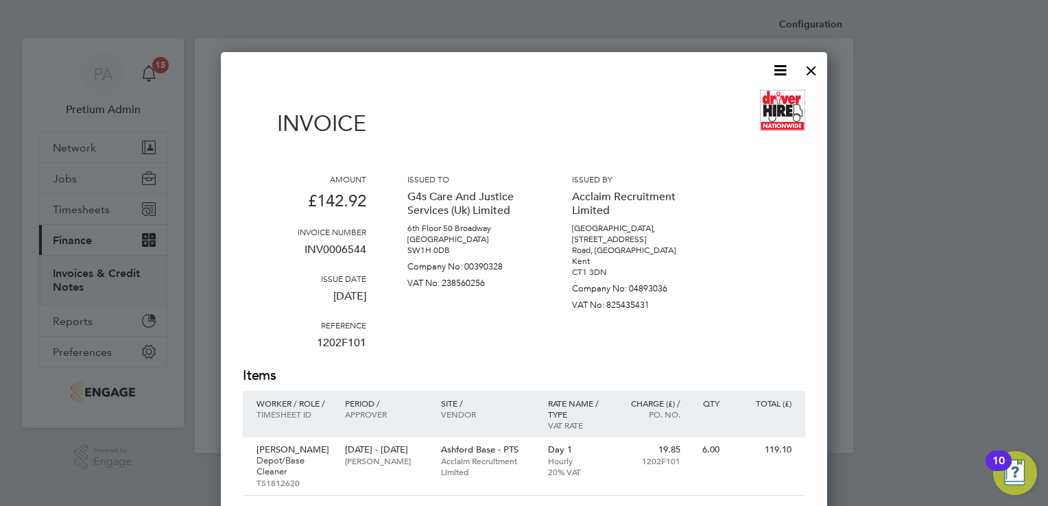
click at [773, 77] on icon at bounding box center [779, 70] width 17 height 17
click at [754, 97] on li "Download Invoice" at bounding box center [738, 102] width 95 height 19
click at [810, 71] on div at bounding box center [811, 67] width 25 height 25
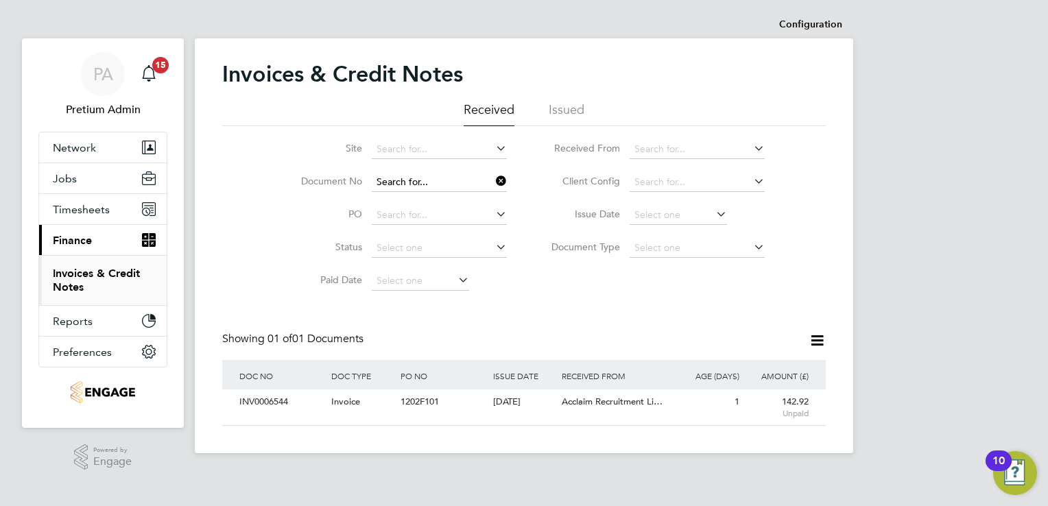
click at [442, 191] on div "Configuration Configuration Invoices & Credit Notes Received Issued Site Docume…" at bounding box center [524, 232] width 658 height 442
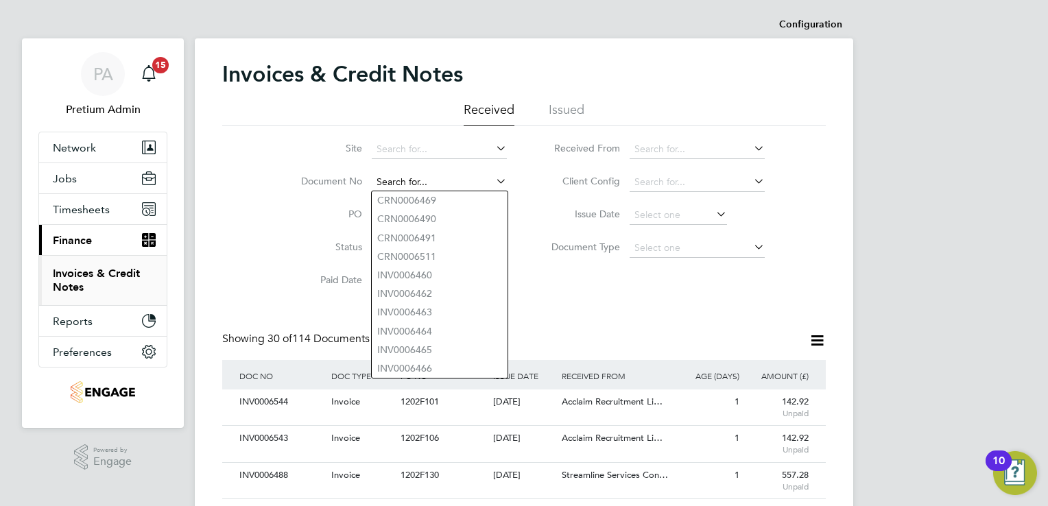
click at [425, 176] on input at bounding box center [439, 182] width 135 height 19
paste input "INV0006543"
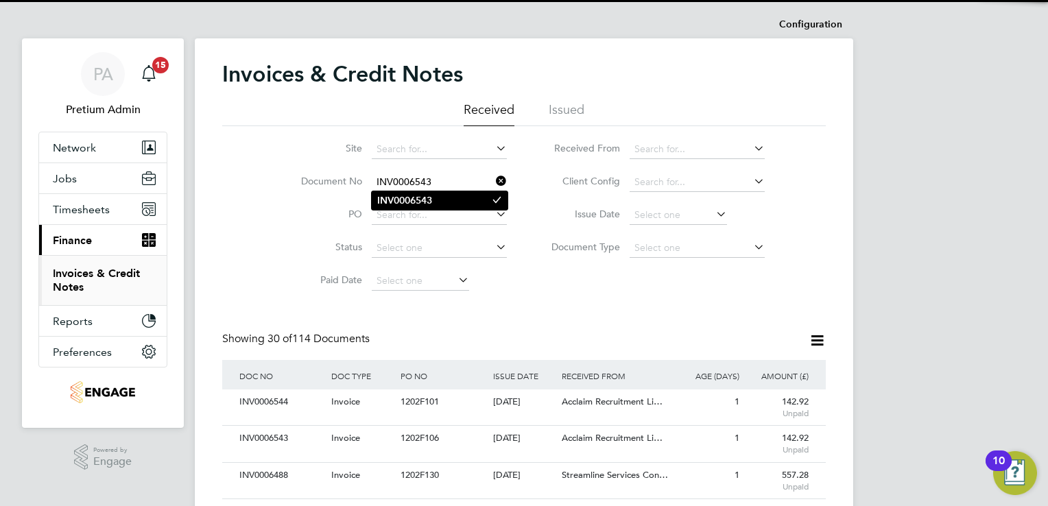
type input "INV0006543"
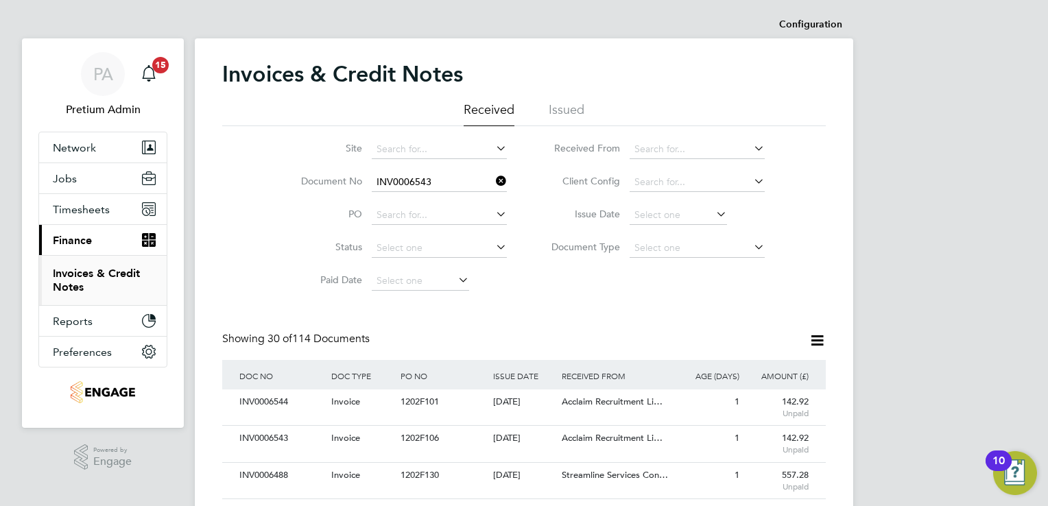
click at [433, 207] on li "INV0006543" at bounding box center [440, 200] width 136 height 19
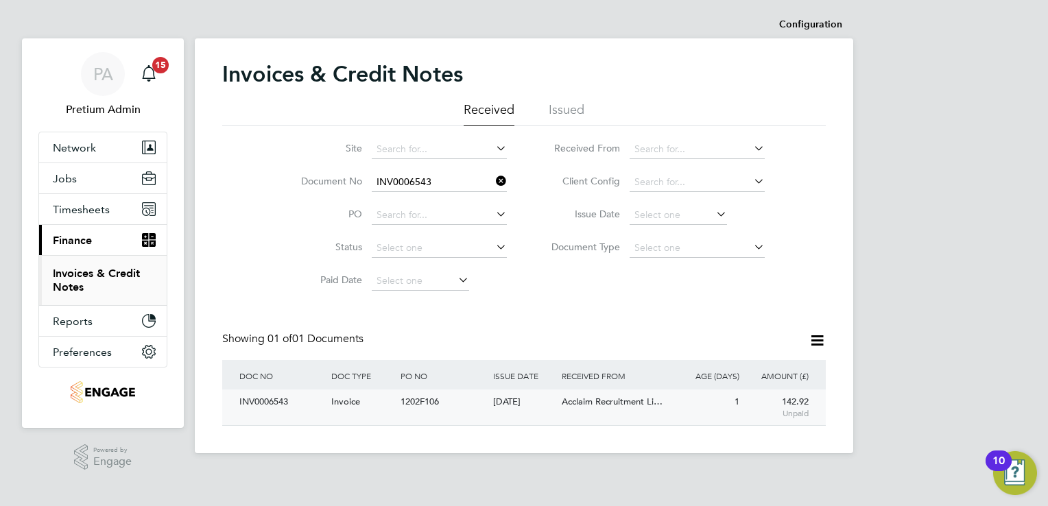
click at [490, 404] on div "[DATE]" at bounding box center [524, 401] width 69 height 25
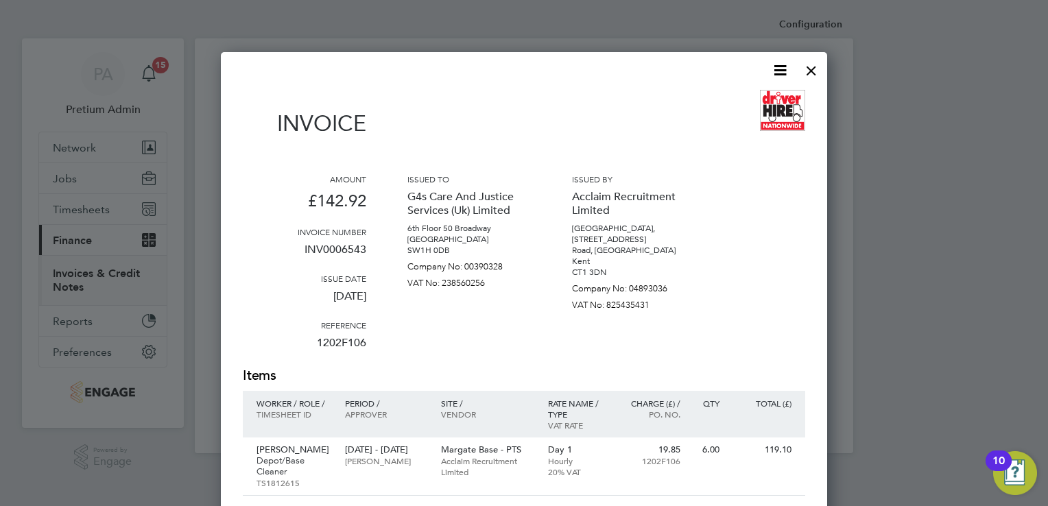
click at [773, 73] on icon at bounding box center [779, 70] width 17 height 17
click at [741, 97] on li "Download Invoice" at bounding box center [738, 102] width 95 height 19
click at [811, 77] on div at bounding box center [811, 67] width 25 height 25
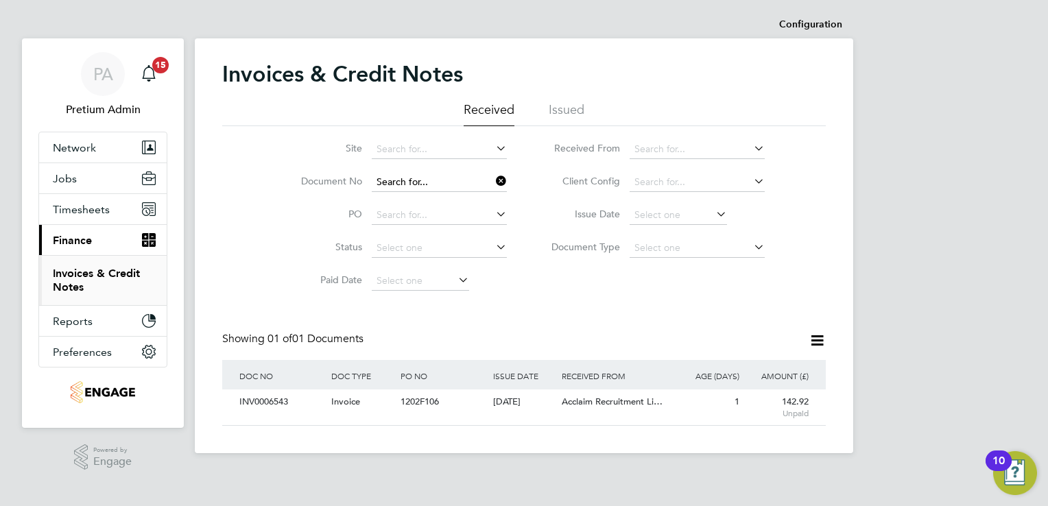
click at [455, 177] on input at bounding box center [439, 182] width 135 height 19
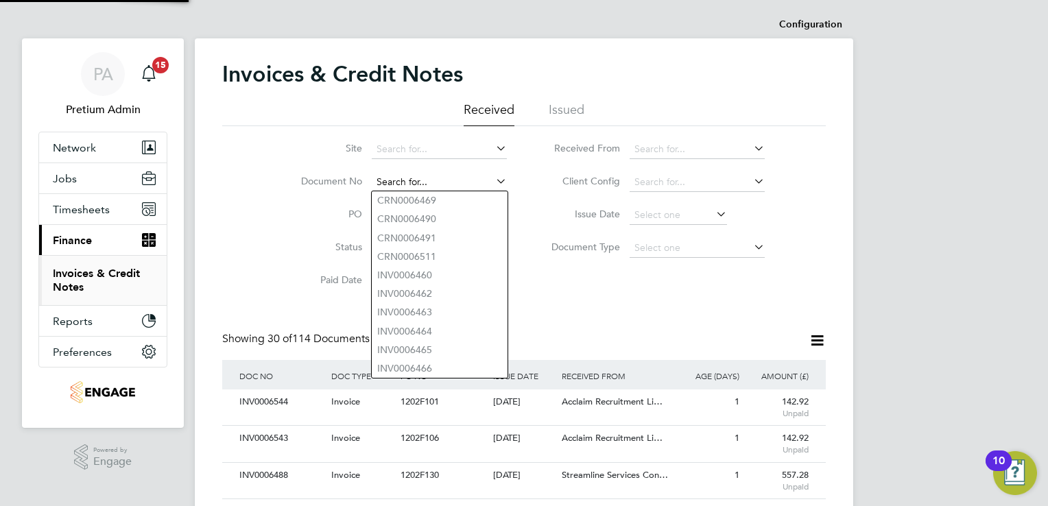
paste input "INV0006488"
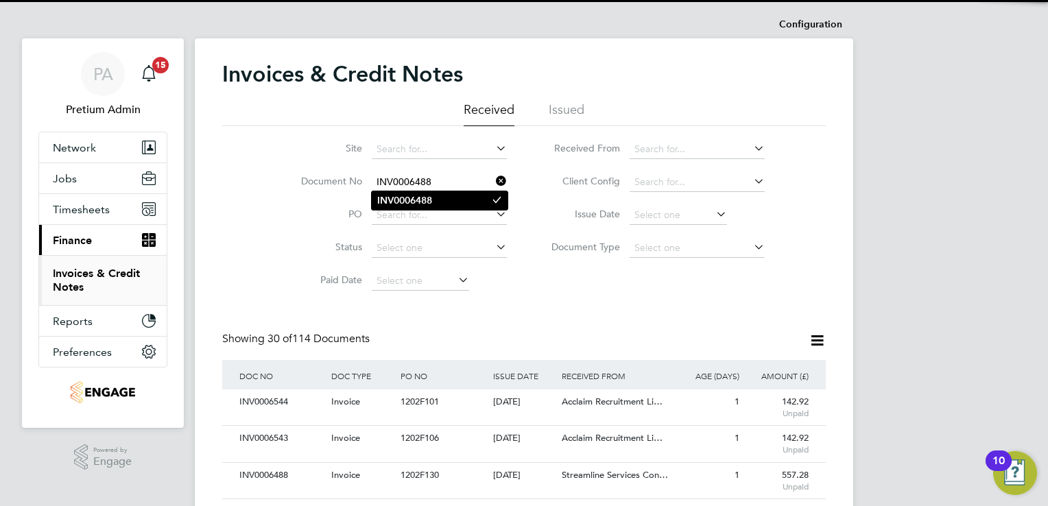
type input "INV0006488"
click at [422, 197] on b "INV0006488" at bounding box center [404, 201] width 55 height 12
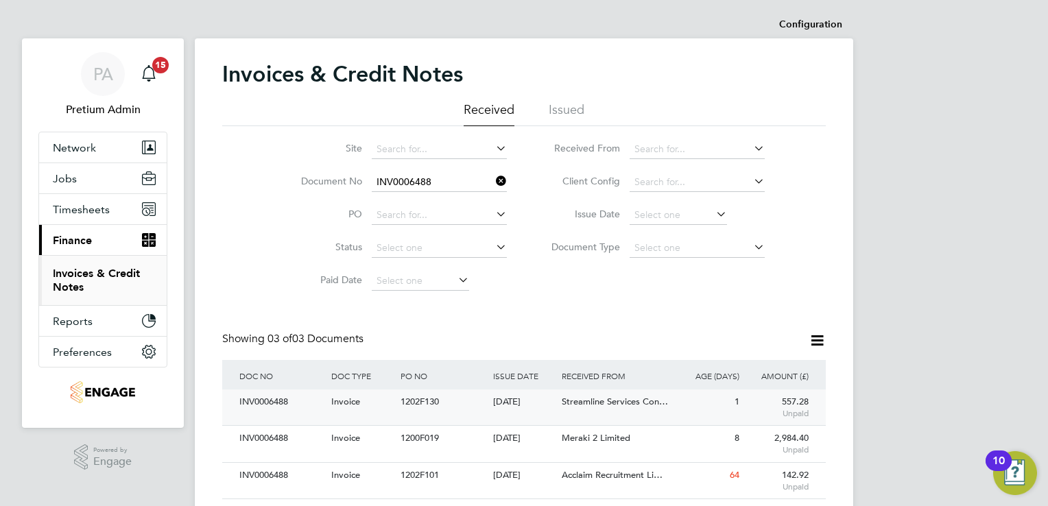
click at [590, 394] on div "Streamline Services Con…" at bounding box center [615, 401] width 115 height 25
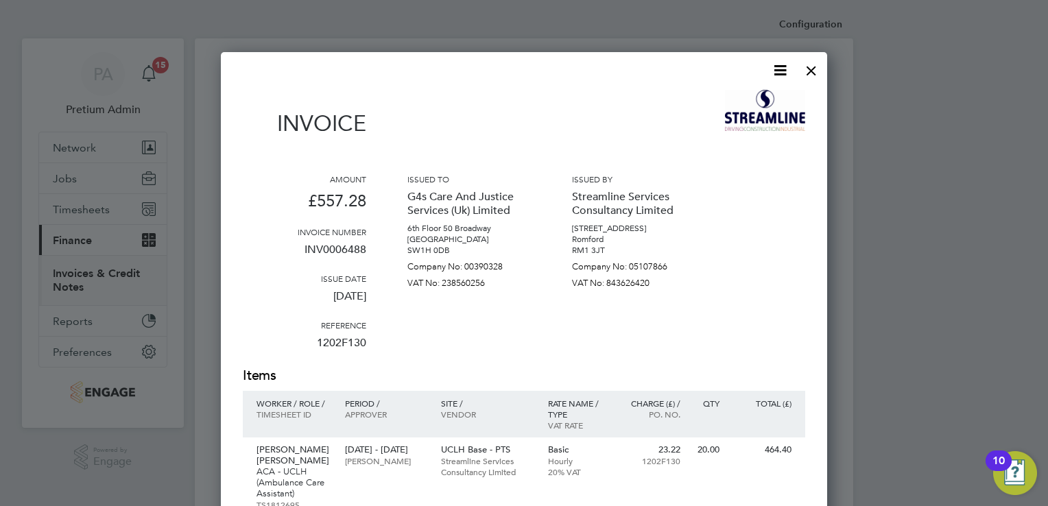
click at [782, 74] on icon at bounding box center [779, 70] width 17 height 17
click at [741, 108] on li "Download Invoice" at bounding box center [738, 102] width 95 height 19
click at [701, 99] on div "Invoice" at bounding box center [524, 120] width 562 height 60
click at [808, 76] on div at bounding box center [811, 67] width 25 height 25
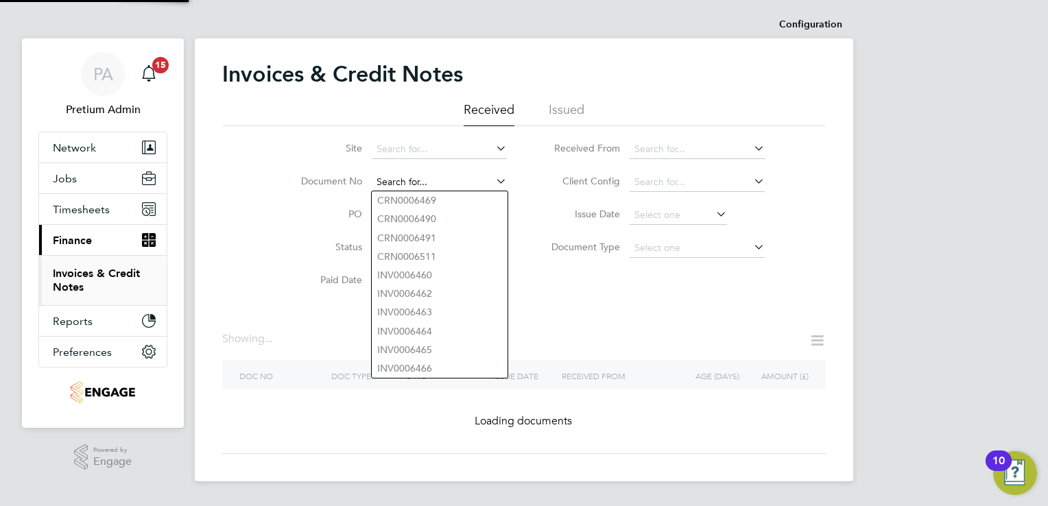
click at [464, 189] on input at bounding box center [439, 182] width 135 height 19
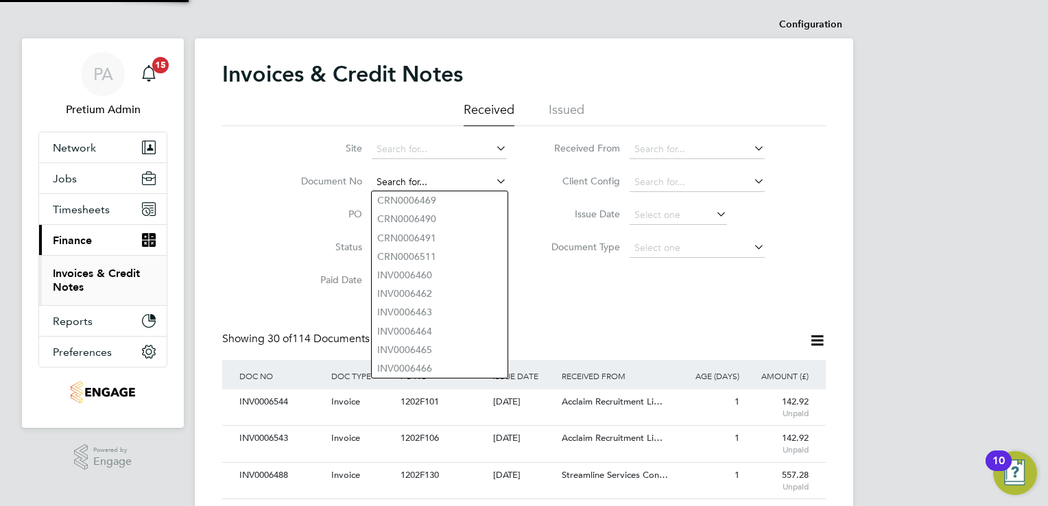
paste input "INV0006542"
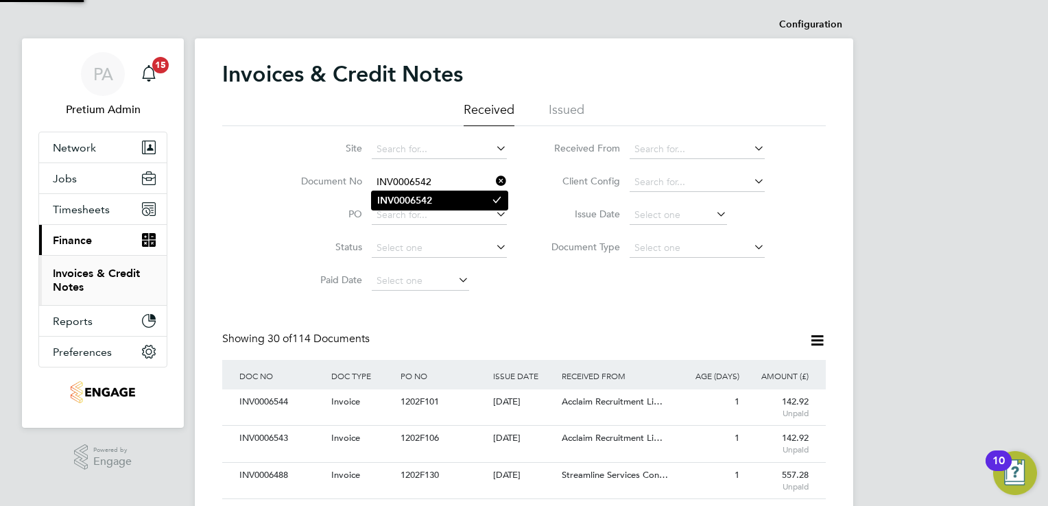
type input "INV0006542"
click at [424, 201] on b "INV0006542" at bounding box center [404, 201] width 55 height 12
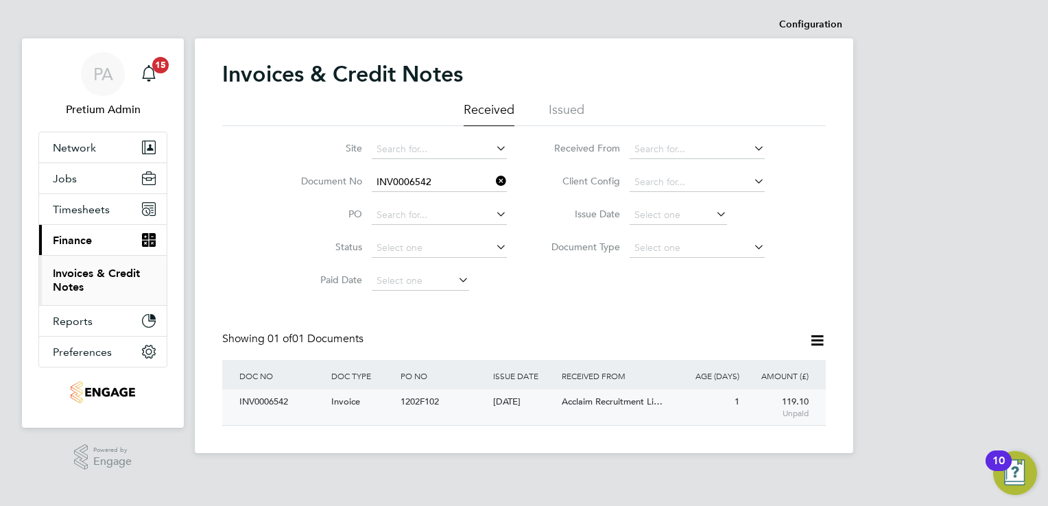
click at [625, 424] on div "INV0006542 Invoice 1202F102 02 Sep 2025 G4s Care And Justice Services (Uk) Limi…" at bounding box center [523, 407] width 603 height 36
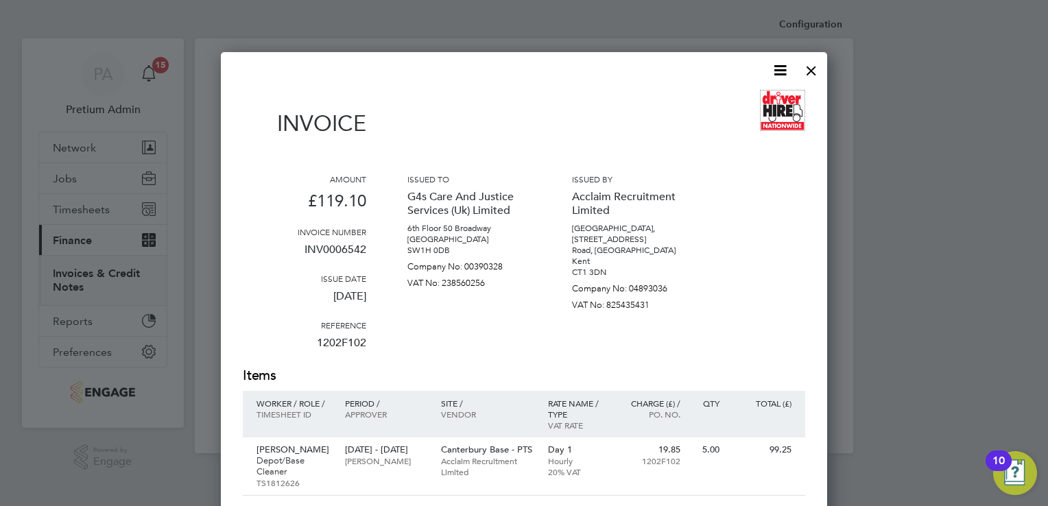
click at [787, 77] on icon at bounding box center [779, 70] width 17 height 17
click at [736, 106] on li "Download Invoice" at bounding box center [738, 102] width 95 height 19
click at [813, 70] on div at bounding box center [811, 67] width 25 height 25
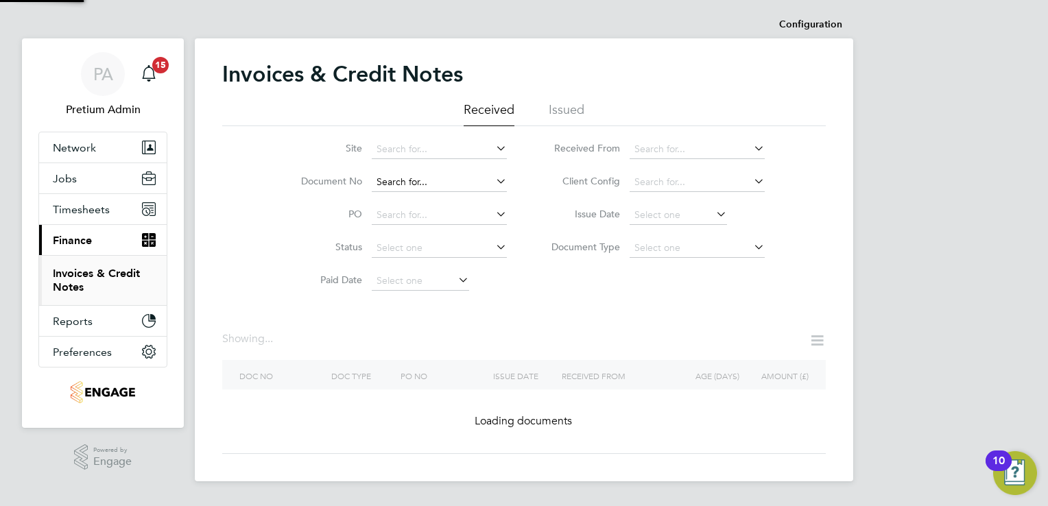
click at [458, 184] on input at bounding box center [439, 182] width 135 height 19
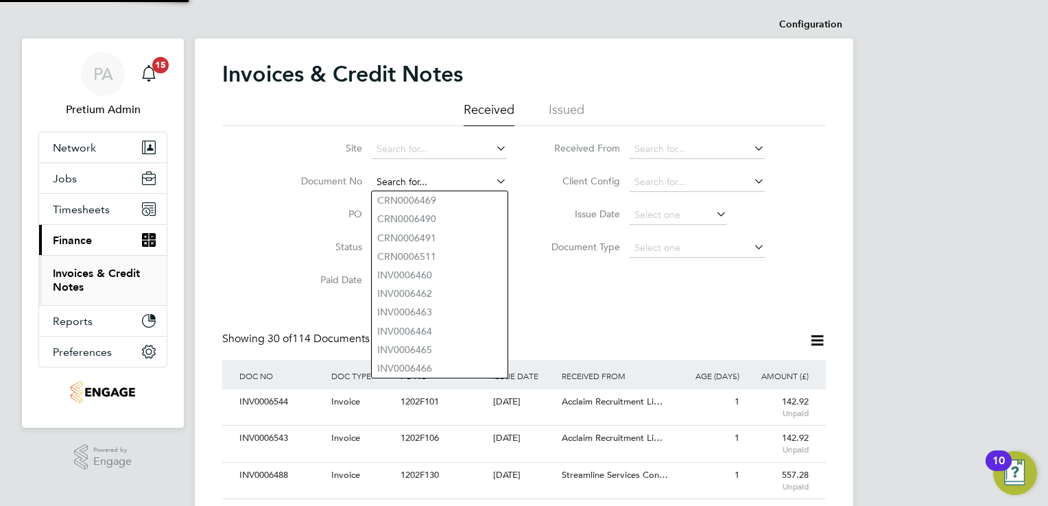
paste input "INV0006541"
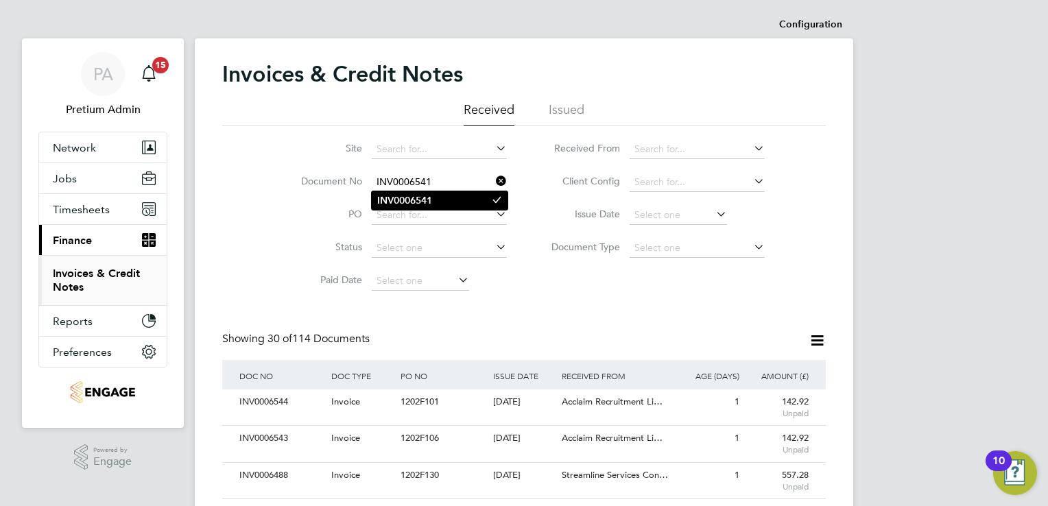
type input "INV0006541"
click at [436, 205] on li "INV0006541" at bounding box center [440, 200] width 136 height 19
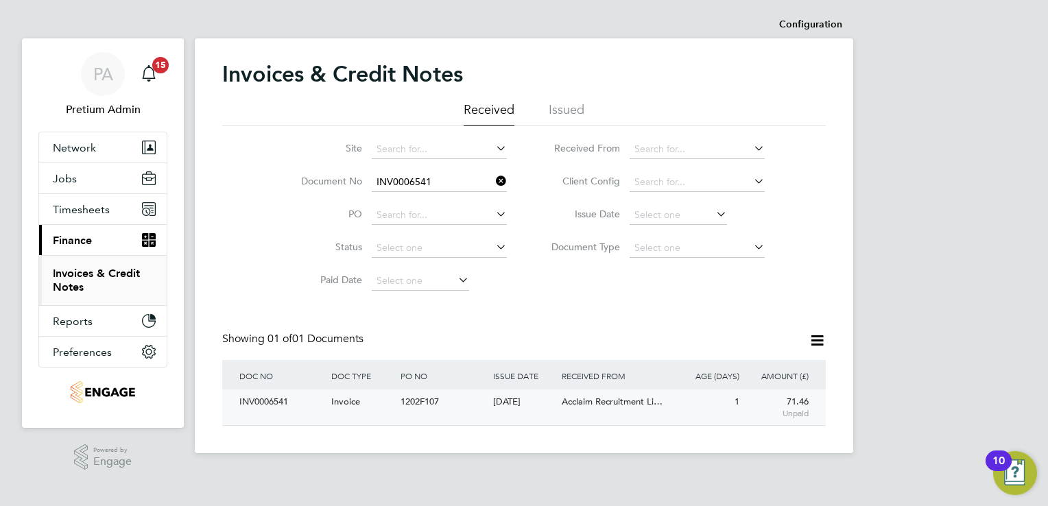
click at [617, 411] on div "Acclaim Recruitment Li…" at bounding box center [615, 401] width 115 height 25
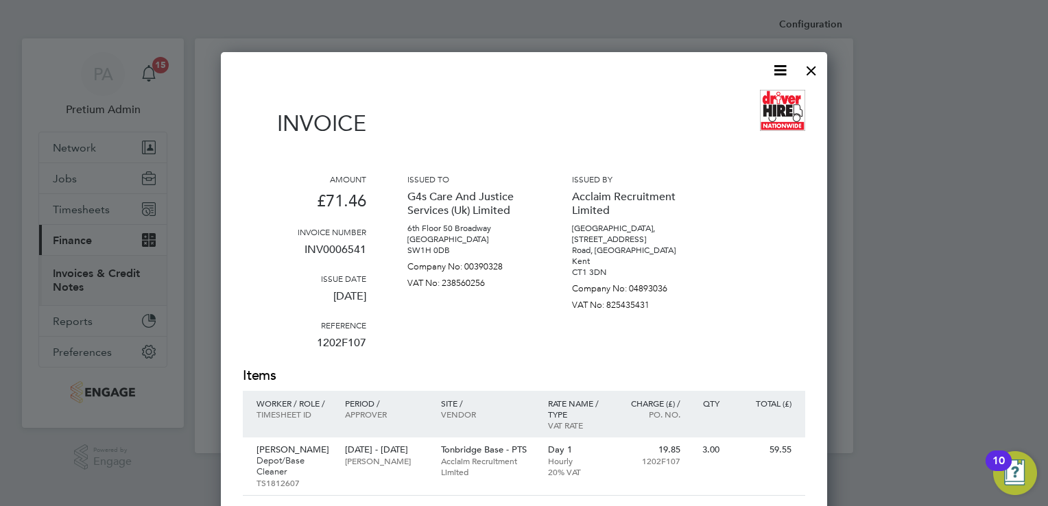
click at [778, 75] on icon at bounding box center [779, 70] width 17 height 17
click at [723, 103] on li "Download Invoice" at bounding box center [738, 102] width 95 height 19
click at [812, 65] on div at bounding box center [811, 67] width 25 height 25
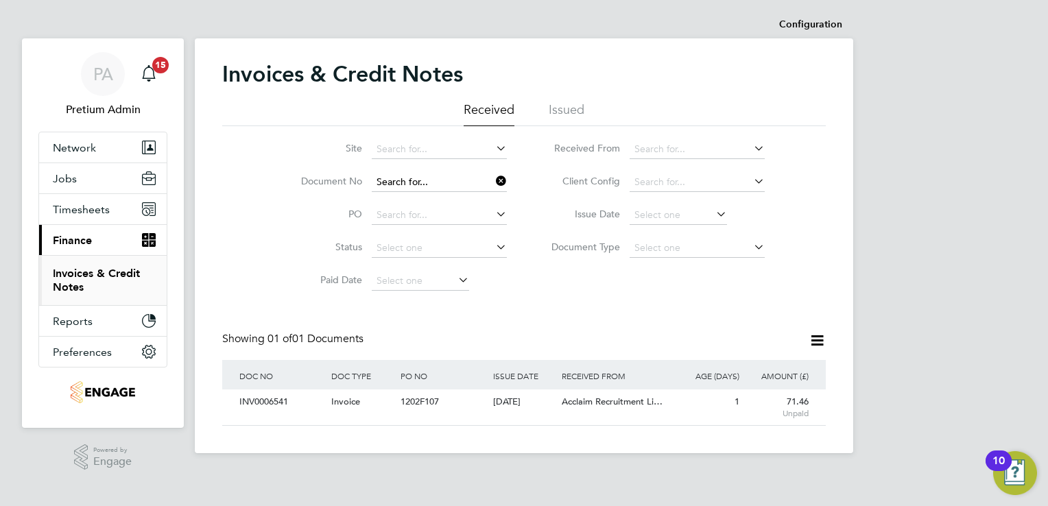
click at [458, 173] on input at bounding box center [439, 182] width 135 height 19
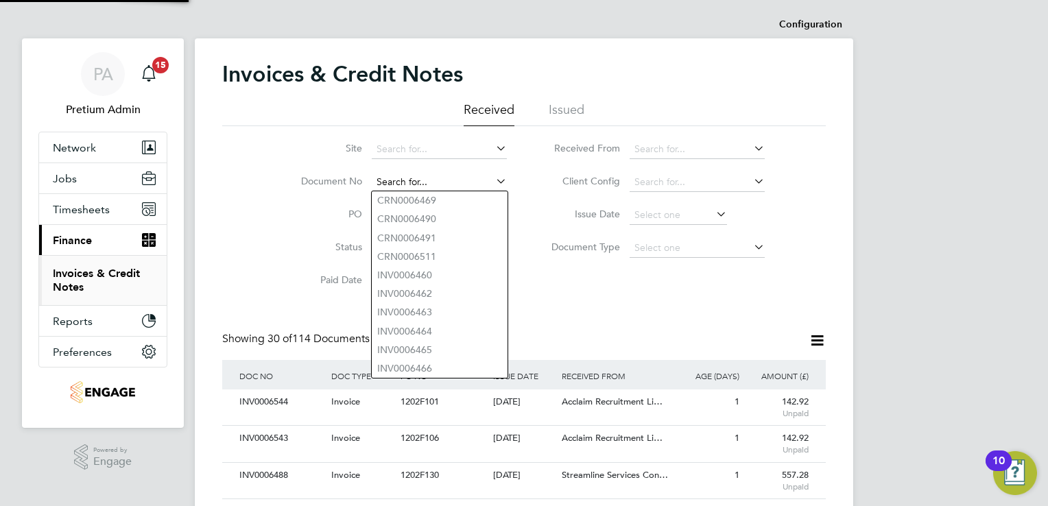
paste input "INV0006491"
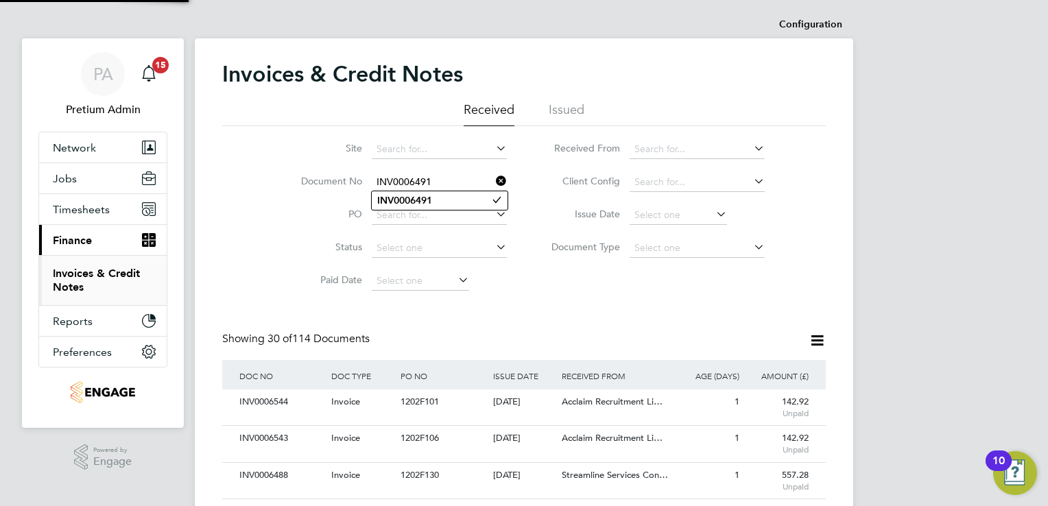
type input "INV0006491"
click at [419, 207] on li "INV0006491" at bounding box center [440, 200] width 136 height 19
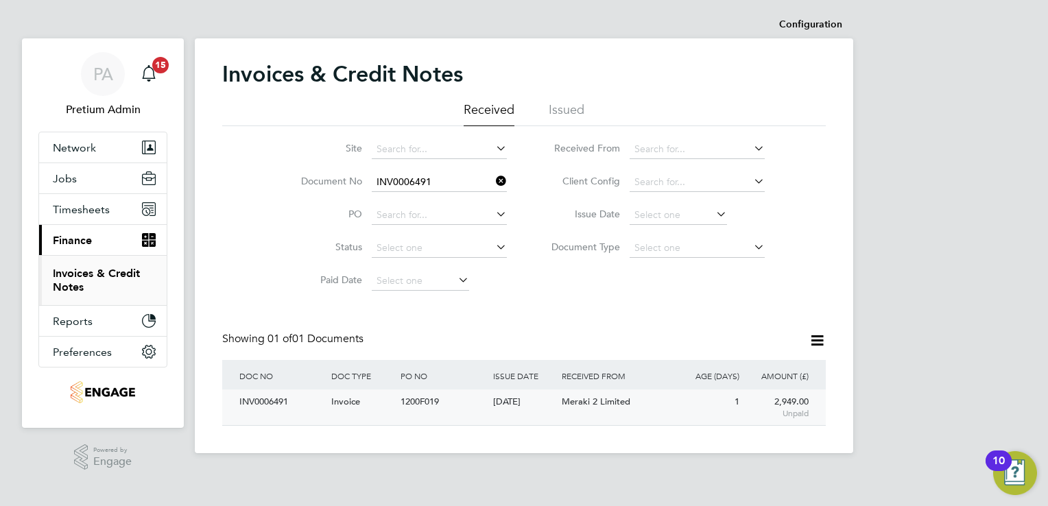
click at [632, 402] on div "Meraki 2 Limited" at bounding box center [615, 401] width 115 height 25
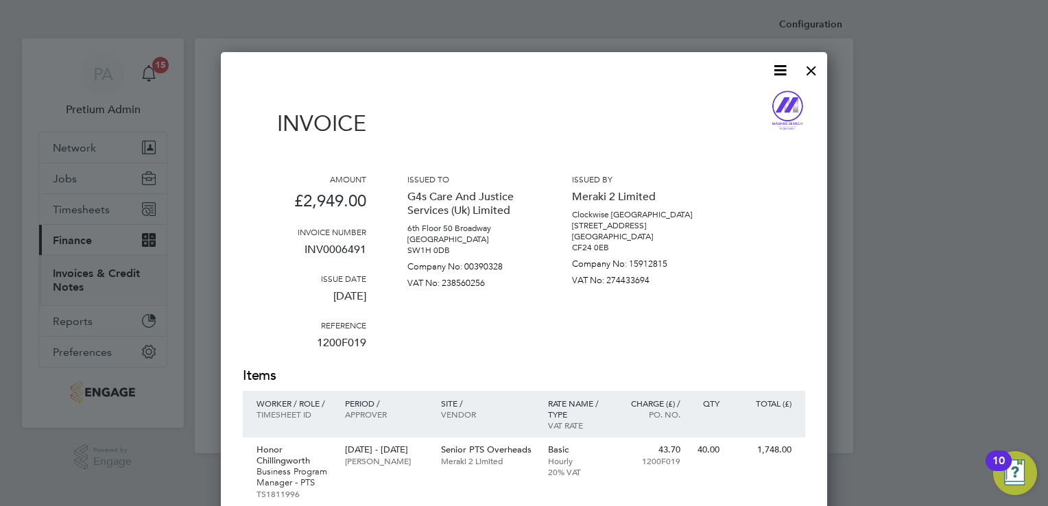
click at [780, 67] on icon at bounding box center [779, 70] width 17 height 17
click at [741, 97] on li "Download Invoice" at bounding box center [738, 102] width 95 height 19
click at [812, 73] on div at bounding box center [811, 67] width 25 height 25
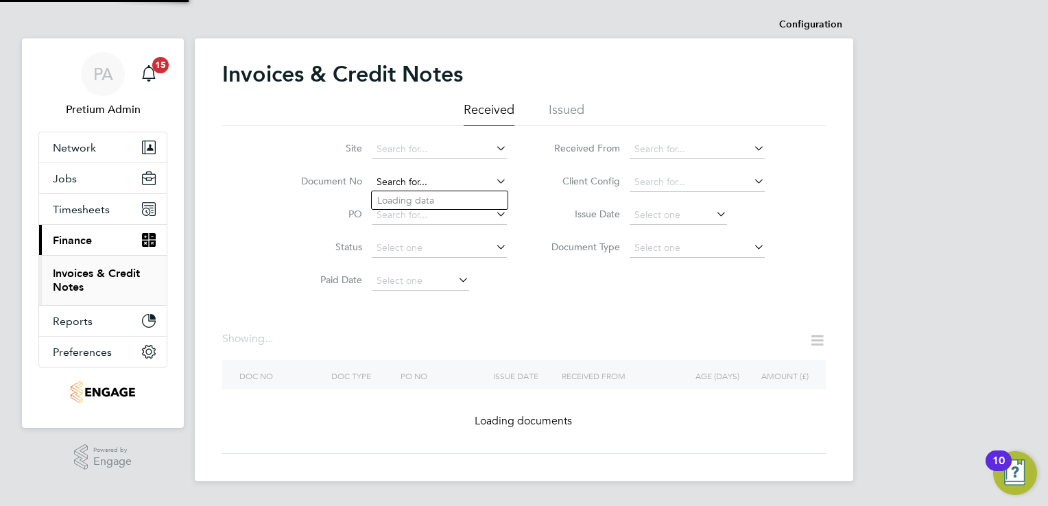
click at [447, 178] on input at bounding box center [439, 182] width 135 height 19
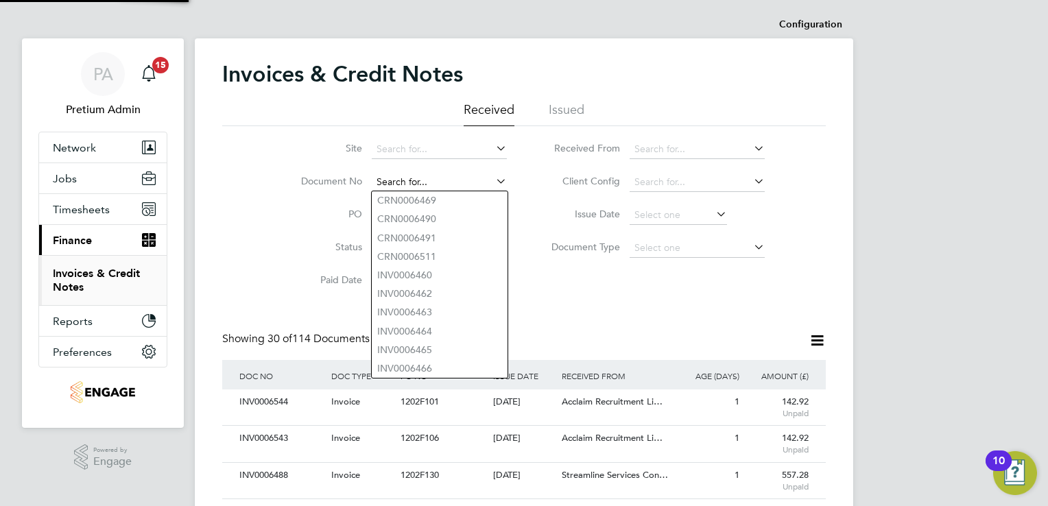
paste input "INV0006490"
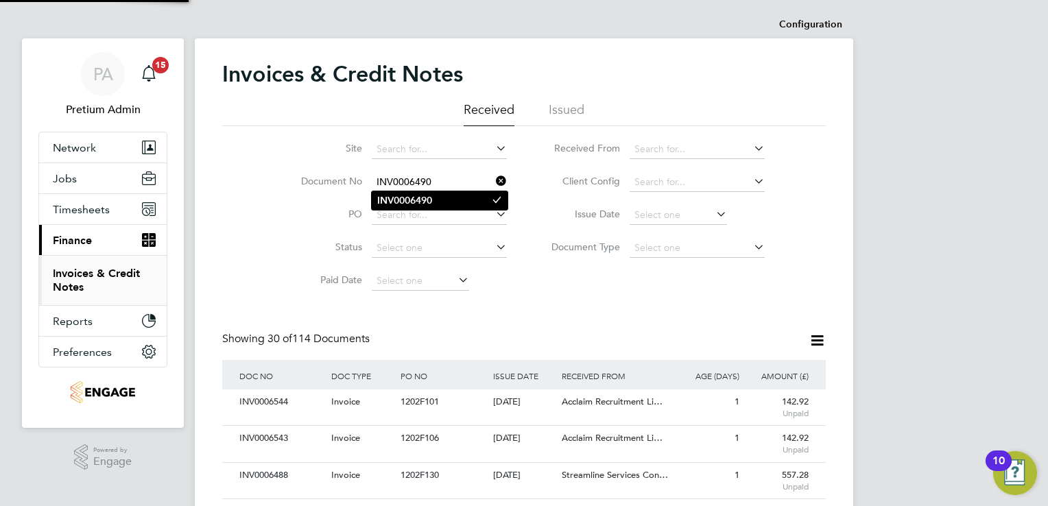
type input "INV0006490"
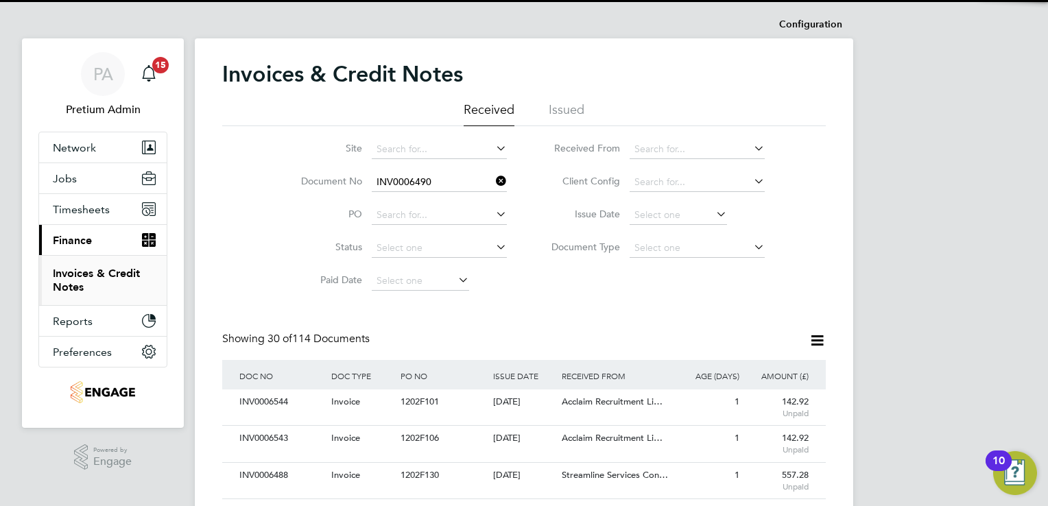
click at [419, 200] on b "INV0006490" at bounding box center [404, 201] width 55 height 12
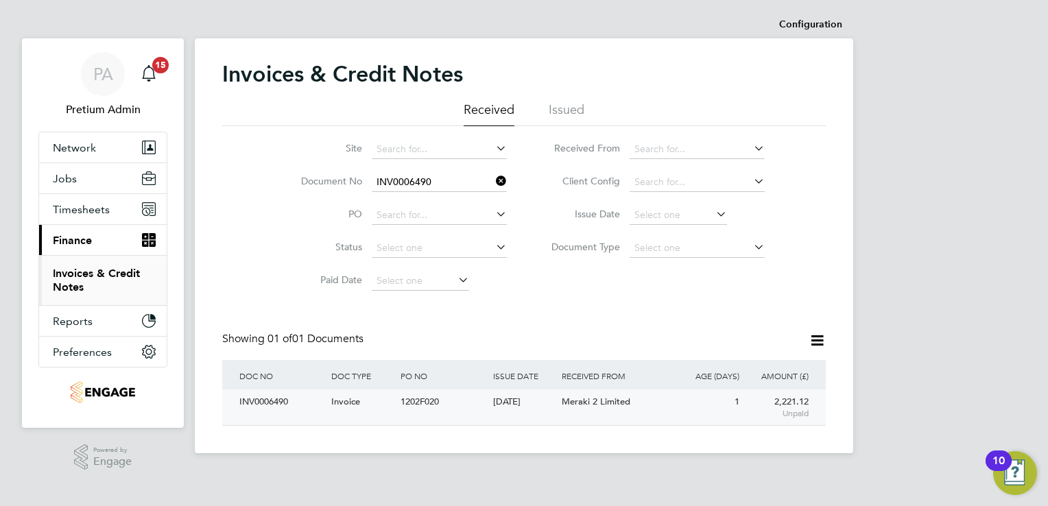
click at [592, 418] on div "INV0006490 Invoice 1202F020 02 Sep 2025 G4s Care And Justice Services (Uk) Limi…" at bounding box center [523, 407] width 603 height 36
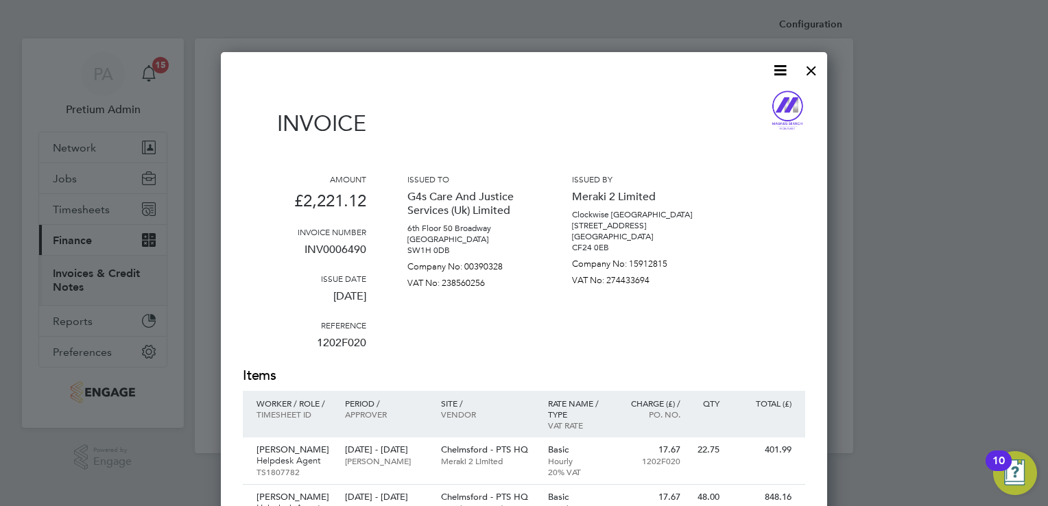
click at [786, 64] on icon at bounding box center [779, 70] width 17 height 17
click at [744, 100] on li "Download Invoice" at bounding box center [738, 102] width 95 height 19
click at [811, 67] on div at bounding box center [811, 67] width 25 height 25
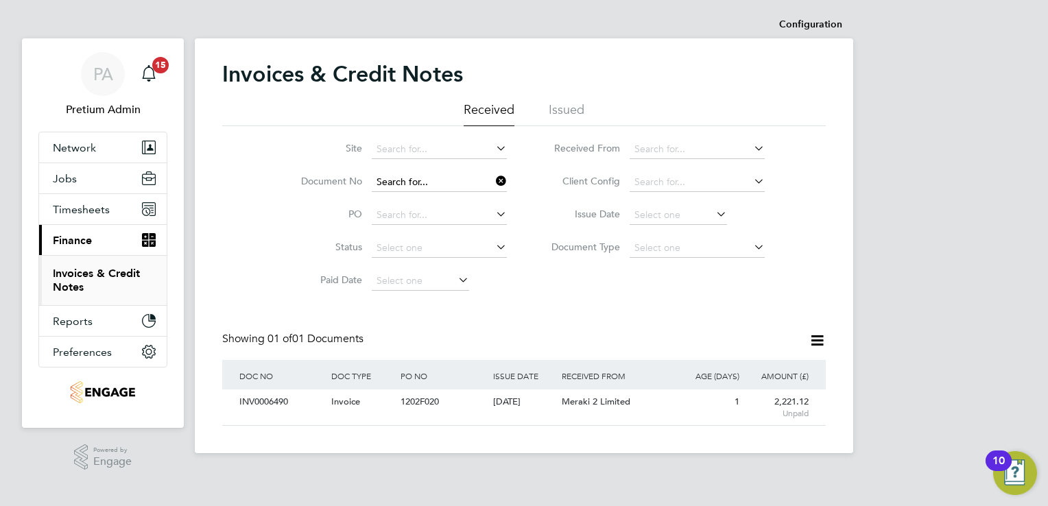
click at [441, 184] on input at bounding box center [439, 182] width 135 height 19
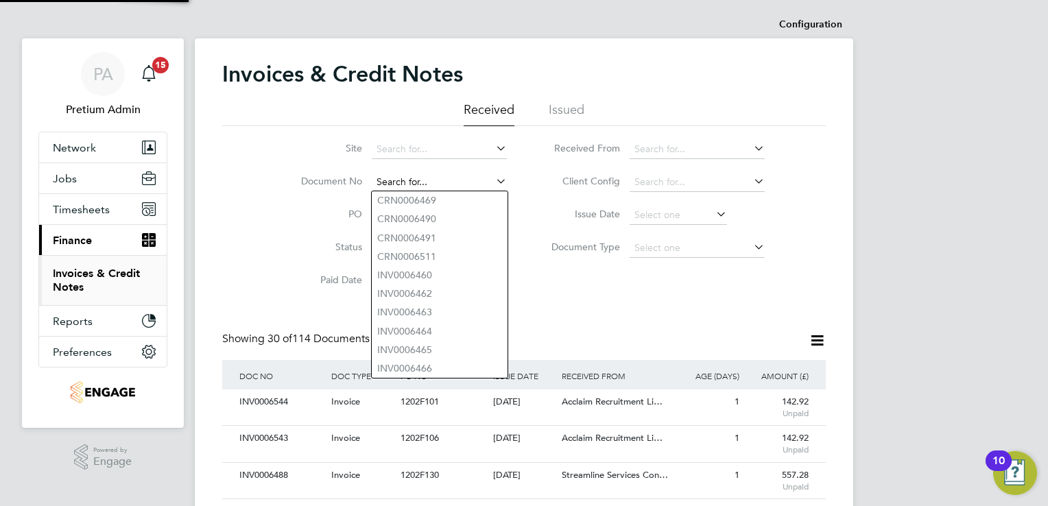
paste input "INV0006540"
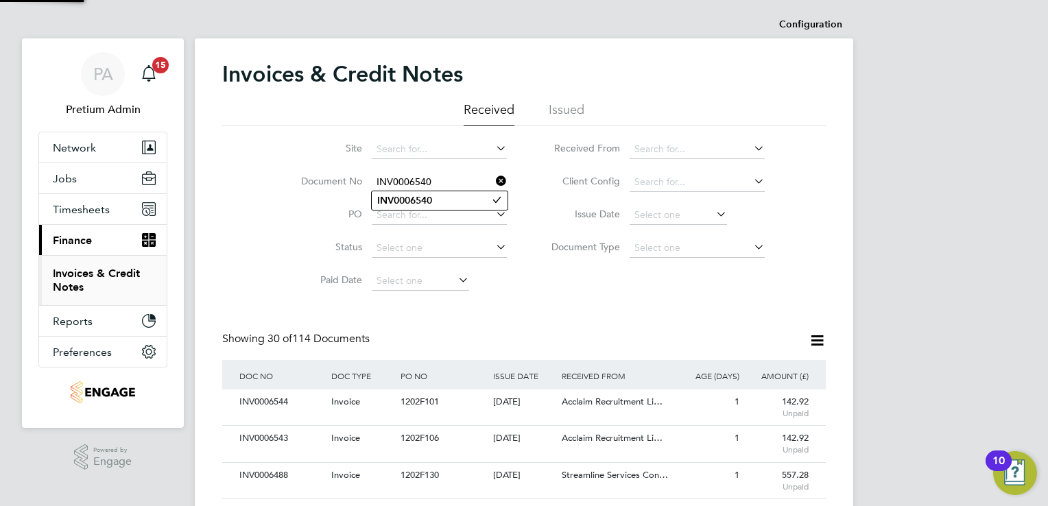
type input "INV0006540"
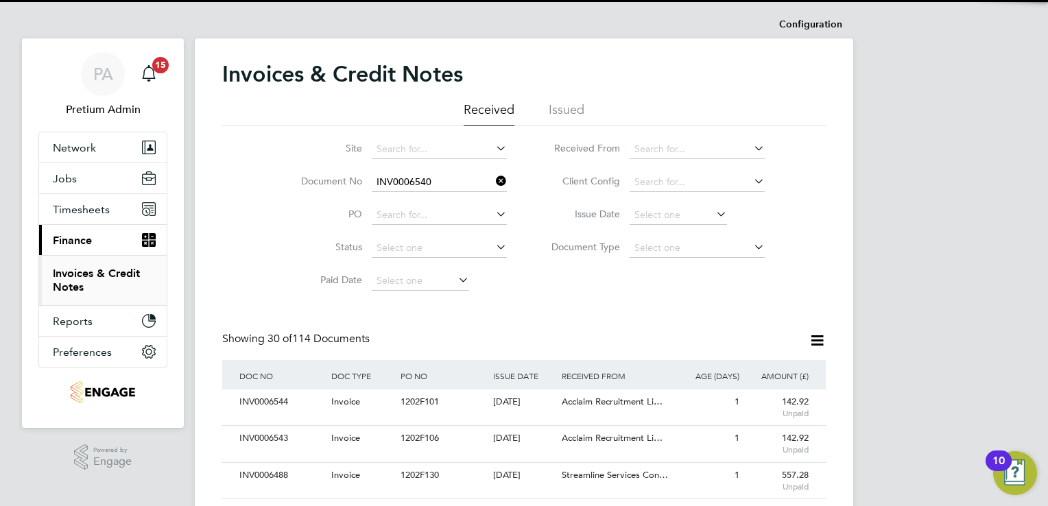
click at [428, 191] on ul "INV0006540" at bounding box center [439, 201] width 137 height 20
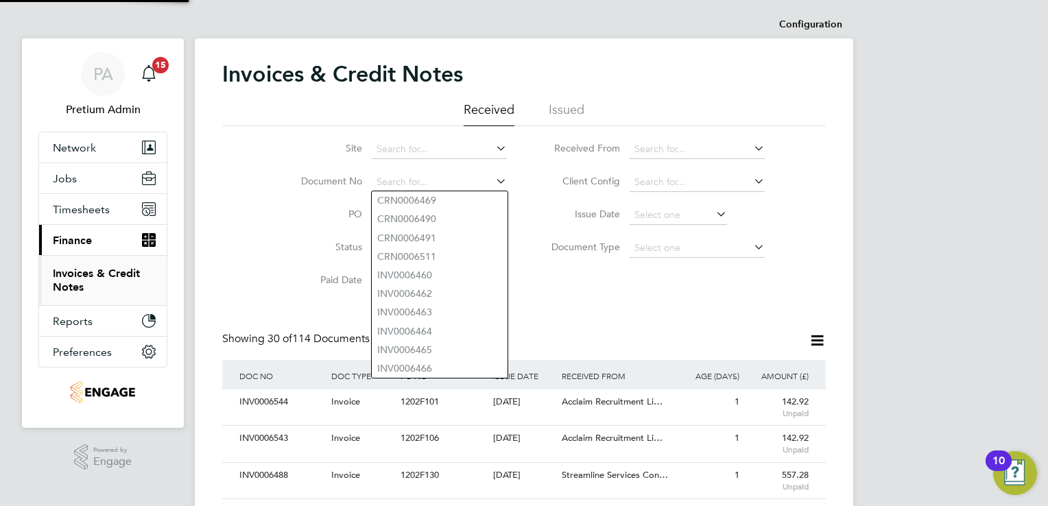
paste input "INV0006540"
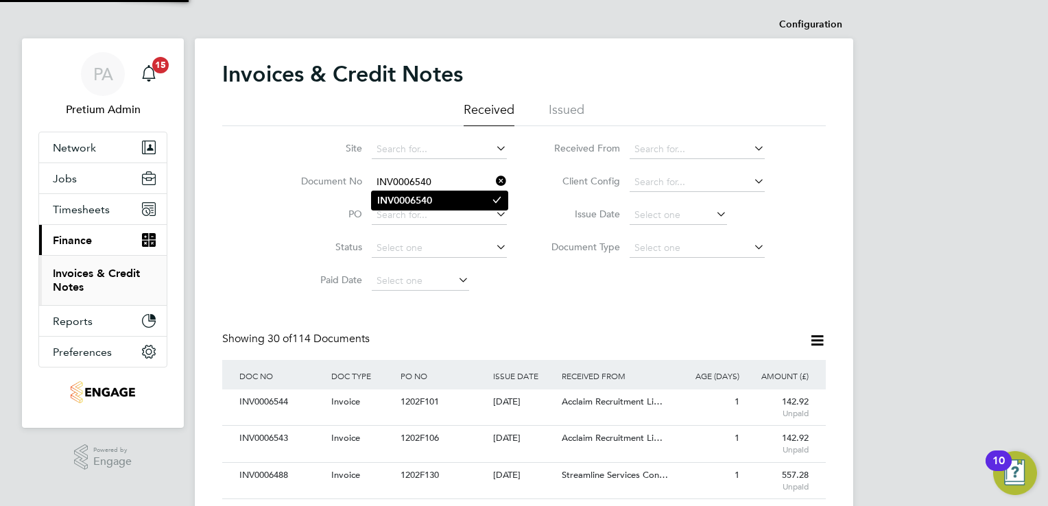
type input "INV0006540"
click at [415, 202] on b "INV0006540" at bounding box center [404, 201] width 55 height 12
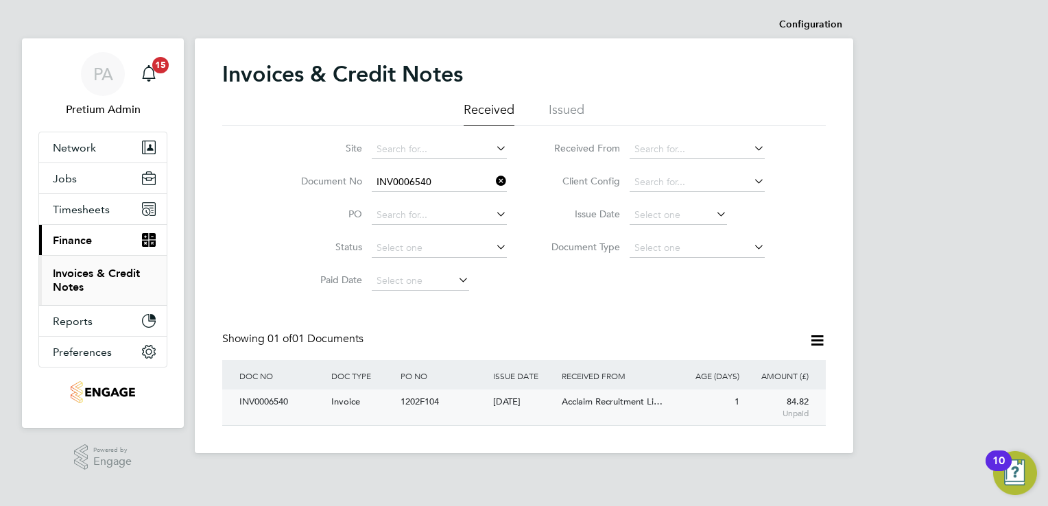
click at [470, 410] on div "1202F104" at bounding box center [443, 401] width 92 height 25
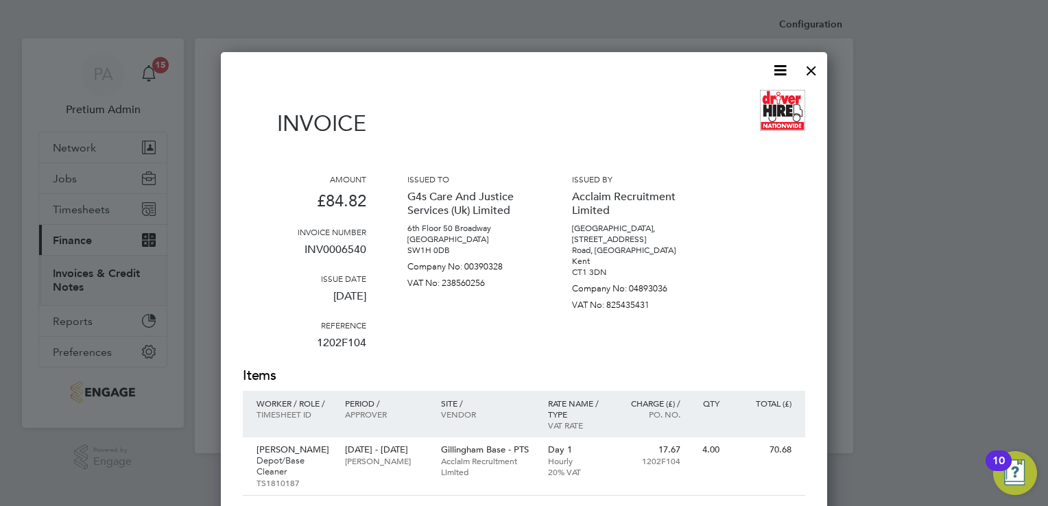
click at [783, 62] on icon at bounding box center [779, 70] width 17 height 17
click at [723, 99] on li "Download Invoice" at bounding box center [738, 102] width 95 height 19
click at [815, 71] on div at bounding box center [811, 67] width 25 height 25
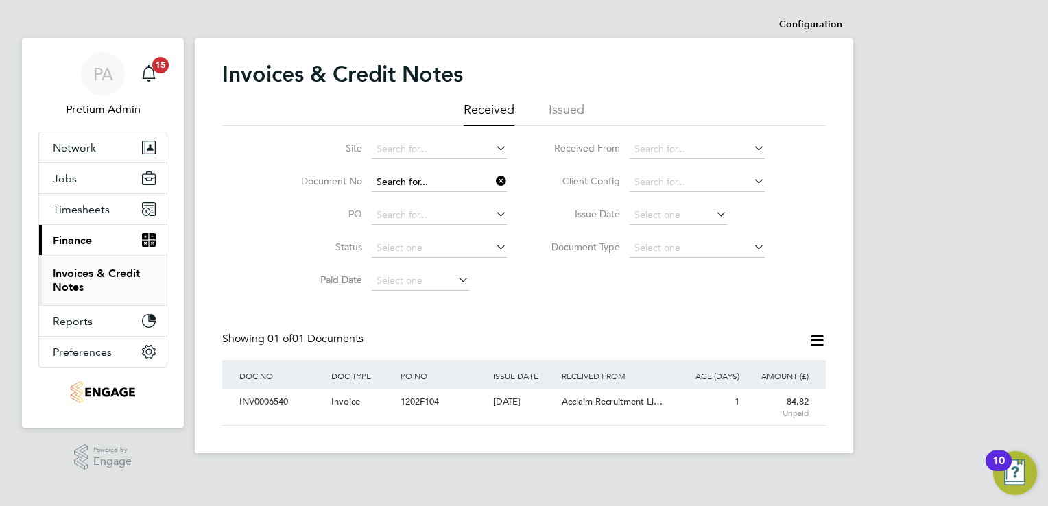
click at [440, 176] on input at bounding box center [439, 182] width 135 height 19
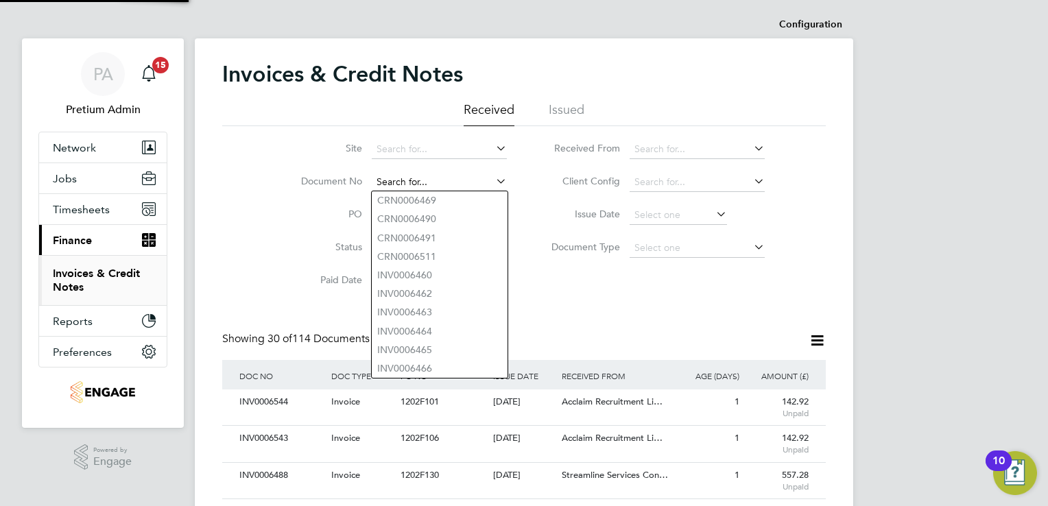
scroll to position [26, 116]
paste input "INV0031540"
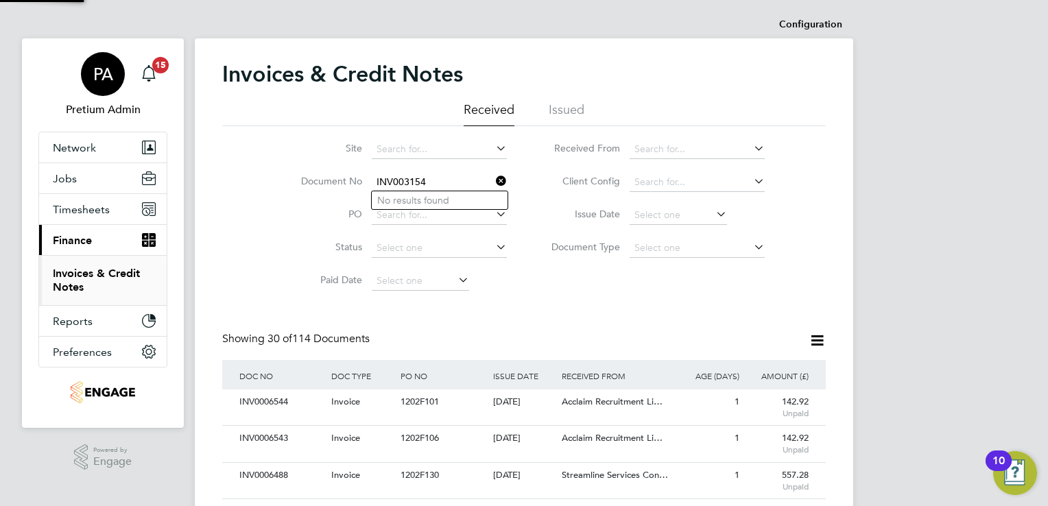
type input "INV003154"
click at [101, 65] on span "PA" at bounding box center [103, 74] width 20 height 18
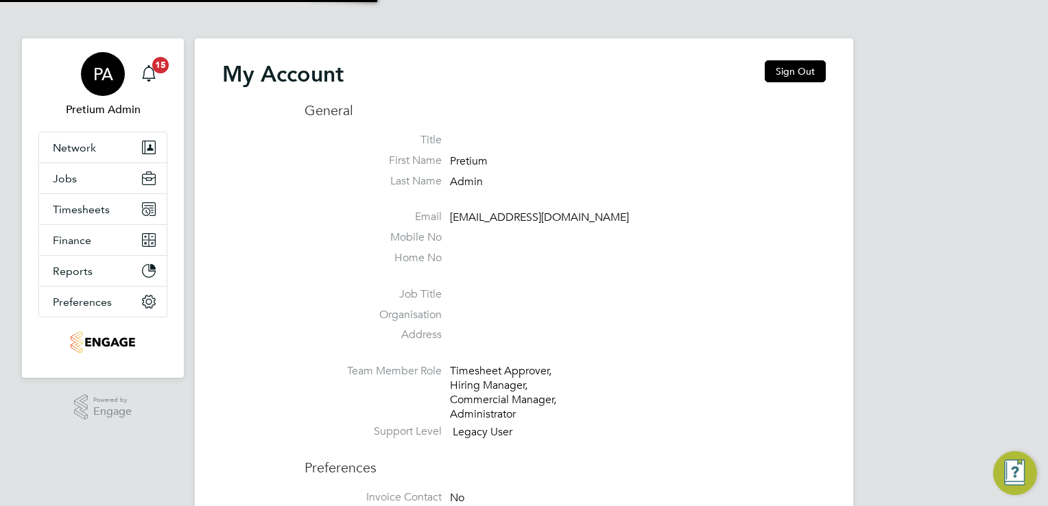
type input "bgis@pretiumresourcing.co.uk"
click at [819, 70] on button "Sign Out" at bounding box center [795, 71] width 61 height 22
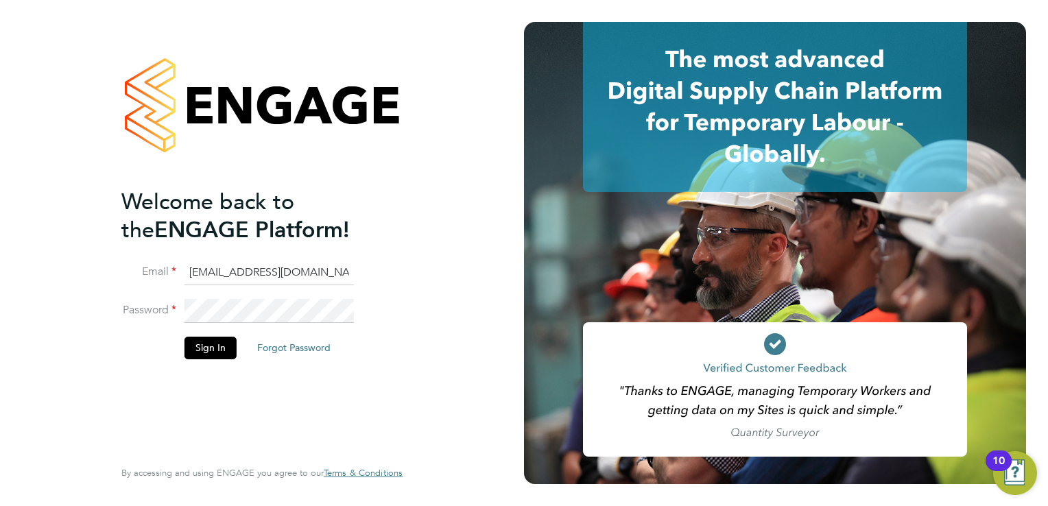
click at [263, 278] on input "bgis@pretiumresourcing.co.uk" at bounding box center [268, 273] width 169 height 25
drag, startPoint x: 365, startPoint y: 270, endPoint x: 178, endPoint y: 261, distance: 188.1
click at [178, 261] on li "Email bgis@pretiumresourcing.co.uk" at bounding box center [254, 280] width 267 height 38
drag, startPoint x: 178, startPoint y: 261, endPoint x: 351, endPoint y: 282, distance: 174.8
click at [351, 282] on input "bgis@pretiumresourcing.co.uk" at bounding box center [268, 273] width 169 height 25
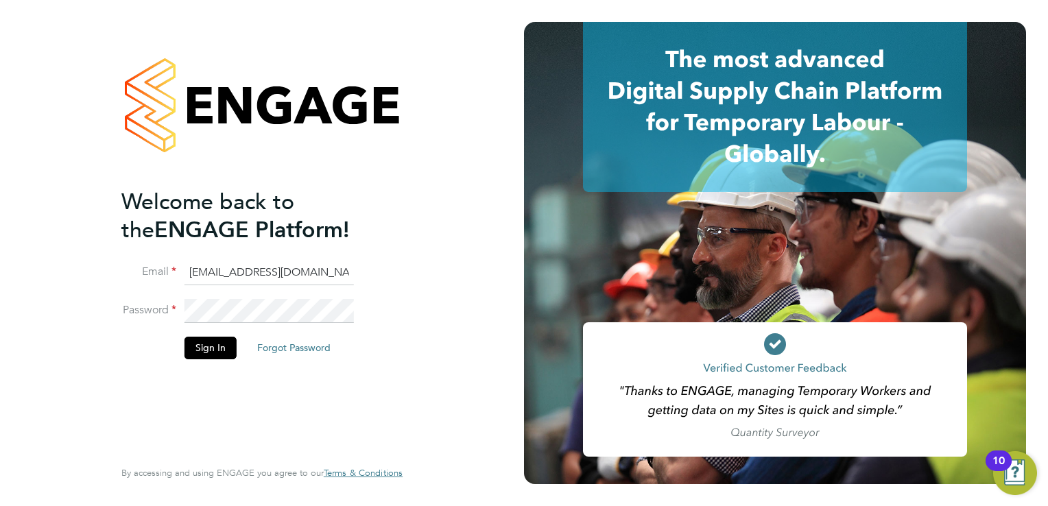
click at [346, 276] on input "bgis@pretiumresourcing.co.uk" at bounding box center [268, 273] width 169 height 25
type input "b"
type input "g4scs@pretiumresourcing.co.uk"
click at [213, 347] on button "Sign In" at bounding box center [210, 348] width 52 height 22
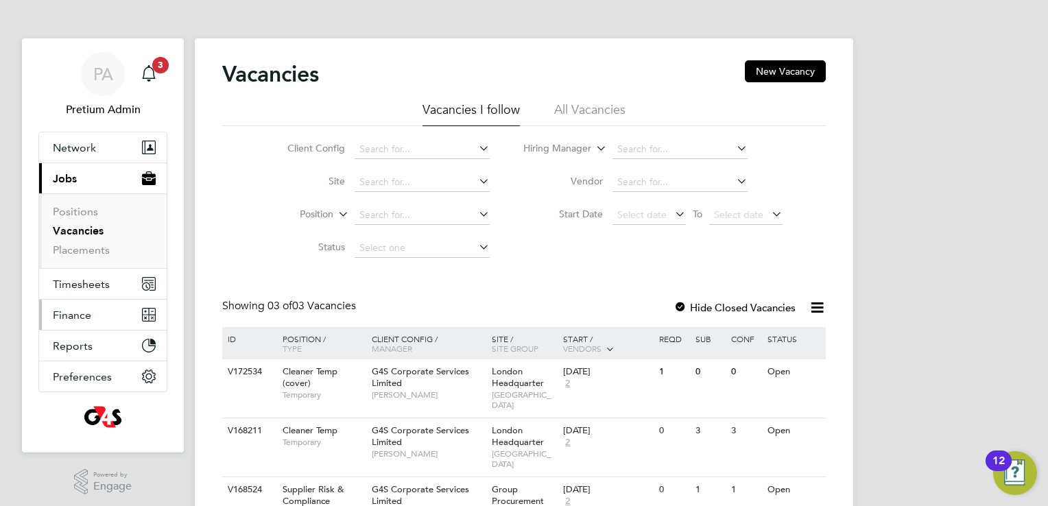
click at [112, 322] on button "Finance" at bounding box center [103, 315] width 128 height 30
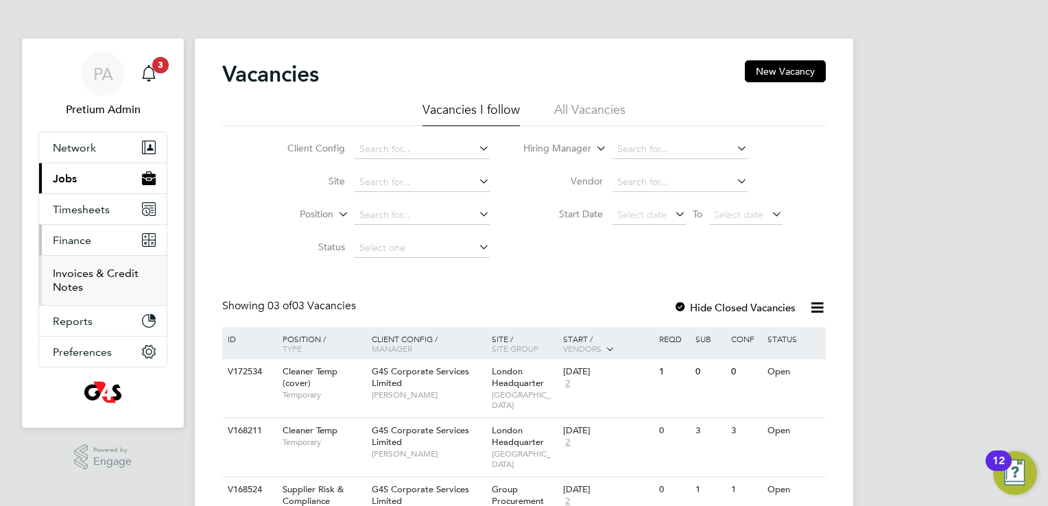
click at [71, 269] on link "Invoices & Credit Notes" at bounding box center [96, 280] width 86 height 27
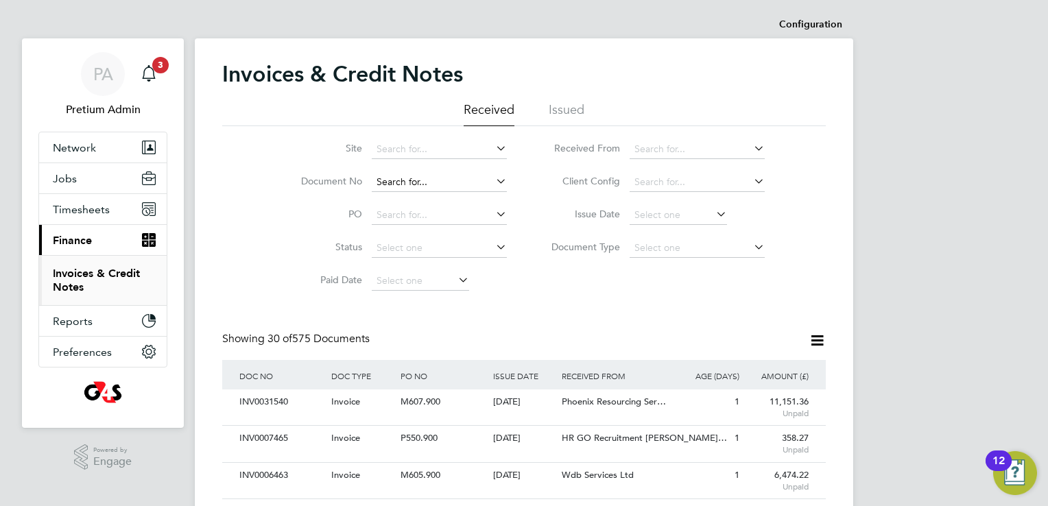
click at [442, 177] on input at bounding box center [439, 182] width 135 height 19
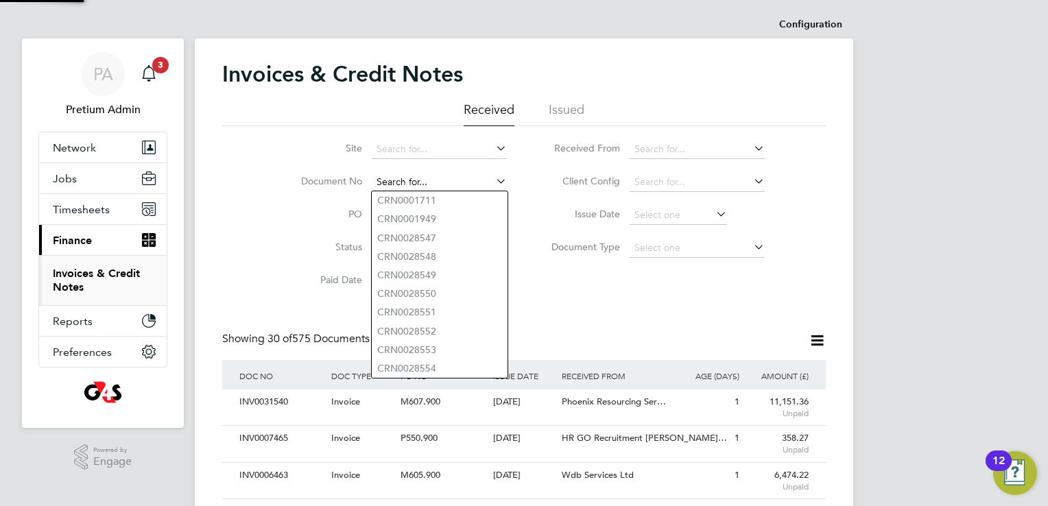
paste input "INV0031540"
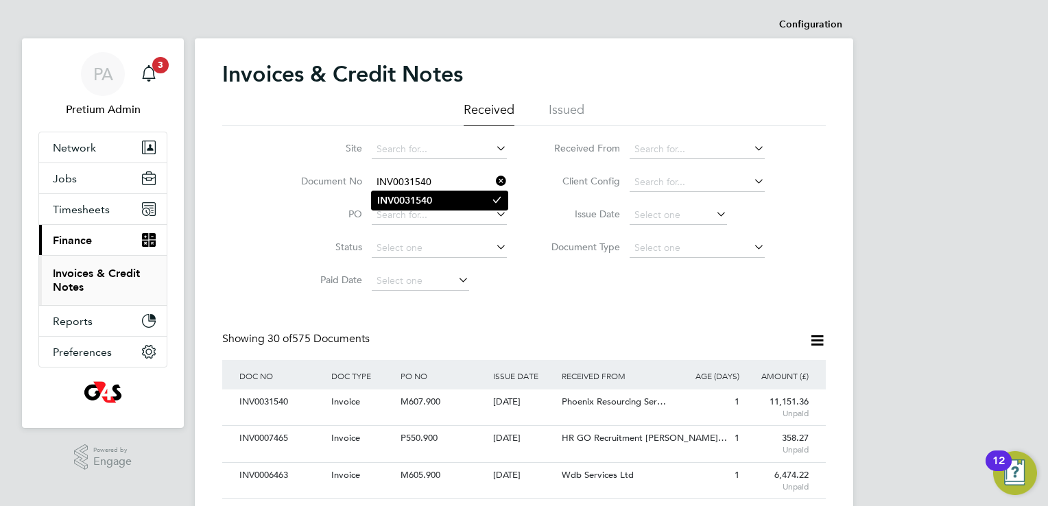
type input "INV0031540"
click at [444, 194] on li "INV0031540" at bounding box center [440, 200] width 136 height 19
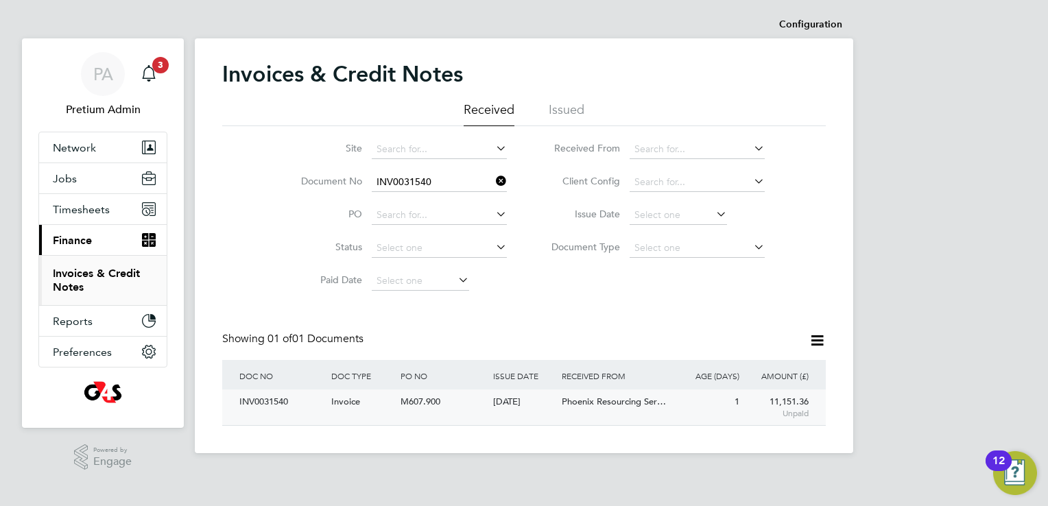
click at [606, 421] on div "INV0031540 Invoice M607.900 02 Sep 2025 G4S Corporate Services Limited Phoenix …" at bounding box center [523, 407] width 603 height 36
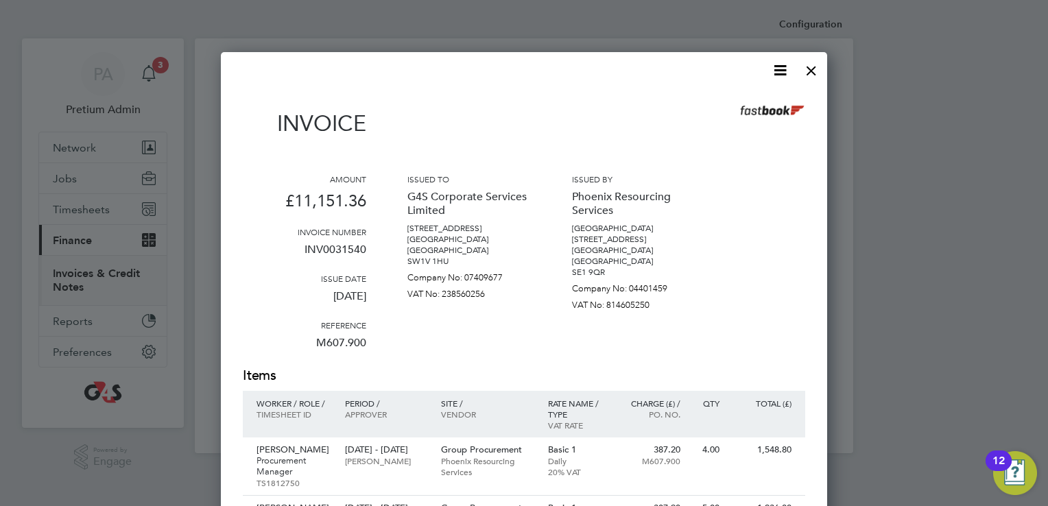
click at [783, 63] on icon at bounding box center [779, 70] width 17 height 17
click at [727, 104] on li "Download Invoice" at bounding box center [738, 102] width 95 height 19
click at [813, 75] on div at bounding box center [811, 67] width 25 height 25
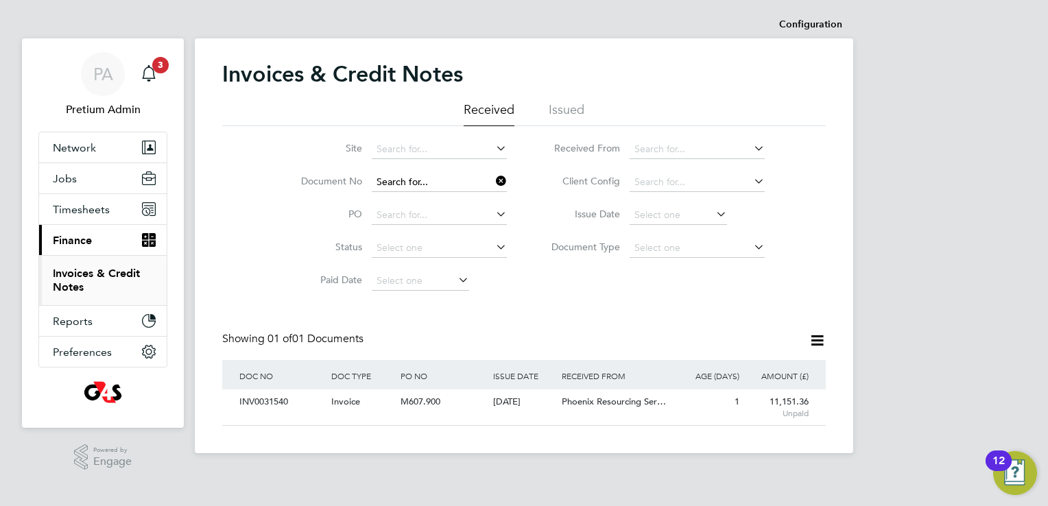
click at [447, 177] on input at bounding box center [439, 182] width 135 height 19
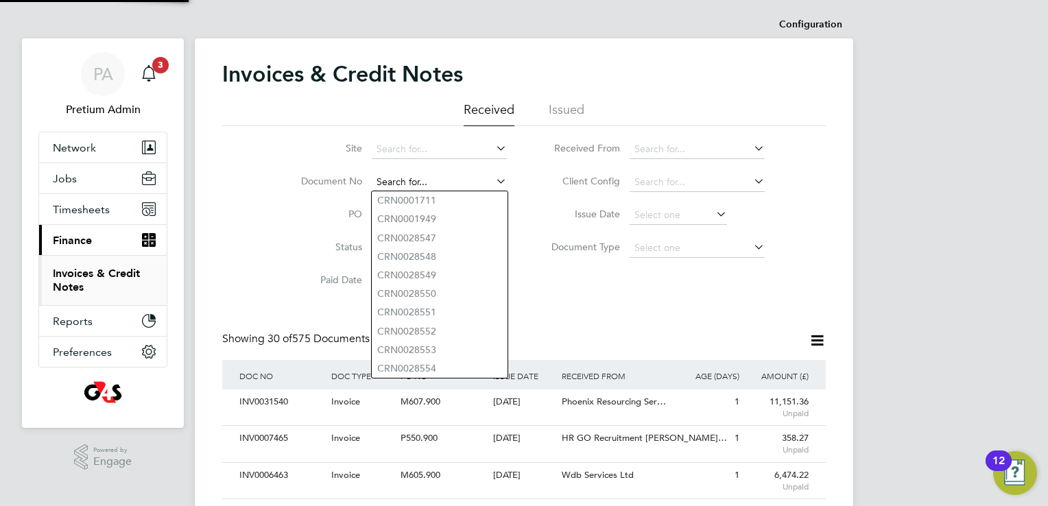
paste input "INV0007465"
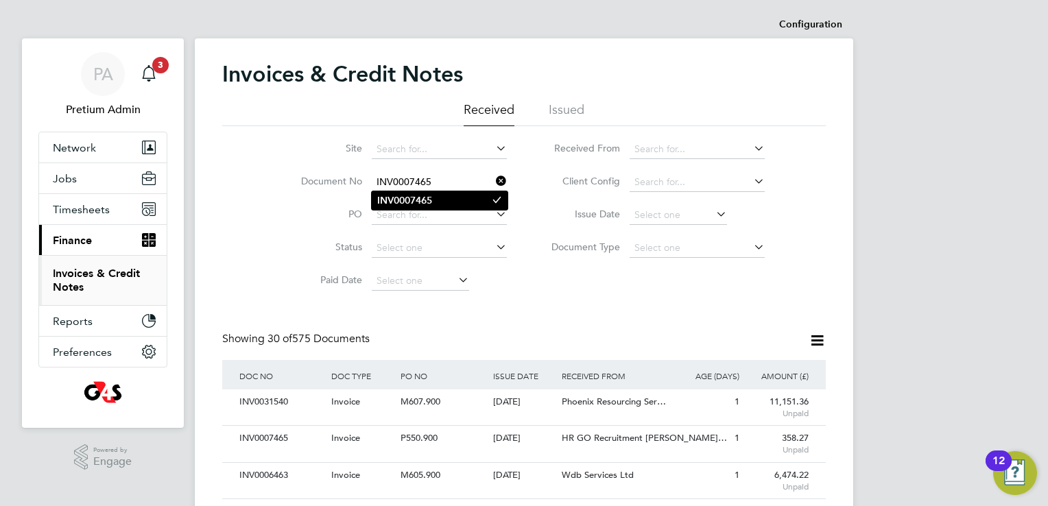
type input "INV0007465"
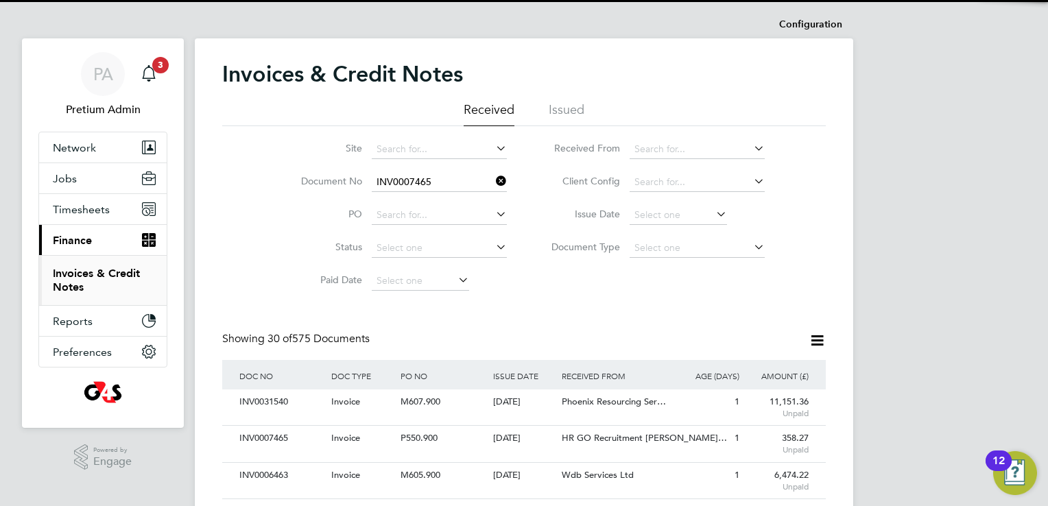
click at [398, 200] on b "INV0007465" at bounding box center [404, 201] width 55 height 12
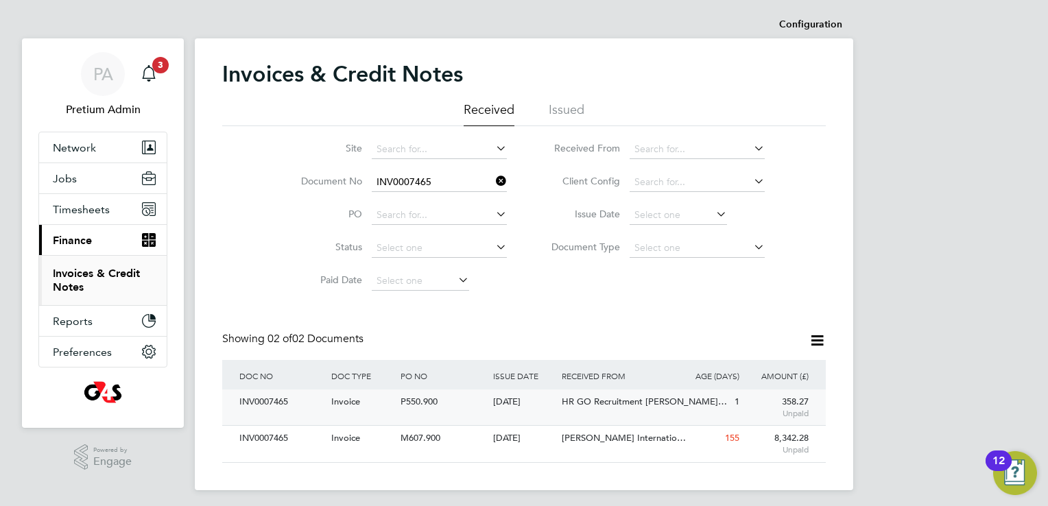
click at [547, 400] on div "[DATE]" at bounding box center [524, 401] width 69 height 25
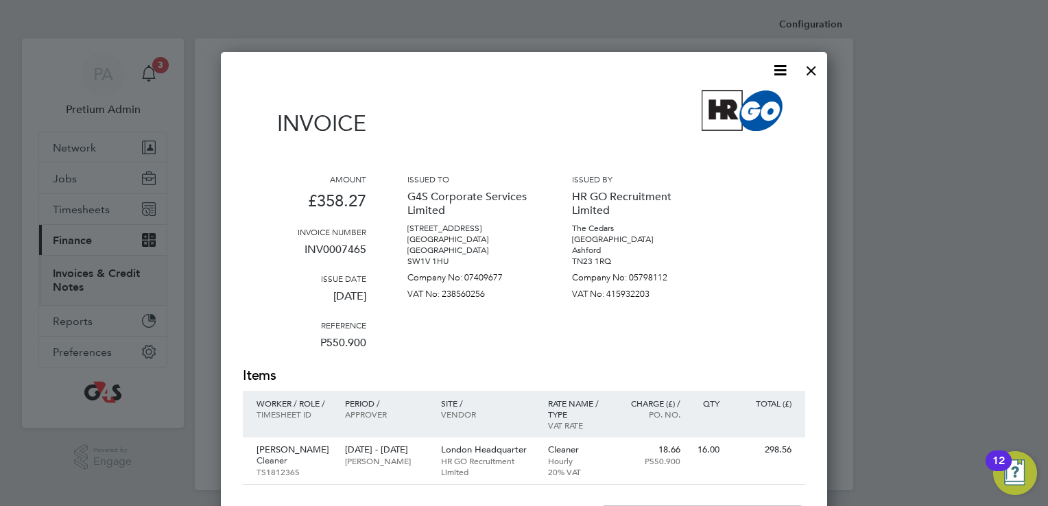
click at [780, 65] on icon at bounding box center [779, 70] width 17 height 17
click at [708, 101] on li "Download Invoice" at bounding box center [738, 102] width 95 height 19
click at [809, 67] on div at bounding box center [811, 67] width 25 height 25
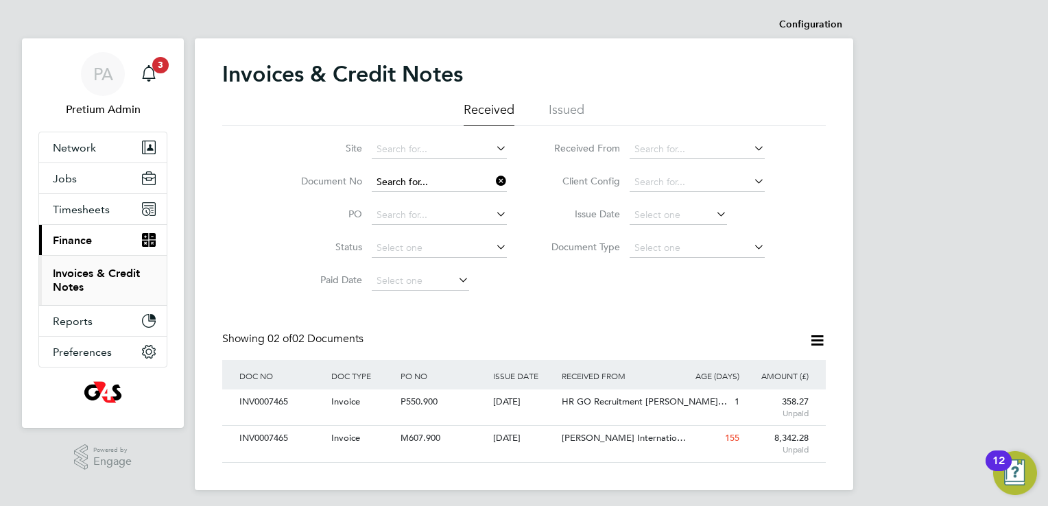
click at [453, 178] on input at bounding box center [439, 182] width 135 height 19
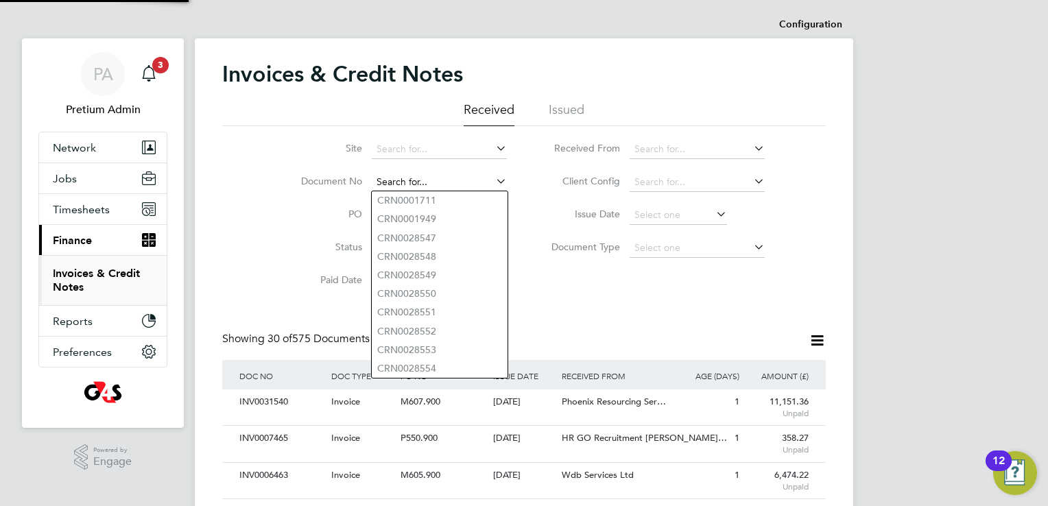
paste input "INV0006463"
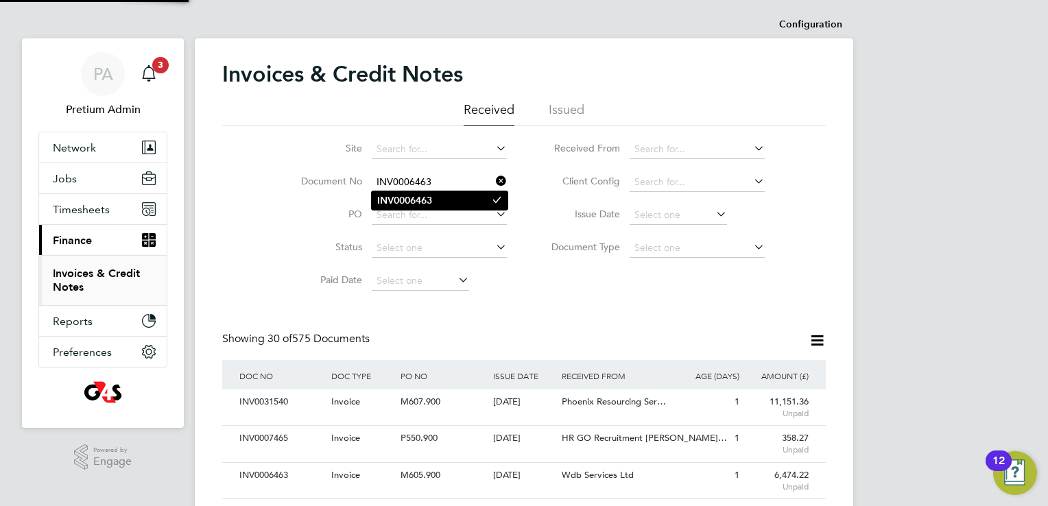
type input "INV0006463"
click at [424, 202] on b "INV0006463" at bounding box center [404, 201] width 55 height 12
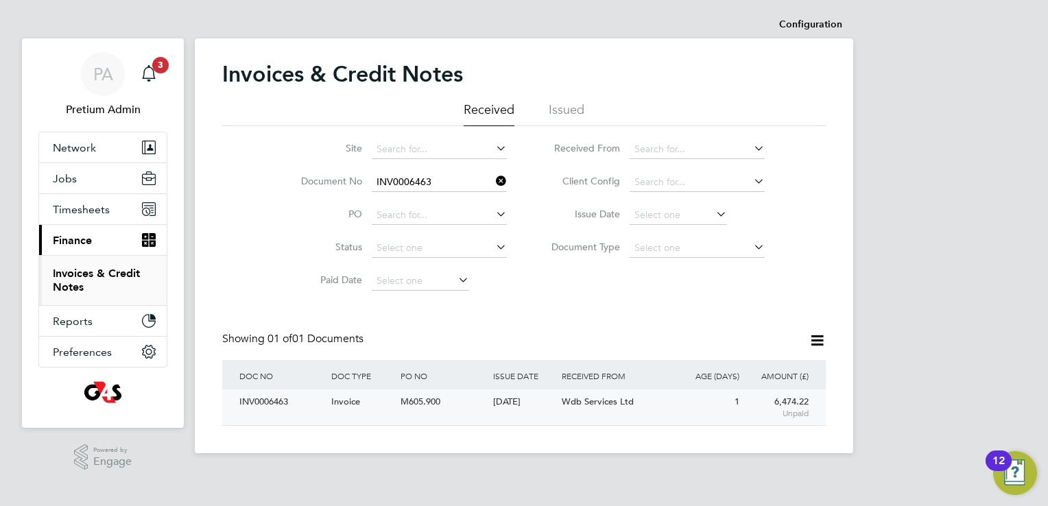
click at [581, 409] on div "Wdb Services Ltd" at bounding box center [615, 401] width 115 height 25
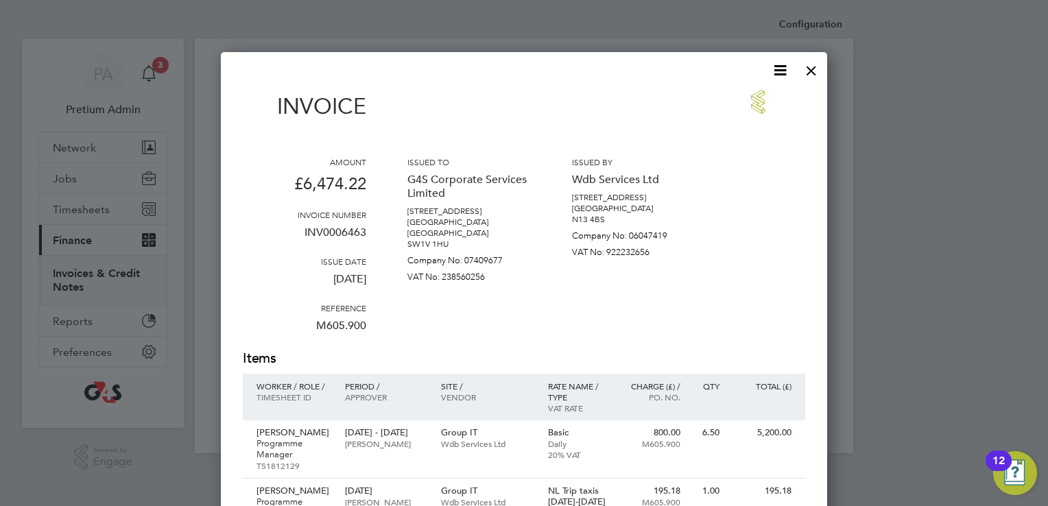
click at [784, 71] on icon at bounding box center [779, 70] width 17 height 17
click at [735, 98] on li "Download Invoice" at bounding box center [738, 102] width 95 height 19
click at [818, 77] on div at bounding box center [811, 67] width 25 height 25
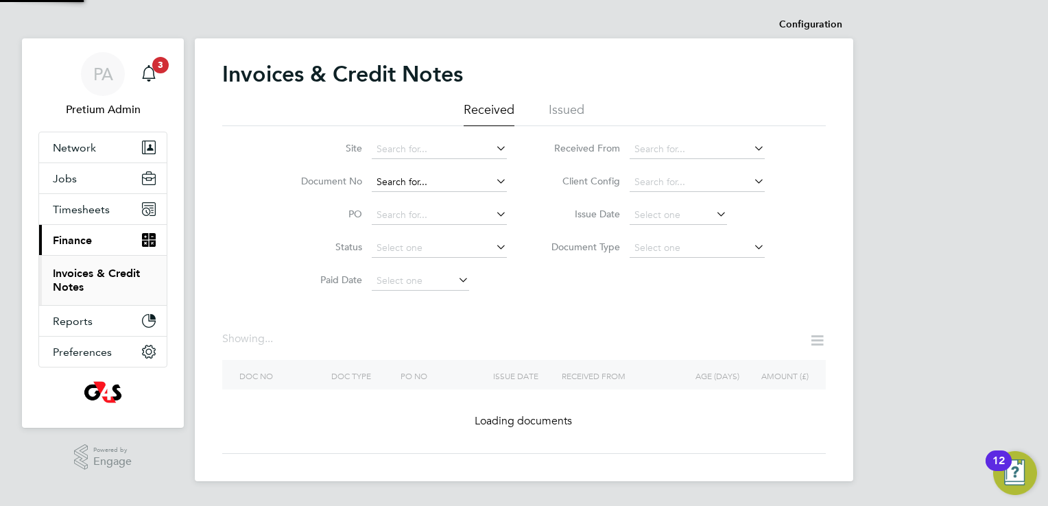
click at [469, 173] on input at bounding box center [439, 182] width 135 height 19
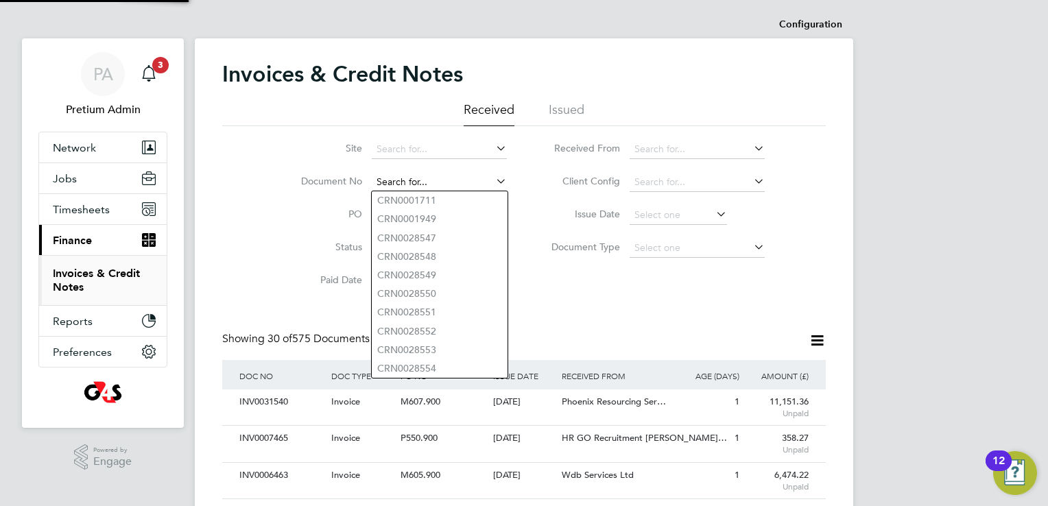
paste input "INV0007511"
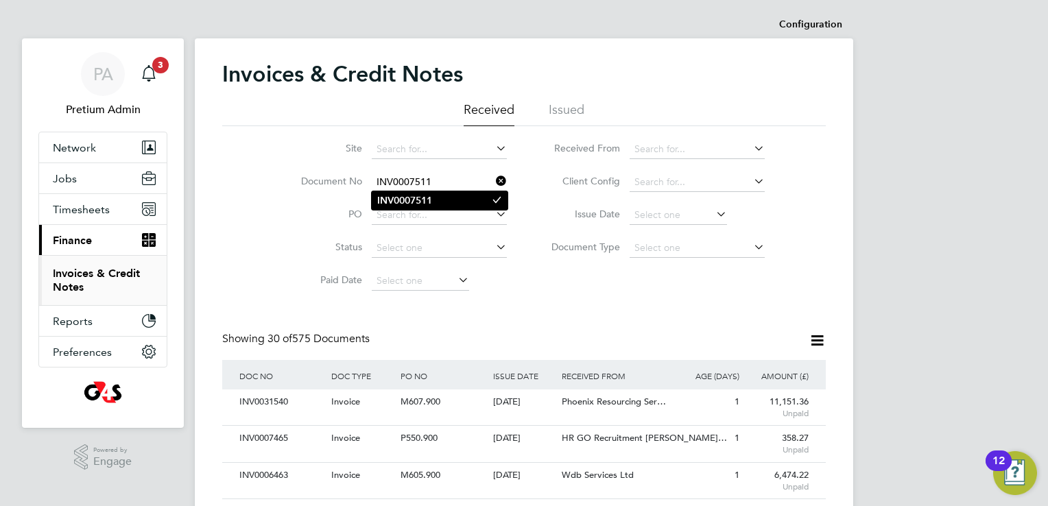
type input "INV0007511"
click at [425, 199] on b "INV0007511" at bounding box center [404, 201] width 55 height 12
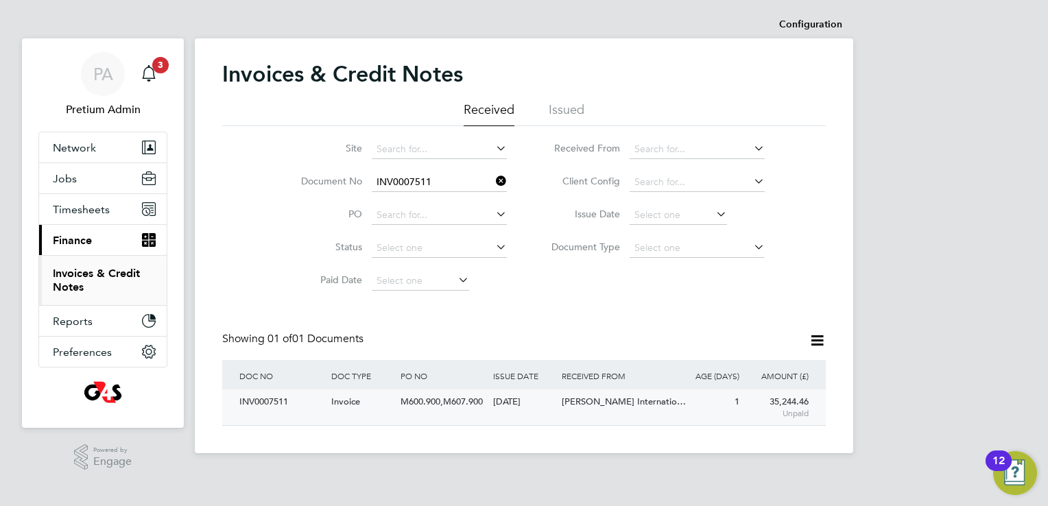
click at [455, 403] on span "M600.900,M607.900" at bounding box center [441, 402] width 82 height 12
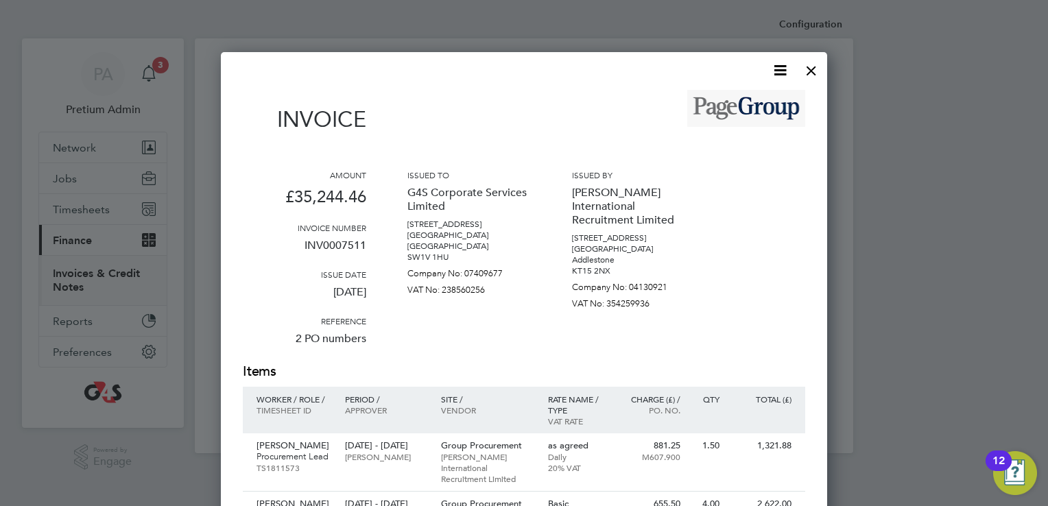
click at [782, 78] on icon at bounding box center [779, 70] width 17 height 17
click at [743, 100] on li "Download Invoice" at bounding box center [738, 102] width 95 height 19
click at [800, 69] on div at bounding box center [811, 67] width 25 height 25
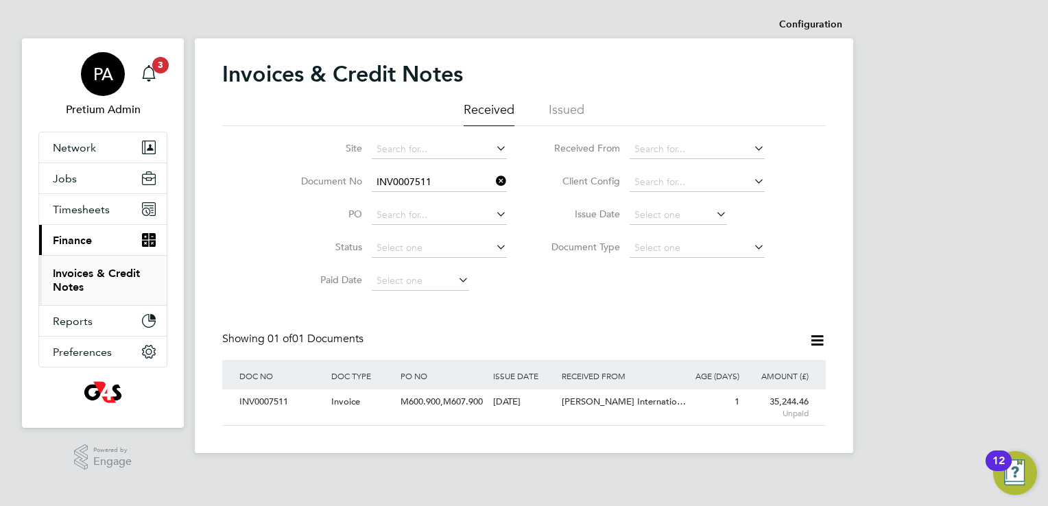
drag, startPoint x: 69, startPoint y: 45, endPoint x: 83, endPoint y: 64, distance: 24.0
click at [69, 45] on app-nav-user-info "PA Pretium Admin Notifications 3" at bounding box center [102, 84] width 129 height 93
click at [93, 81] on span "PA" at bounding box center [103, 74] width 20 height 18
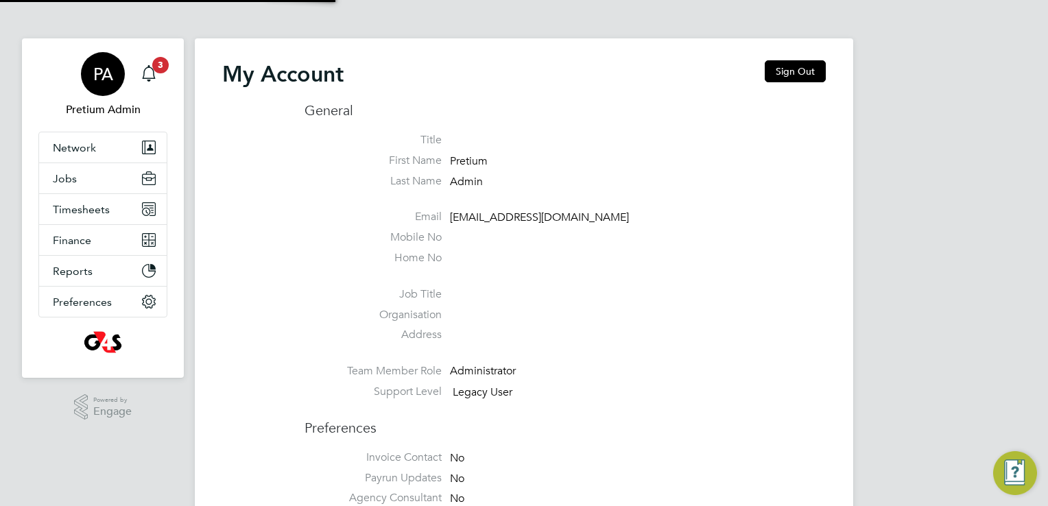
type input "g4s@pretiumresourcing.co.uk"
click at [804, 71] on button "Sign Out" at bounding box center [795, 71] width 61 height 22
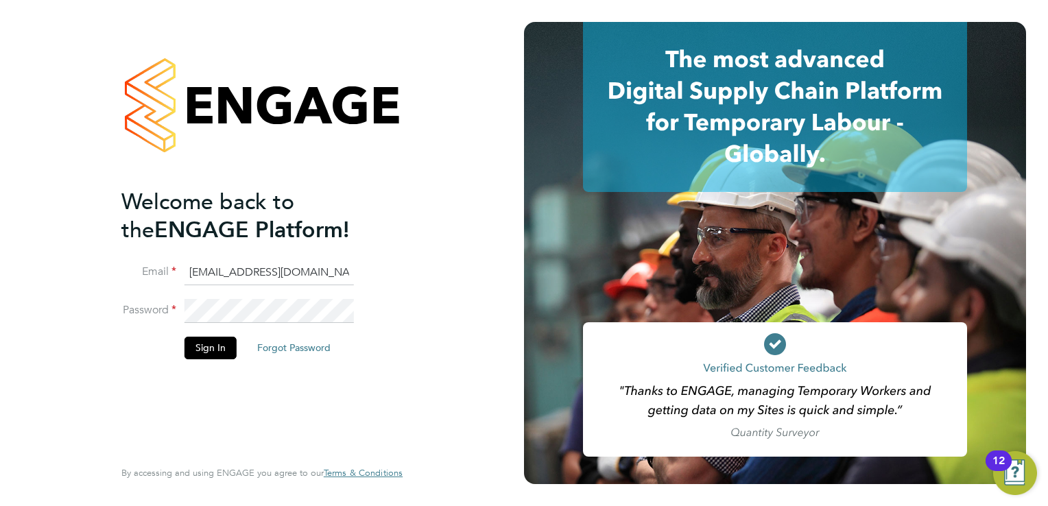
drag, startPoint x: 343, startPoint y: 273, endPoint x: 120, endPoint y: 270, distance: 222.9
click at [121, 270] on li "Email g4s@pretiumresourcing.co.uk" at bounding box center [254, 280] width 267 height 38
drag, startPoint x: 232, startPoint y: 265, endPoint x: 82, endPoint y: 276, distance: 150.5
click at [82, 276] on div "Welcome back to the ENGAGE Platform! Email g4s Password Sign In Forgot Password…" at bounding box center [262, 253] width 524 height 506
type input "rmg4s@pretiumresourcing.co.uk"
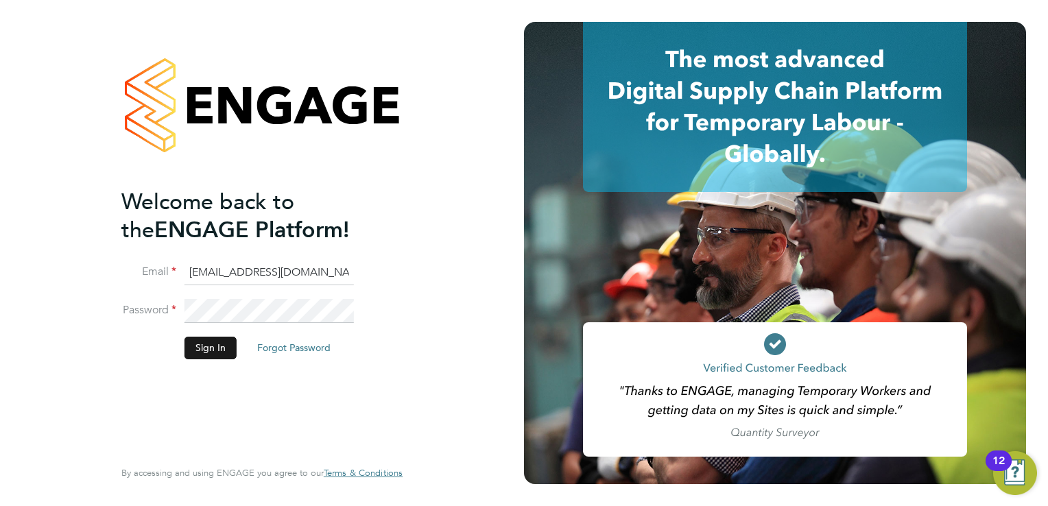
click at [207, 349] on button "Sign In" at bounding box center [210, 348] width 52 height 22
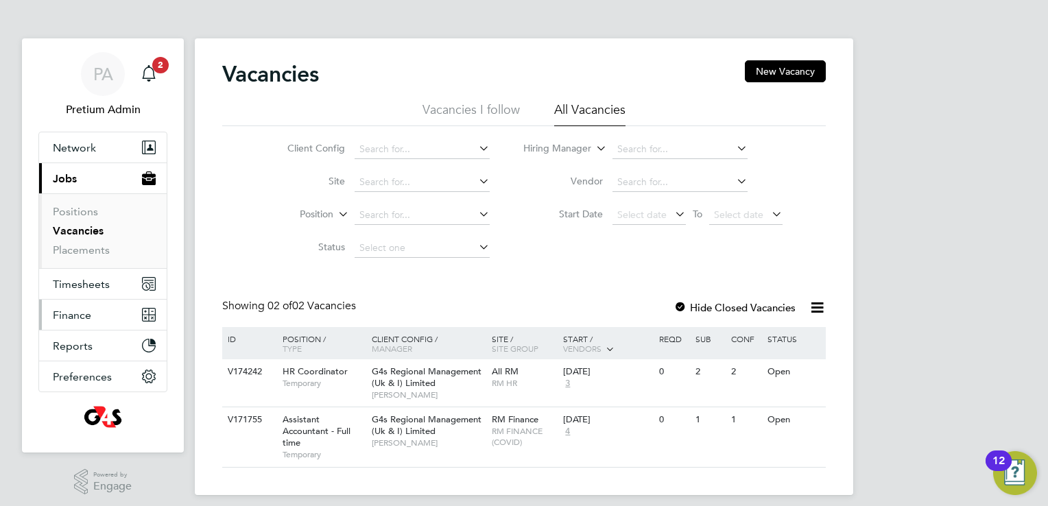
click at [86, 318] on span "Finance" at bounding box center [72, 315] width 38 height 13
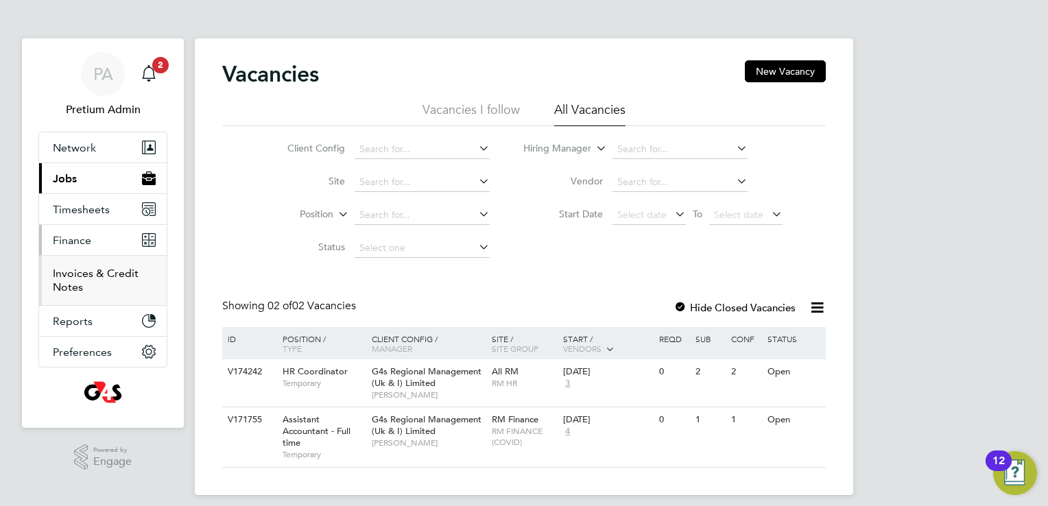
click at [69, 267] on link "Invoices & Credit Notes" at bounding box center [96, 280] width 86 height 27
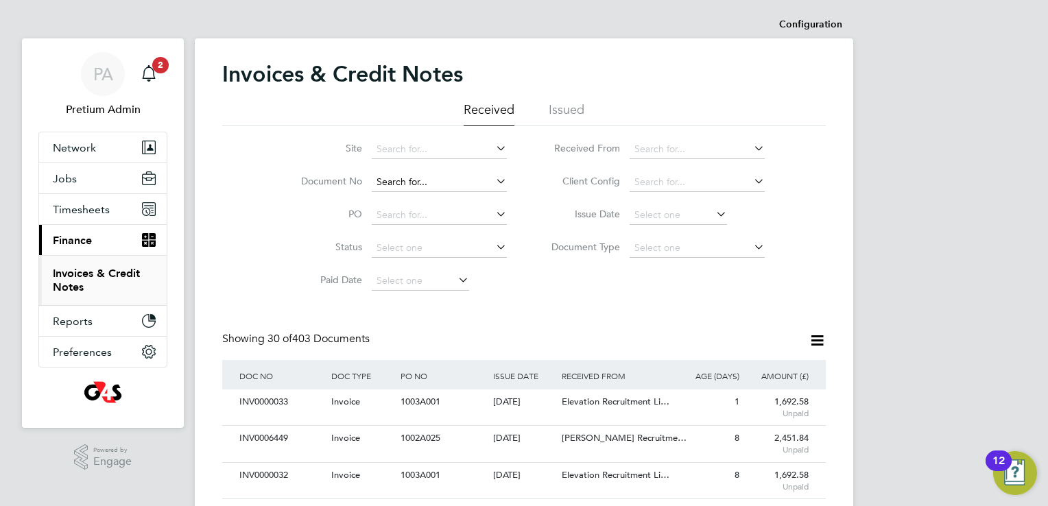
click at [442, 182] on input at bounding box center [439, 182] width 135 height 19
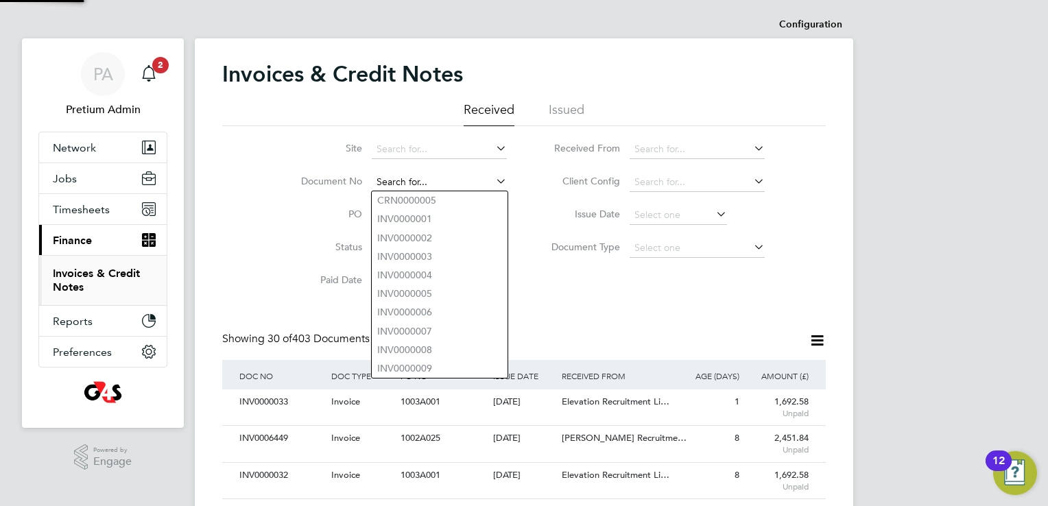
paste input "INV0000033"
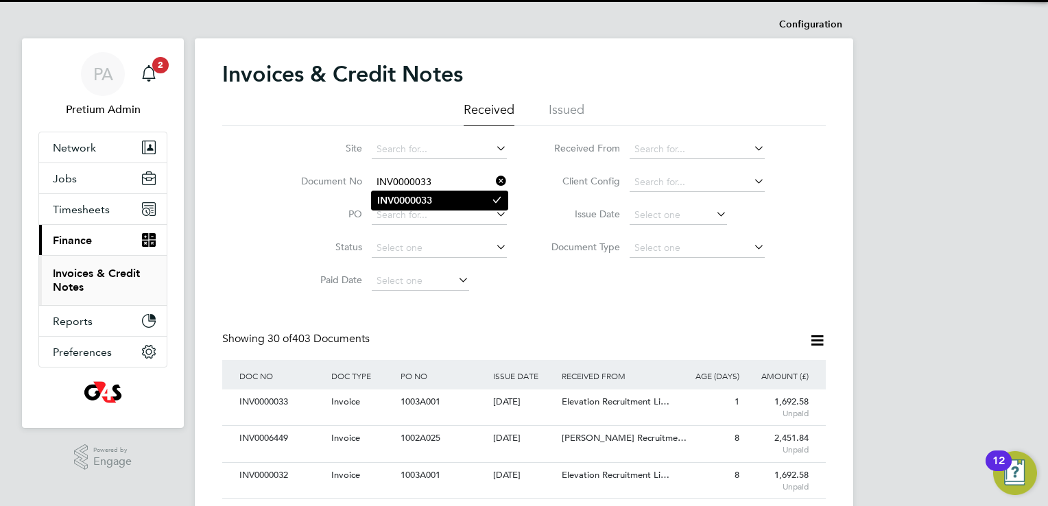
type input "INV0000033"
click at [429, 193] on li "INV0000033" at bounding box center [440, 200] width 136 height 19
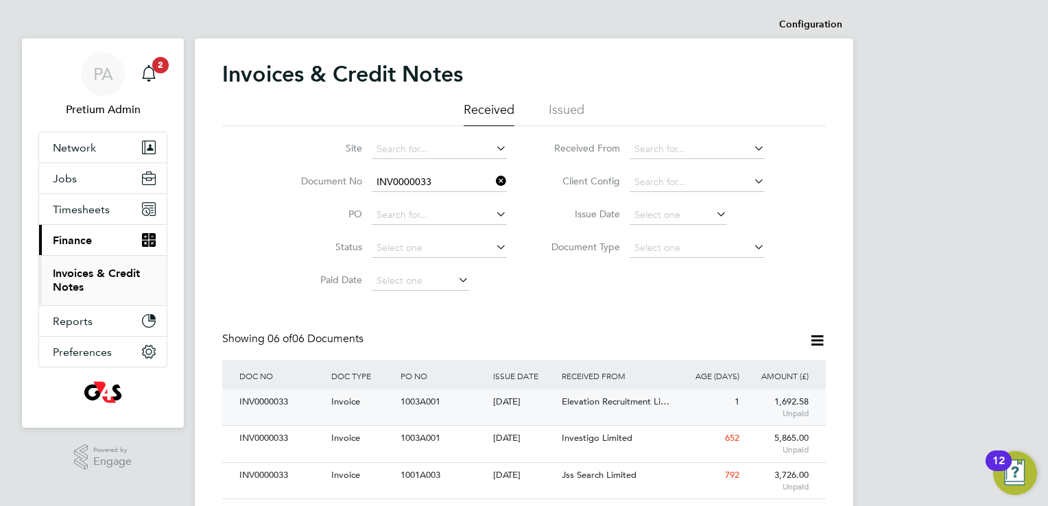
click at [591, 407] on span "Elevation Recruitment Li…" at bounding box center [616, 402] width 108 height 12
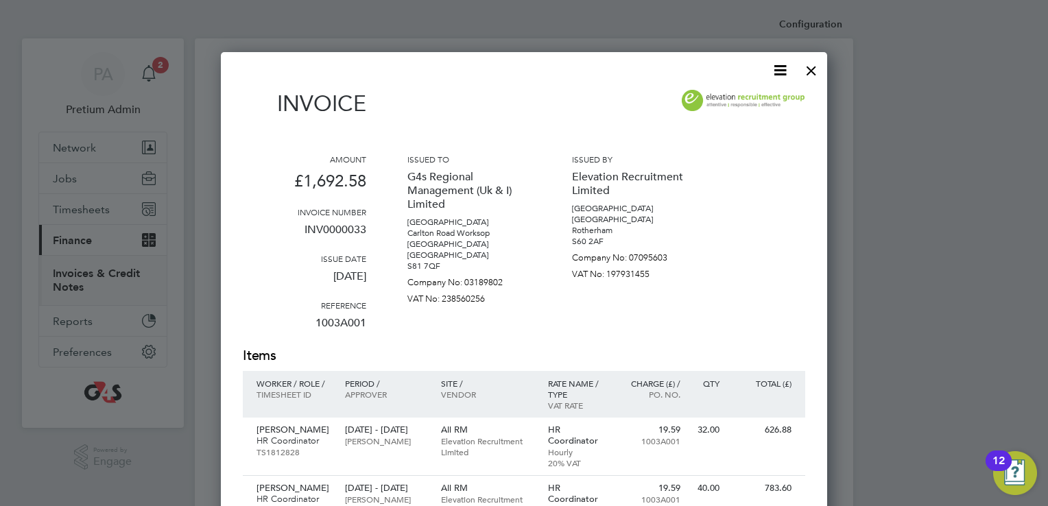
click at [785, 67] on icon at bounding box center [779, 70] width 17 height 17
click at [735, 103] on li "Download Invoice" at bounding box center [738, 102] width 95 height 19
click at [805, 71] on div at bounding box center [811, 67] width 25 height 25
